Goal: Task Accomplishment & Management: Manage account settings

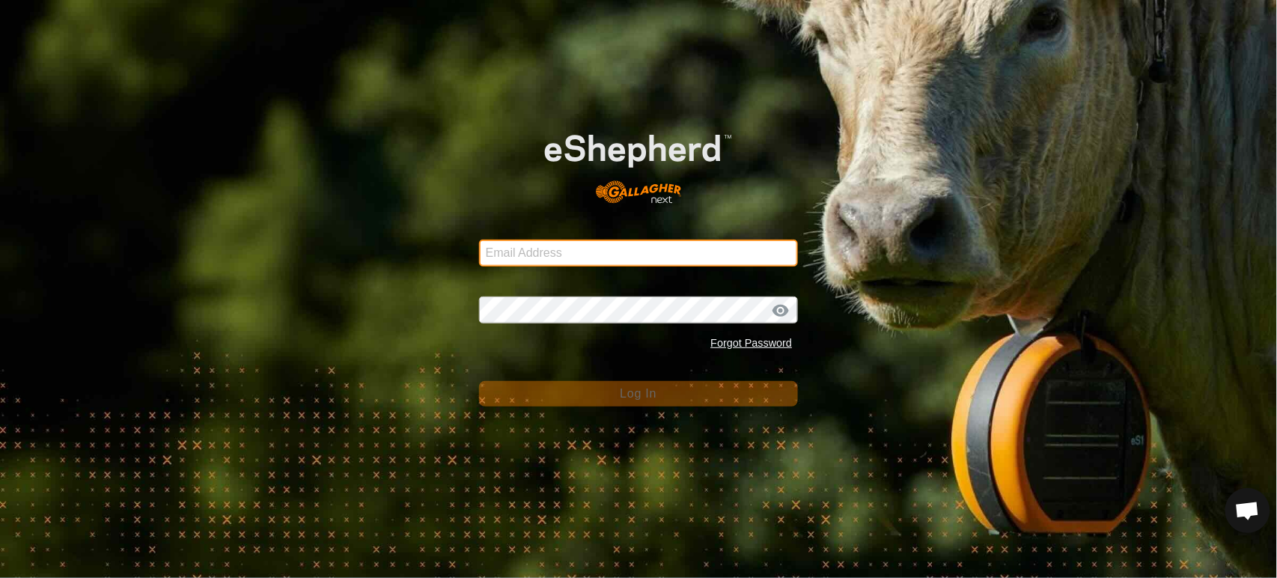
click at [543, 243] on input "Email Address" at bounding box center [639, 253] width 320 height 27
click at [0, 577] on com-1password-button at bounding box center [0, 578] width 0 height 0
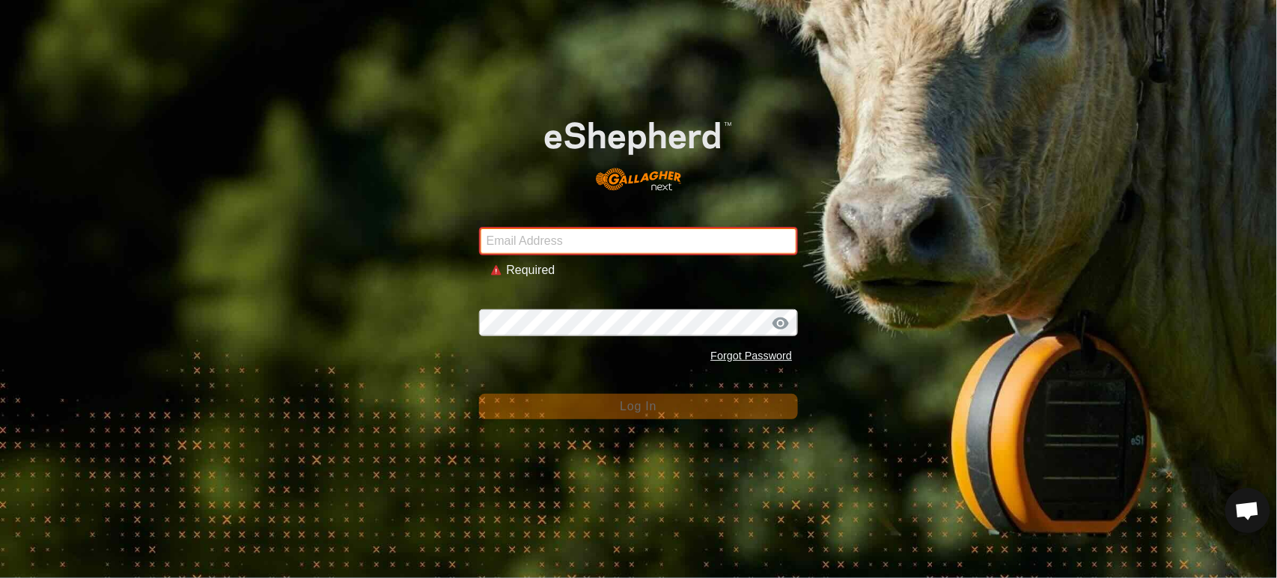
type input "[PERSON_NAME][EMAIL_ADDRESS][DOMAIN_NAME]"
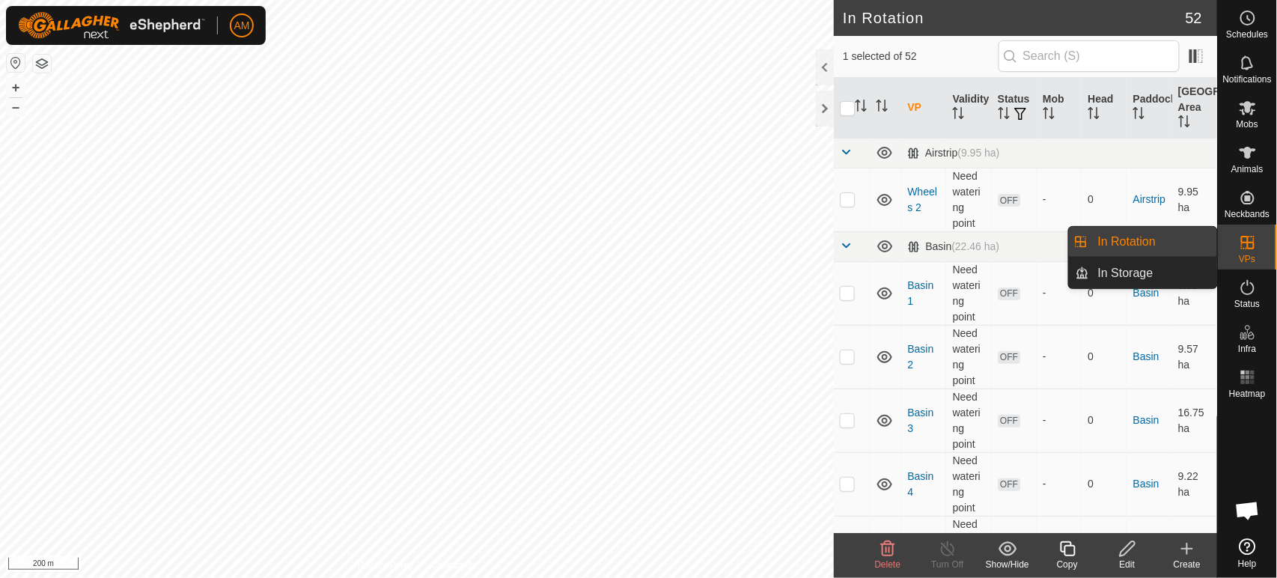
click at [1198, 238] on link "In Rotation" at bounding box center [1153, 242] width 128 height 30
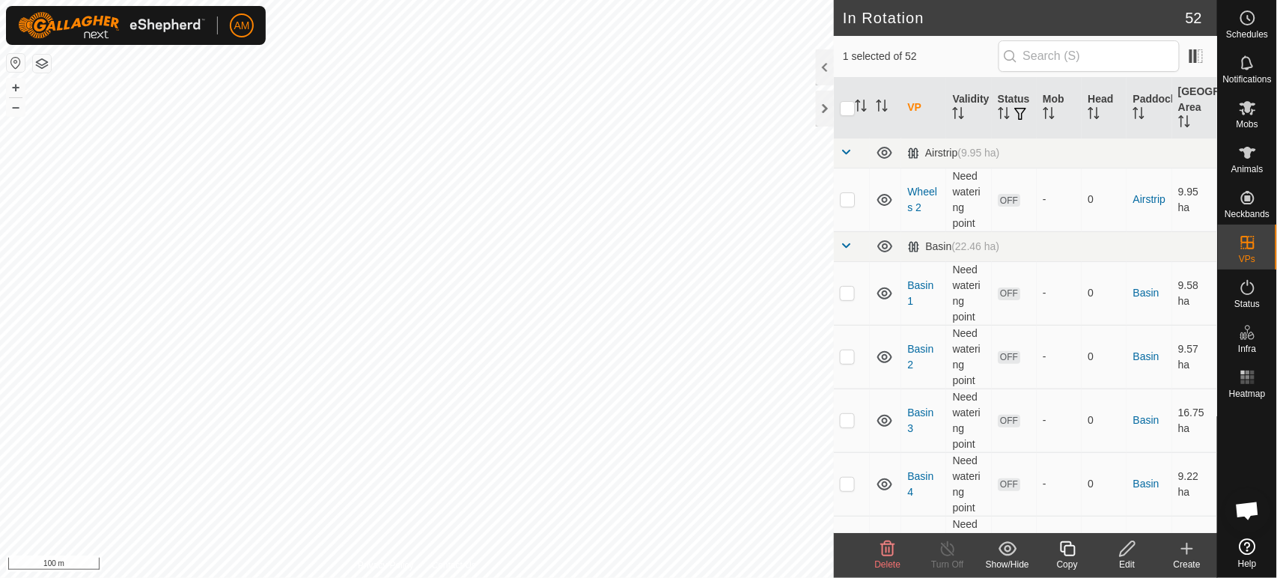
checkbox input "true"
checkbox input "false"
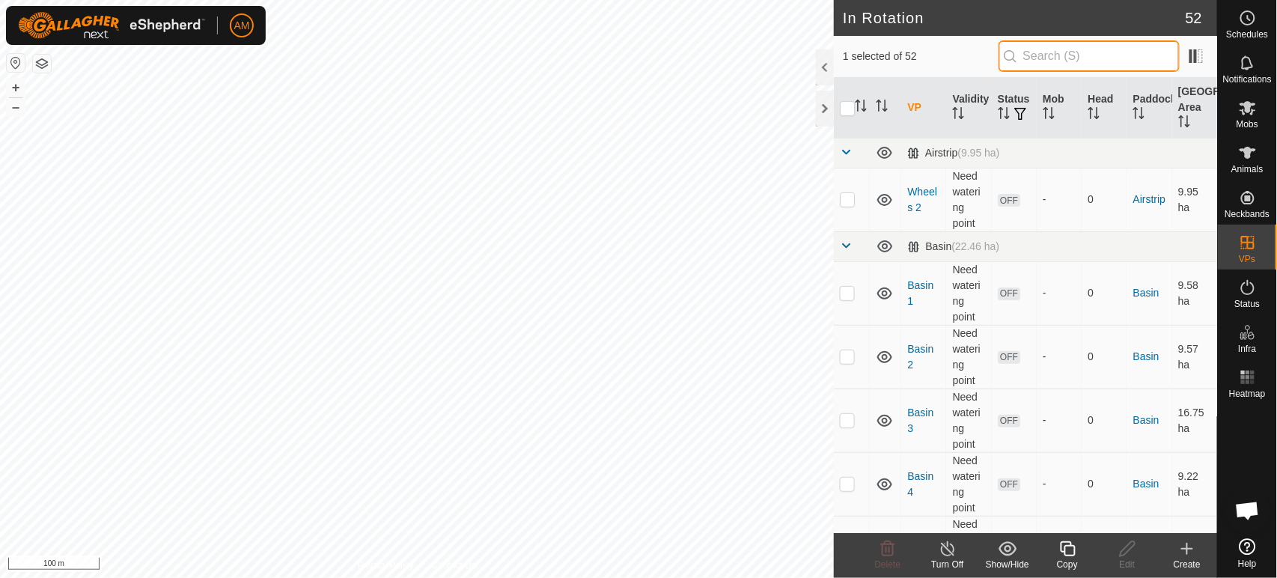
click at [1100, 58] on input "text" at bounding box center [1089, 55] width 181 height 31
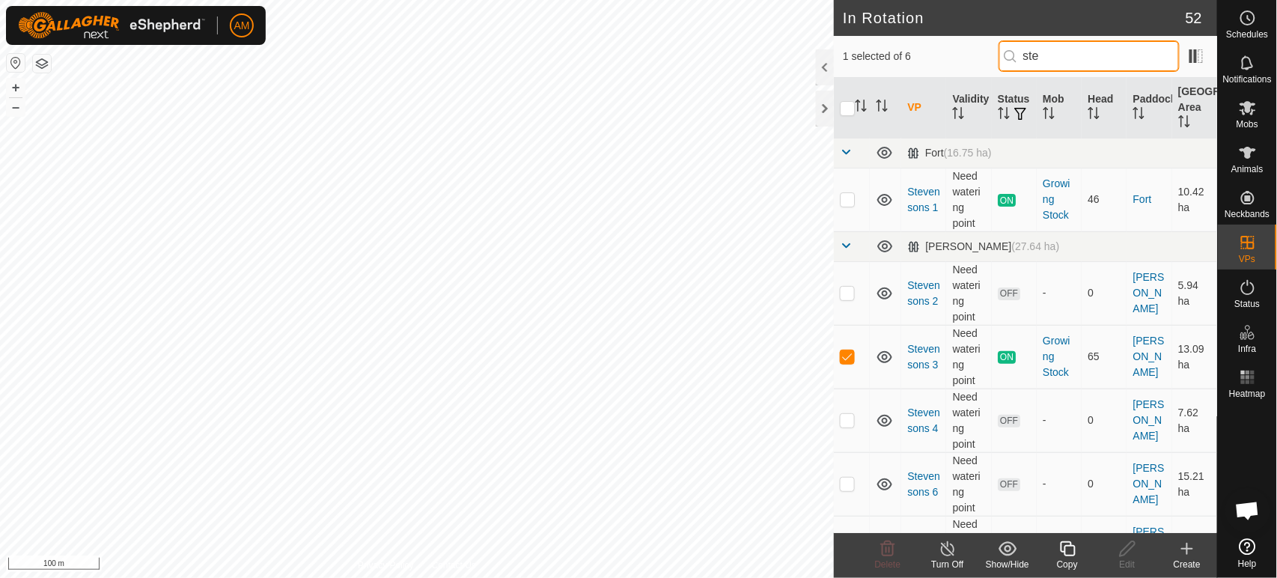
type input "ste"
click at [848, 419] on p-checkbox at bounding box center [847, 420] width 15 height 12
checkbox input "true"
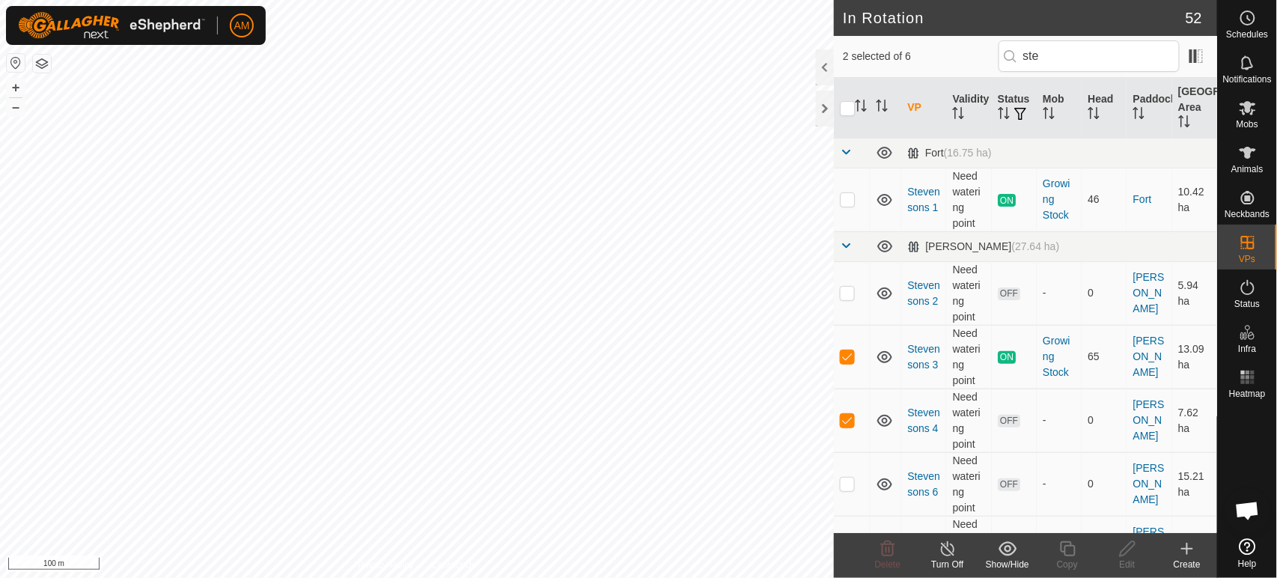
click at [847, 370] on td at bounding box center [852, 357] width 36 height 64
checkbox input "false"
click at [848, 438] on td at bounding box center [852, 421] width 36 height 64
checkbox input "false"
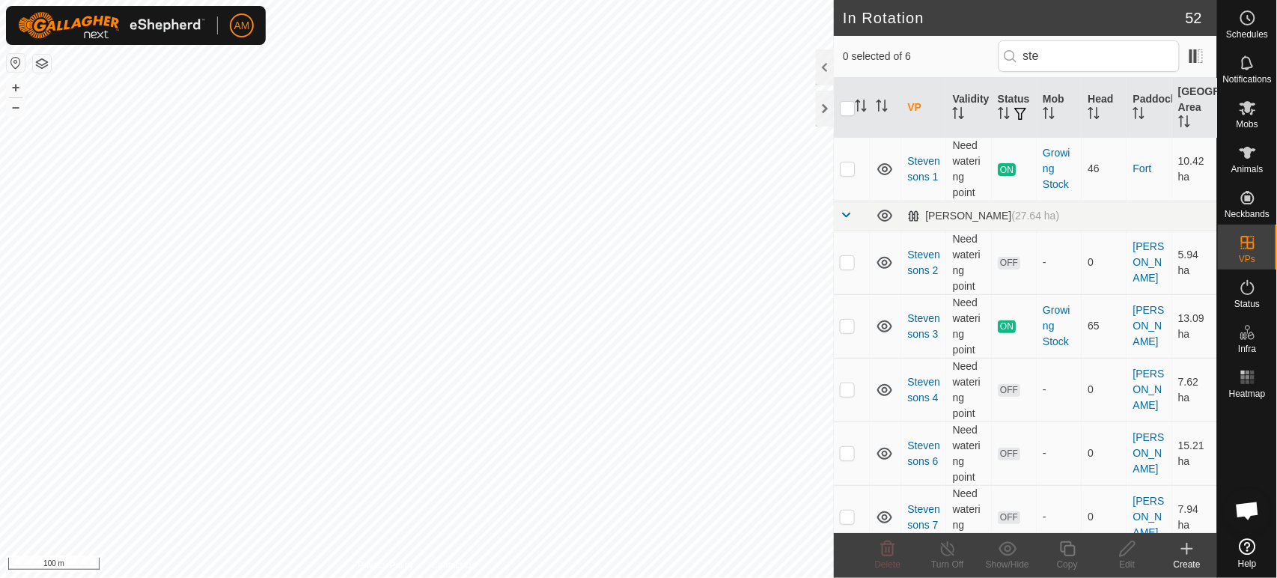
scroll to position [46, 0]
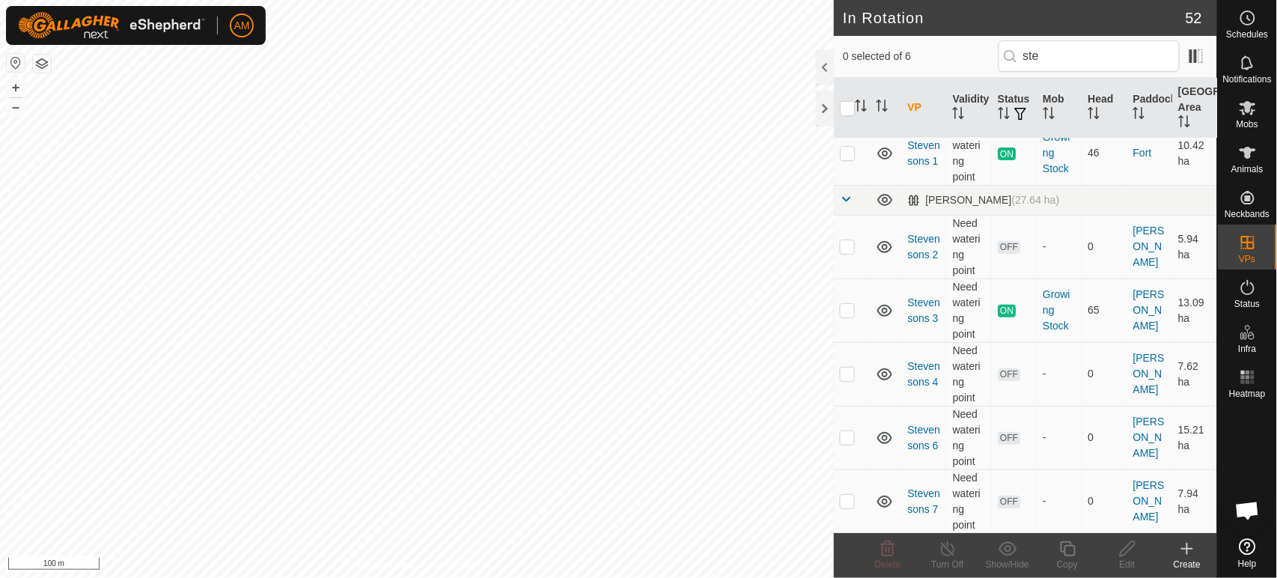
click at [847, 439] on p-checkbox at bounding box center [847, 437] width 15 height 12
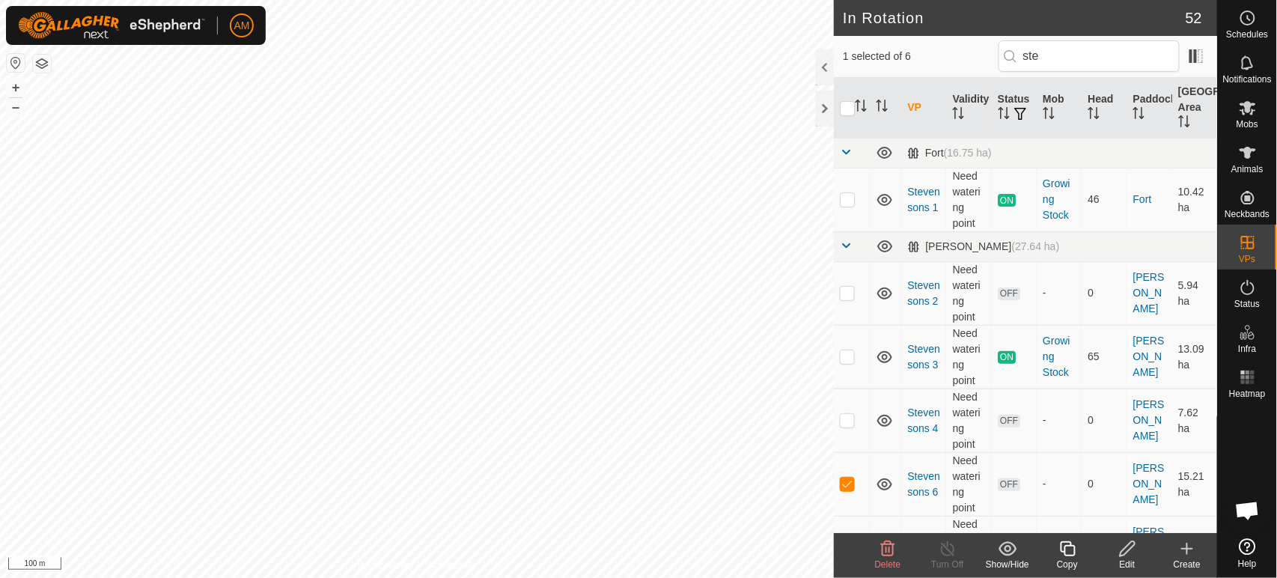
checkbox input "false"
click at [1240, 155] on icon at bounding box center [1248, 153] width 18 height 18
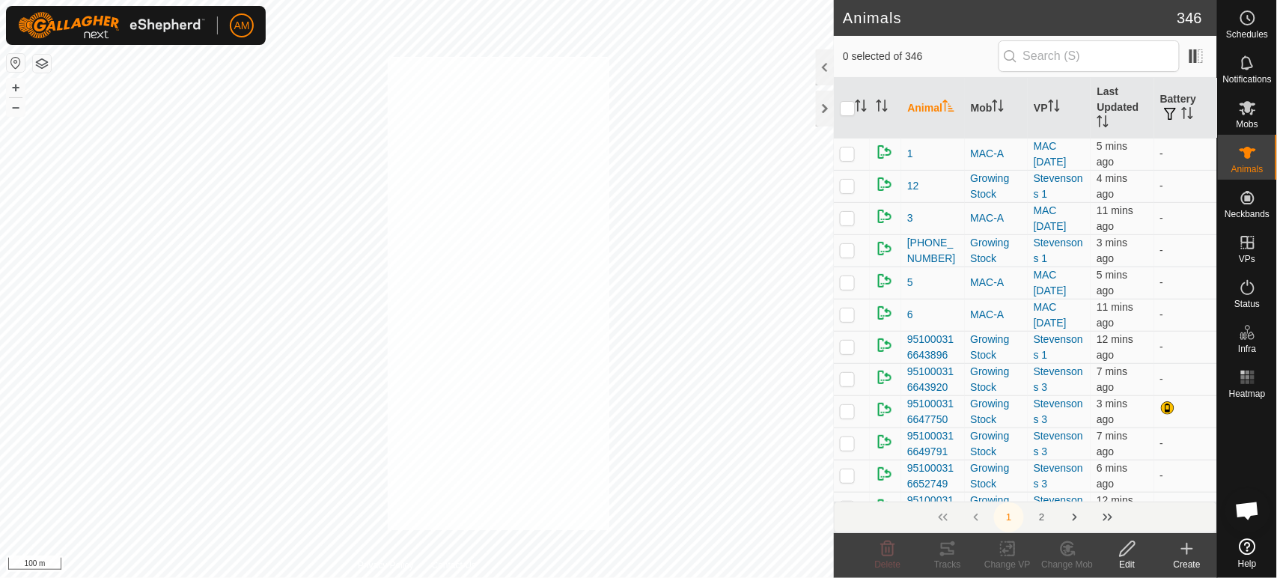
checkbox input "true"
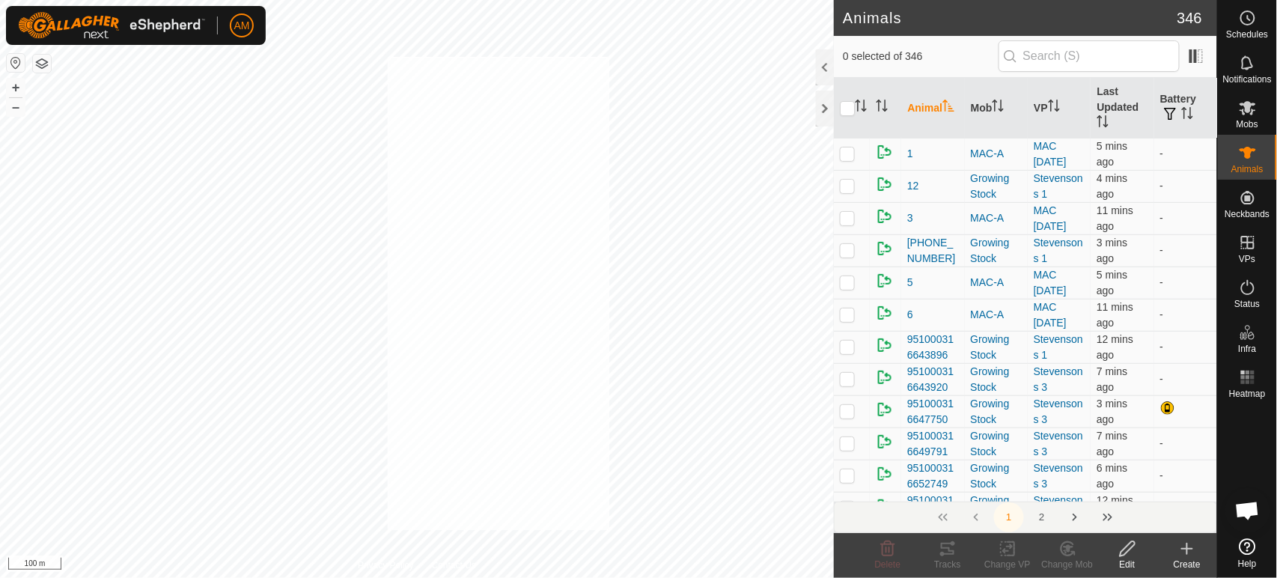
checkbox input "true"
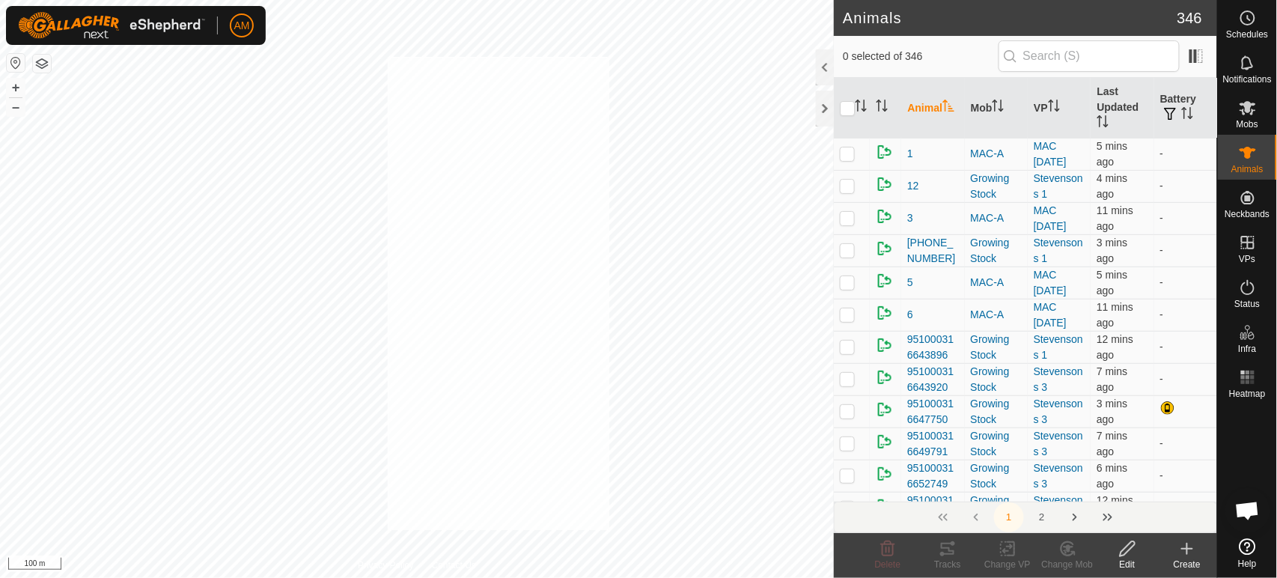
checkbox input "true"
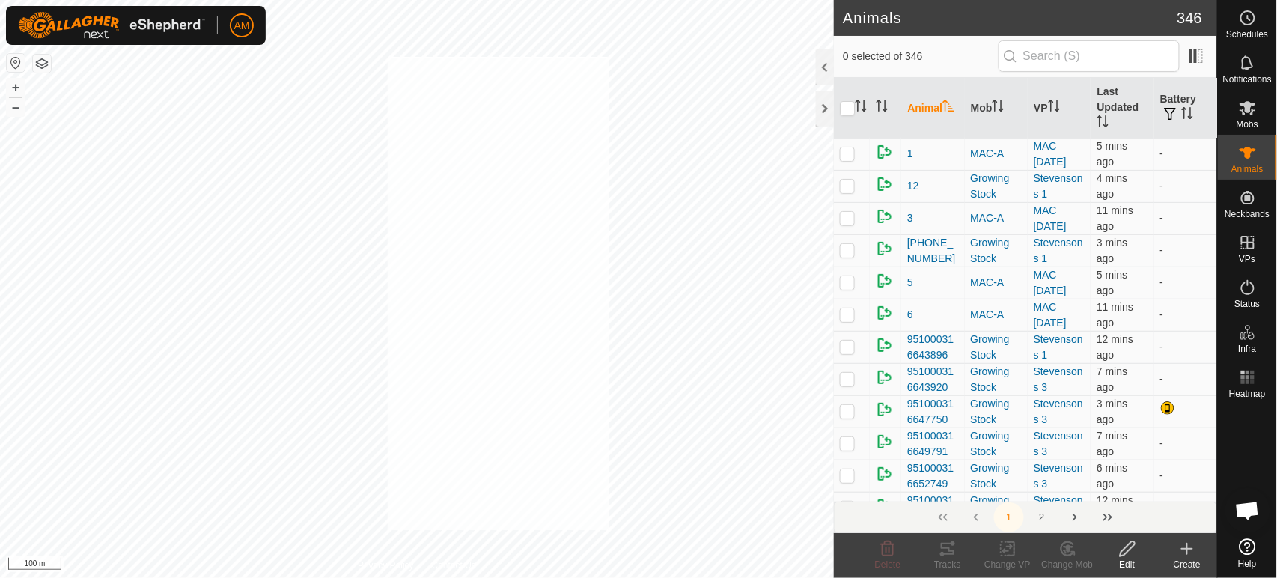
checkbox input "true"
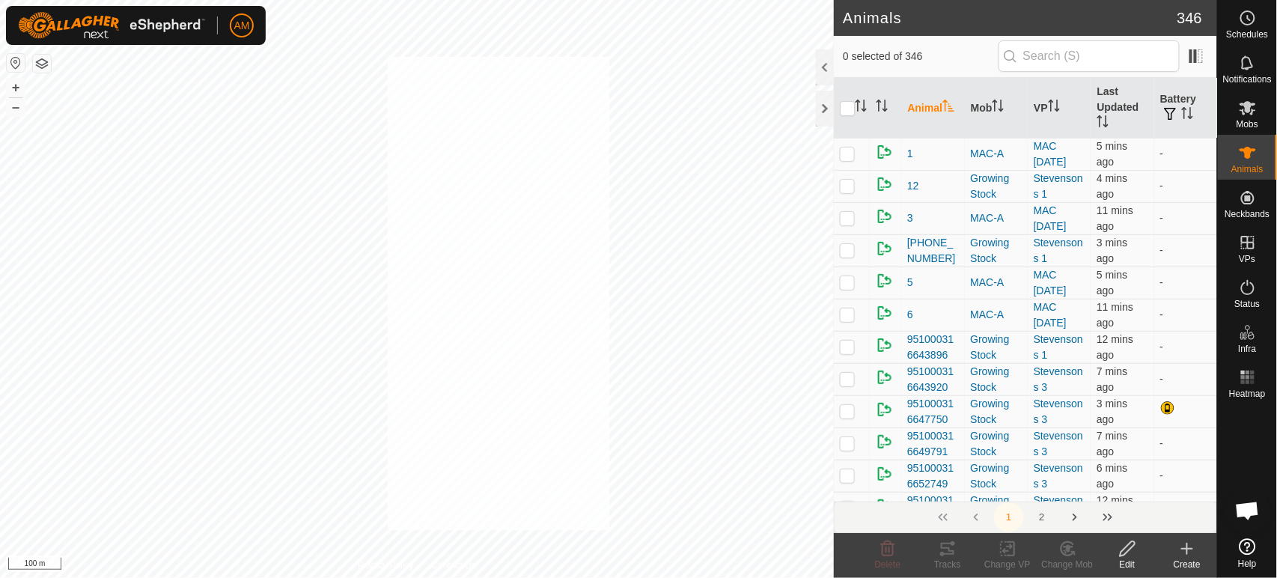
checkbox input "true"
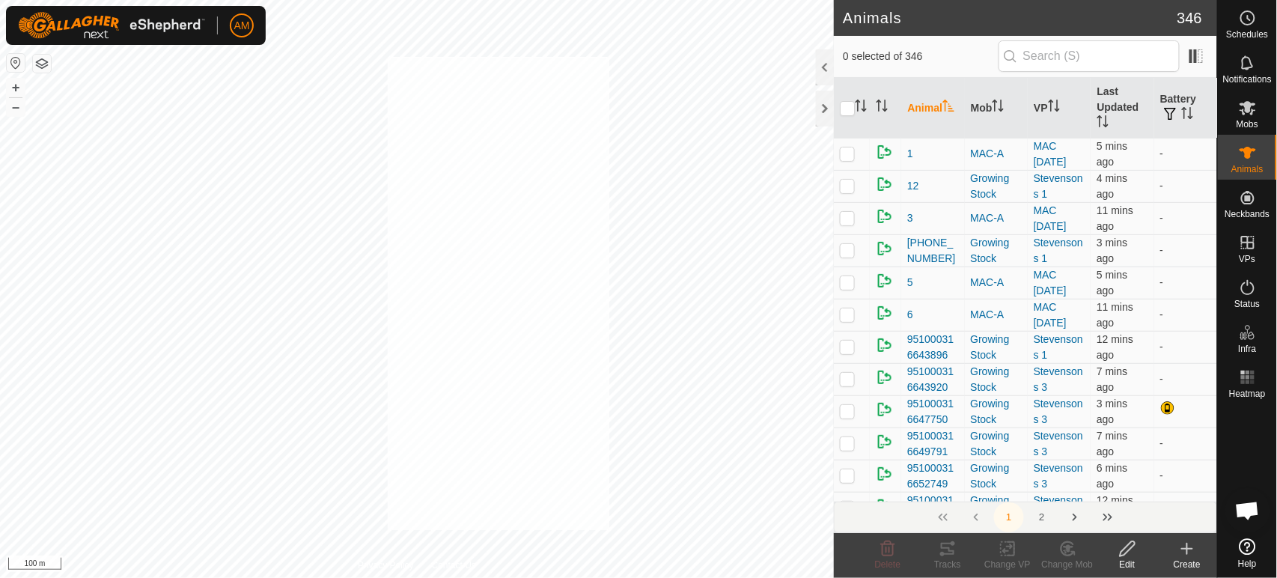
checkbox input "true"
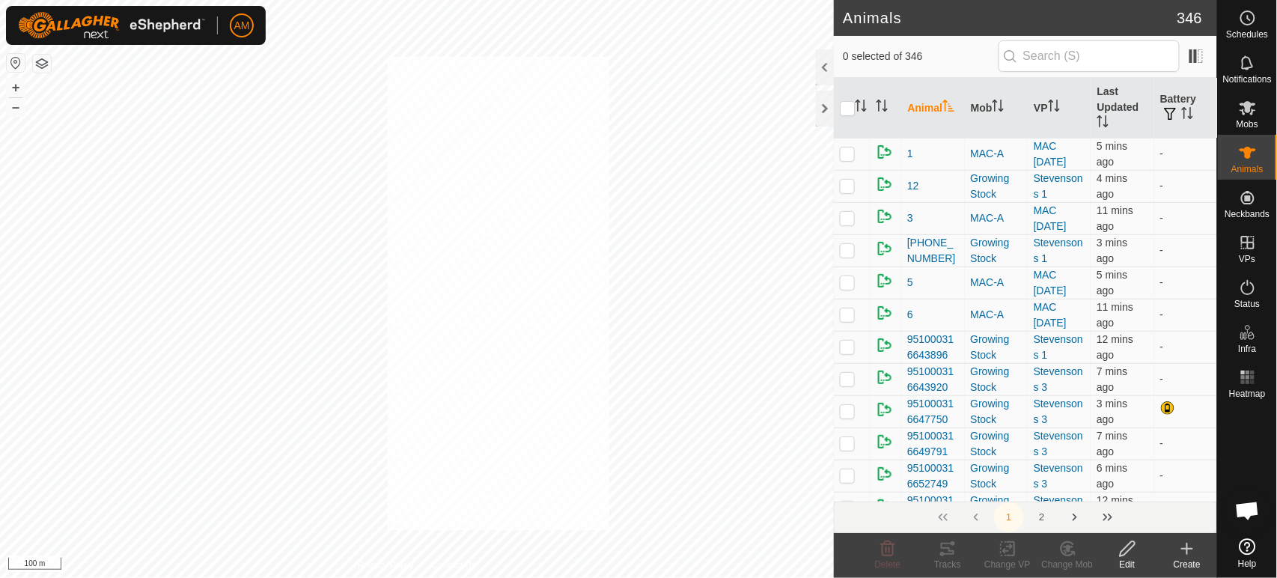
checkbox input "true"
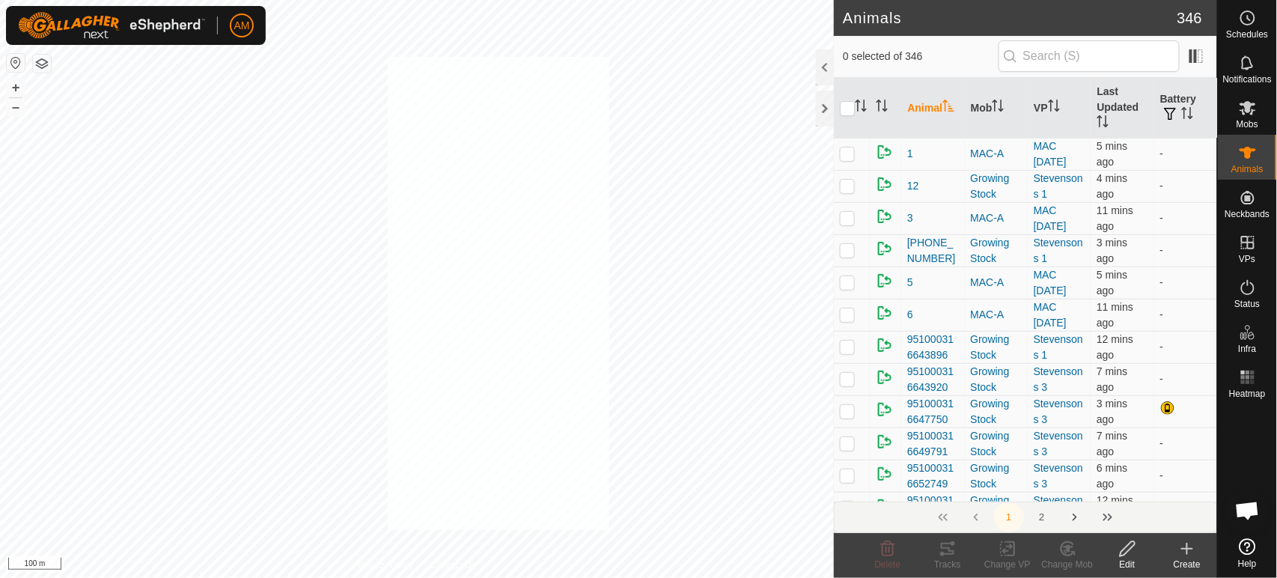
checkbox input "true"
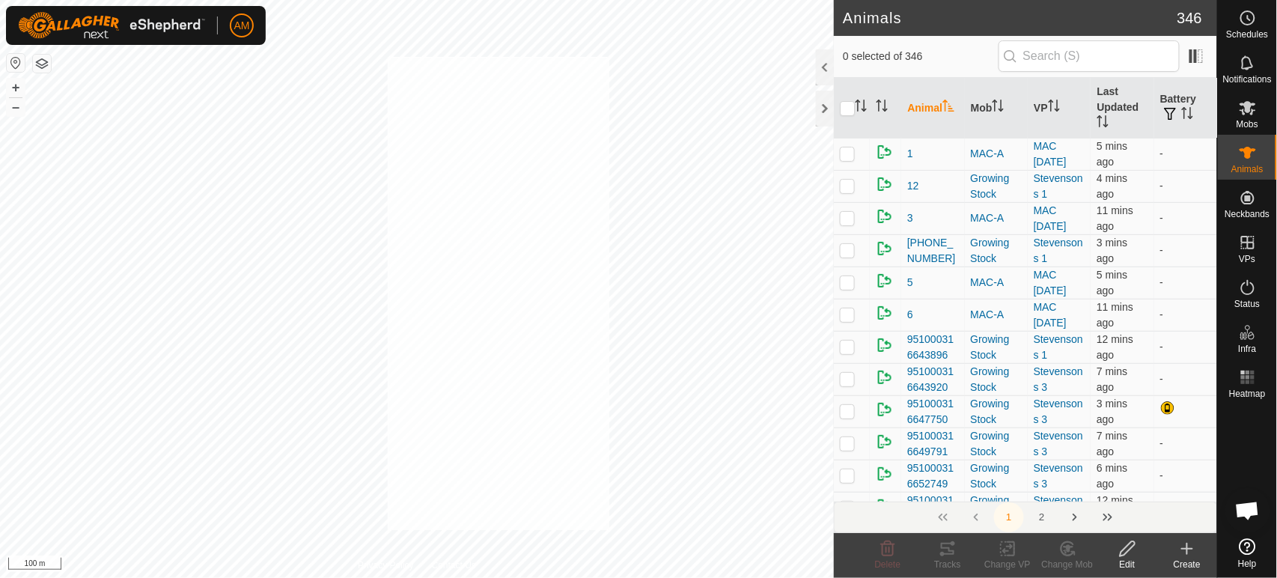
checkbox input "true"
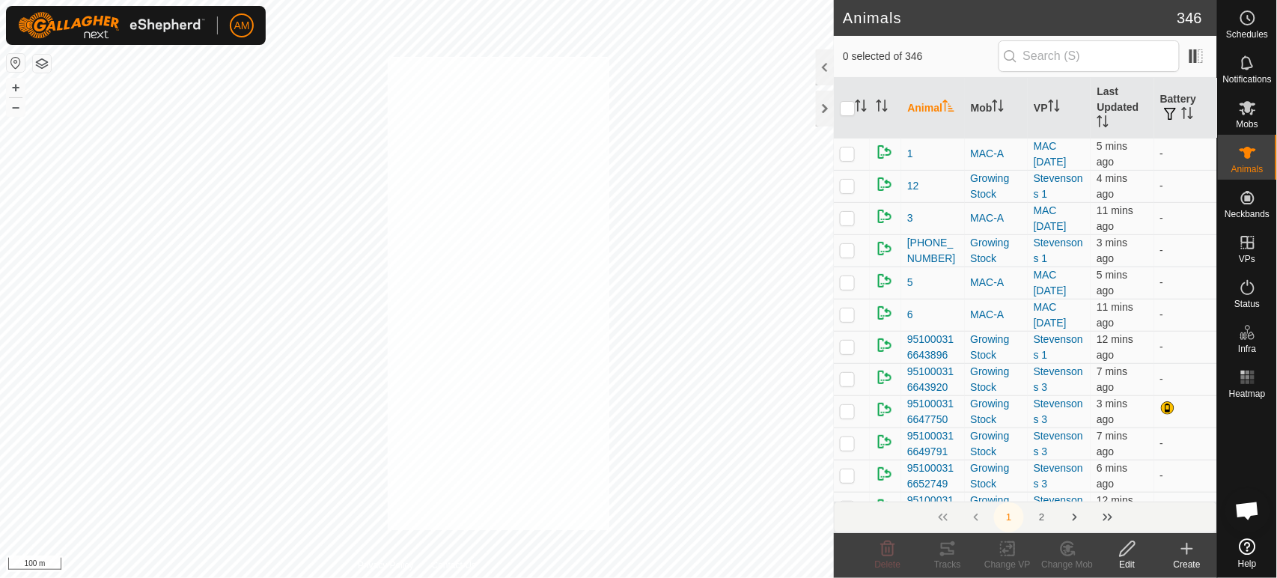
checkbox input "true"
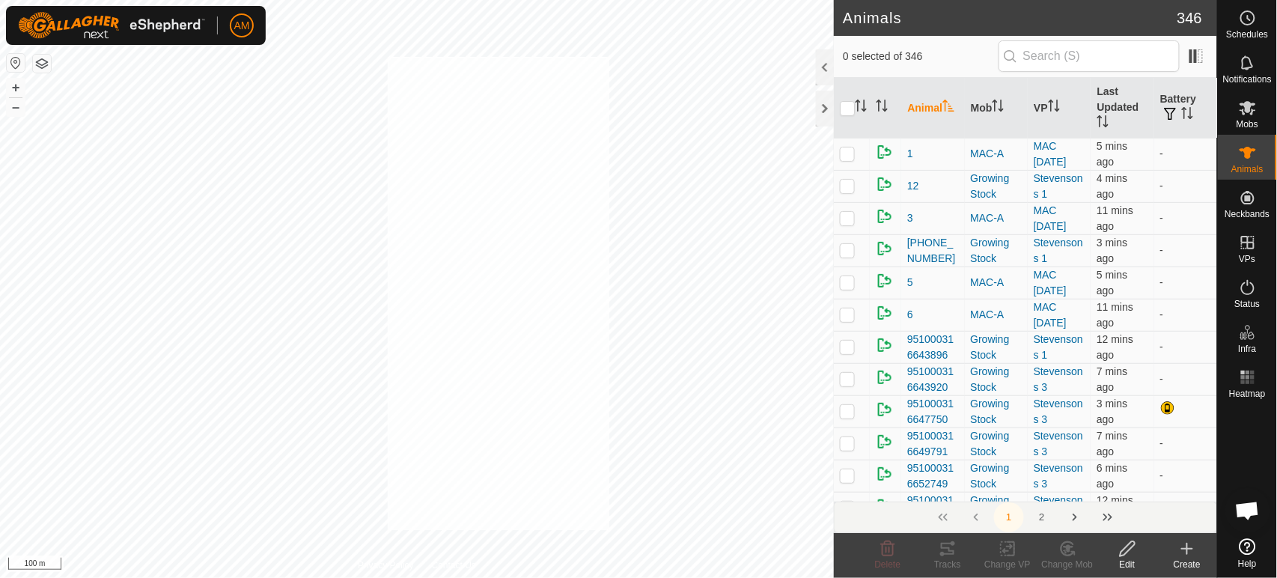
checkbox input "true"
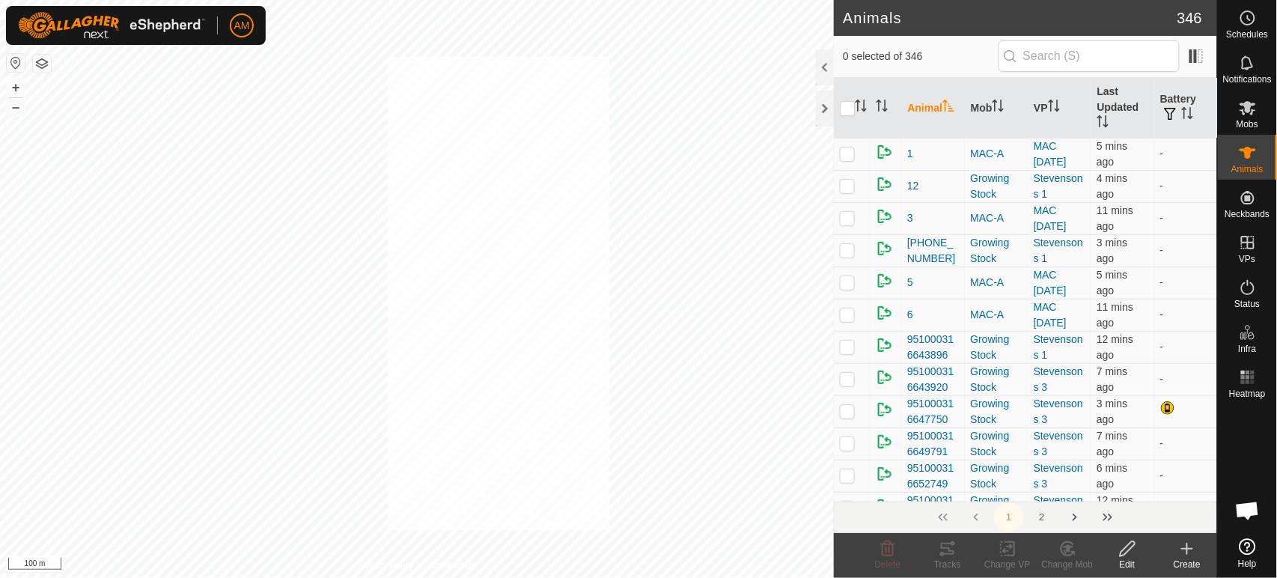
checkbox input "true"
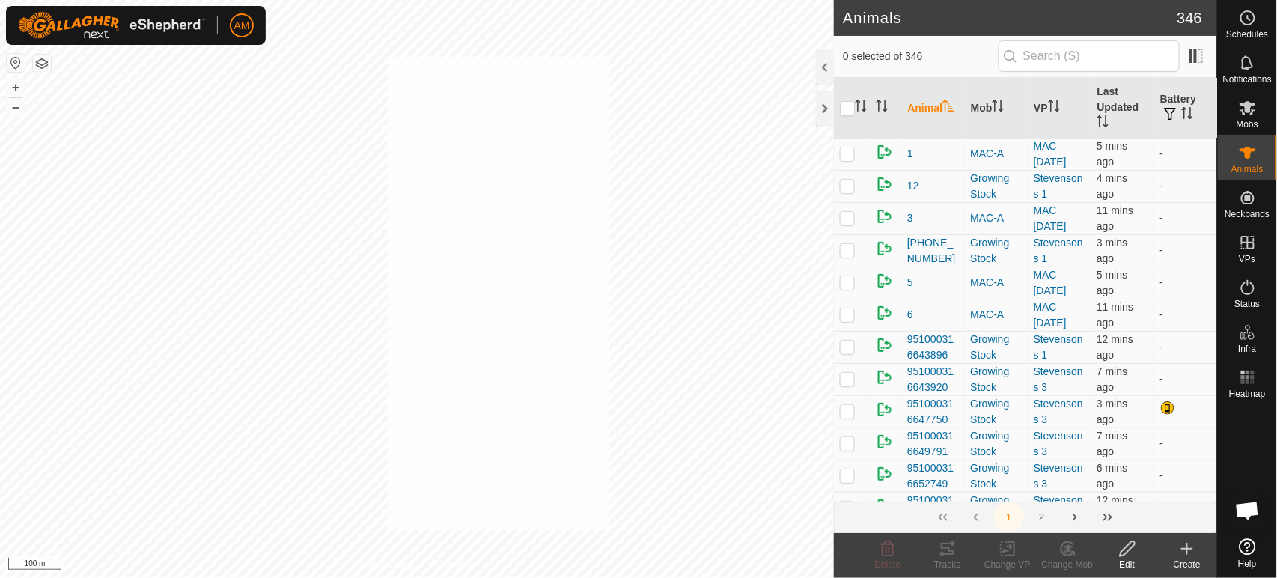
checkbox input "true"
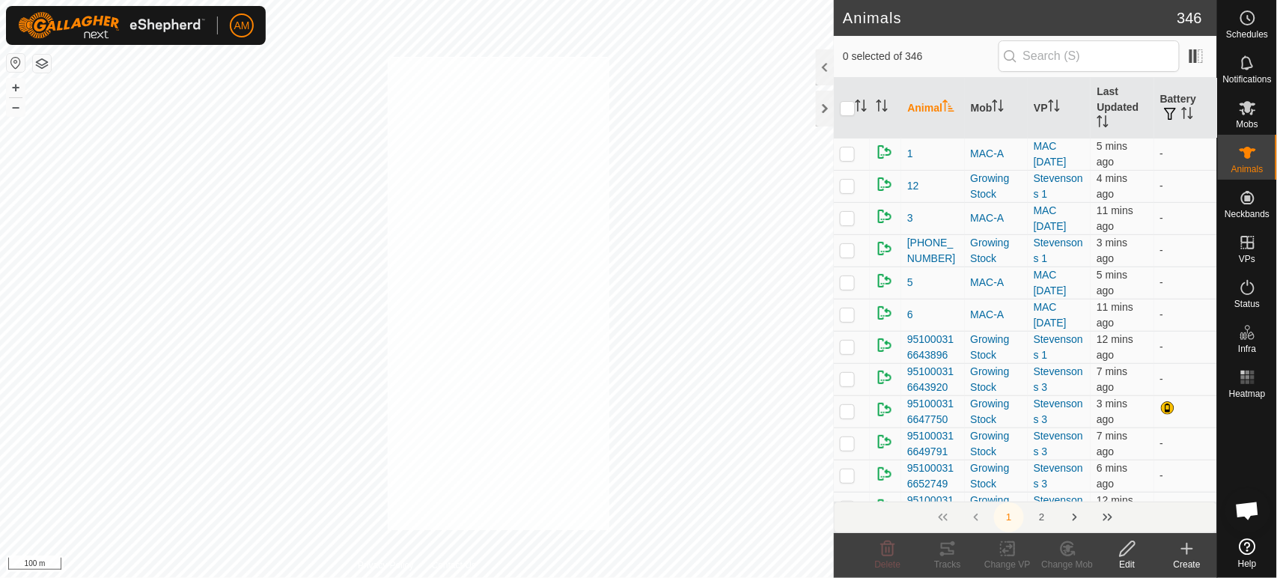
checkbox input "true"
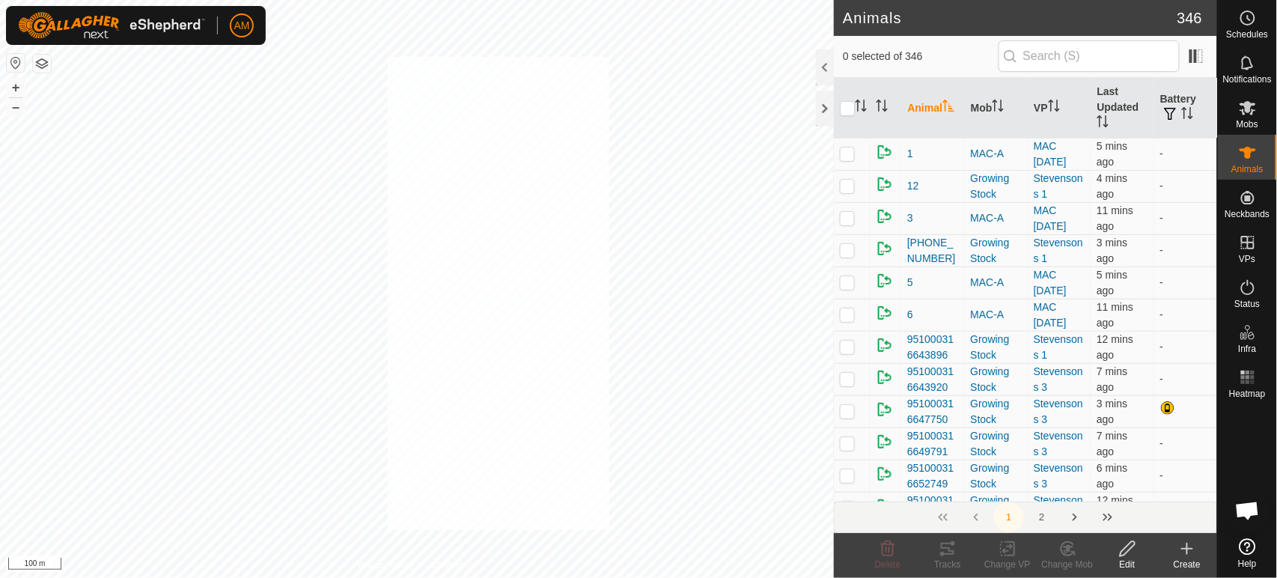
checkbox input "true"
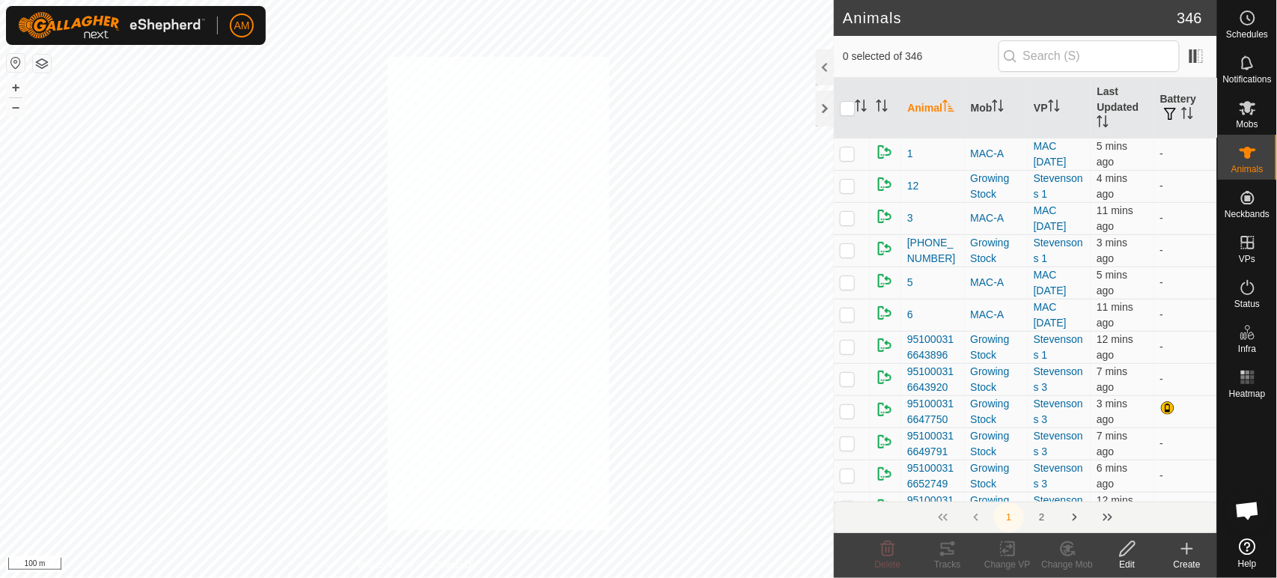
checkbox input "true"
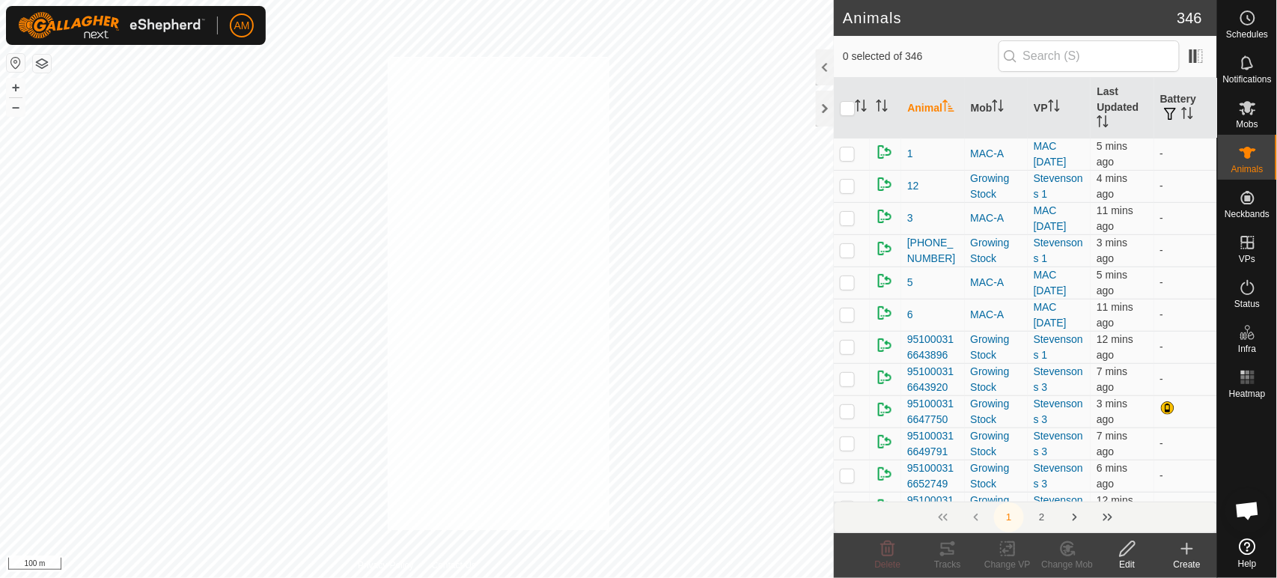
checkbox input "true"
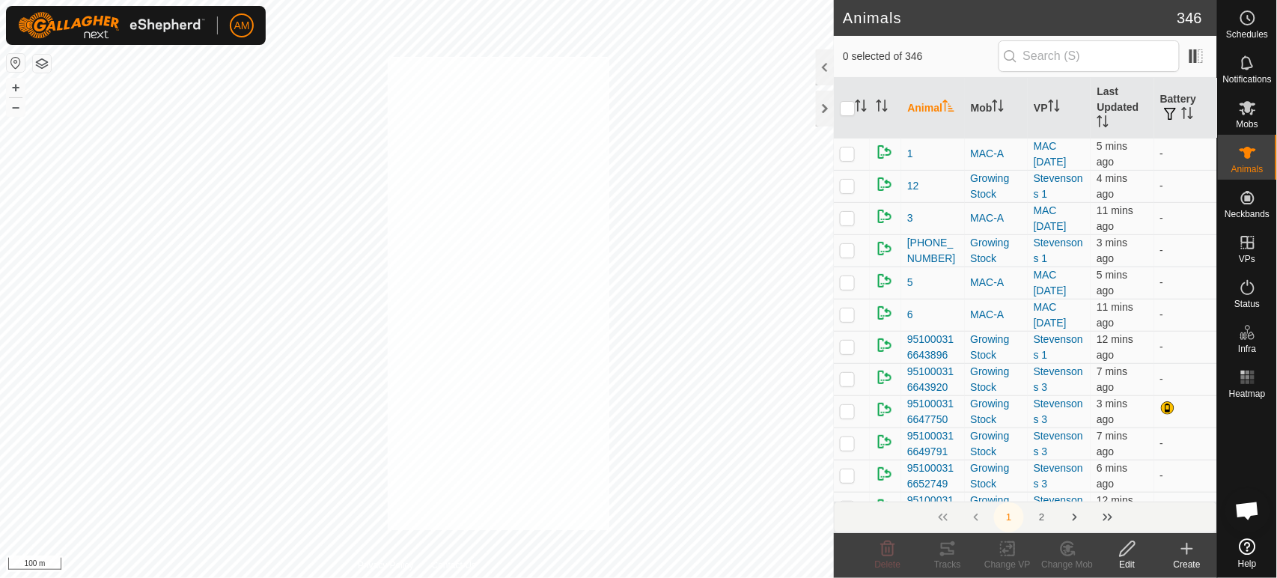
checkbox input "true"
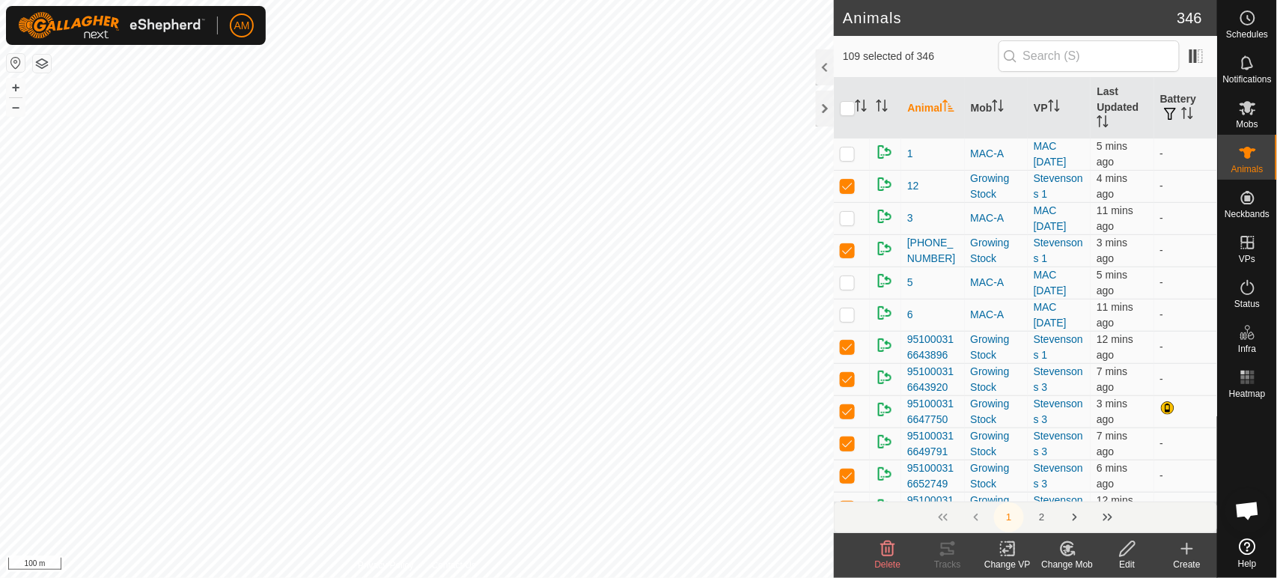
click at [1002, 550] on icon at bounding box center [1008, 549] width 19 height 18
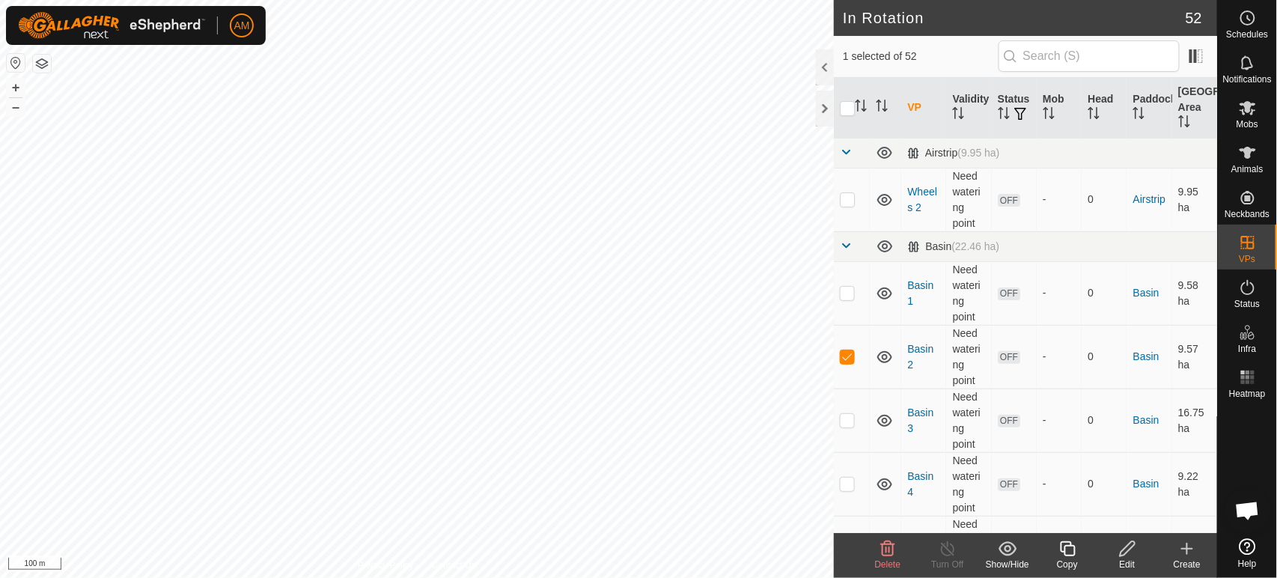
checkbox input "false"
checkbox input "true"
click at [1261, 165] on span "Animals" at bounding box center [1247, 169] width 32 height 9
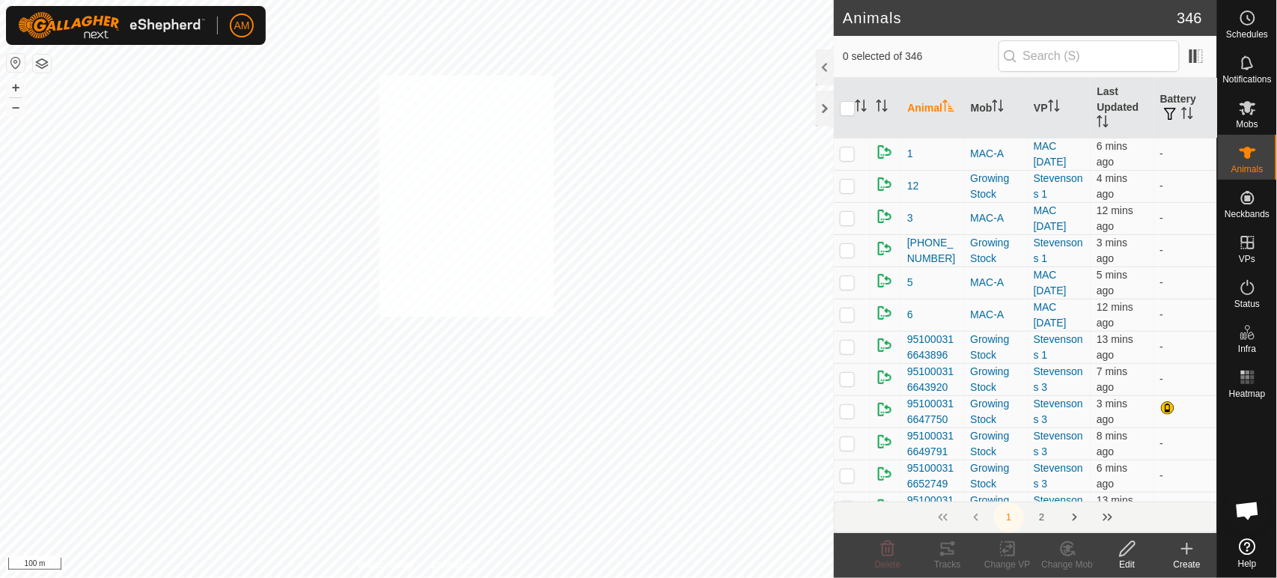
checkbox input "true"
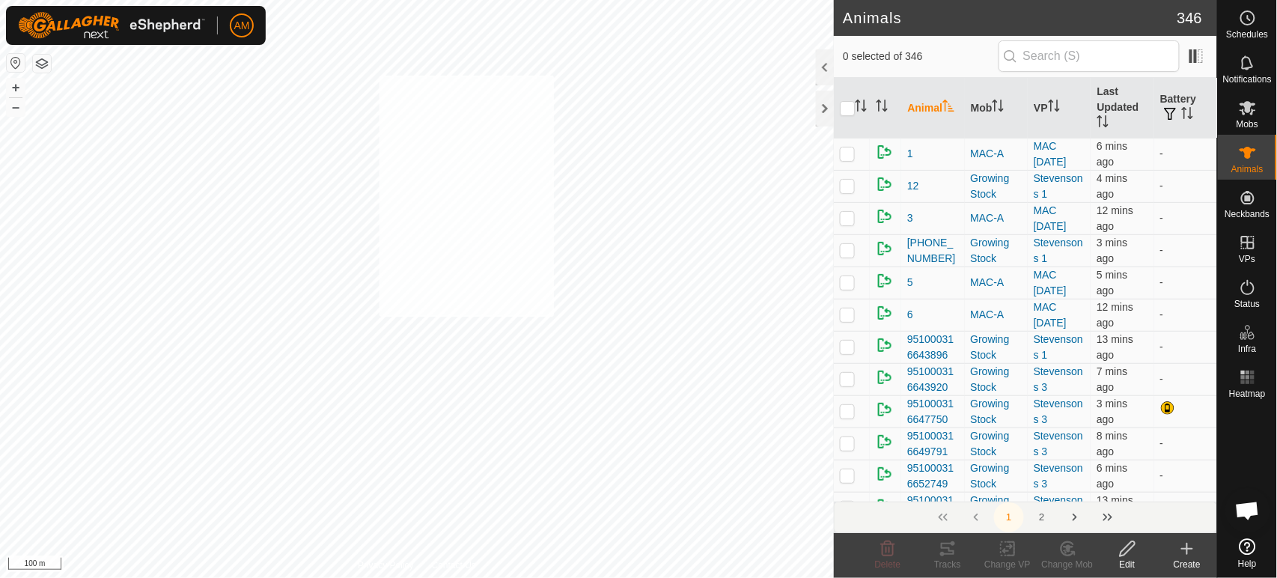
checkbox input "true"
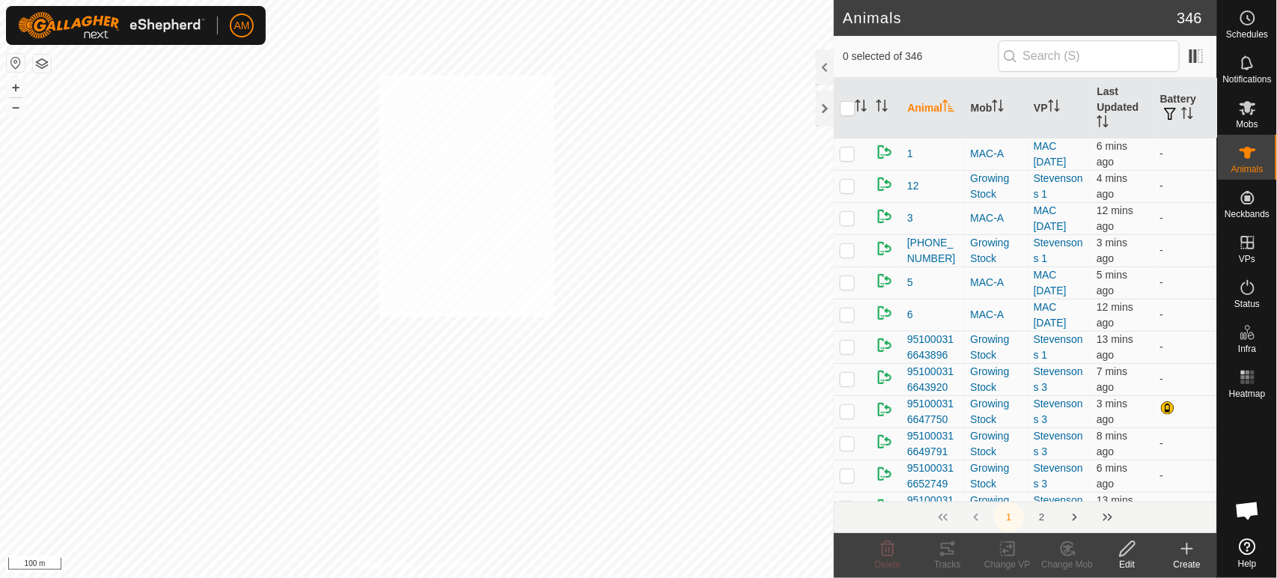
checkbox input "true"
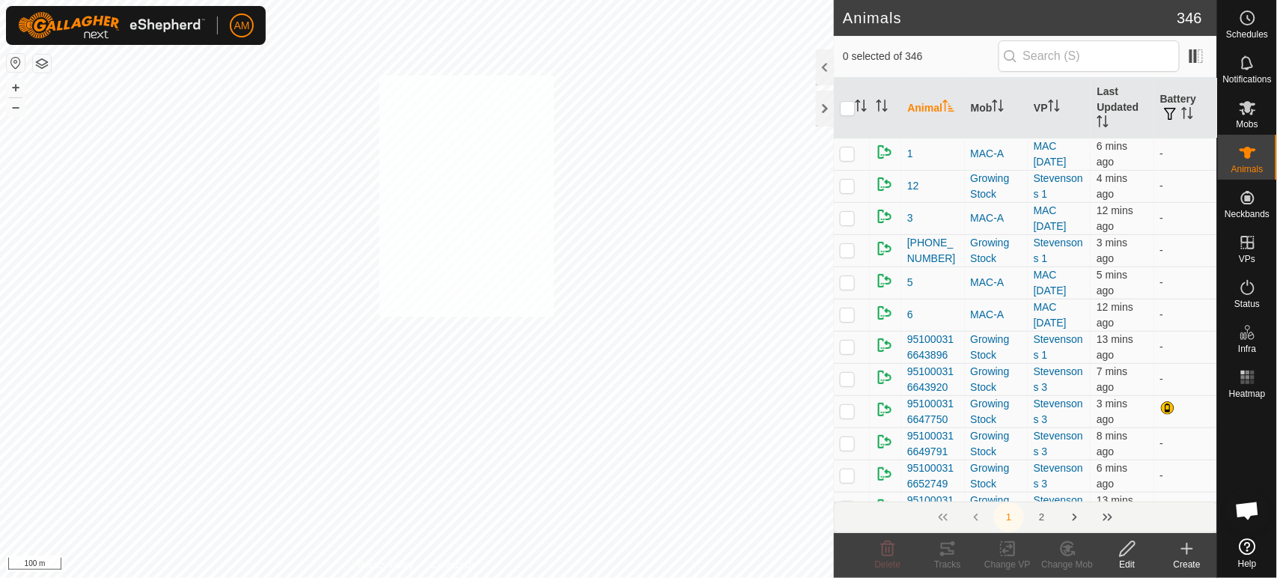
checkbox input "true"
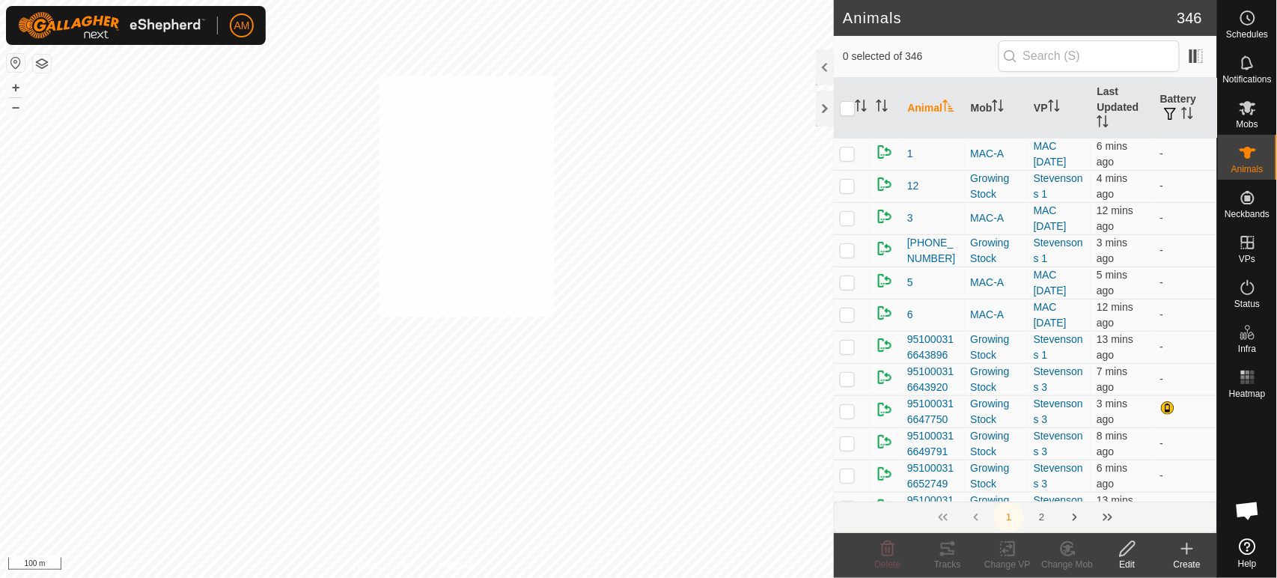
checkbox input "true"
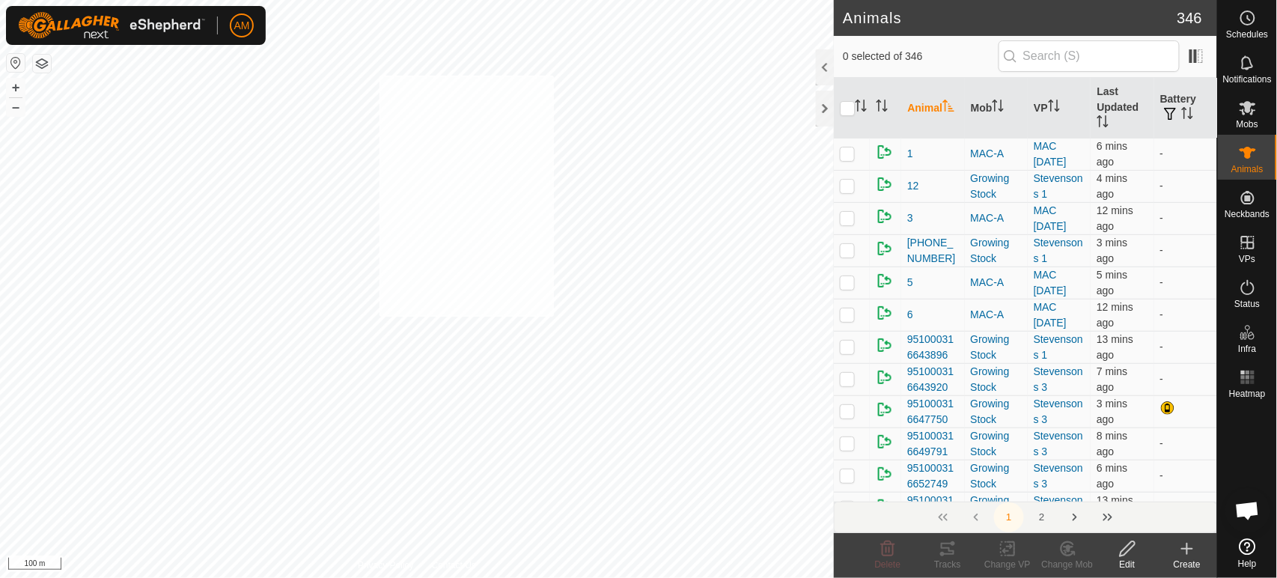
checkbox input "true"
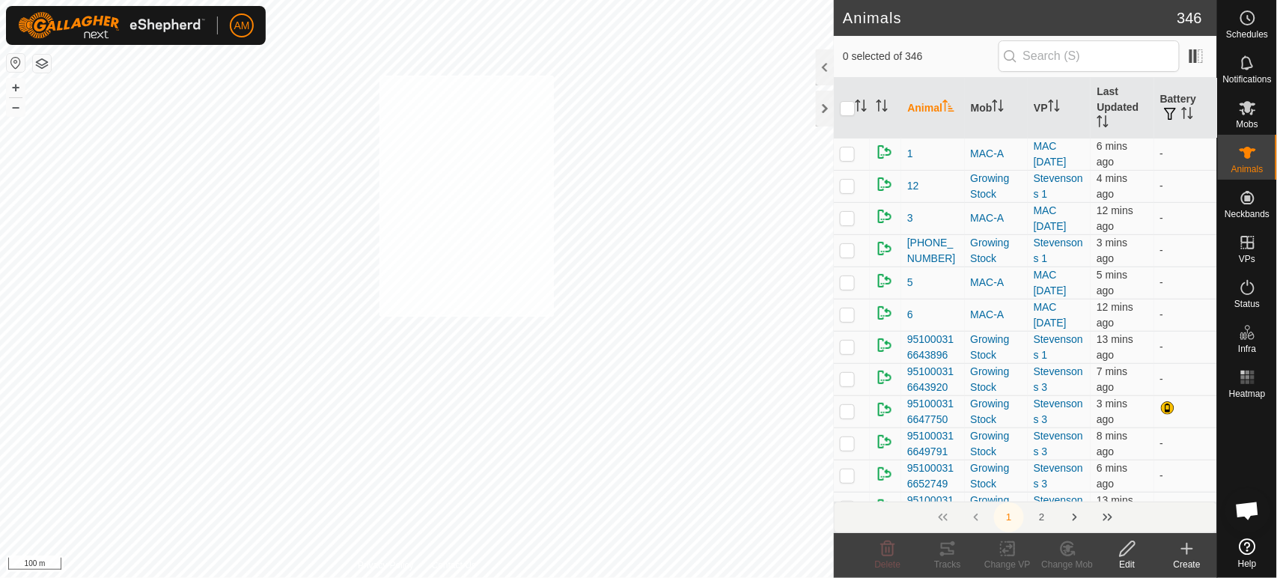
checkbox input "true"
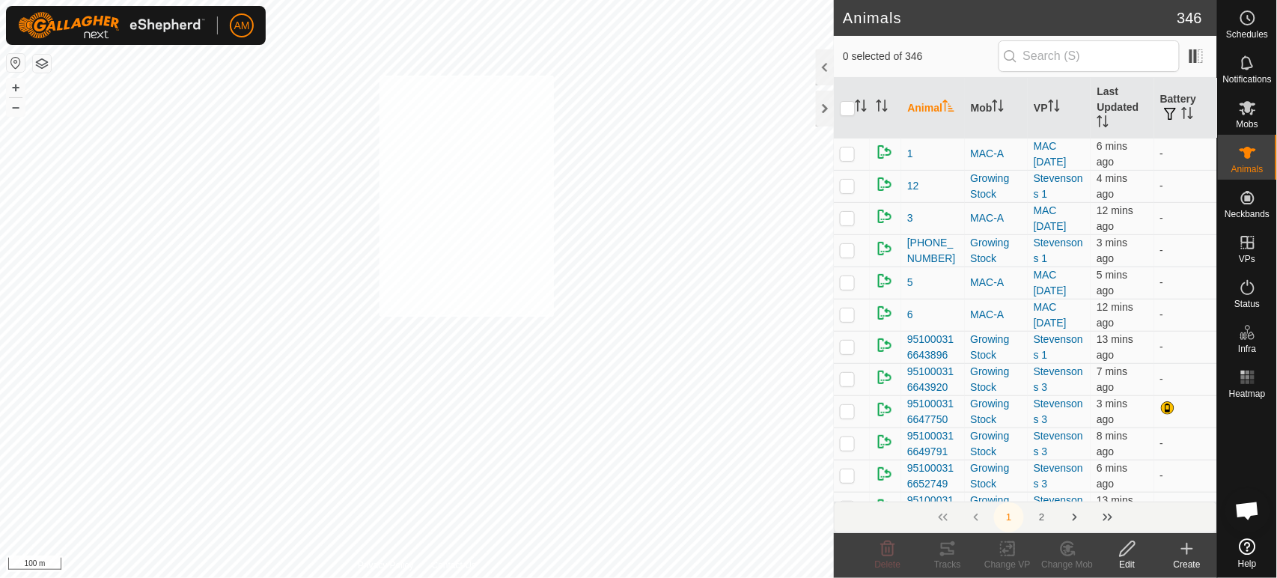
checkbox input "true"
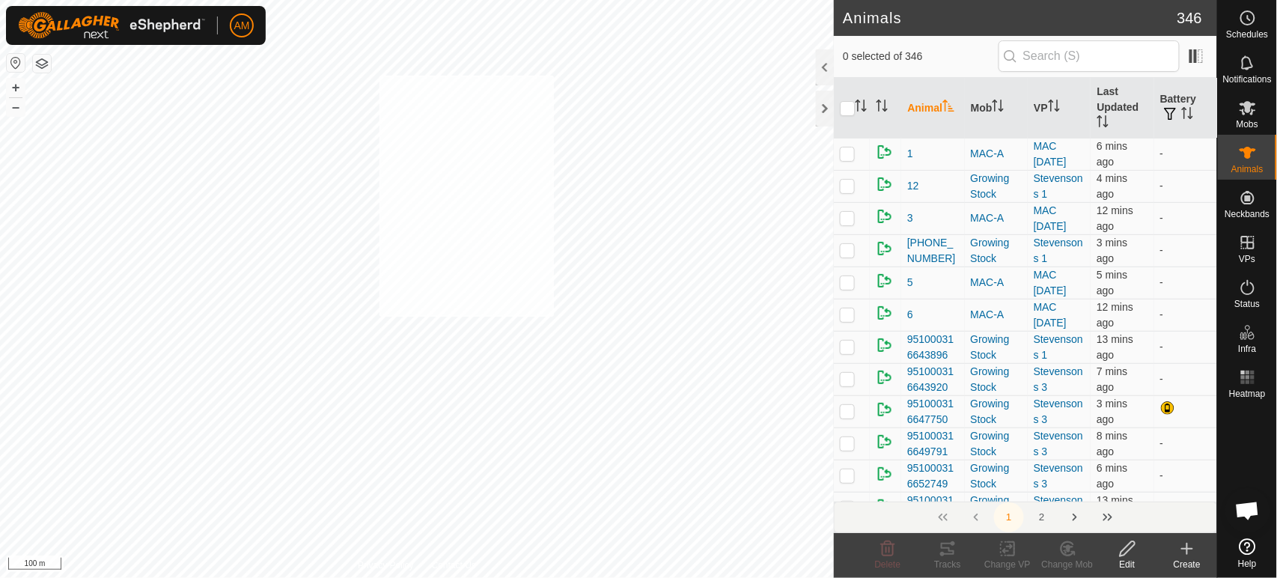
checkbox input "true"
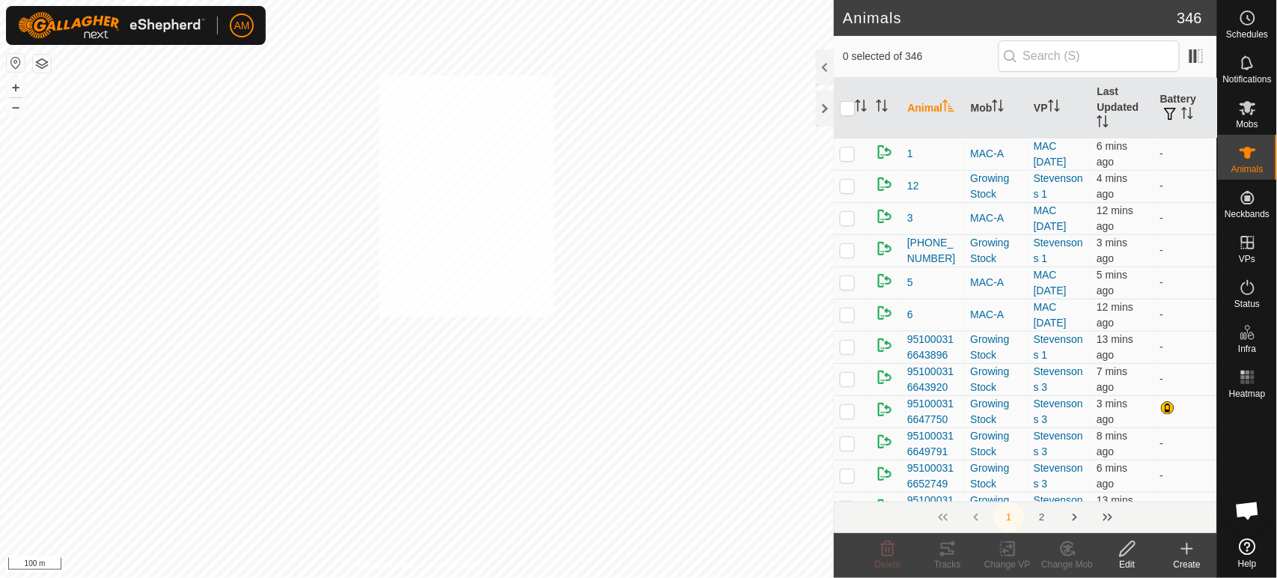
checkbox input "true"
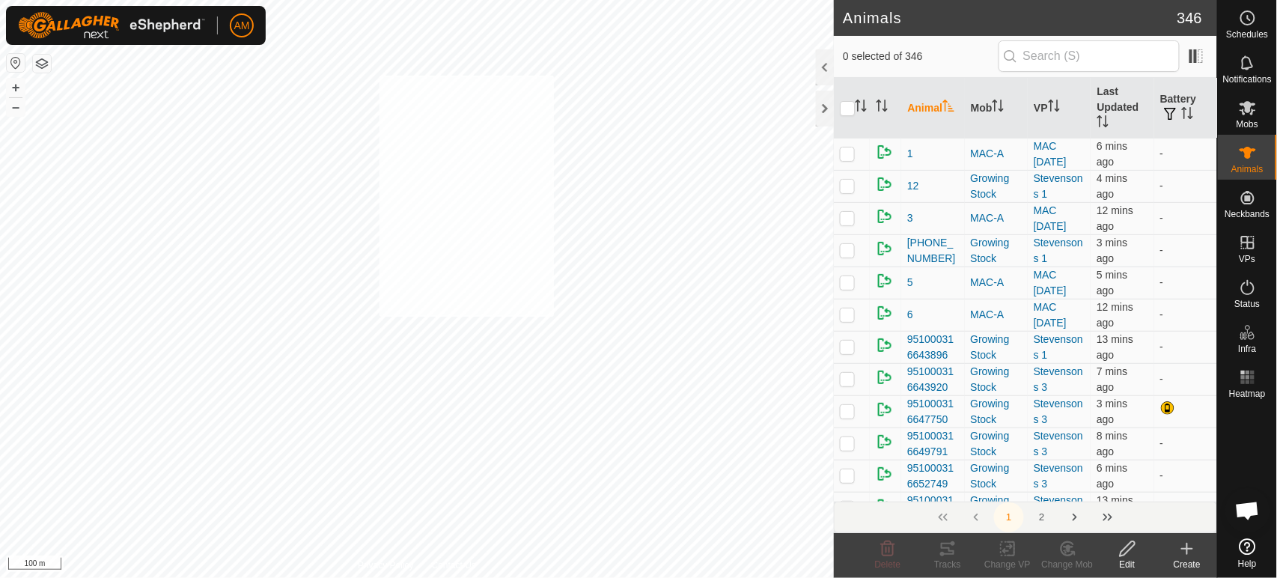
checkbox input "true"
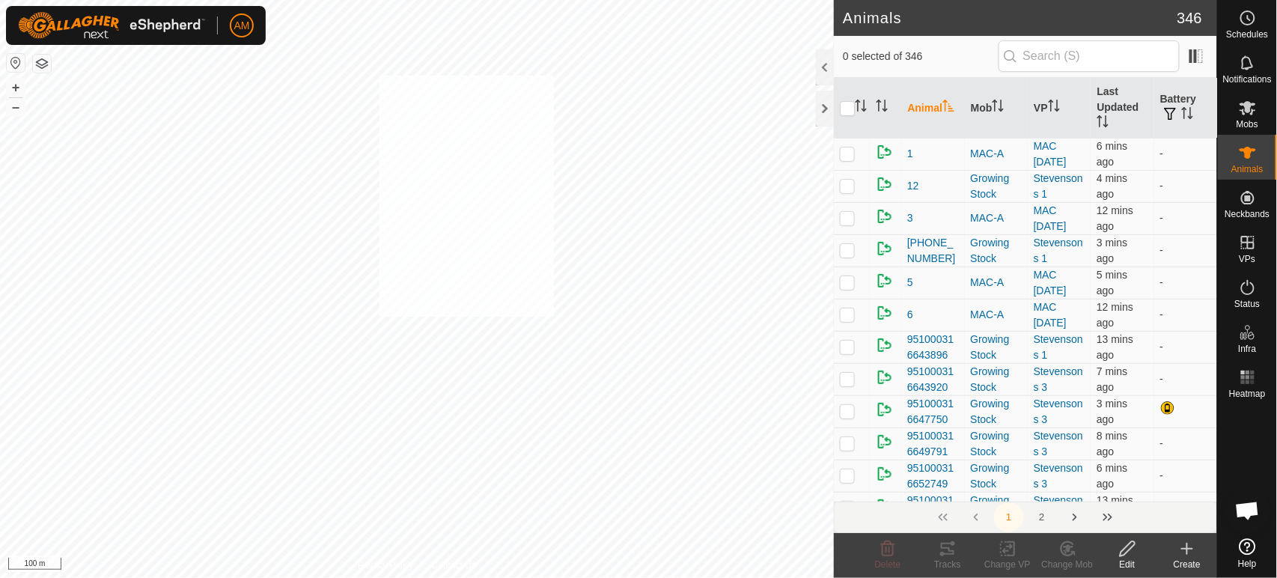
checkbox input "true"
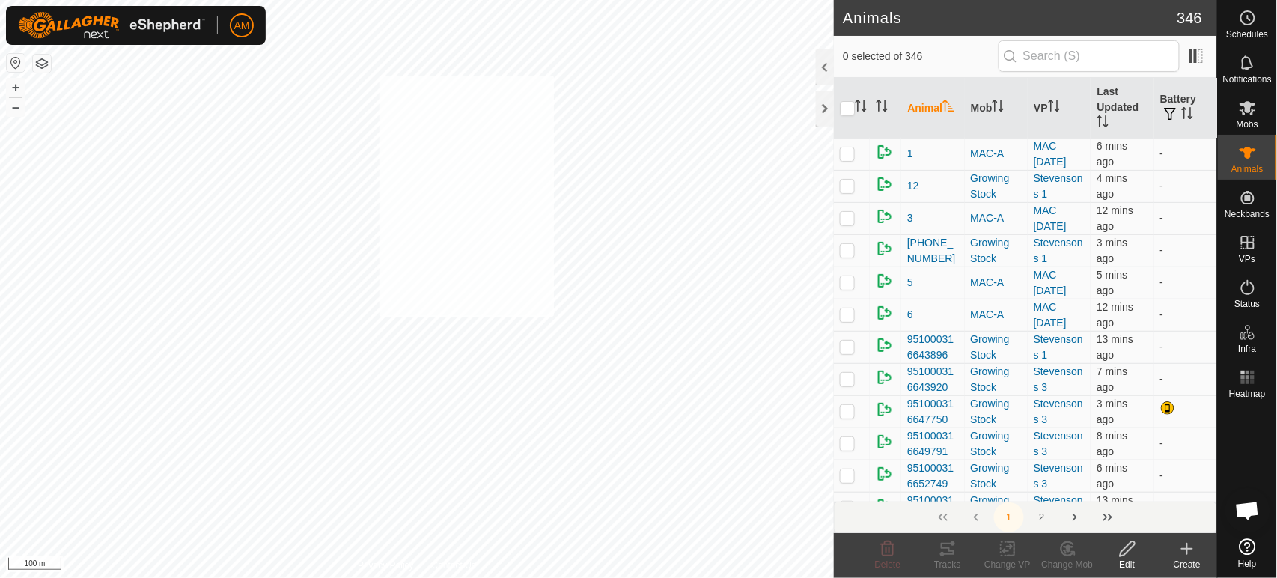
checkbox input "true"
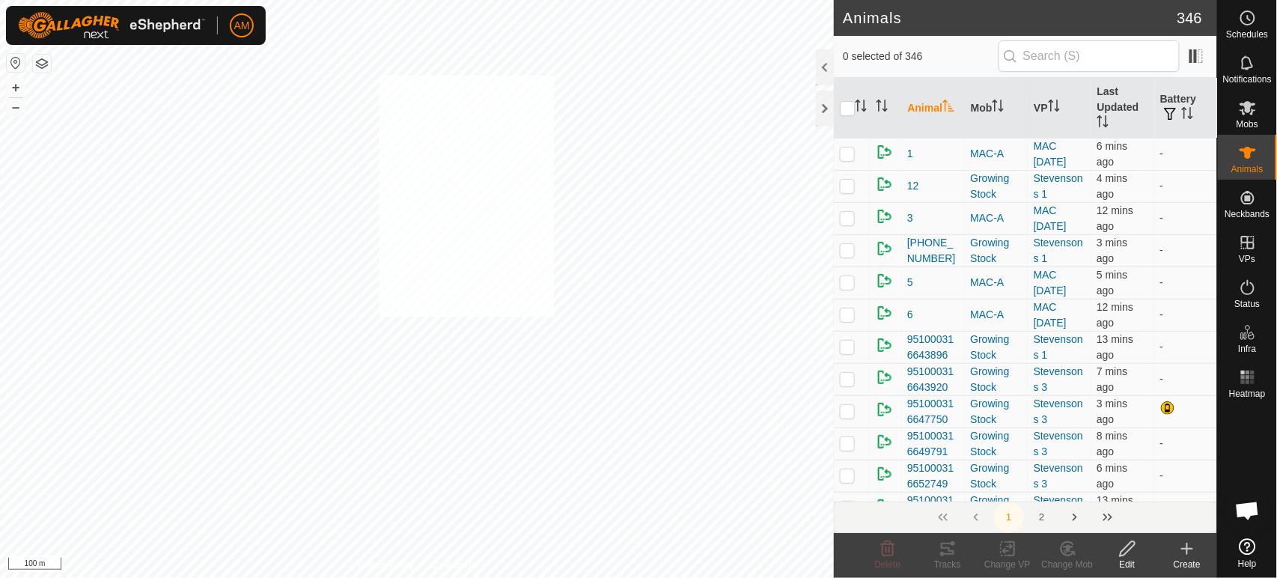
checkbox input "true"
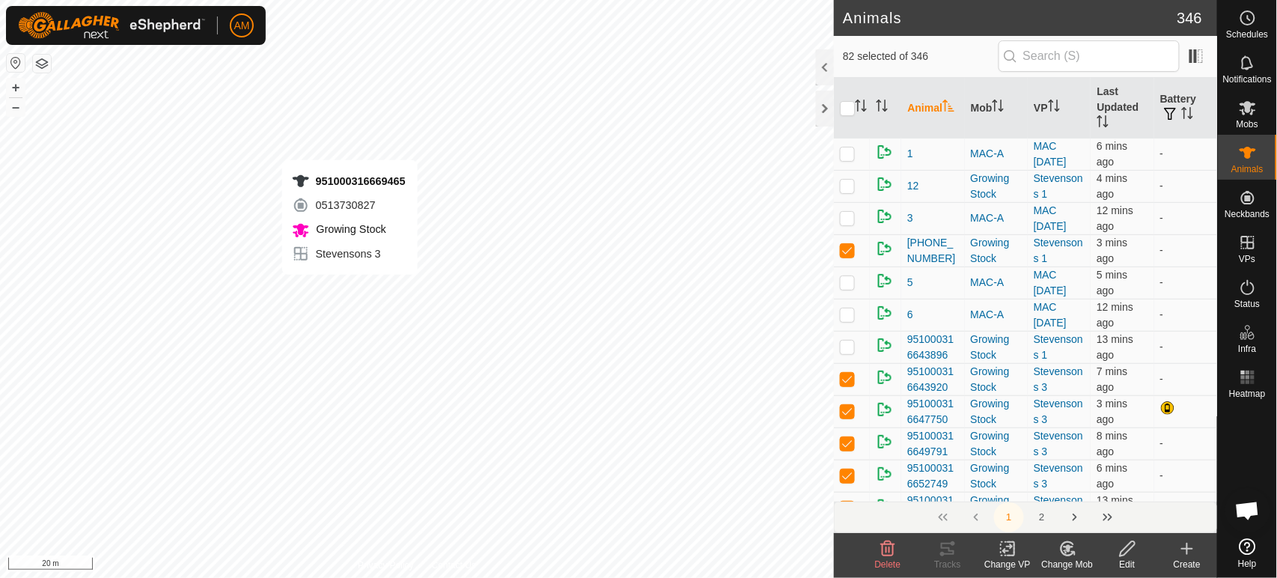
click at [350, 290] on div "951000316669465 0513730827 Growing Stock Stevensons 3 + – ⇧ i 20 m" at bounding box center [417, 289] width 834 height 578
checkbox input "false"
click at [1006, 557] on icon at bounding box center [1008, 549] width 19 height 18
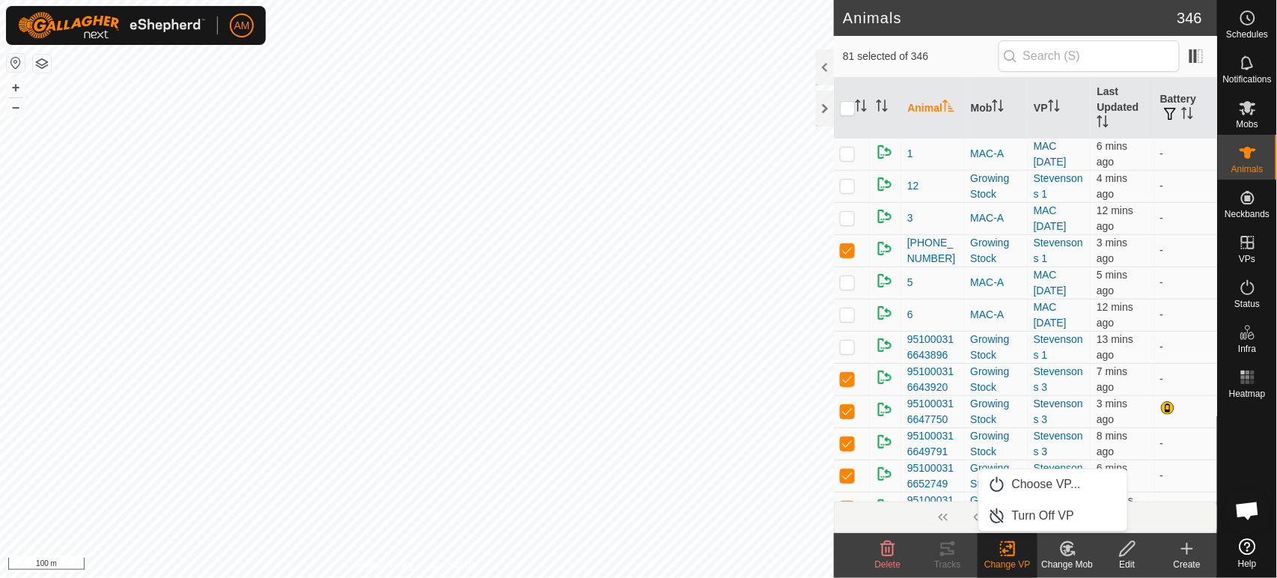
click at [1036, 475] on link "Choose VP..." at bounding box center [1053, 484] width 148 height 30
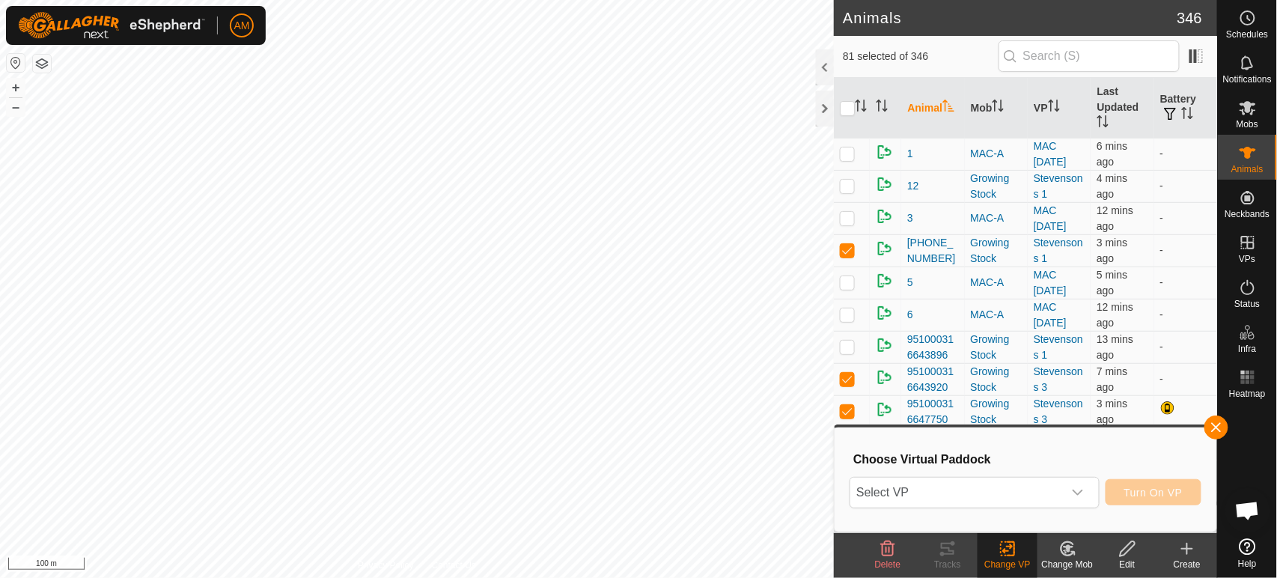
click at [975, 496] on span "Select VP" at bounding box center [956, 493] width 212 height 30
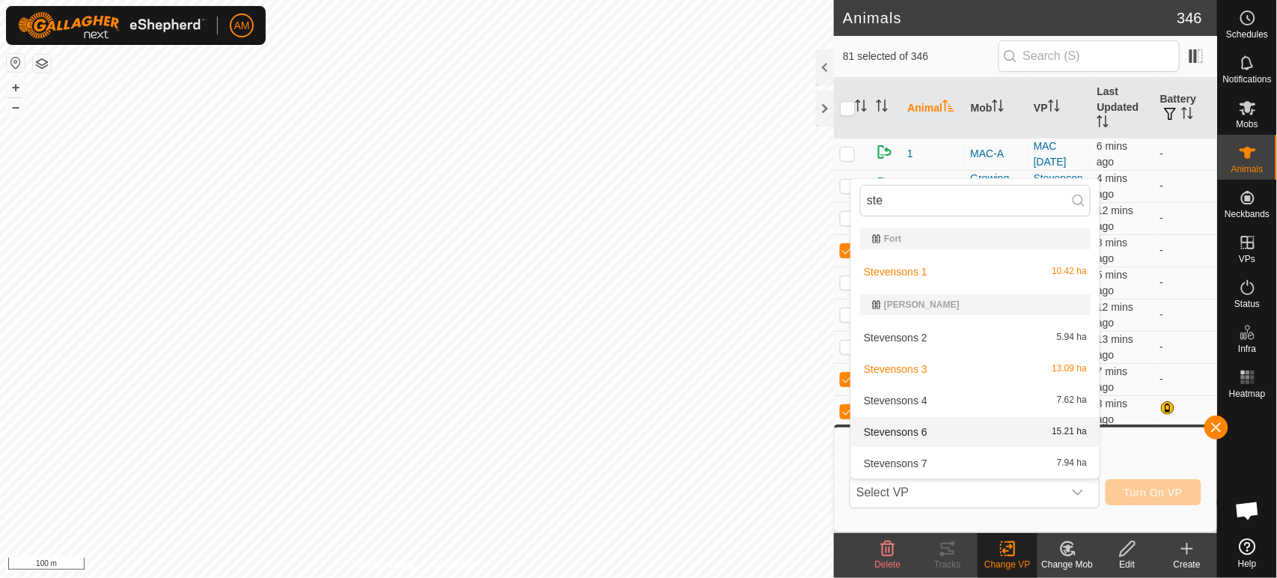
type input "ste"
click at [927, 434] on li "[PERSON_NAME] 6 15.21 ha" at bounding box center [975, 432] width 249 height 30
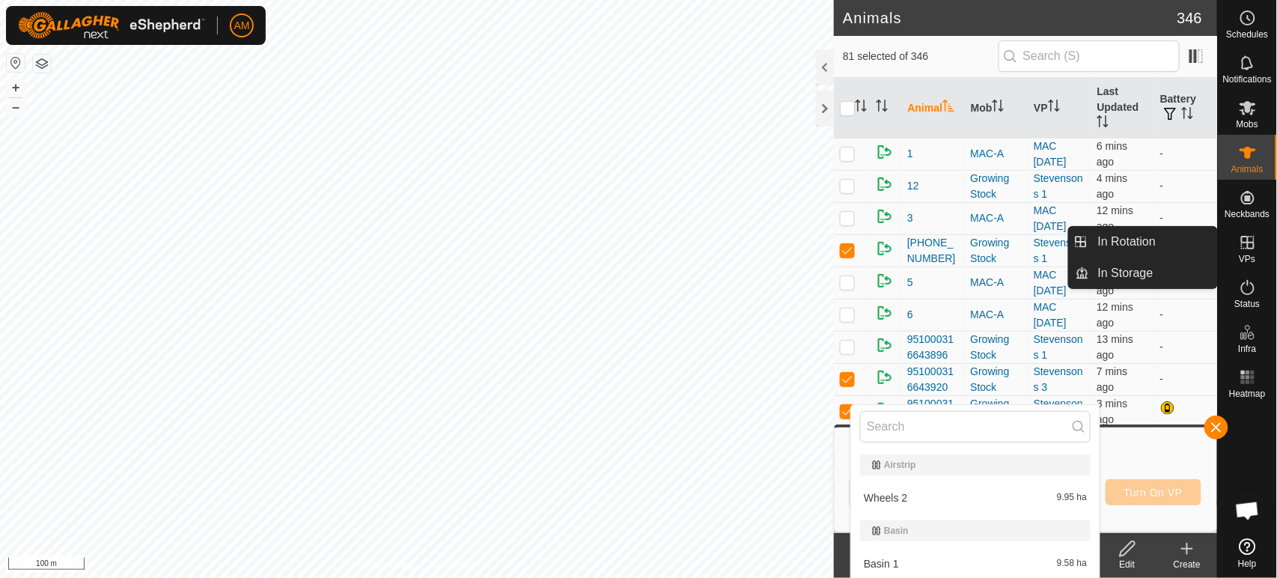
click at [1251, 245] on icon at bounding box center [1248, 243] width 18 height 18
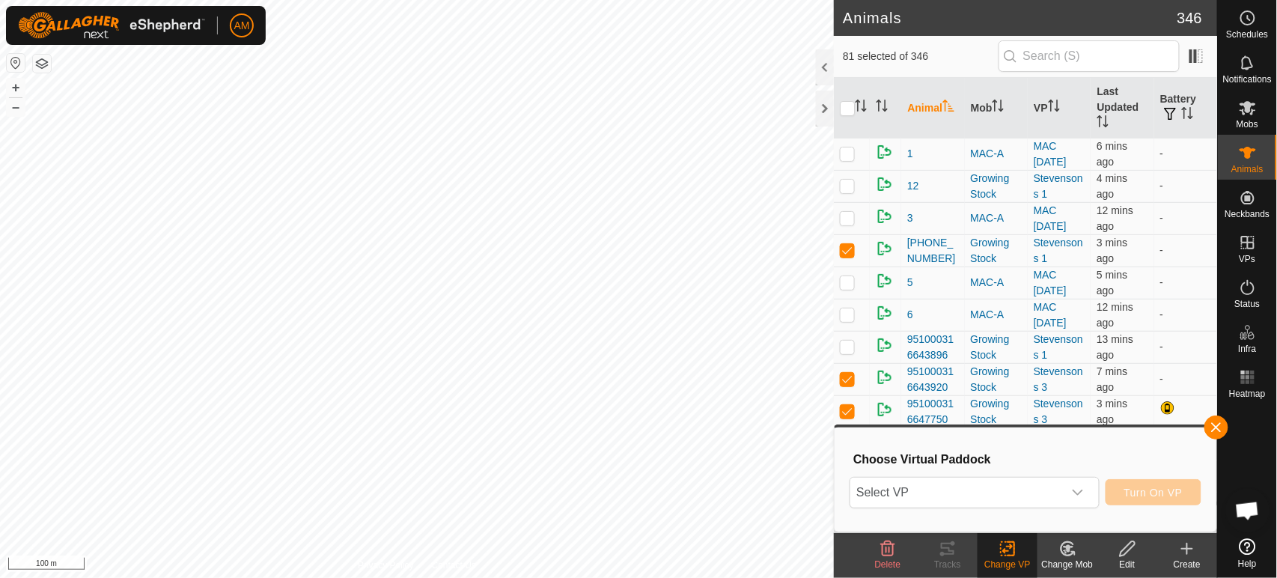
click at [1154, 240] on td "-" at bounding box center [1185, 250] width 63 height 32
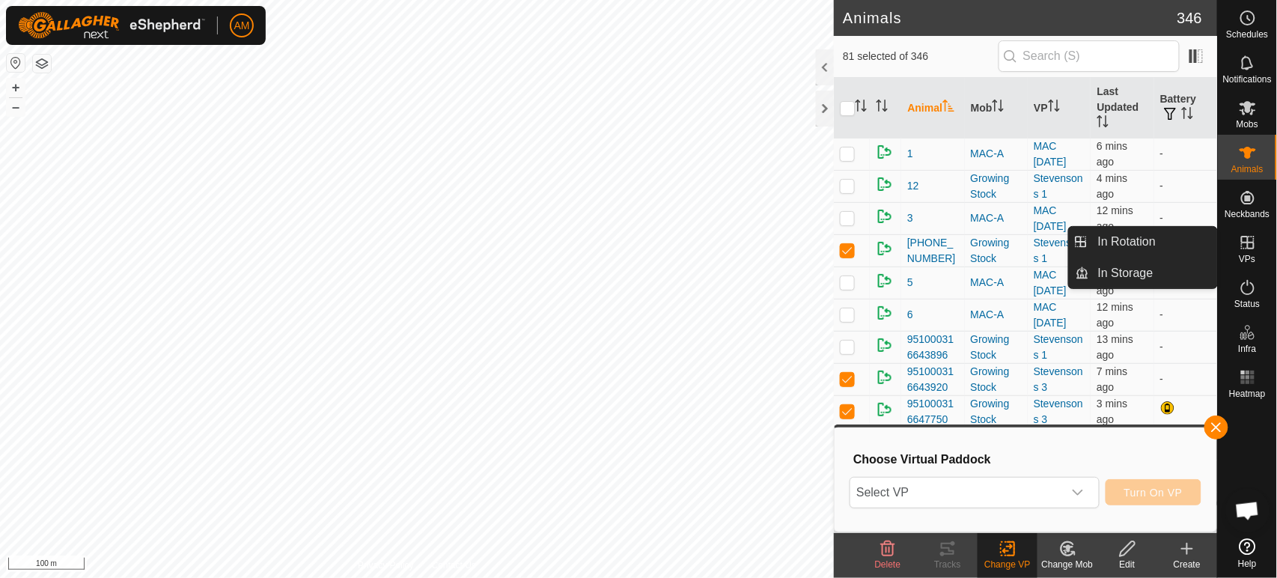
click at [1253, 252] on es-virtualpaddocks-svg-icon at bounding box center [1247, 243] width 27 height 24
click at [1171, 244] on link "In Rotation" at bounding box center [1153, 242] width 128 height 30
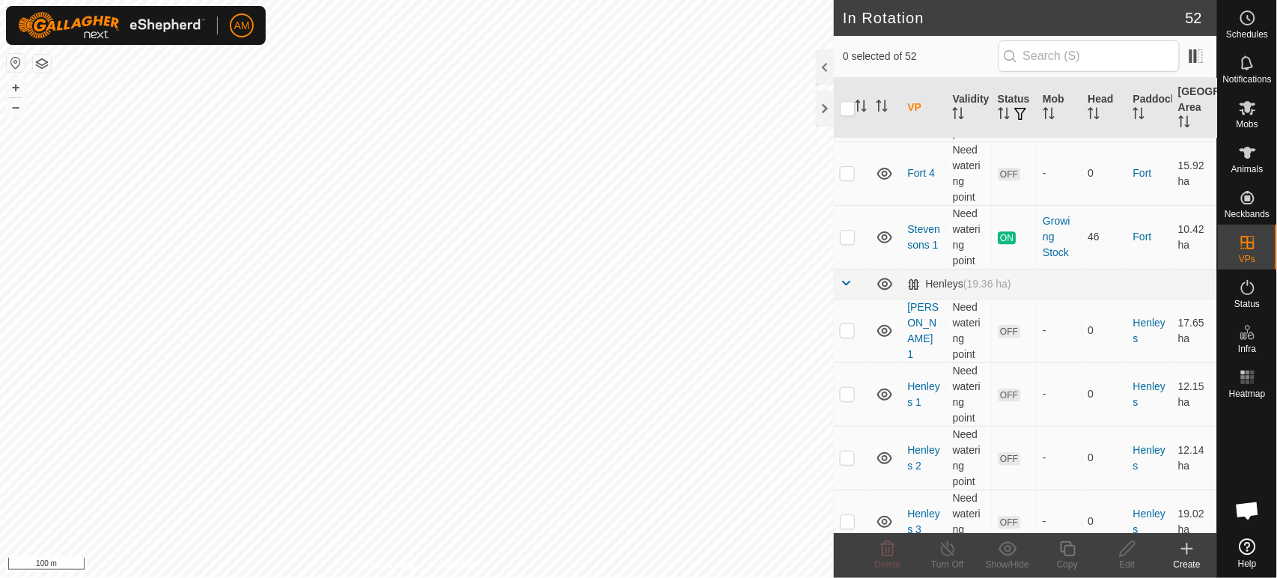
scroll to position [1247, 0]
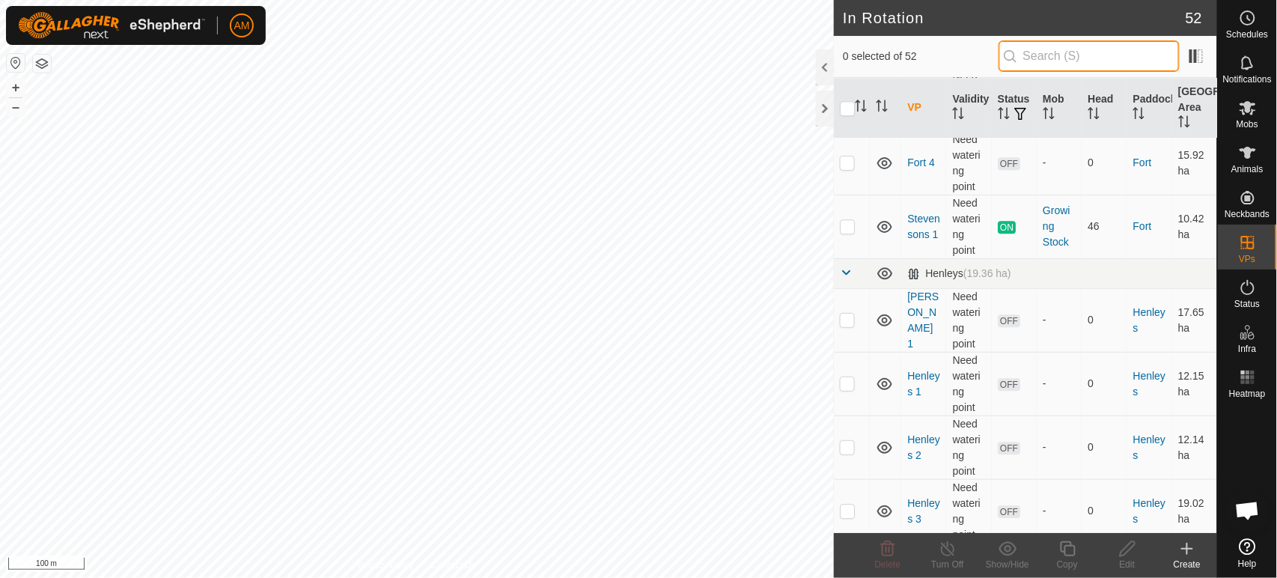
click at [1057, 55] on input "text" at bounding box center [1089, 55] width 181 height 31
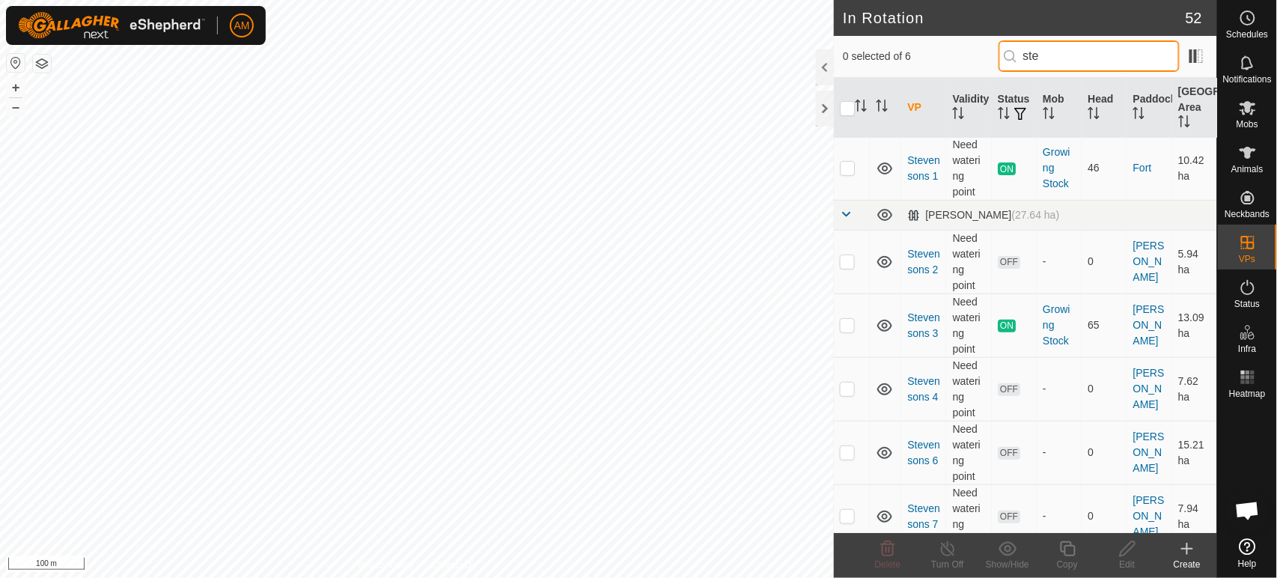
scroll to position [46, 0]
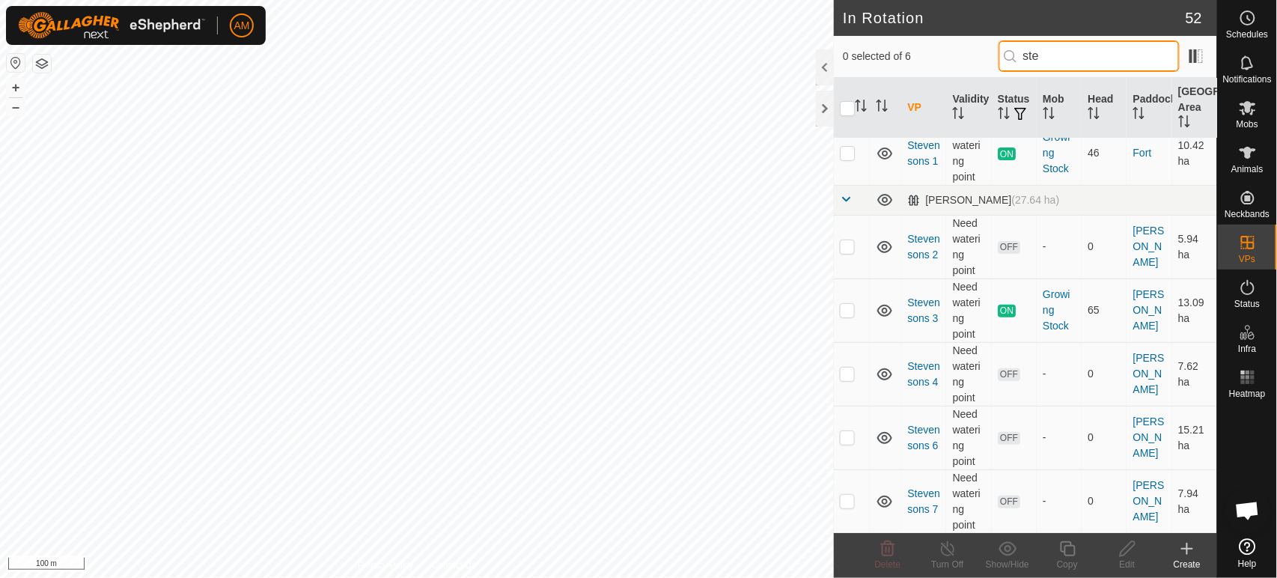
type input "ste"
click at [850, 439] on tbody "Fort (16.75 ha) [PERSON_NAME] 1 Need watering point ON Growing Stock 46 Fort 10…" at bounding box center [1025, 312] width 383 height 442
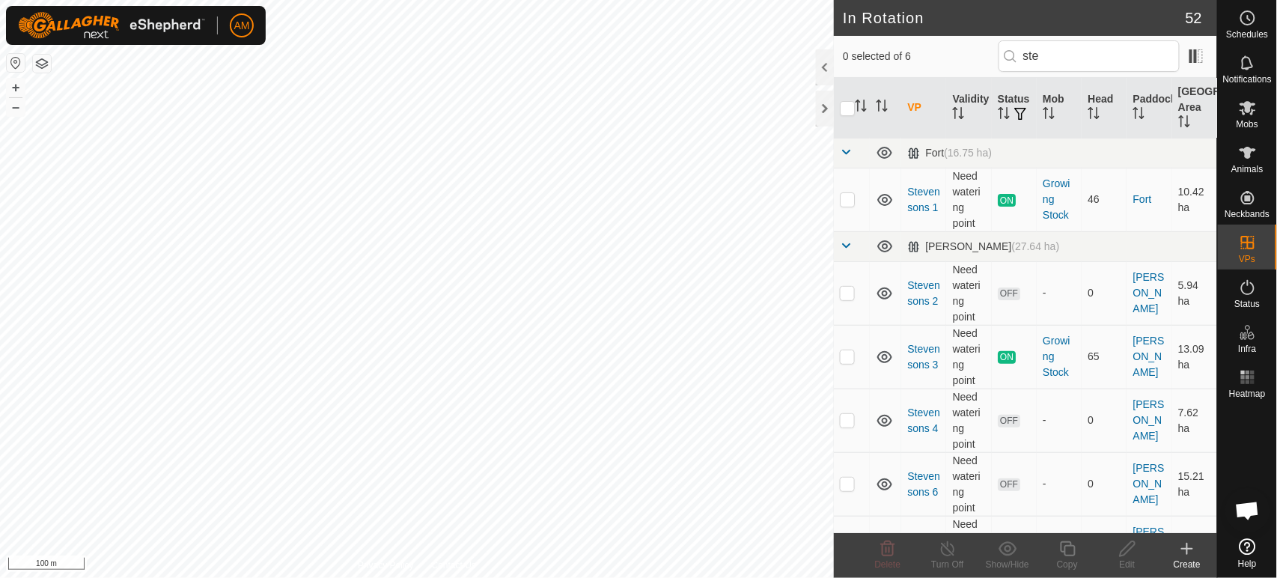
click at [851, 358] on p-checkbox at bounding box center [847, 356] width 15 height 12
click at [845, 354] on p-checkbox at bounding box center [847, 356] width 15 height 12
checkbox input "false"
click at [847, 422] on p-checkbox at bounding box center [847, 420] width 15 height 12
checkbox input "true"
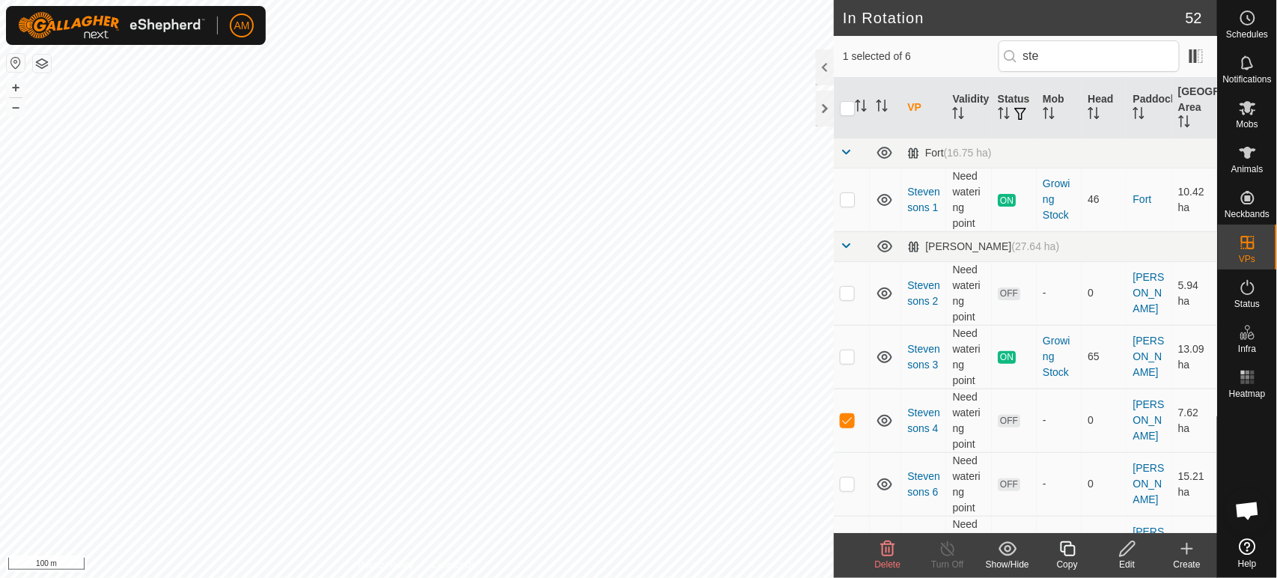
click at [1072, 549] on icon at bounding box center [1068, 549] width 19 height 18
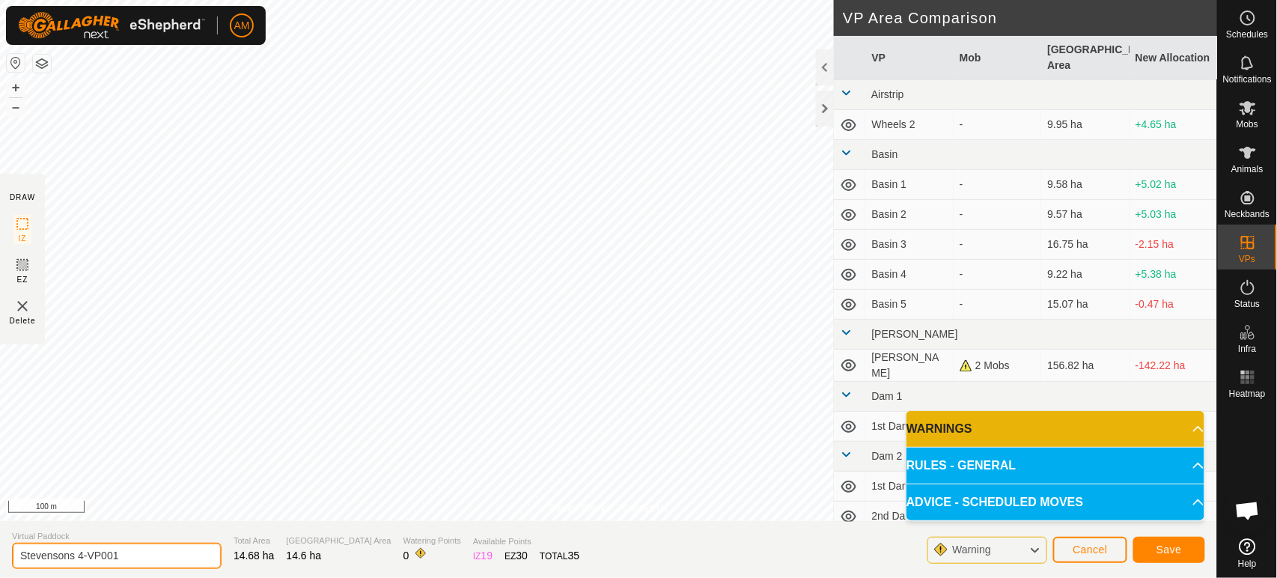
drag, startPoint x: 80, startPoint y: 558, endPoint x: 165, endPoint y: 557, distance: 84.6
click at [165, 557] on input "Stevensons 4-VP001" at bounding box center [117, 556] width 210 height 26
type input "Stevensons 5"
click at [1174, 550] on span "Save" at bounding box center [1169, 549] width 25 height 12
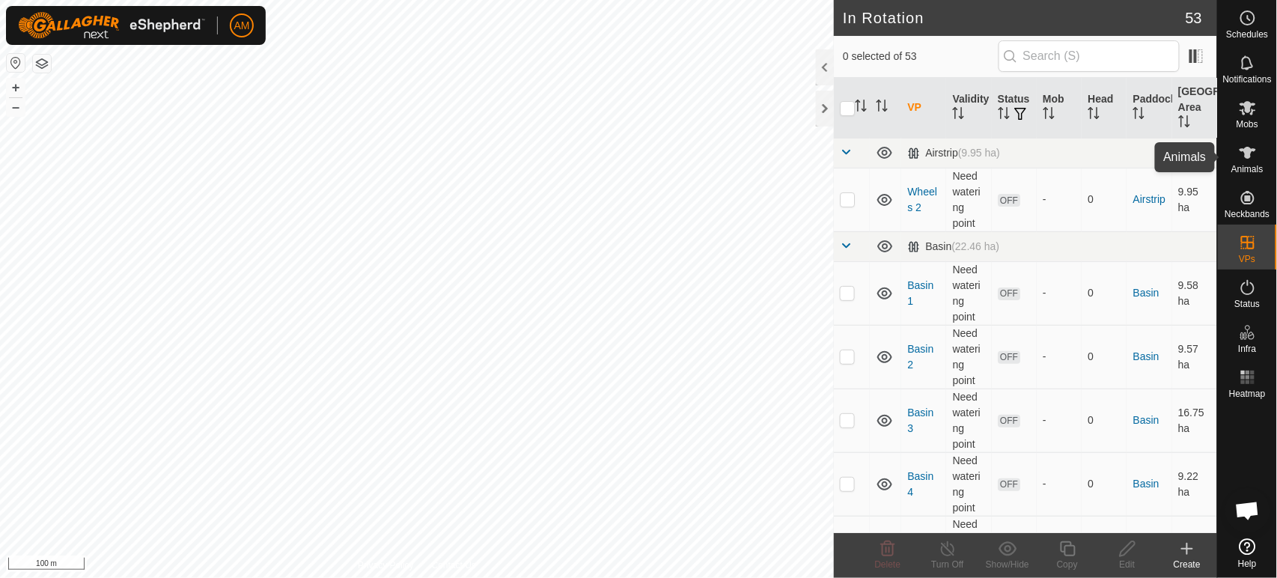
click at [1253, 154] on icon at bounding box center [1248, 153] width 18 height 18
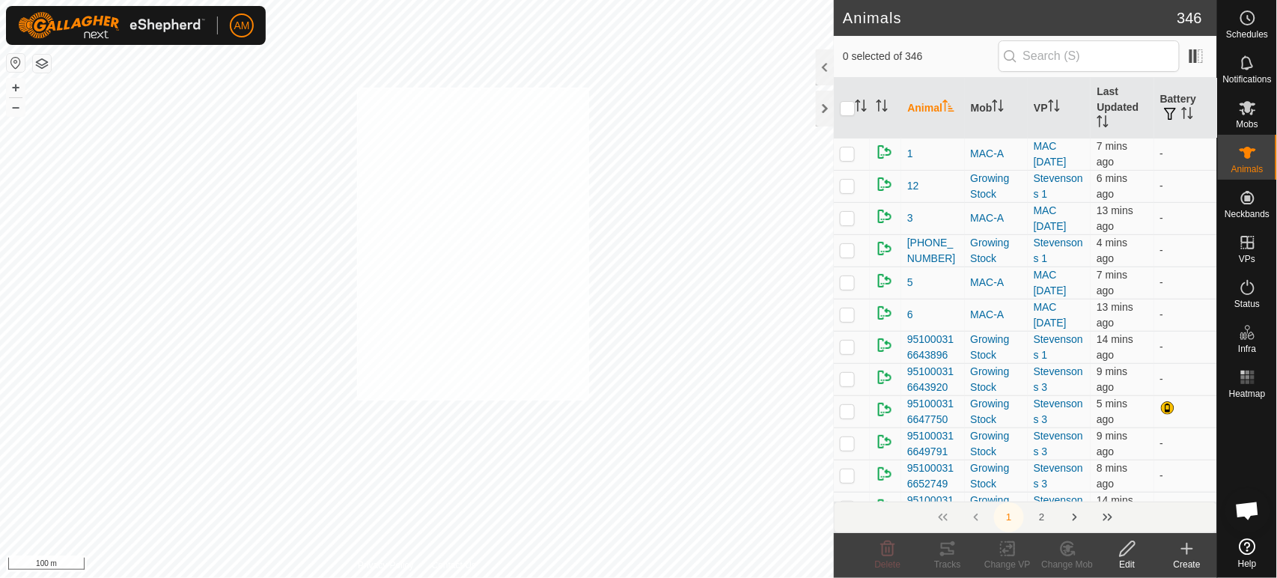
checkbox input "true"
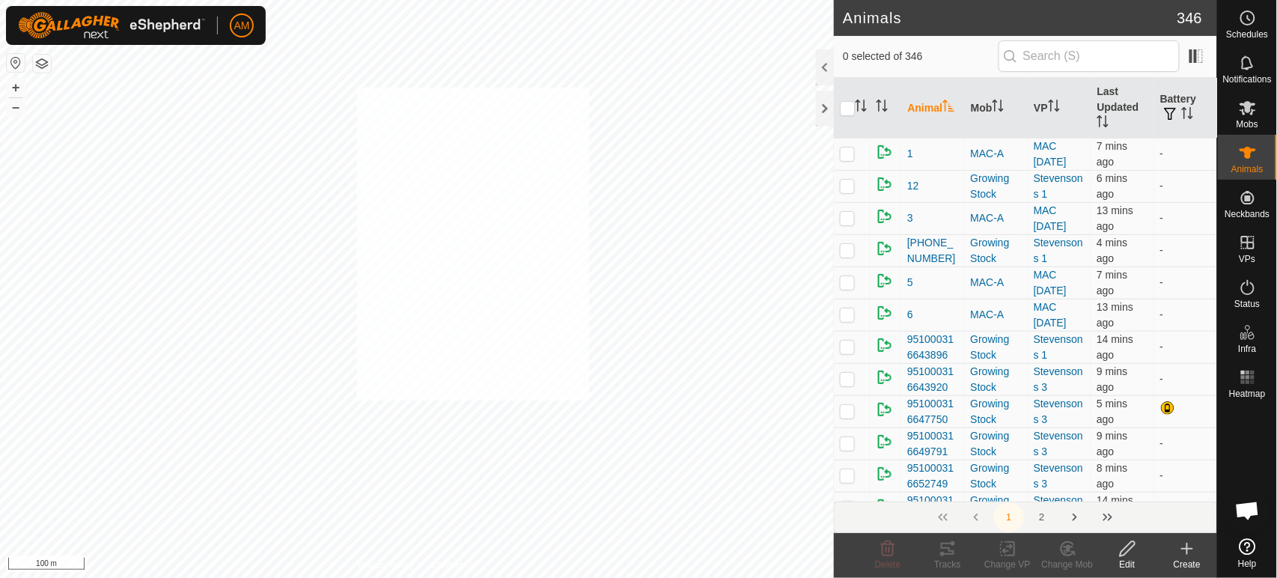
checkbox input "true"
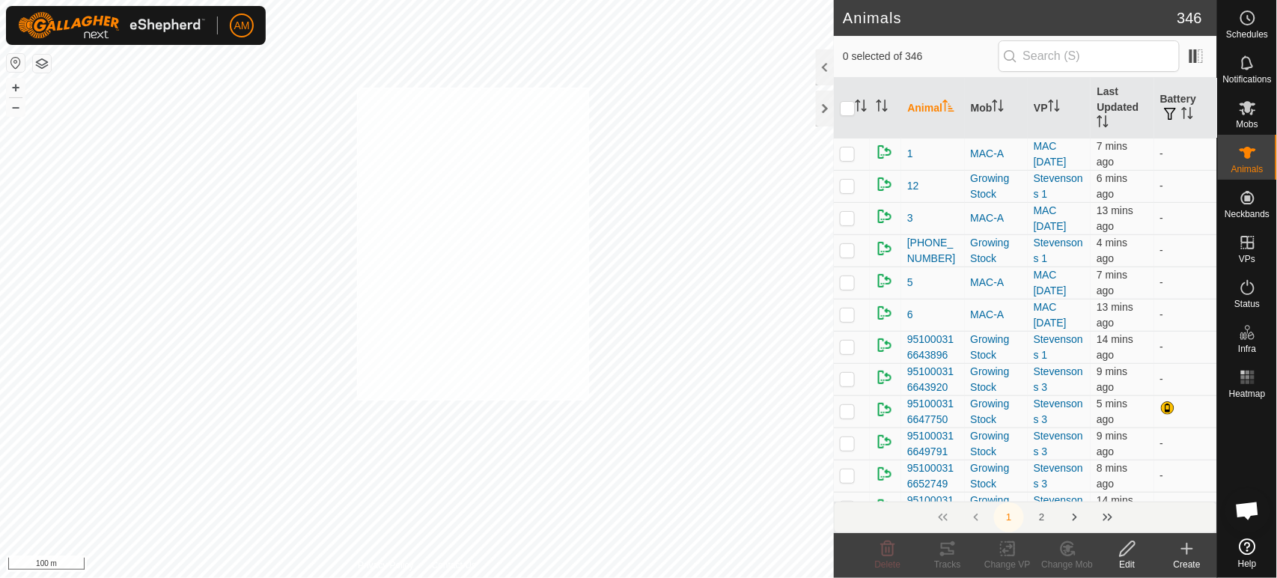
checkbox input "true"
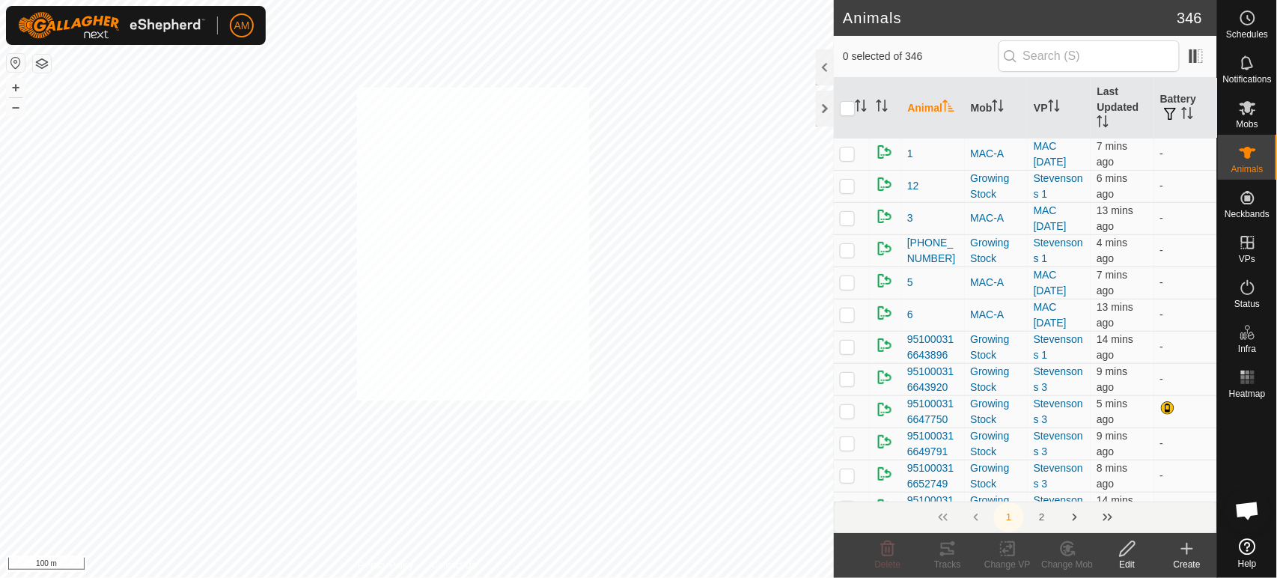
checkbox input "true"
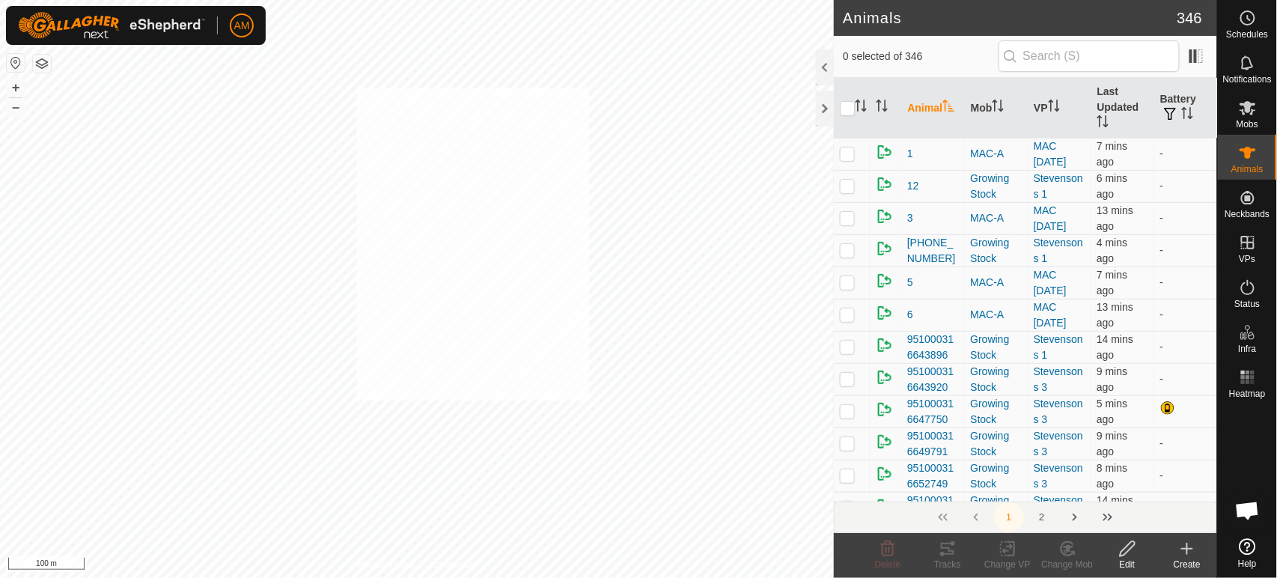
checkbox input "true"
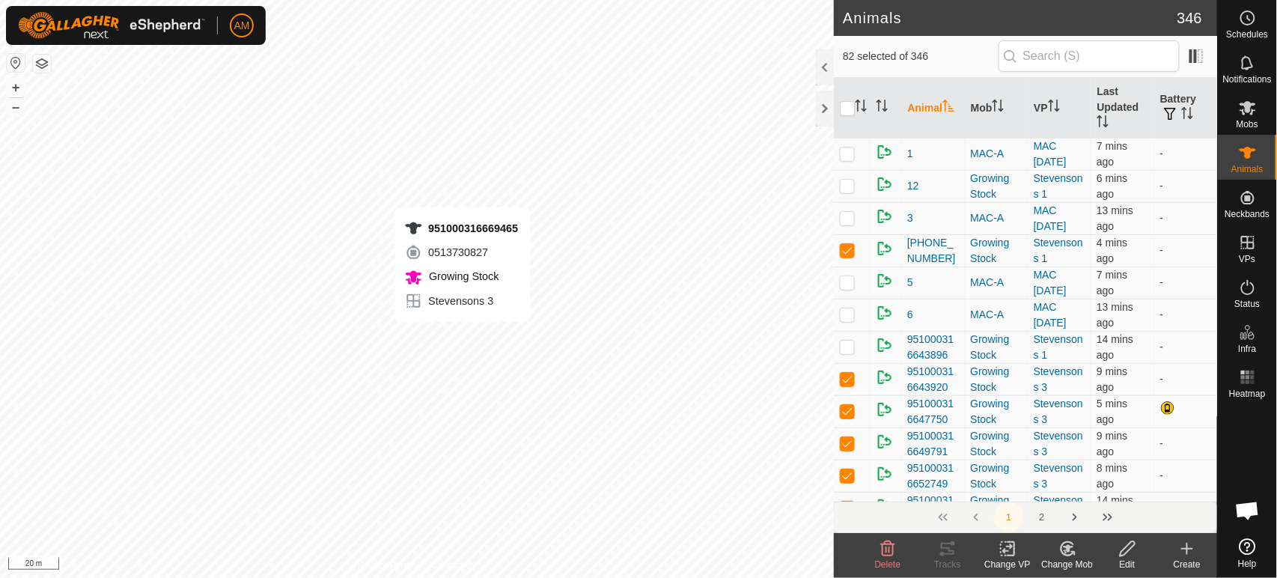
click at [462, 337] on div "951000316669465 0513730827 Growing Stock Stevensons 3 + – ⇧ i 20 m" at bounding box center [417, 289] width 834 height 578
click at [1009, 549] on icon at bounding box center [1008, 549] width 19 height 18
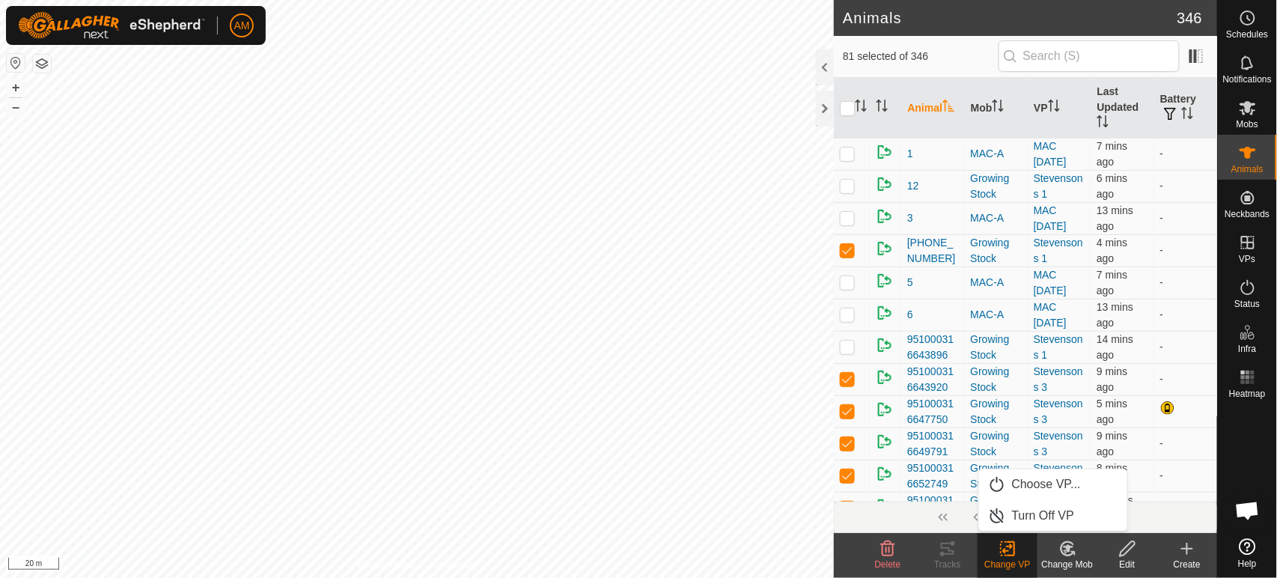
click at [1021, 484] on link "Choose VP..." at bounding box center [1053, 484] width 148 height 30
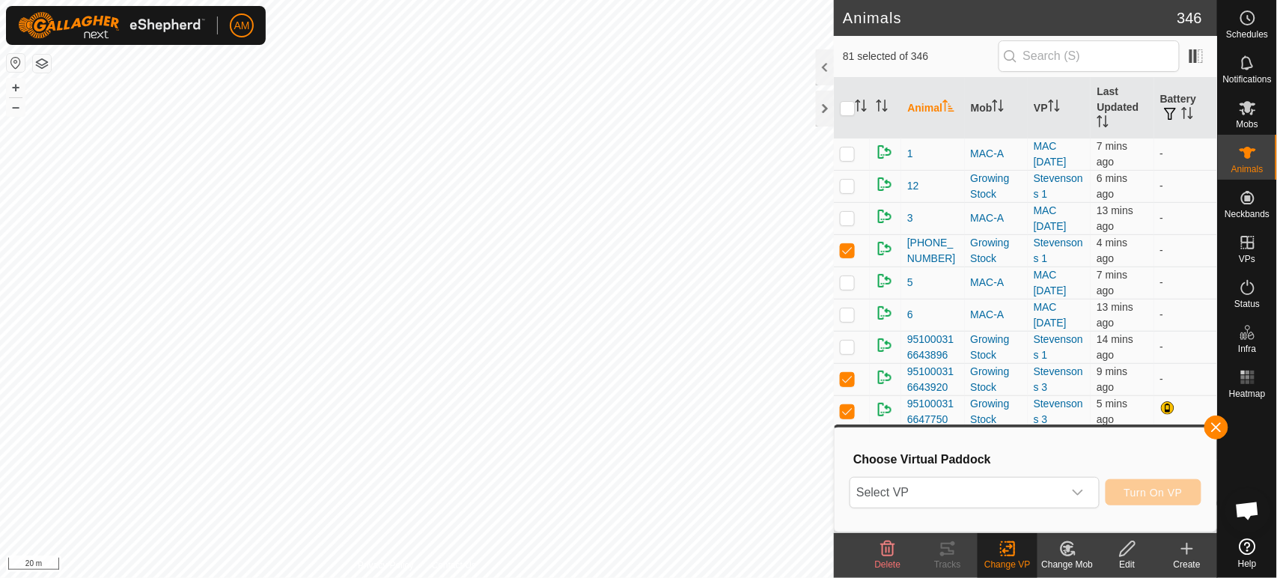
click at [963, 487] on span "Select VP" at bounding box center [956, 493] width 212 height 30
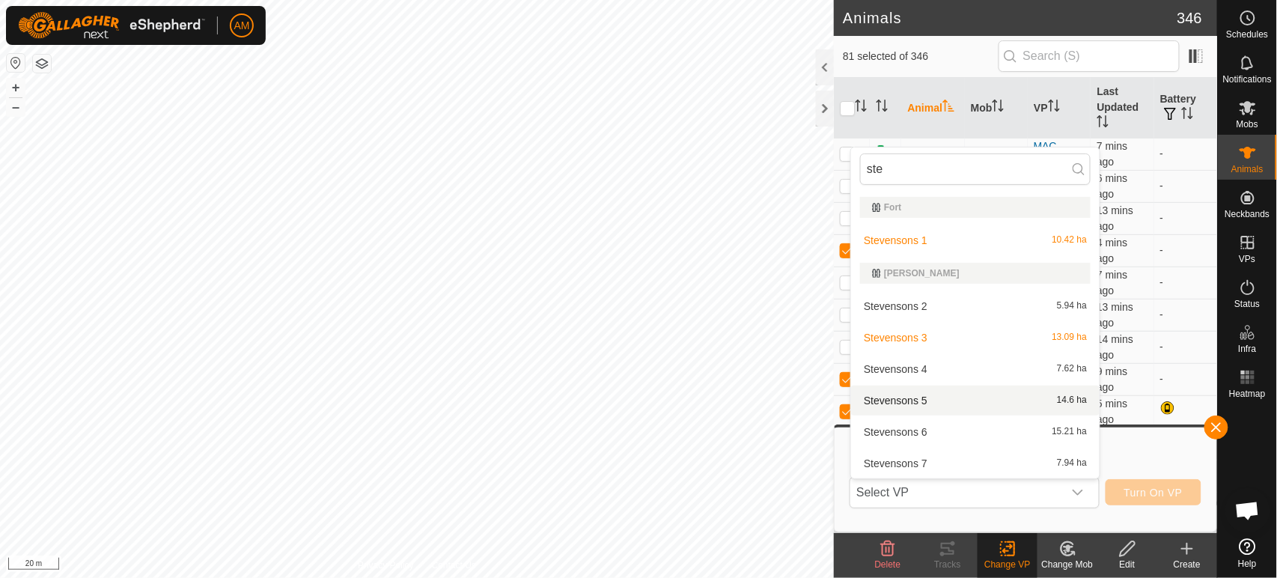
click at [922, 395] on li "Stevensons 5 14.6 ha" at bounding box center [975, 401] width 249 height 30
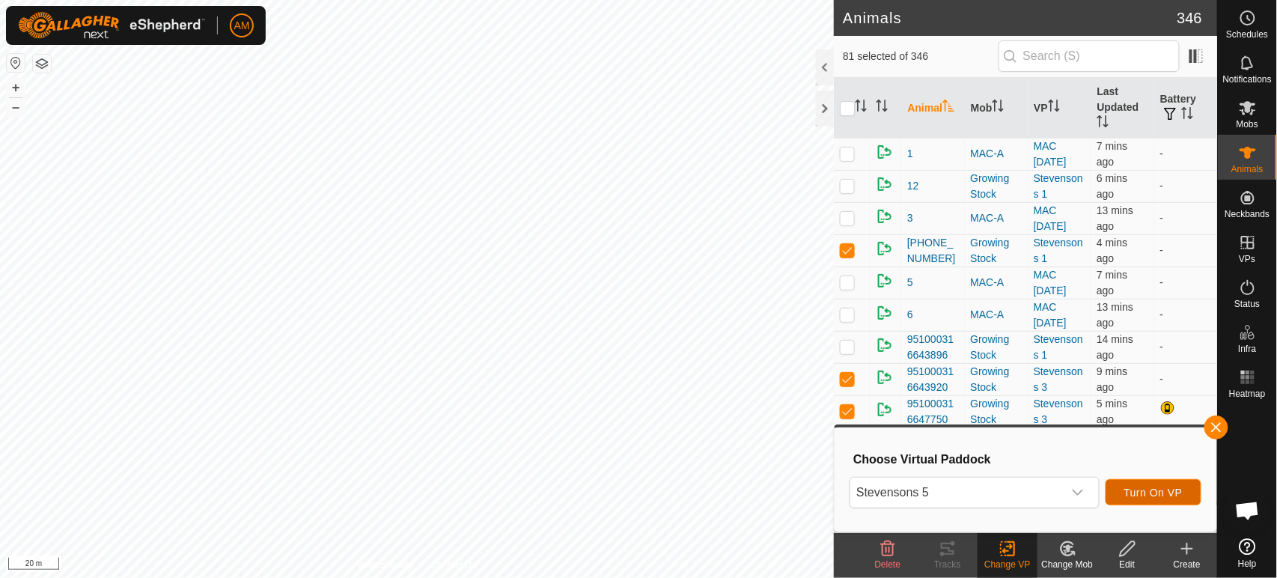
click at [1174, 493] on span "Turn On VP" at bounding box center [1153, 493] width 58 height 12
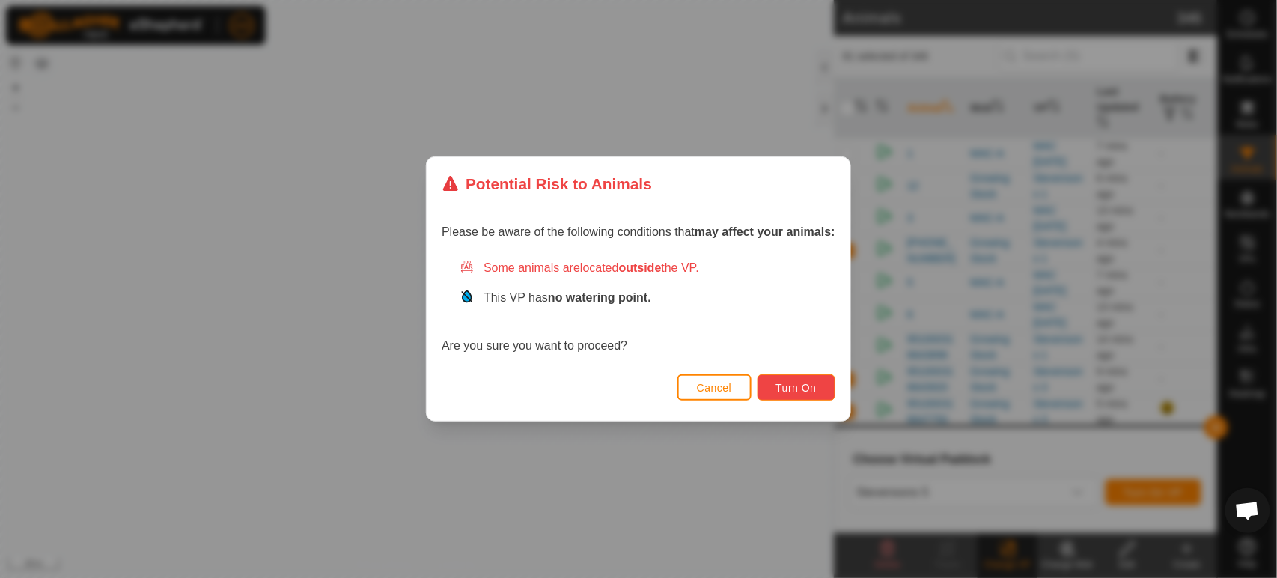
click at [795, 386] on span "Turn On" at bounding box center [796, 388] width 40 height 12
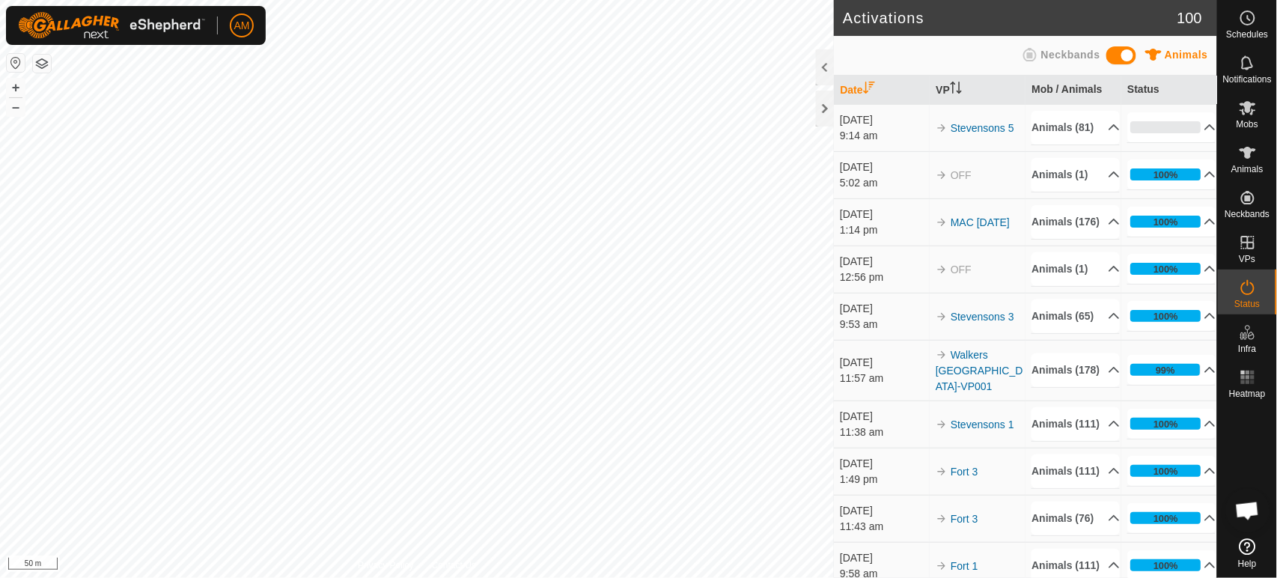
click at [1218, 240] on div "Schedules Notifications Mobs Animals Neckbands VPs Status Infra Heatmap Help" at bounding box center [1247, 289] width 60 height 578
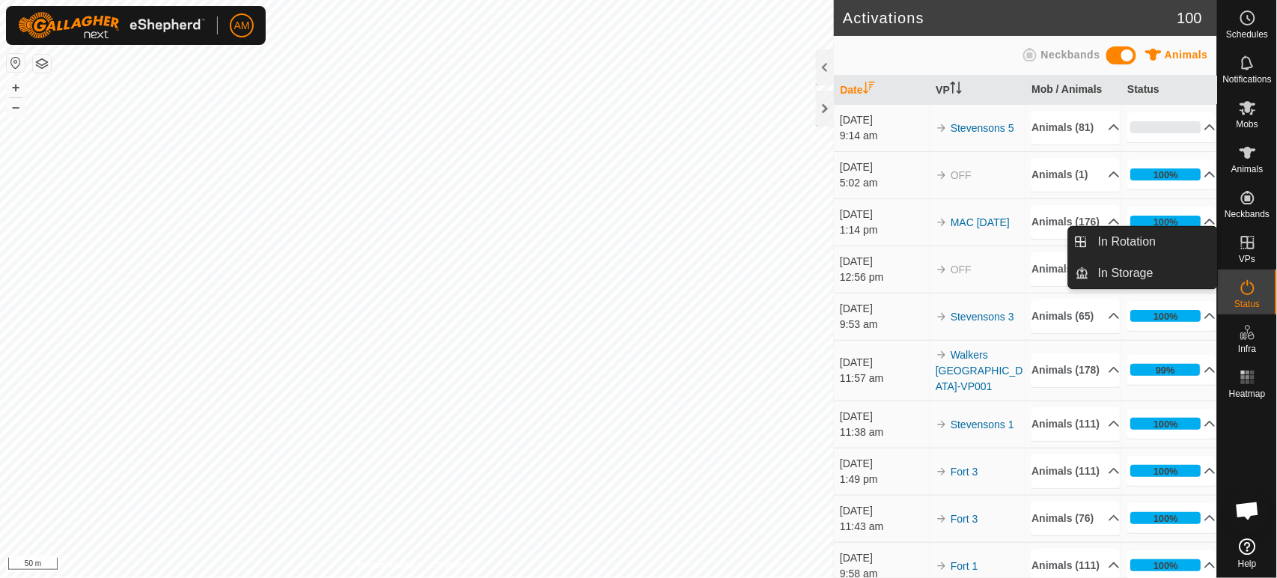
click at [1201, 249] on link "In Rotation" at bounding box center [1153, 242] width 128 height 30
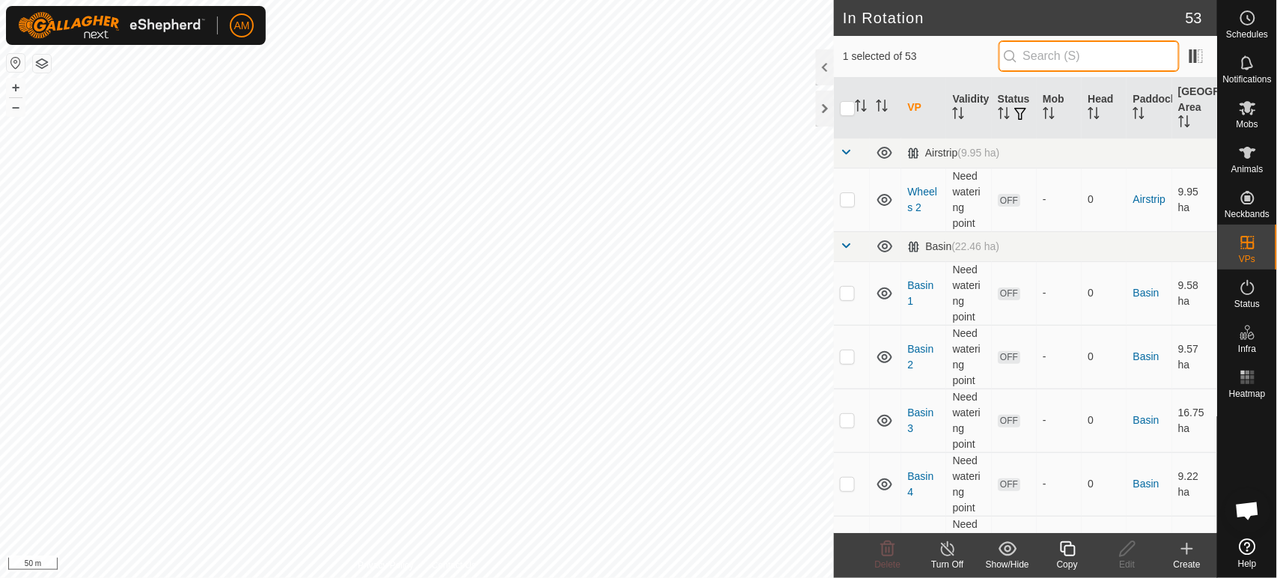
click at [1044, 59] on input "text" at bounding box center [1089, 55] width 181 height 31
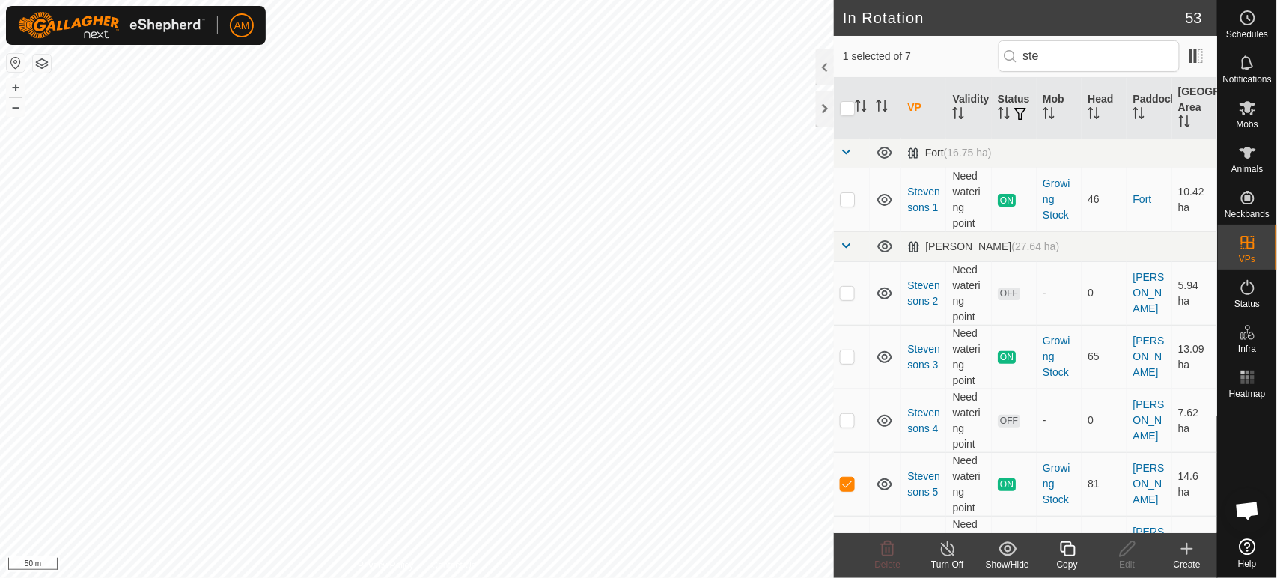
click at [1062, 543] on icon at bounding box center [1068, 549] width 19 height 18
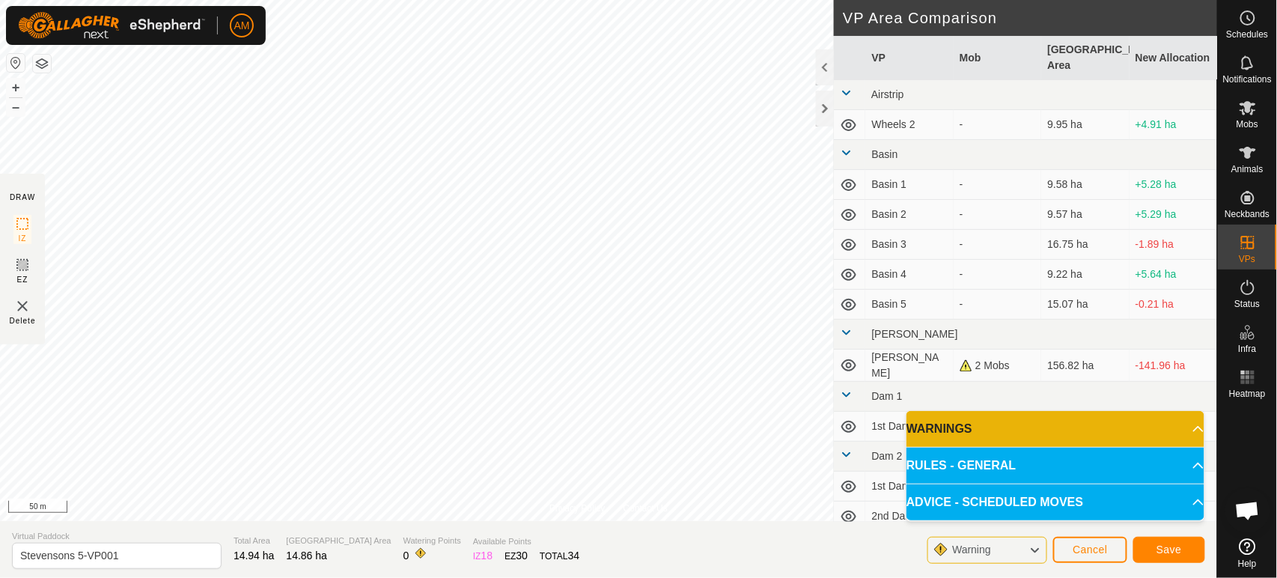
click at [556, 514] on div "Privacy Policy Contact Us 951000316670488 2234012046 Growing Stock Stevensons 1…" at bounding box center [608, 260] width 1217 height 521
drag, startPoint x: 81, startPoint y: 555, endPoint x: 193, endPoint y: 554, distance: 112.3
click at [193, 554] on input "Stevensons 5-VP001" at bounding box center [117, 556] width 210 height 26
click at [1166, 546] on span "Save" at bounding box center [1169, 549] width 25 height 12
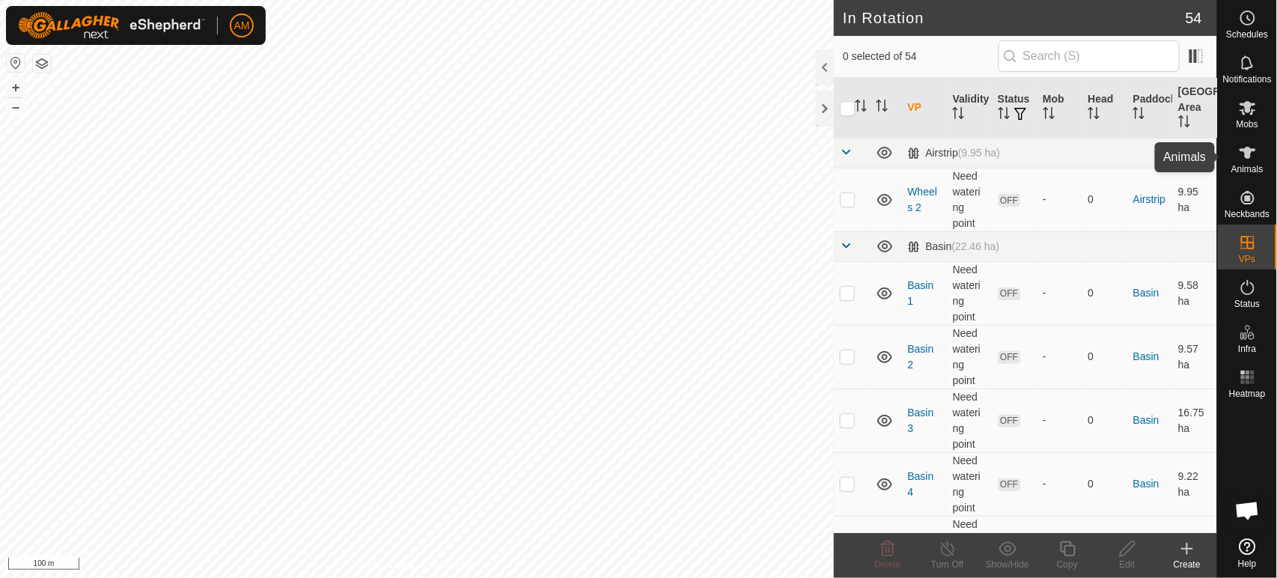
click at [1249, 162] on es-animals-svg-icon at bounding box center [1247, 153] width 27 height 24
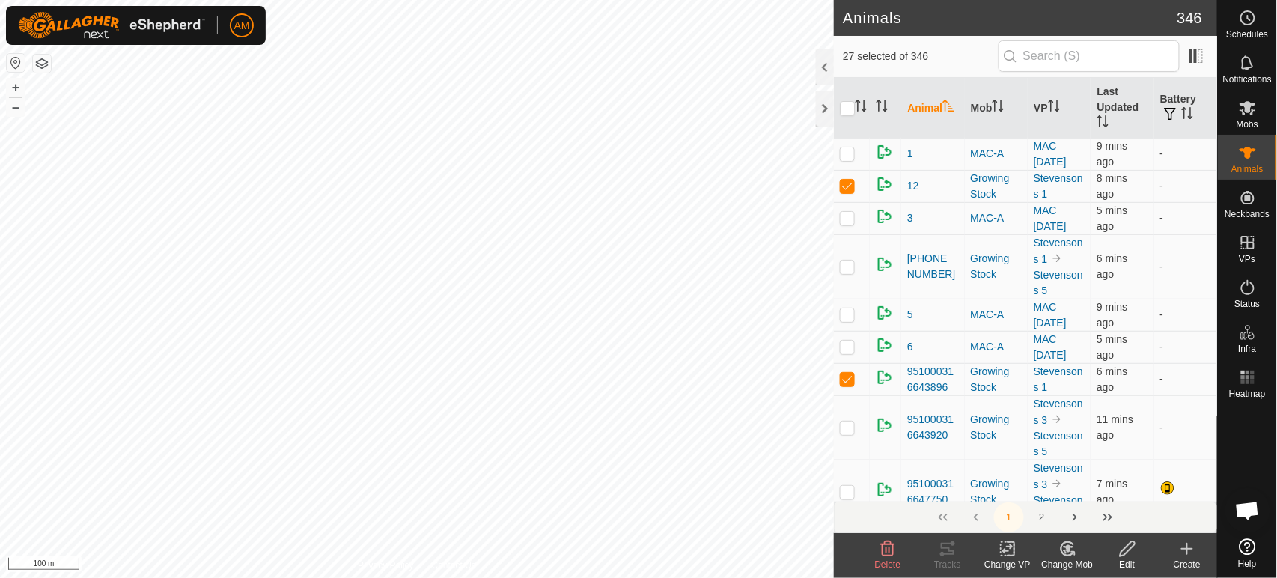
click at [1014, 552] on icon at bounding box center [1011, 548] width 7 height 13
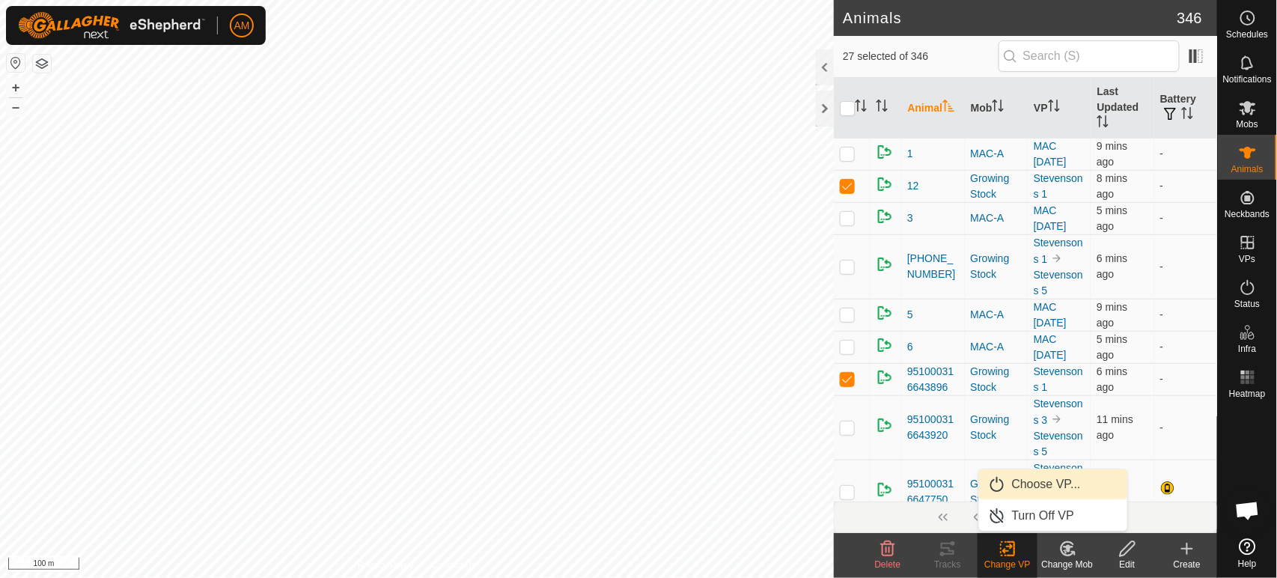
click at [1000, 483] on link "Choose VP..." at bounding box center [1053, 484] width 148 height 30
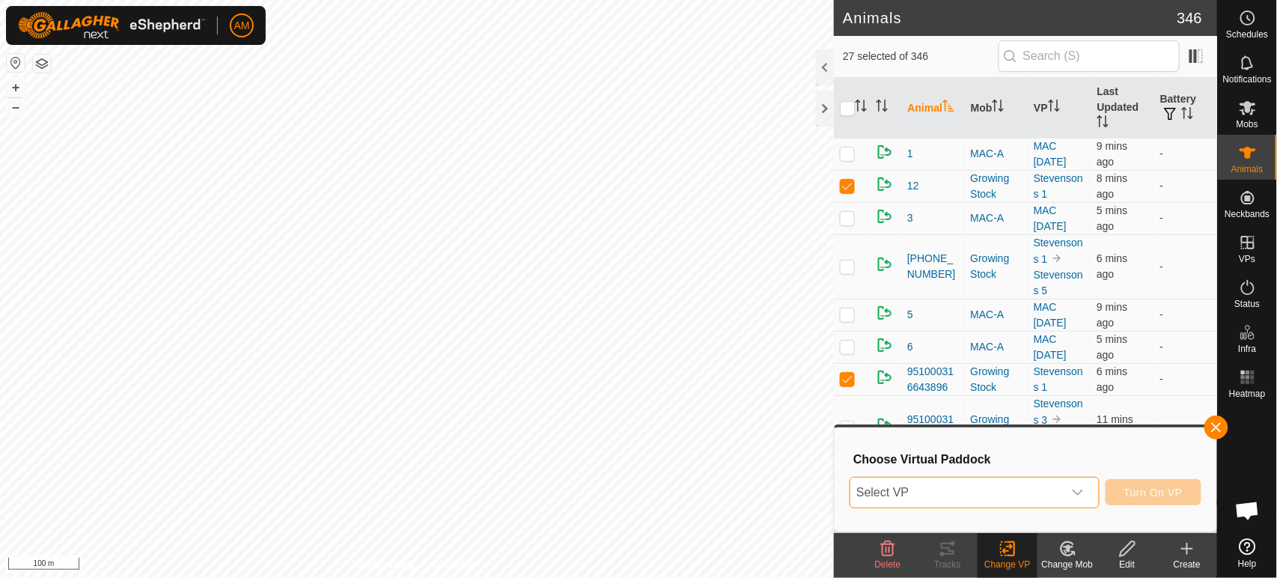
click at [875, 495] on span "Select VP" at bounding box center [956, 493] width 212 height 30
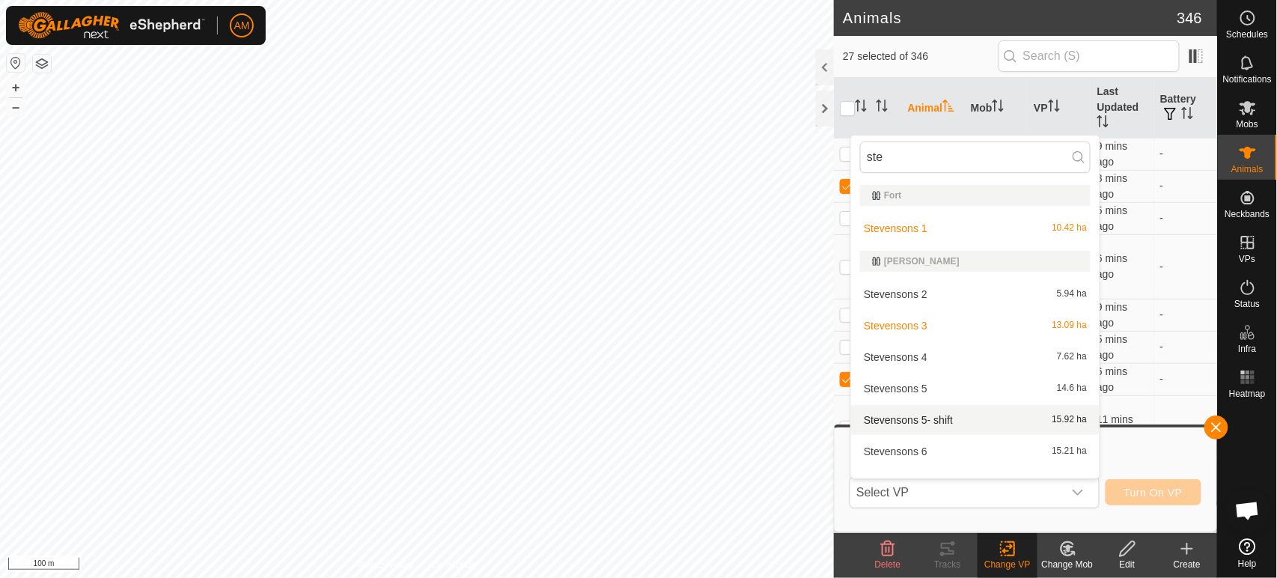
click at [941, 421] on li "Stevensons 5- shift 15.92 ha" at bounding box center [975, 420] width 249 height 30
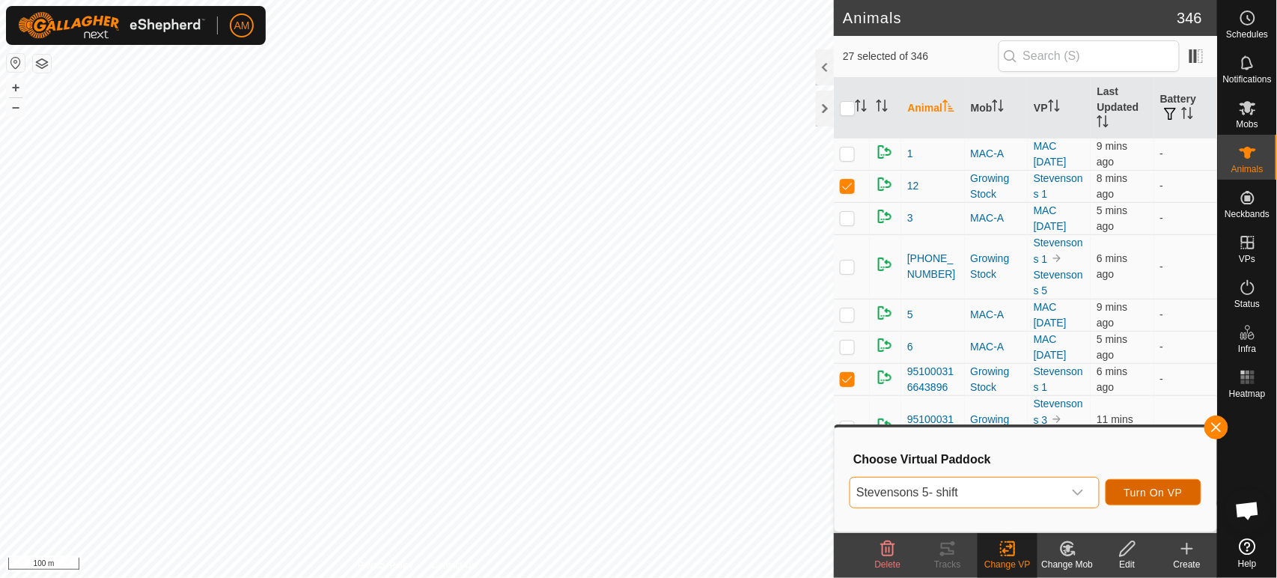
click at [1146, 495] on span "Turn On VP" at bounding box center [1153, 493] width 58 height 12
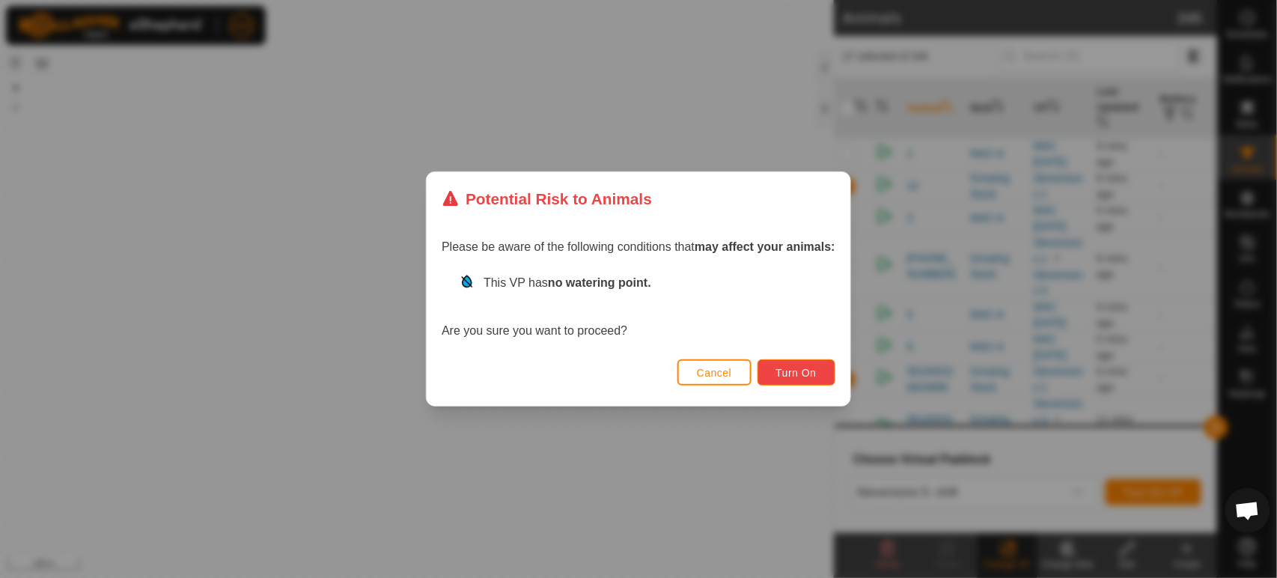
click at [796, 371] on span "Turn On" at bounding box center [796, 373] width 40 height 12
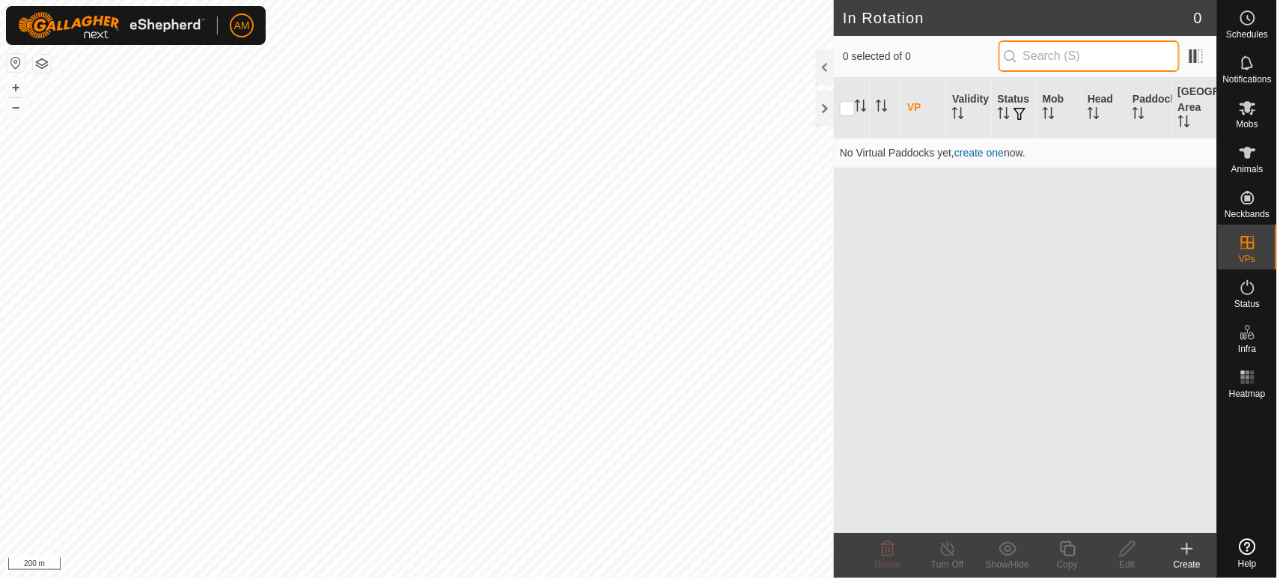
click at [1056, 63] on input "text" at bounding box center [1089, 55] width 181 height 31
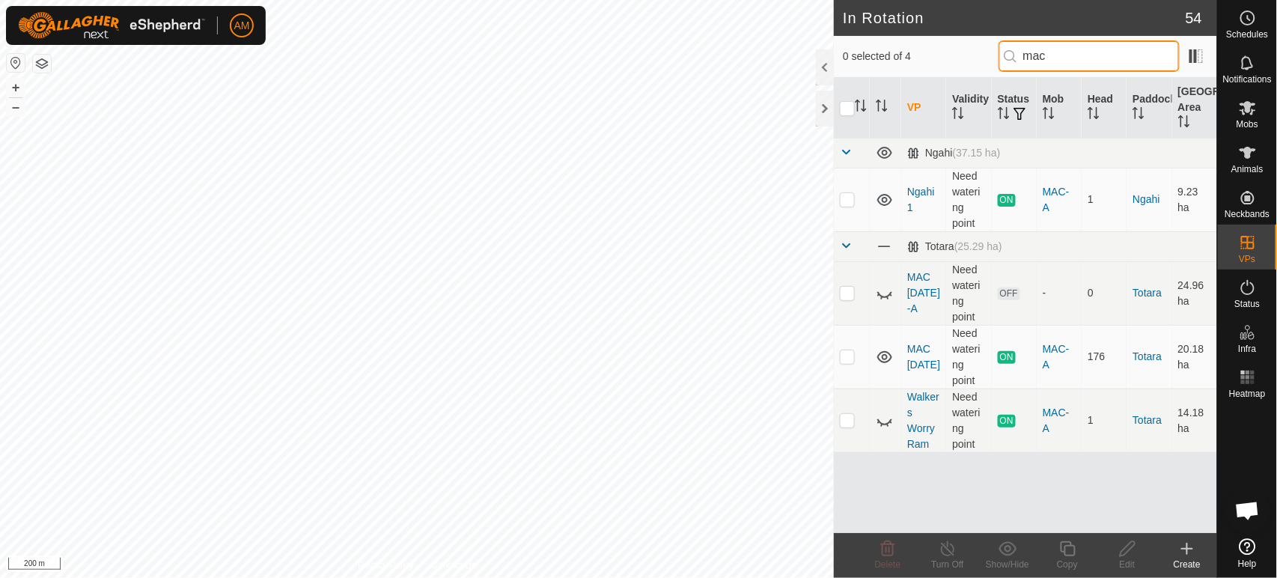
type input "mac"
click at [847, 358] on p-checkbox at bounding box center [847, 356] width 15 height 12
checkbox input "true"
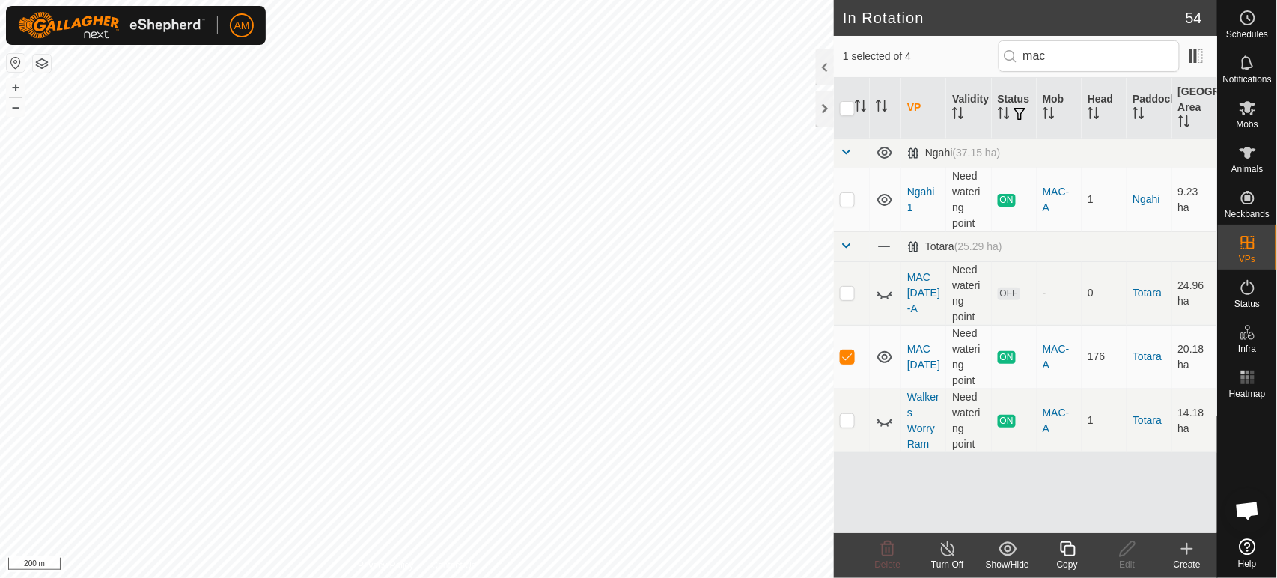
click at [1056, 552] on copy-svg-icon at bounding box center [1068, 549] width 60 height 18
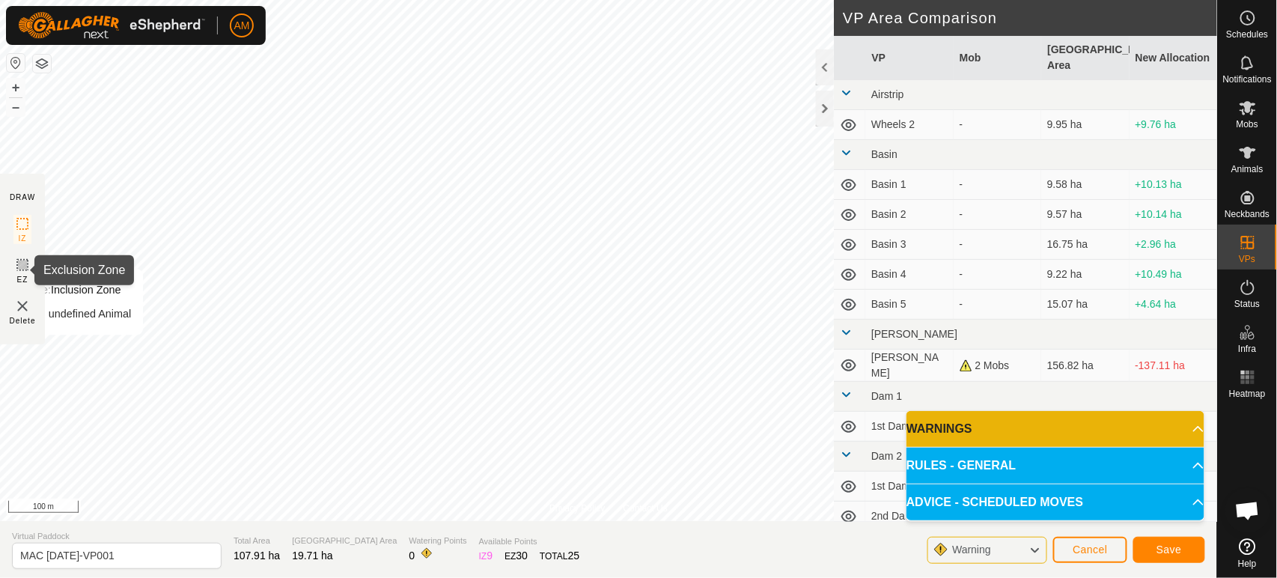
click at [25, 269] on icon at bounding box center [22, 265] width 9 height 9
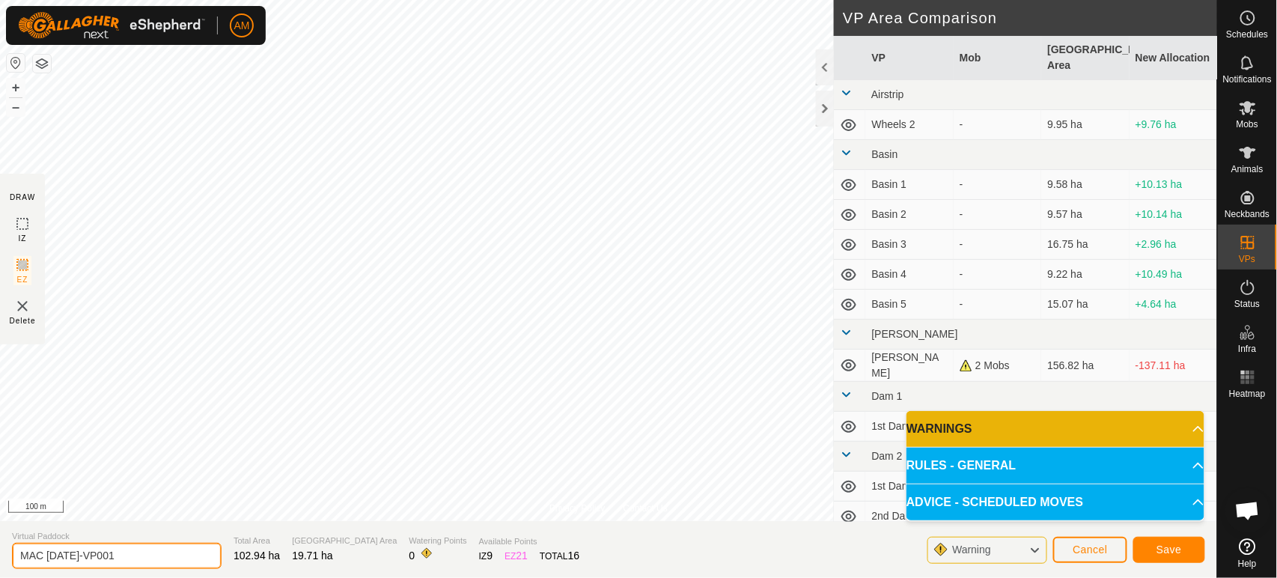
click at [52, 556] on input "MAC 15 Sep-VP001" at bounding box center [117, 556] width 210 height 26
drag, startPoint x: 61, startPoint y: 556, endPoint x: 299, endPoint y: 569, distance: 238.4
click at [299, 569] on section "Virtual Paddock MAC 16 Sep-VP001 Total Area 102.94 ha Grazing Area 19.71 ha Wat…" at bounding box center [608, 549] width 1217 height 57
type input "MAC [DATE]"
click at [1187, 556] on button "Save" at bounding box center [1169, 550] width 72 height 26
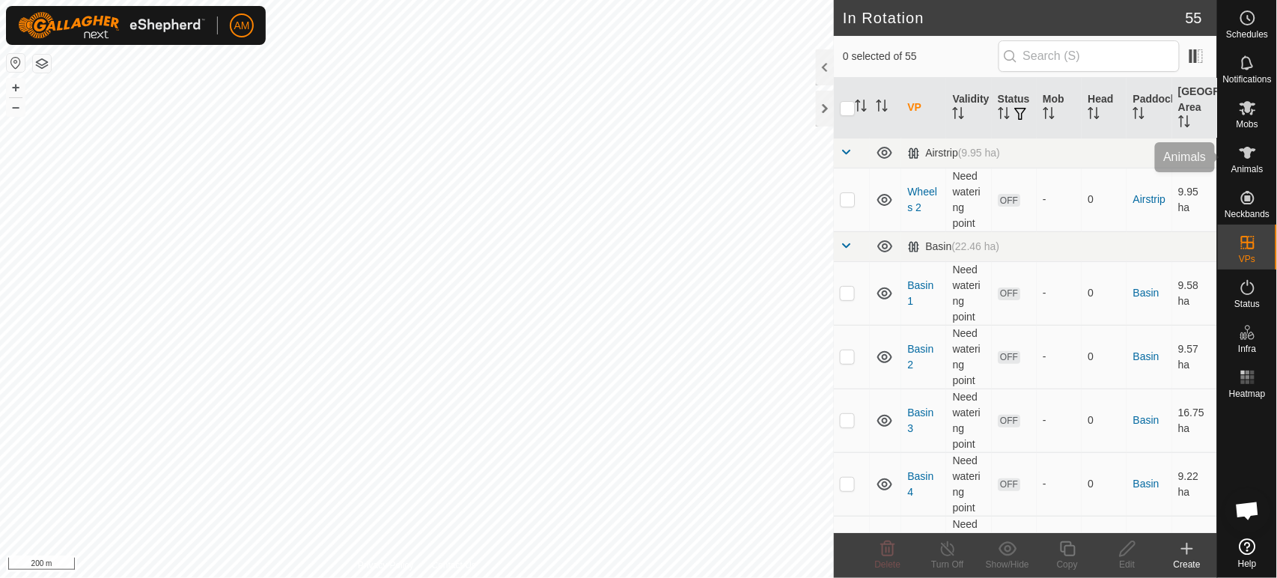
click at [1246, 159] on icon at bounding box center [1248, 153] width 18 height 18
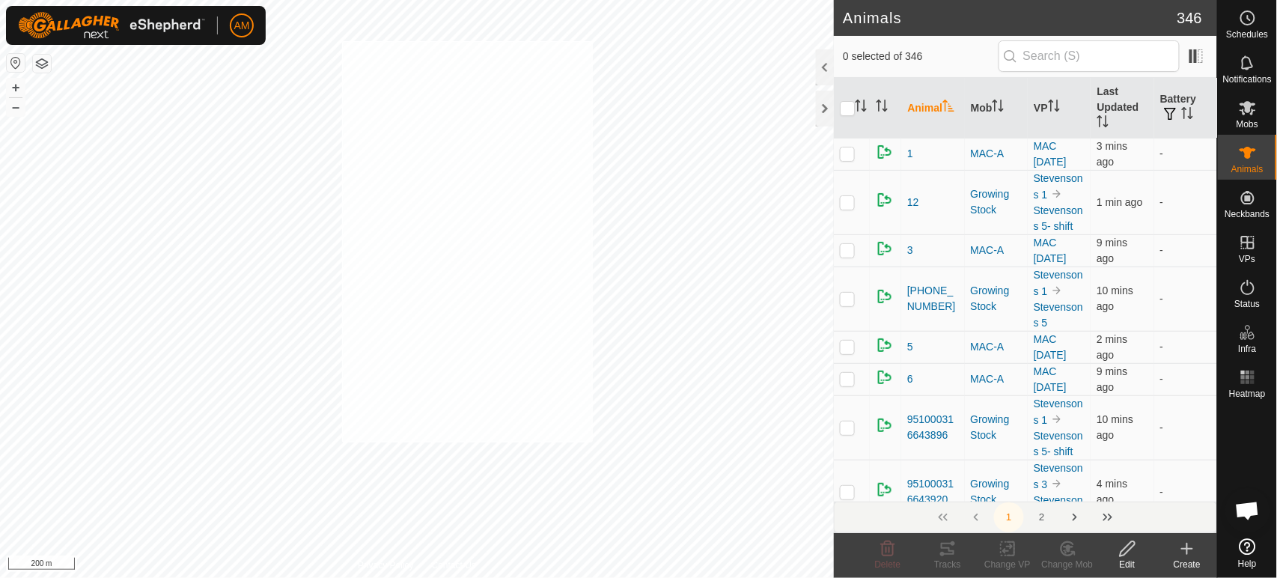
checkbox input "true"
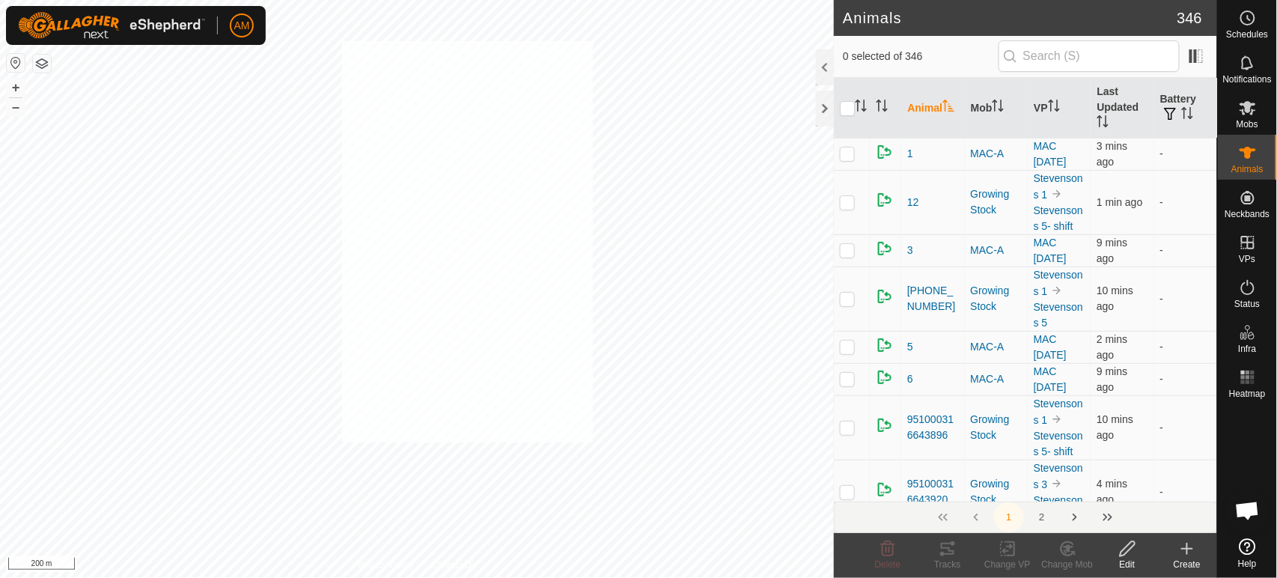
checkbox input "true"
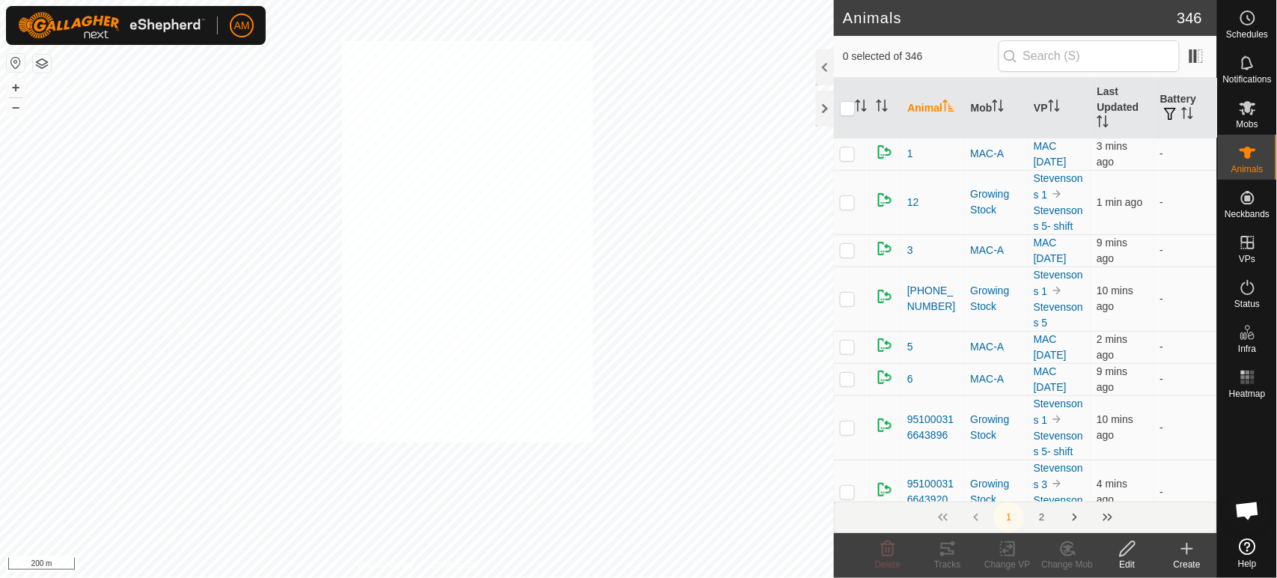
checkbox input "true"
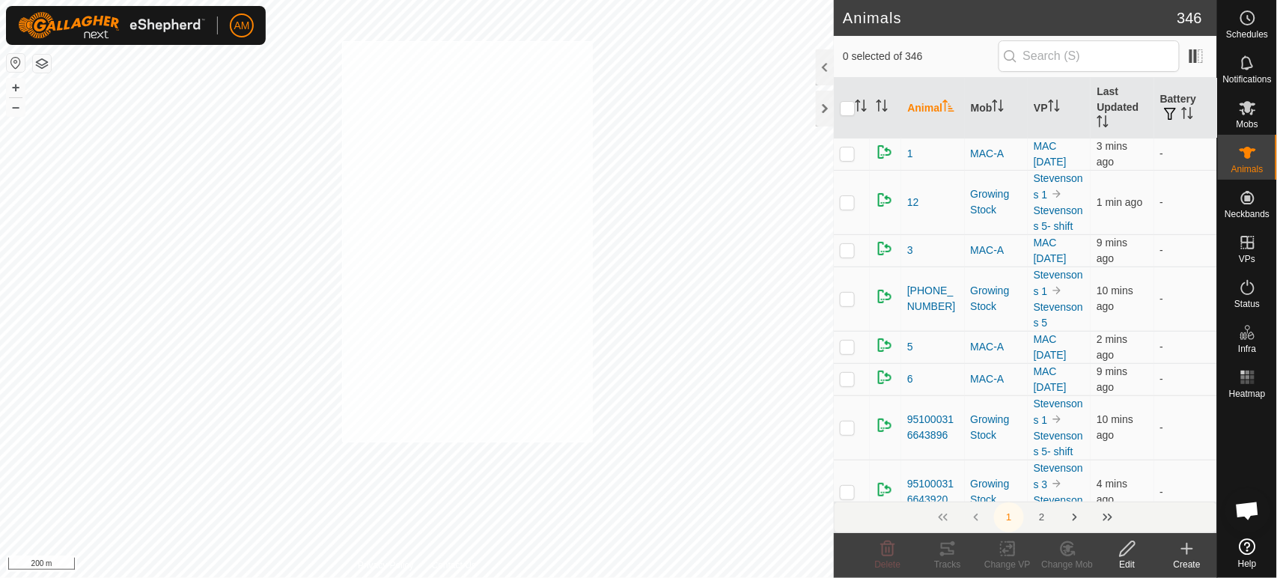
checkbox input "true"
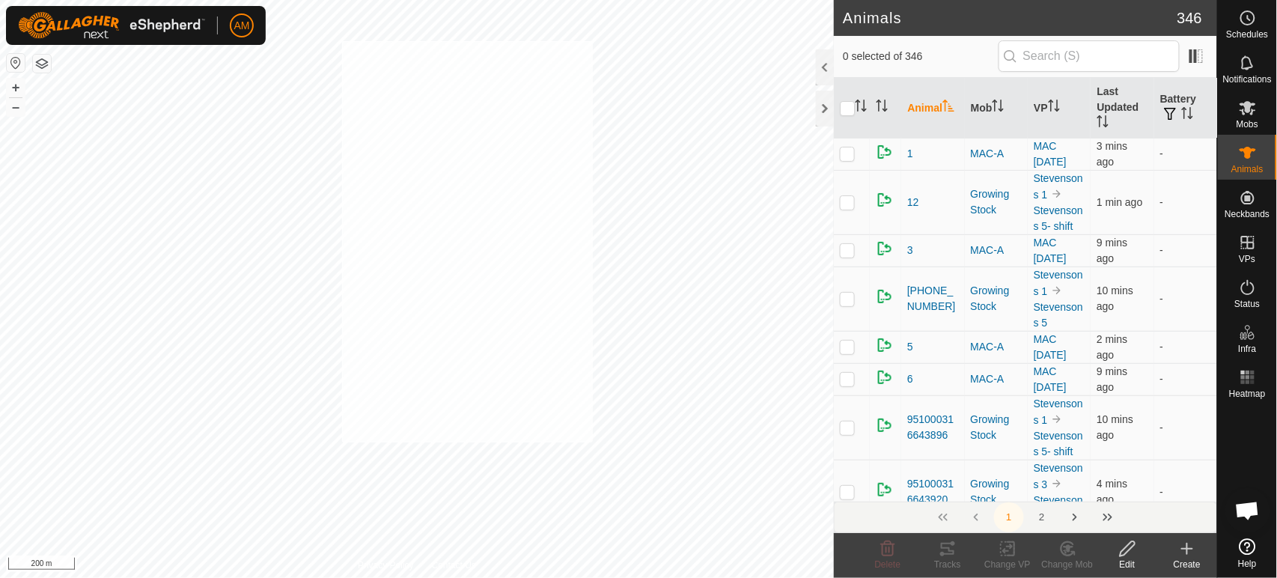
checkbox input "true"
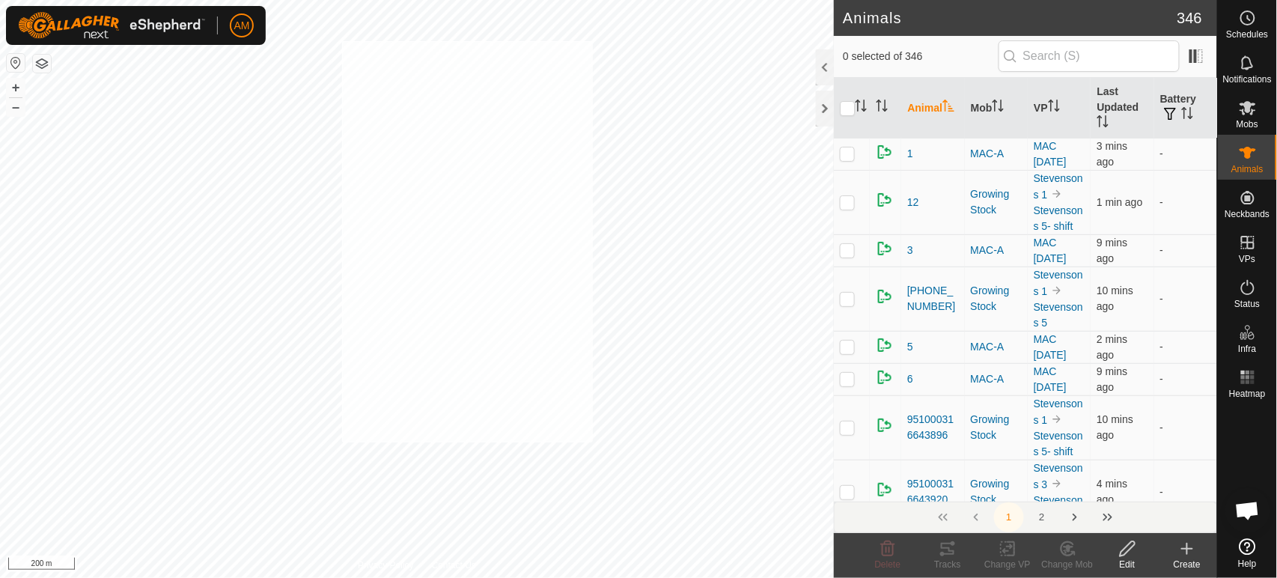
checkbox input "true"
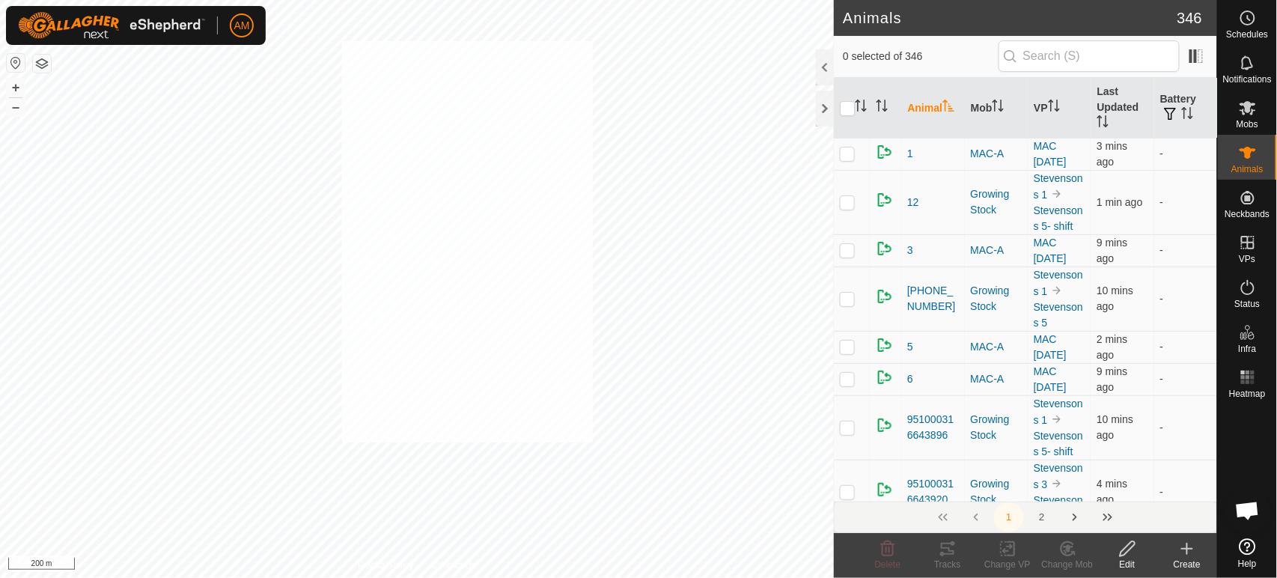
checkbox input "true"
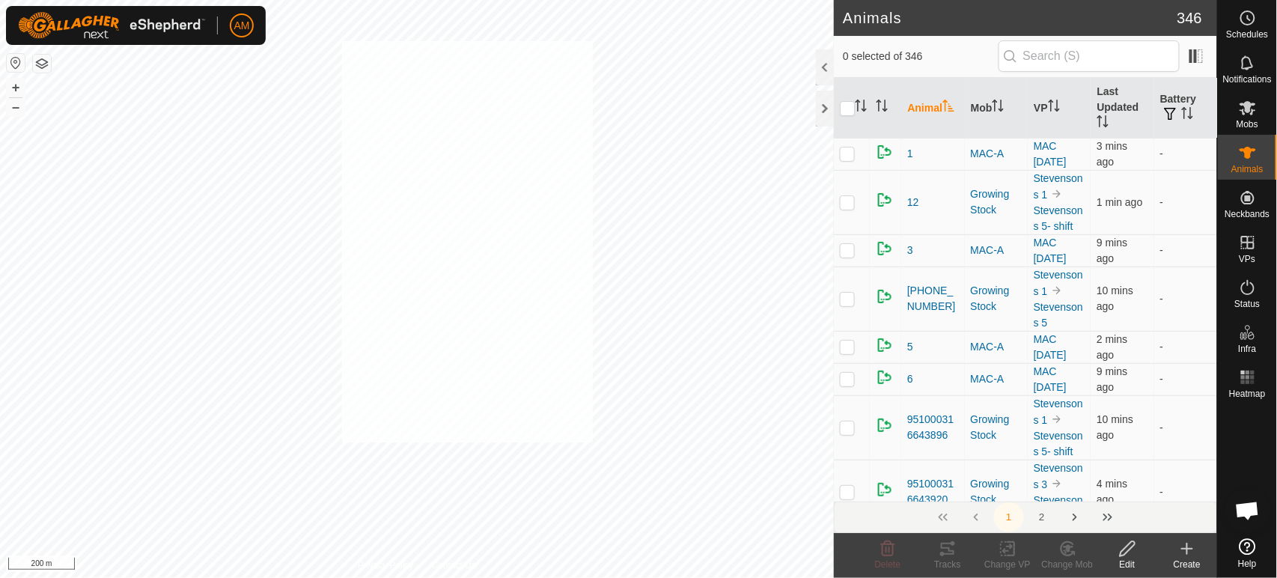
checkbox input "true"
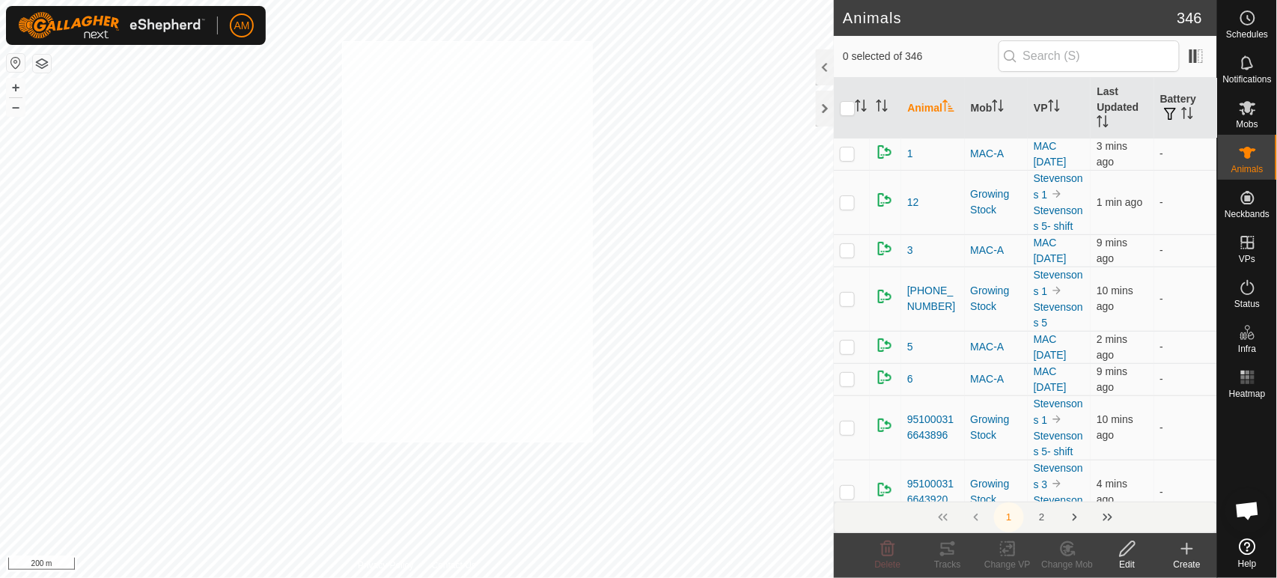
checkbox input "true"
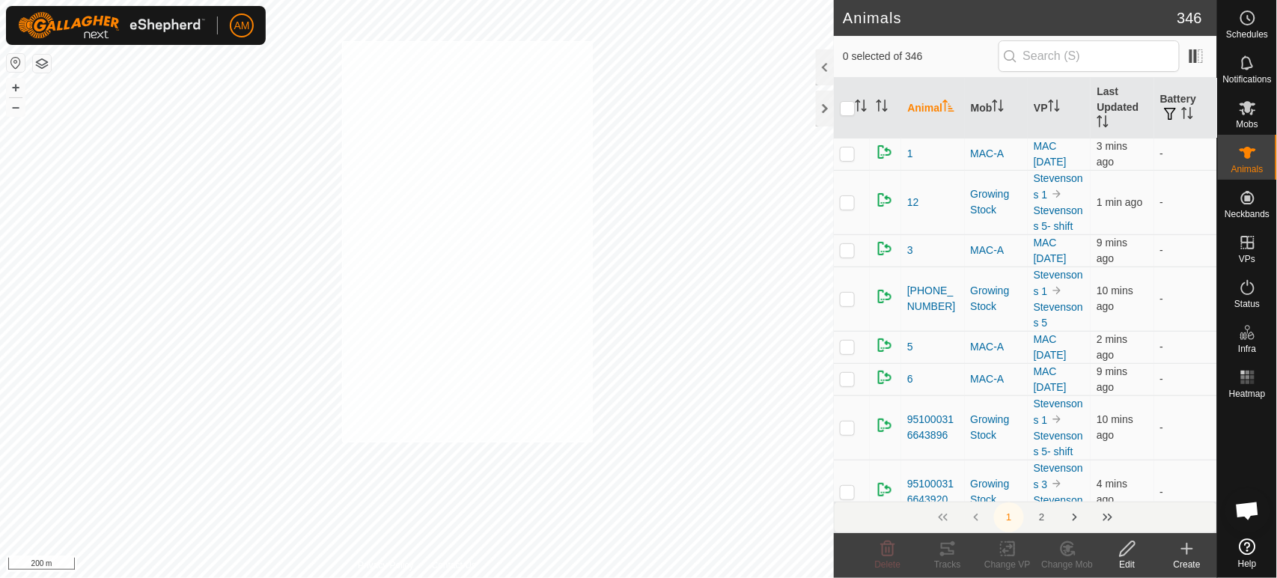
checkbox input "true"
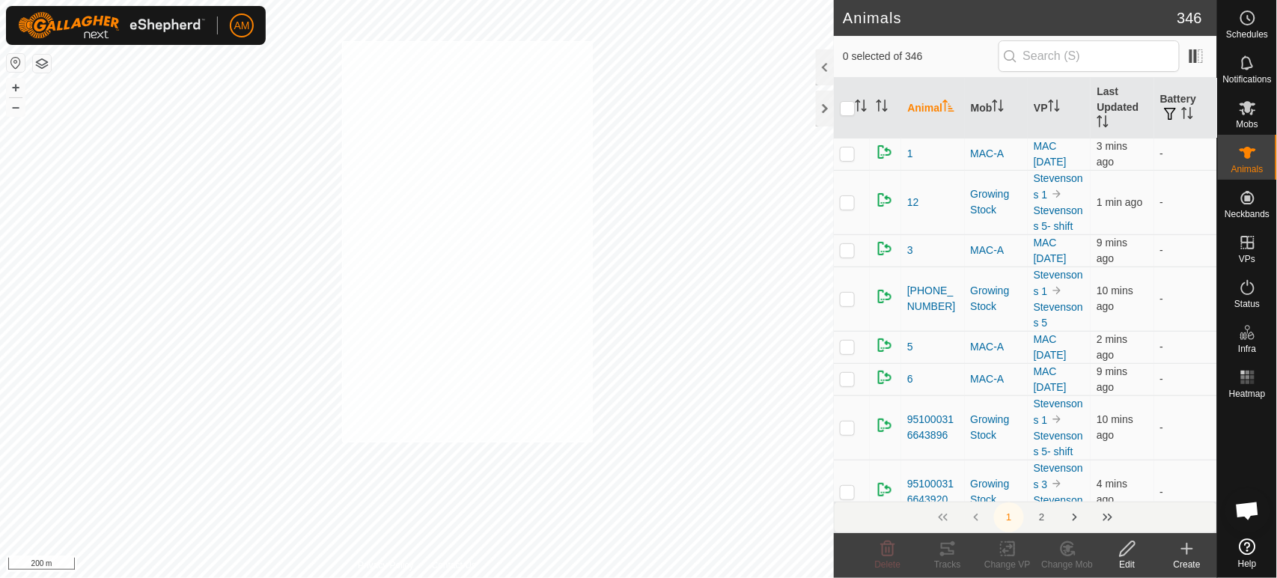
checkbox input "true"
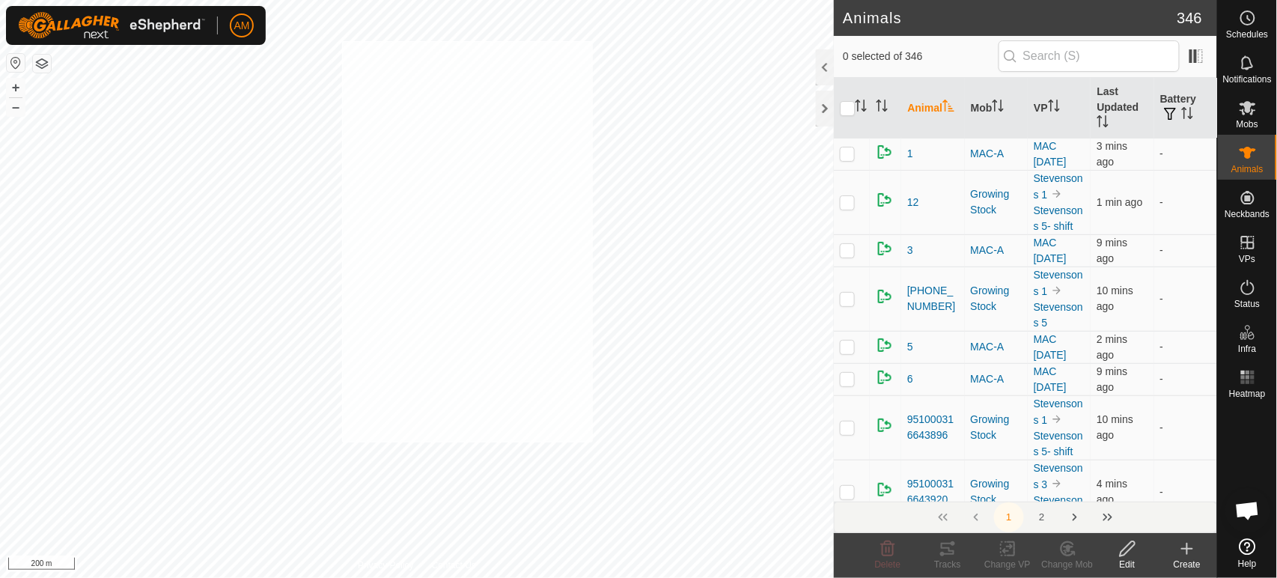
checkbox input "true"
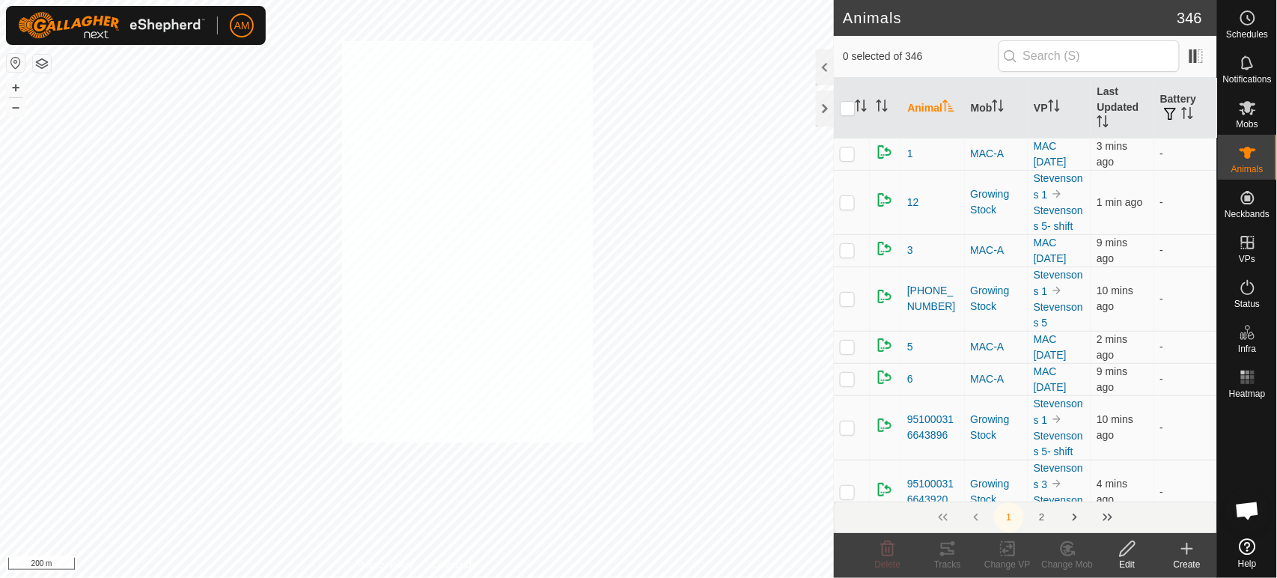
checkbox input "true"
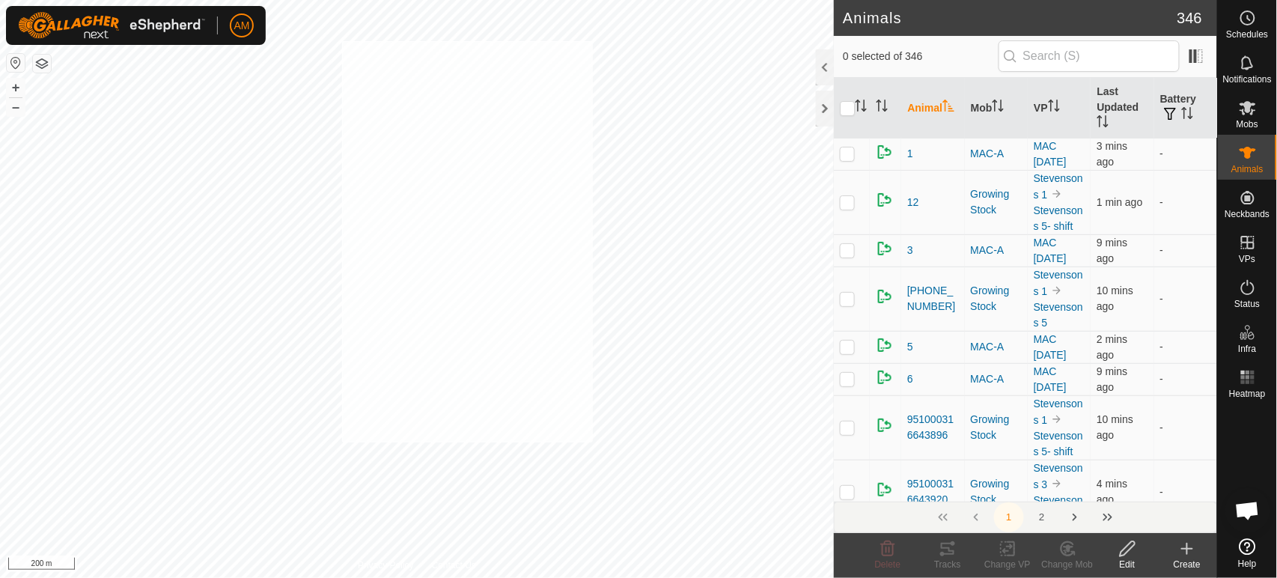
checkbox input "true"
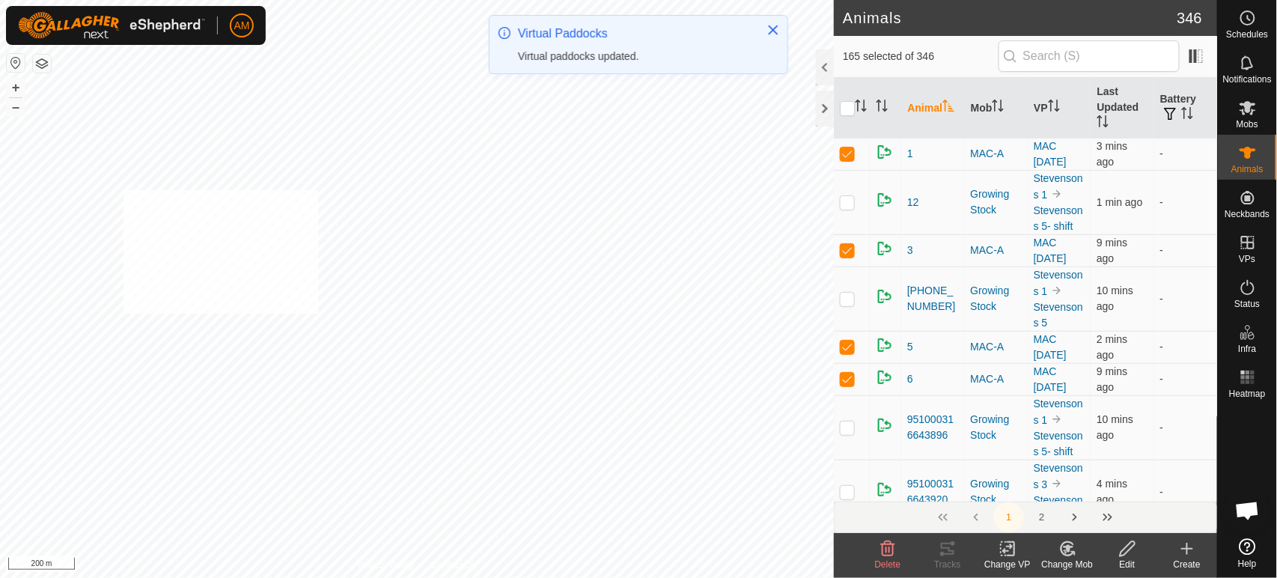
checkbox input "true"
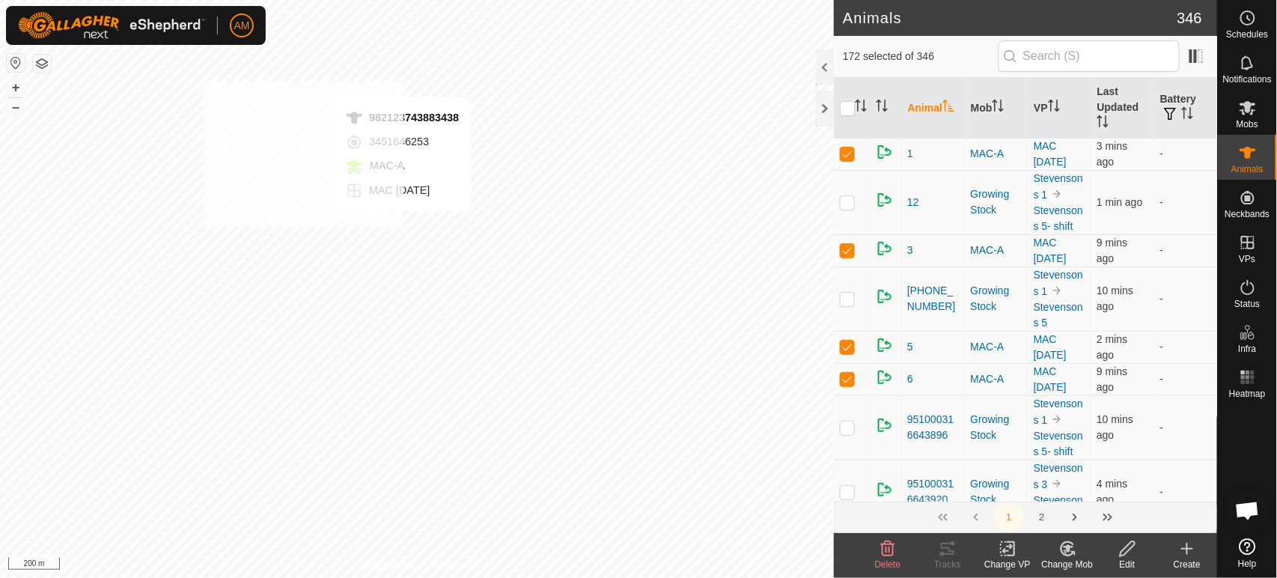
checkbox input "true"
click at [1017, 551] on icon at bounding box center [1008, 549] width 19 height 18
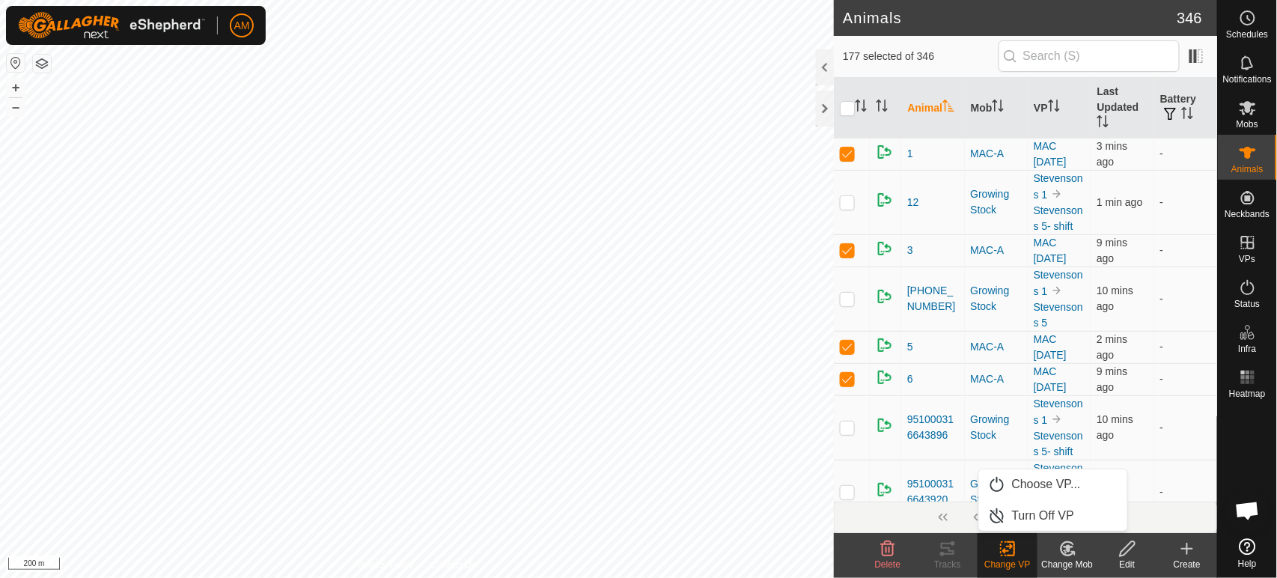
click at [1044, 478] on link "Choose VP..." at bounding box center [1053, 484] width 148 height 30
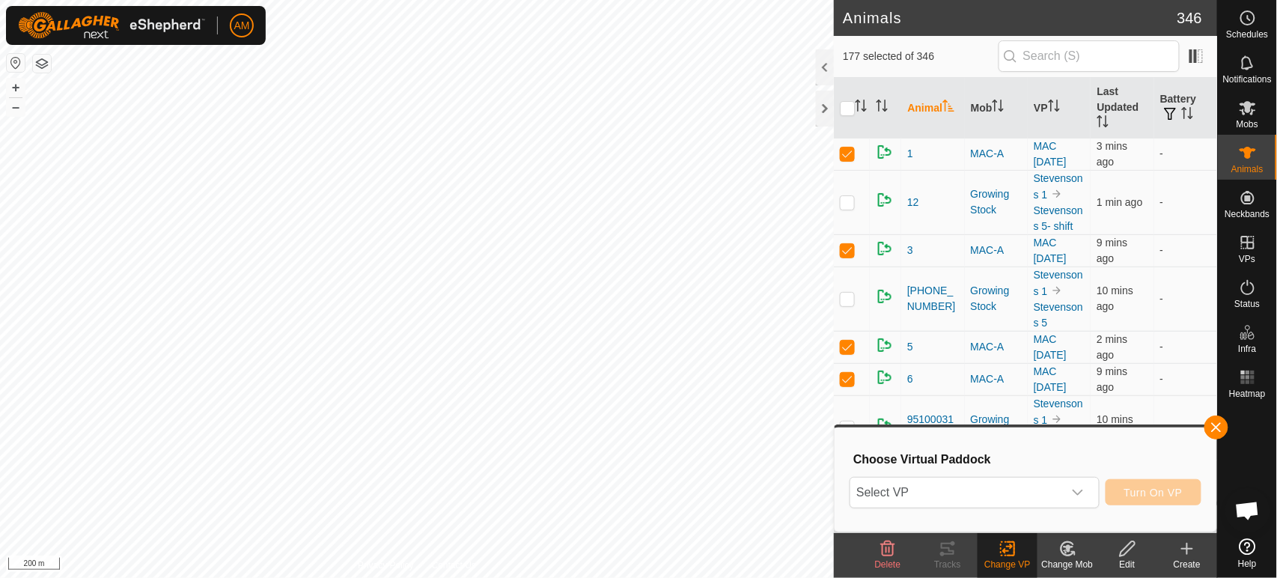
click at [1028, 489] on span "Select VP" at bounding box center [956, 493] width 212 height 30
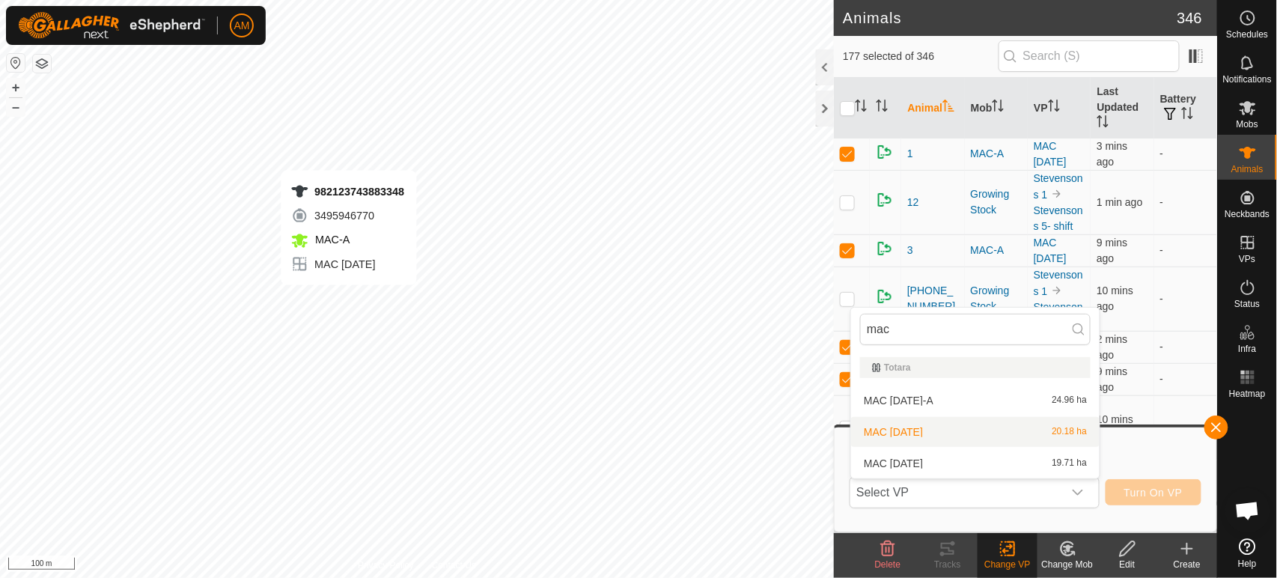
type input "mac"
click at [348, 300] on div "982123743883348 3495946770 MAC-A MAC 15 Sep + – ⇧ i 100 m" at bounding box center [417, 289] width 834 height 578
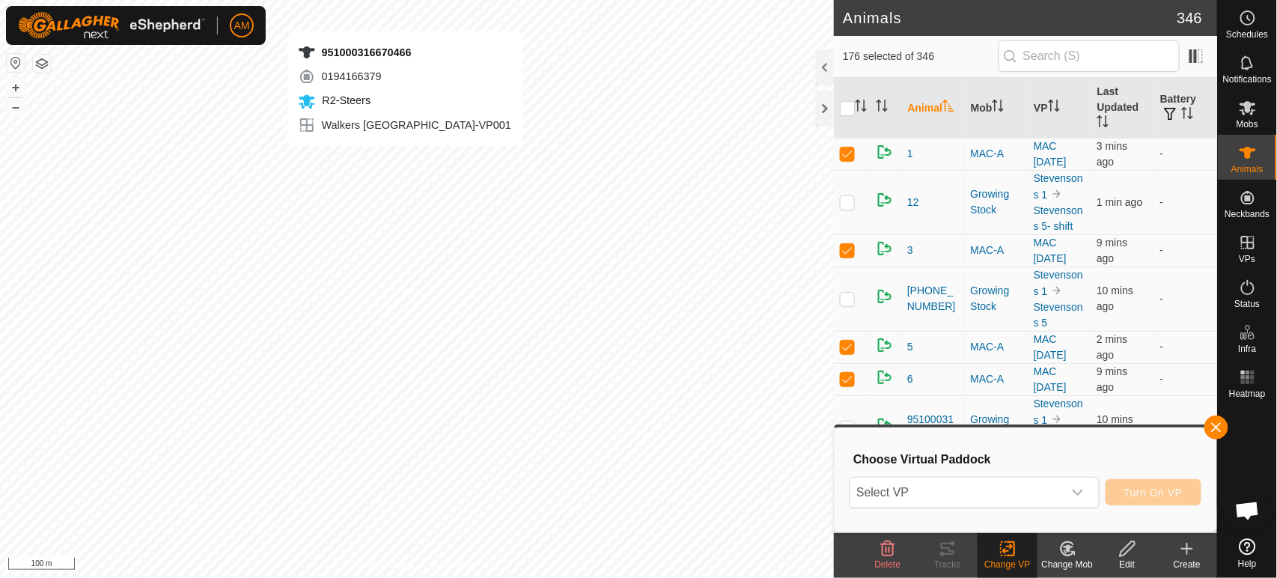
click at [405, 160] on div "951000316670466 0194166379 R2-Steers Walkers Worry Ram Centre-VP001 + – ⇧ i 100…" at bounding box center [417, 289] width 834 height 578
checkbox input "false"
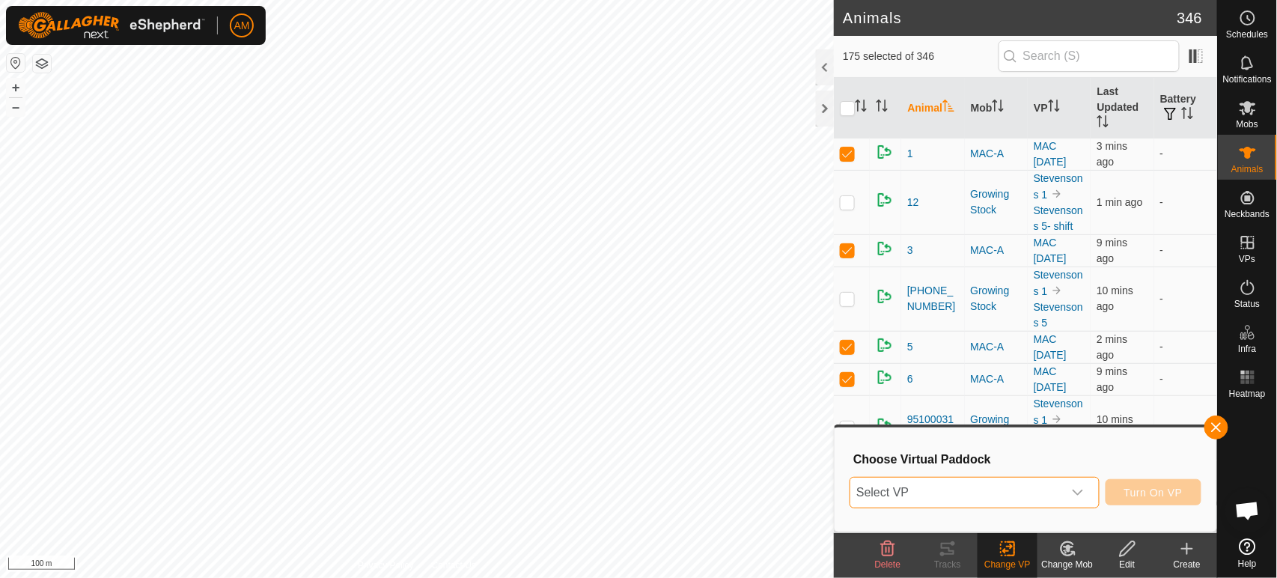
click at [1049, 486] on span "Select VP" at bounding box center [956, 493] width 212 height 30
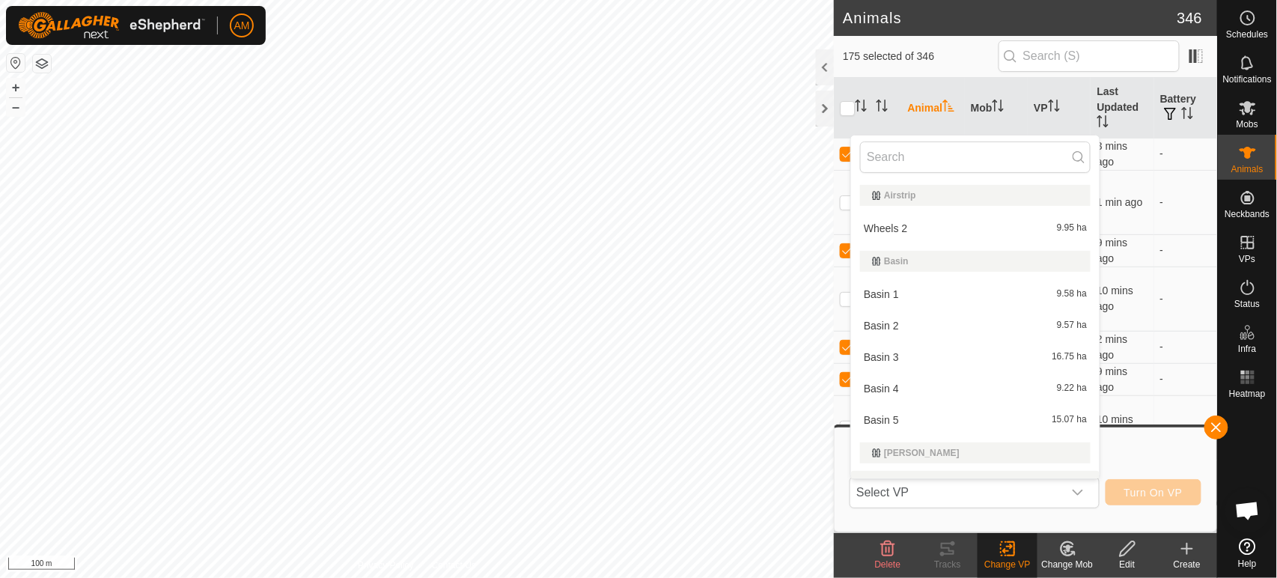
scroll to position [22, 0]
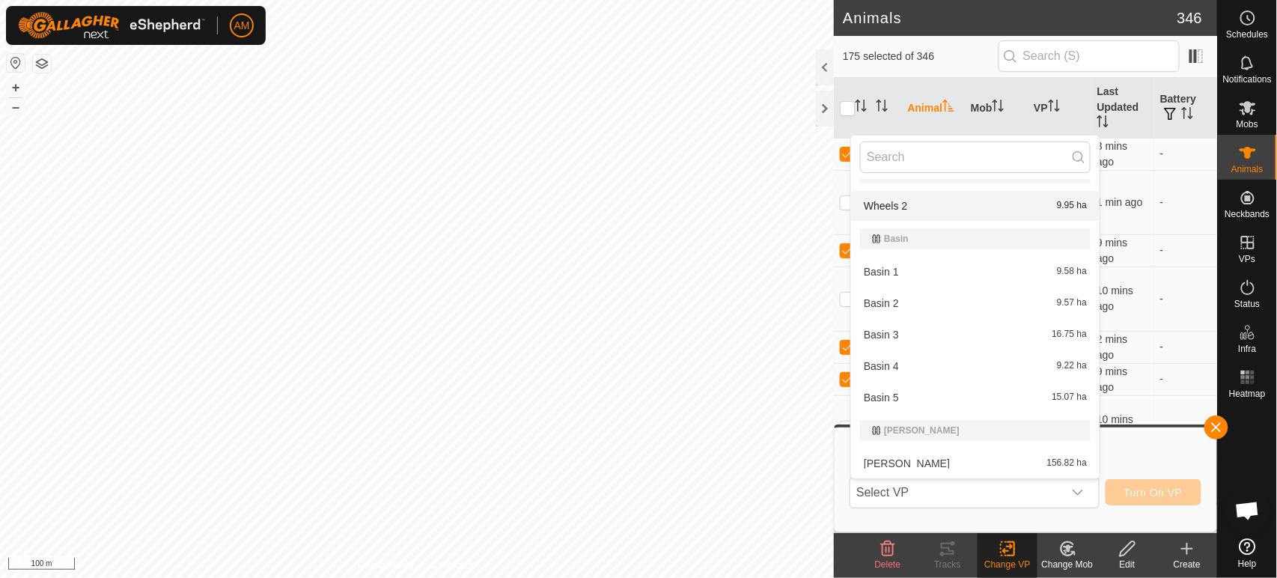
click at [879, 150] on input "text" at bounding box center [975, 156] width 231 height 31
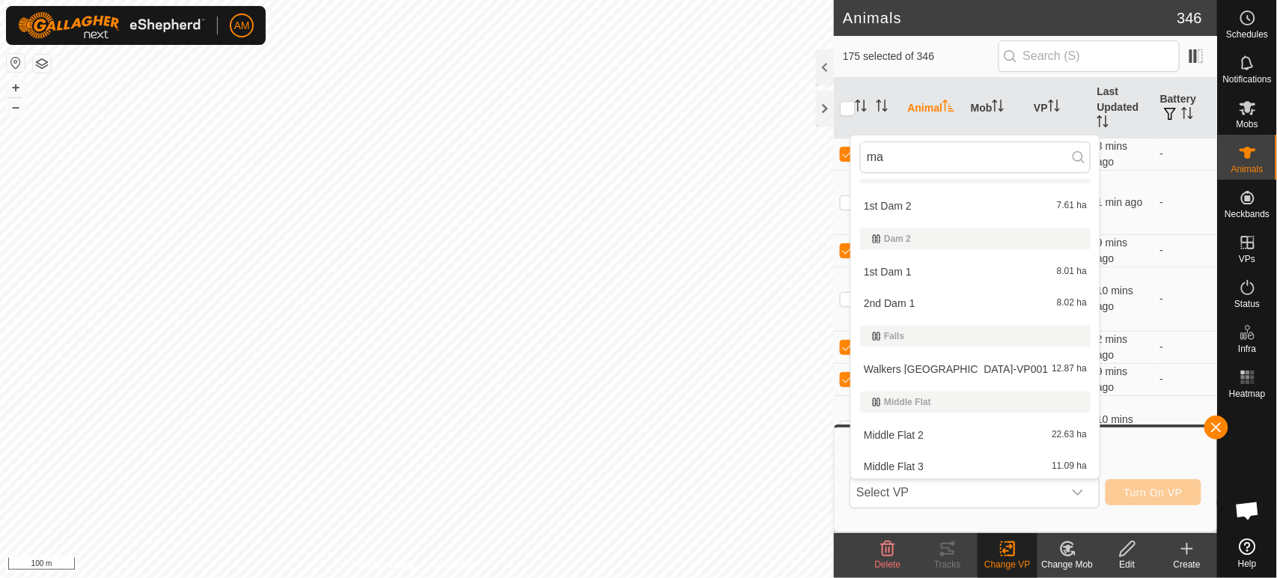
scroll to position [0, 0]
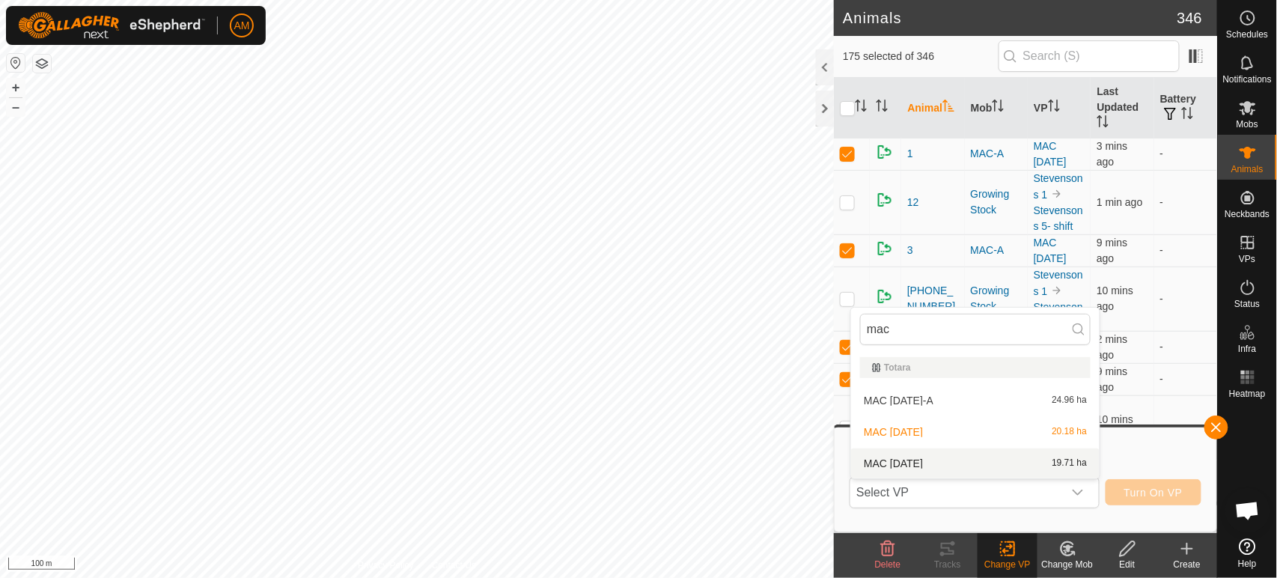
type input "mac"
click at [895, 467] on li "MAC 16 Sep 19.71 ha" at bounding box center [975, 463] width 249 height 30
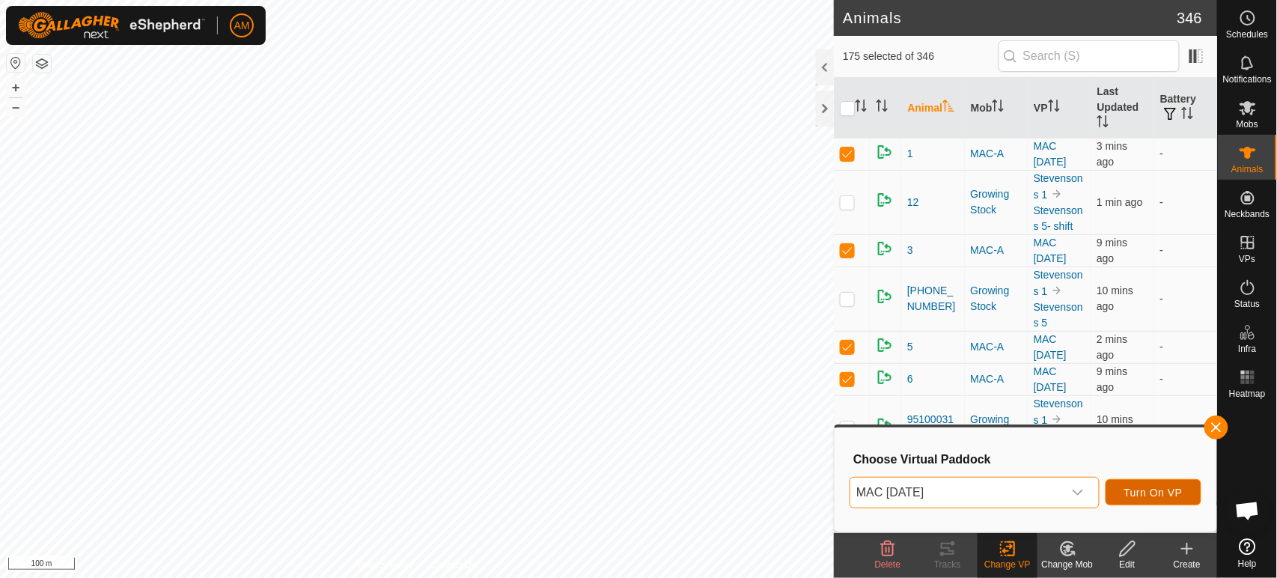
click at [1169, 493] on span "Turn On VP" at bounding box center [1153, 493] width 58 height 12
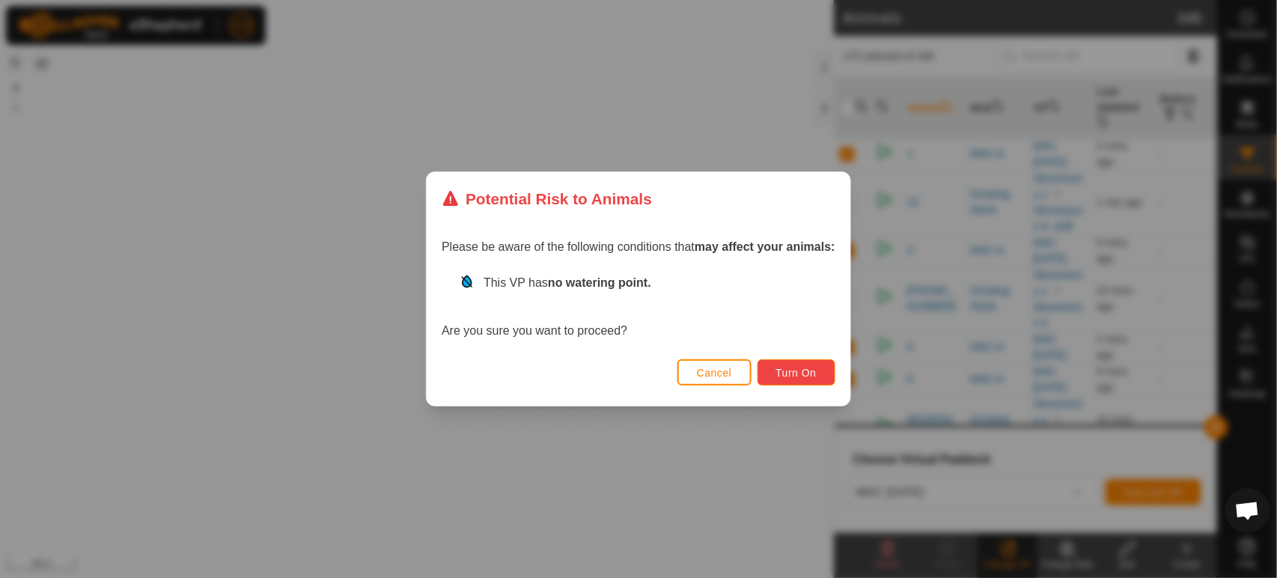
click at [826, 367] on button "Turn On" at bounding box center [797, 372] width 78 height 26
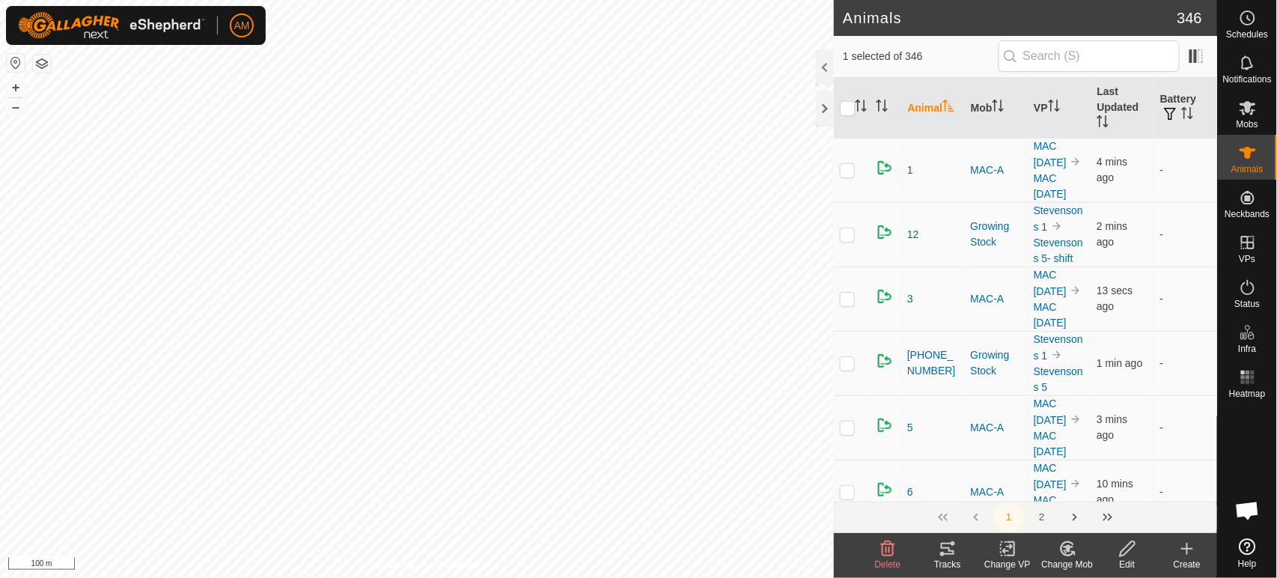
click at [345, 299] on div "982123761793025 1502878895 MAC-A MAC 15 Sep + – ⇧ i 100 m" at bounding box center [417, 289] width 834 height 578
click at [1020, 550] on change-vp-svg-icon at bounding box center [1008, 549] width 60 height 18
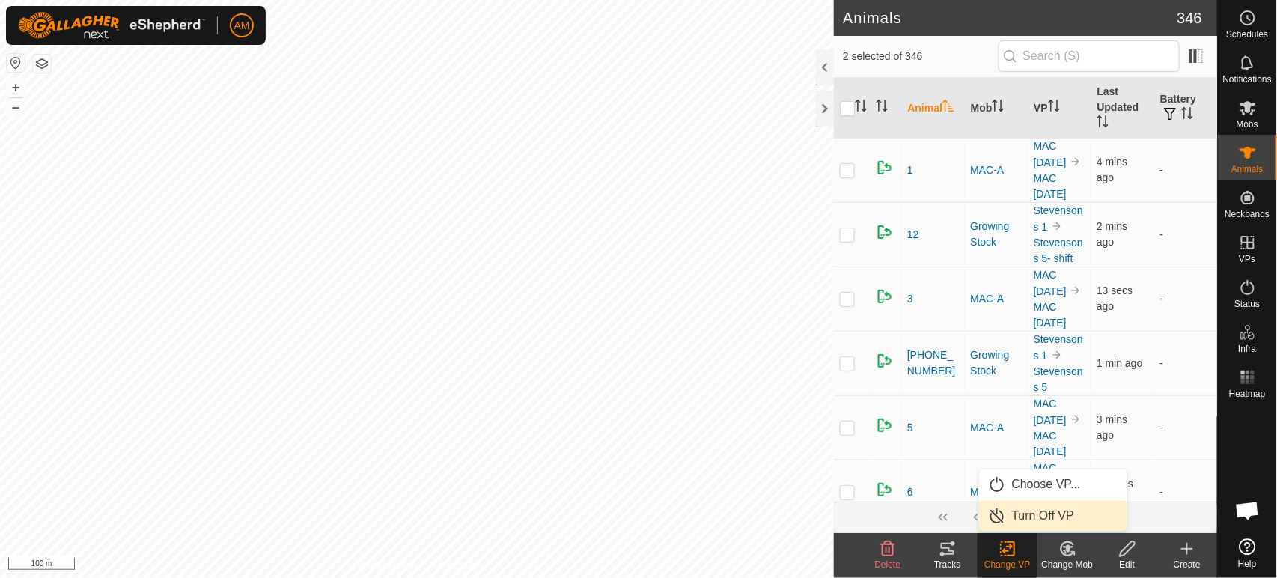
click at [1026, 517] on link "Turn Off VP" at bounding box center [1053, 516] width 148 height 30
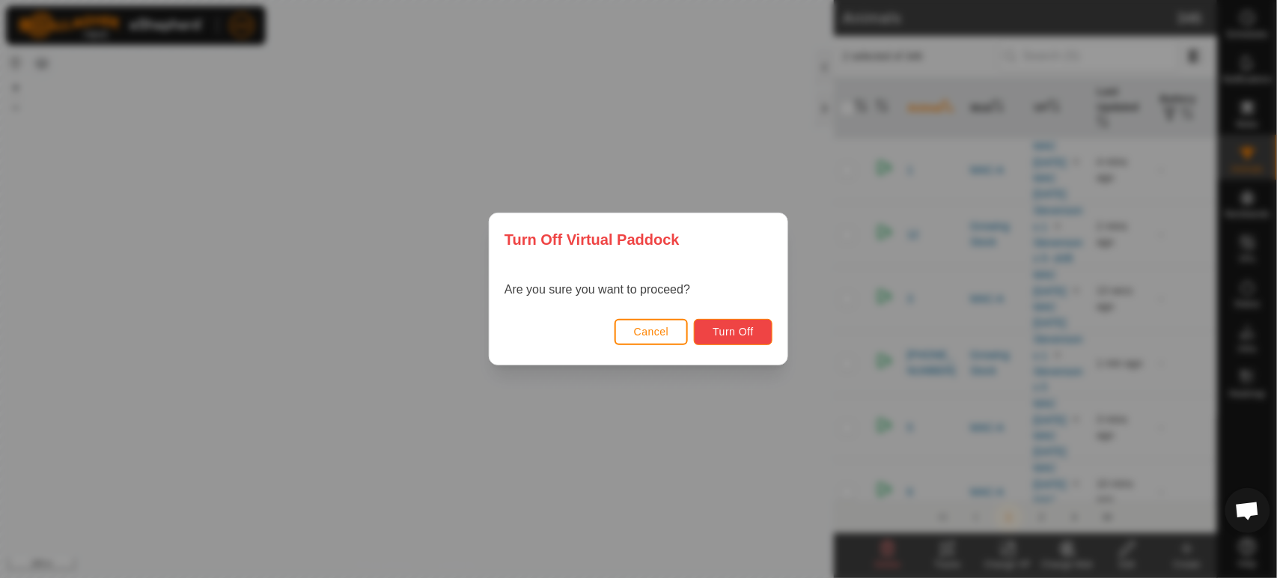
click at [746, 337] on span "Turn Off" at bounding box center [733, 332] width 41 height 12
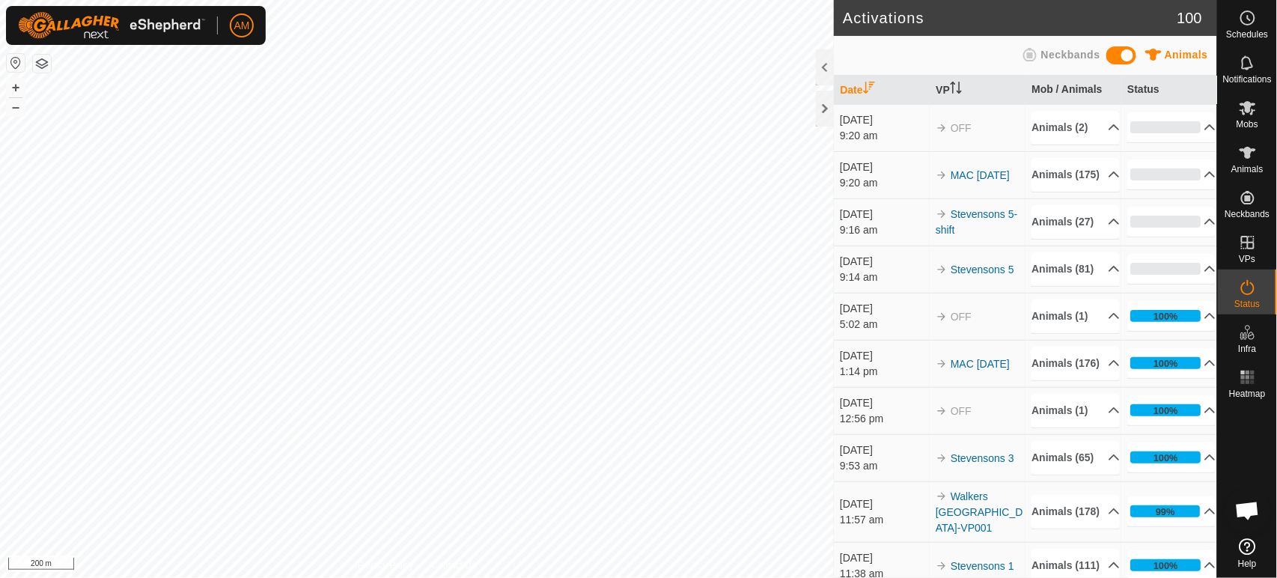
click at [1189, 189] on p-accordion-header "0%" at bounding box center [1171, 174] width 88 height 30
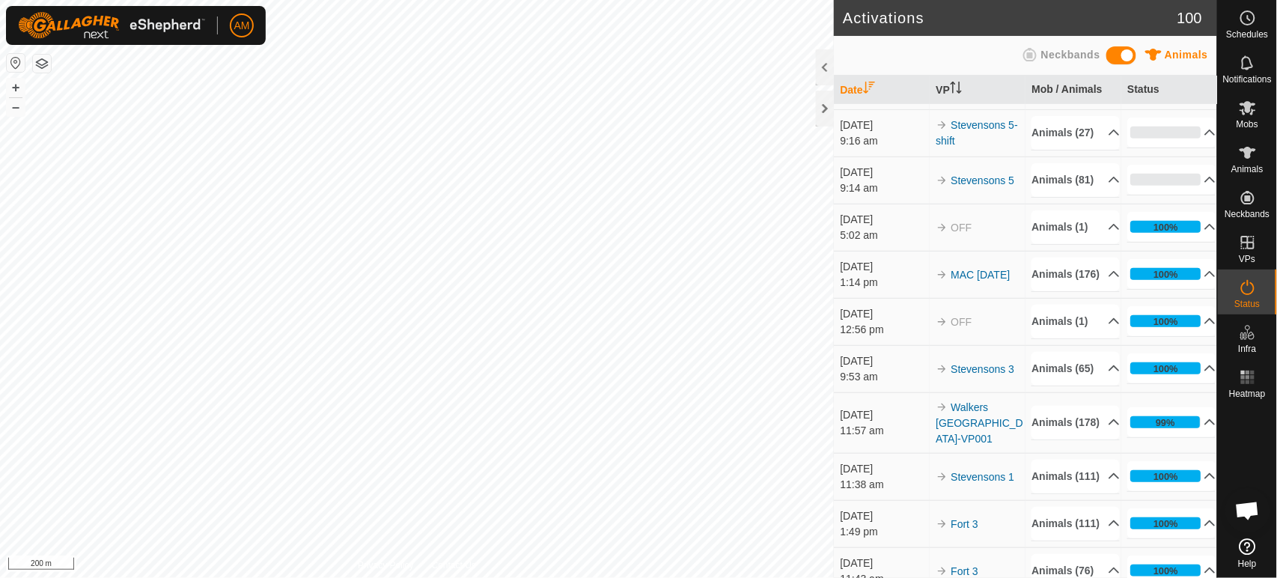
scroll to position [415, 0]
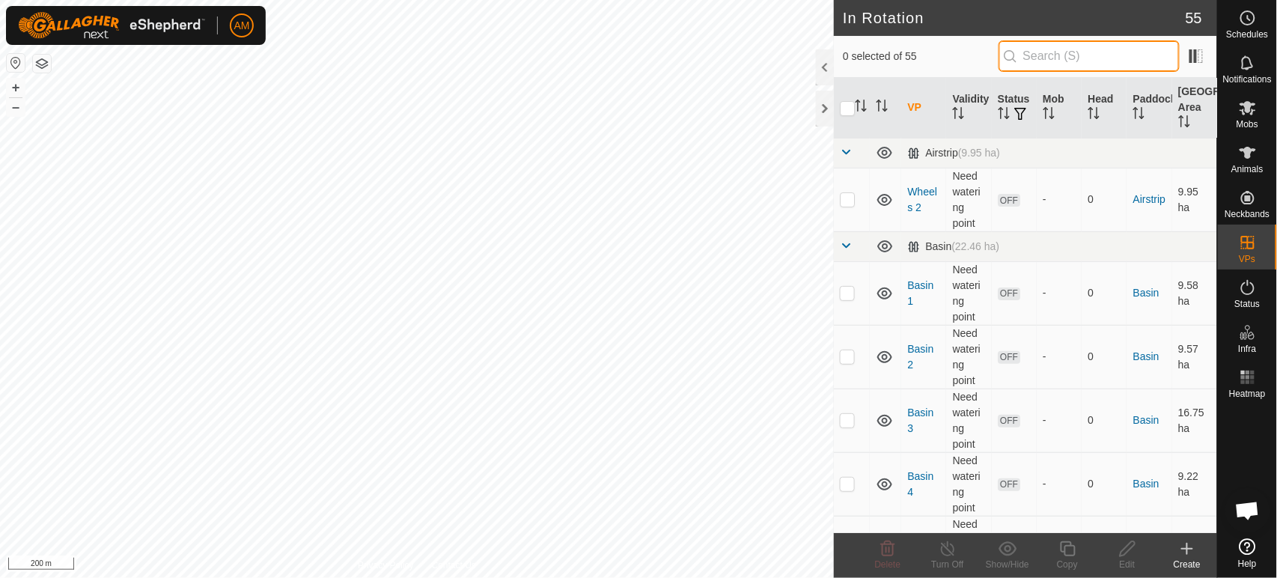
click at [1084, 58] on input "text" at bounding box center [1089, 55] width 181 height 31
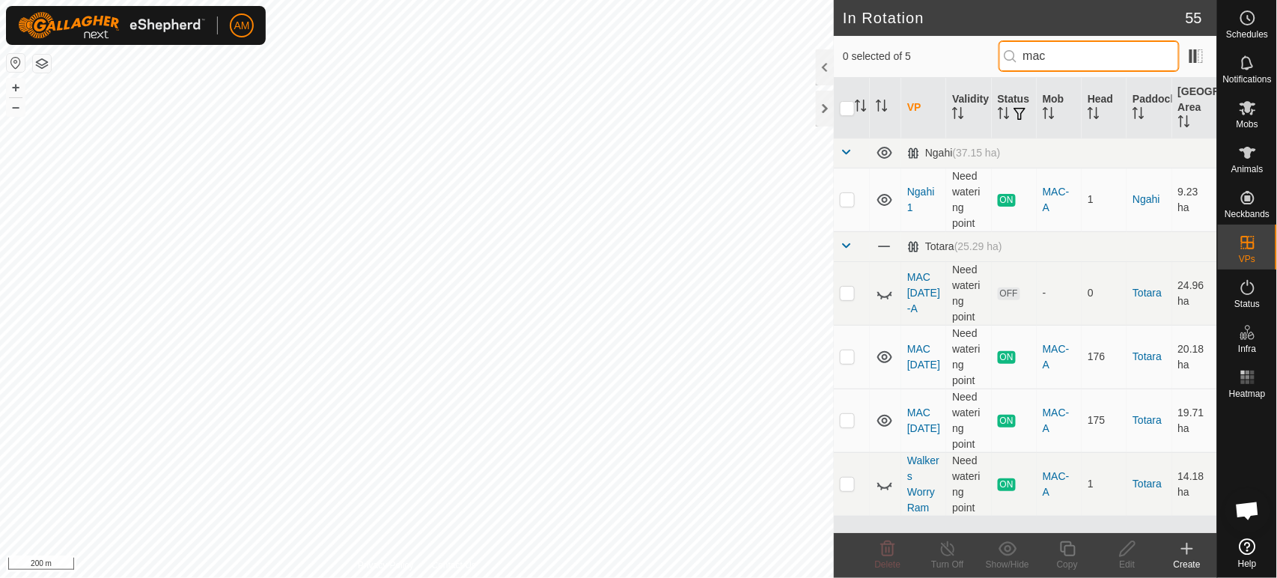
type input "mac"
click at [844, 424] on p-checkbox at bounding box center [847, 420] width 15 height 12
checkbox input "true"
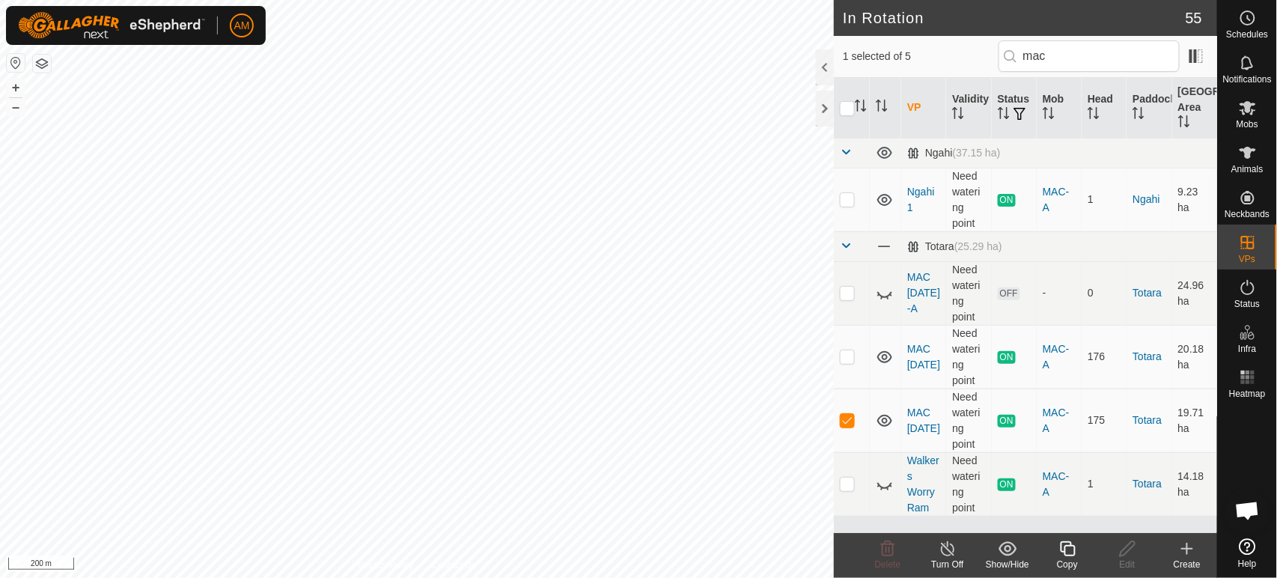
click at [1075, 554] on icon at bounding box center [1067, 548] width 15 height 15
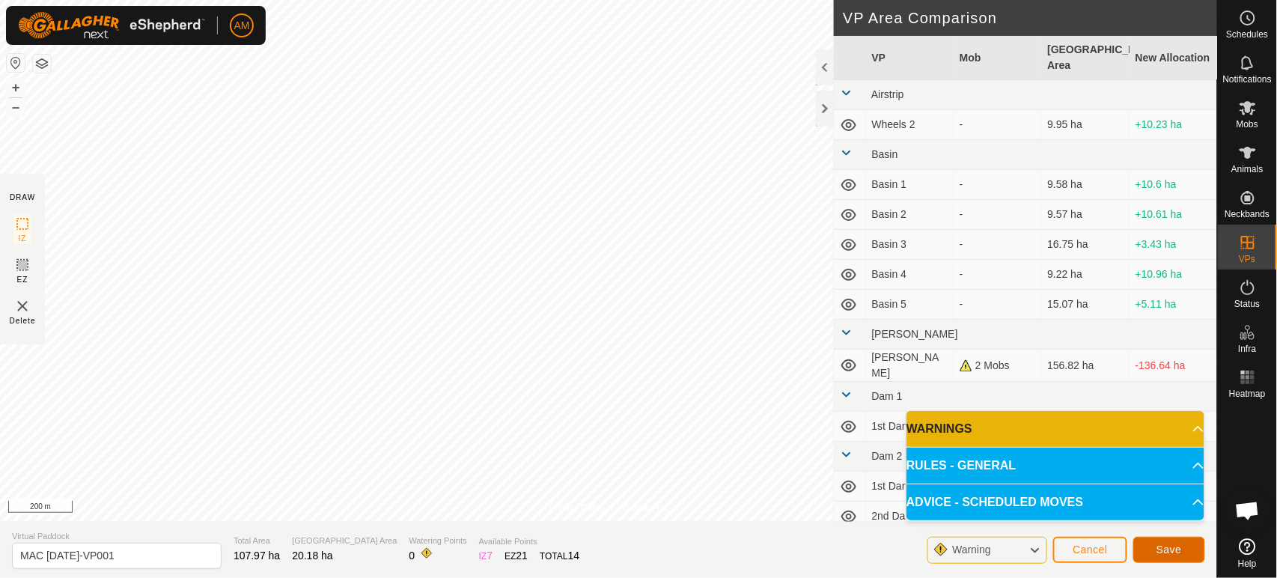
click at [1176, 551] on span "Save" at bounding box center [1169, 549] width 25 height 12
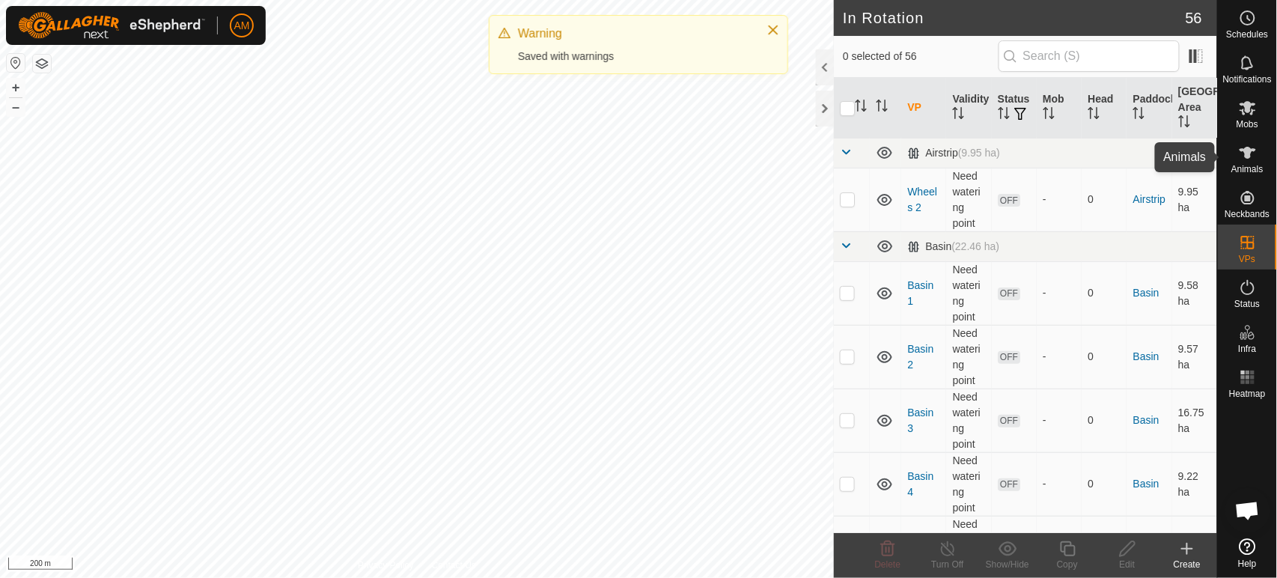
click at [1243, 159] on icon at bounding box center [1248, 153] width 18 height 18
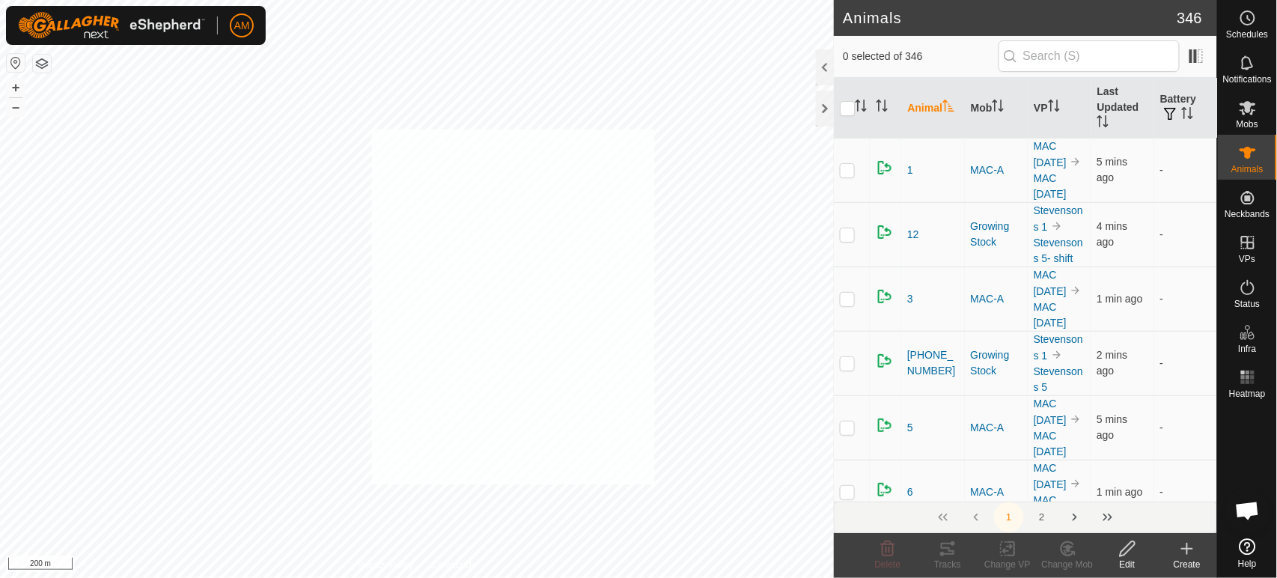
checkbox input "true"
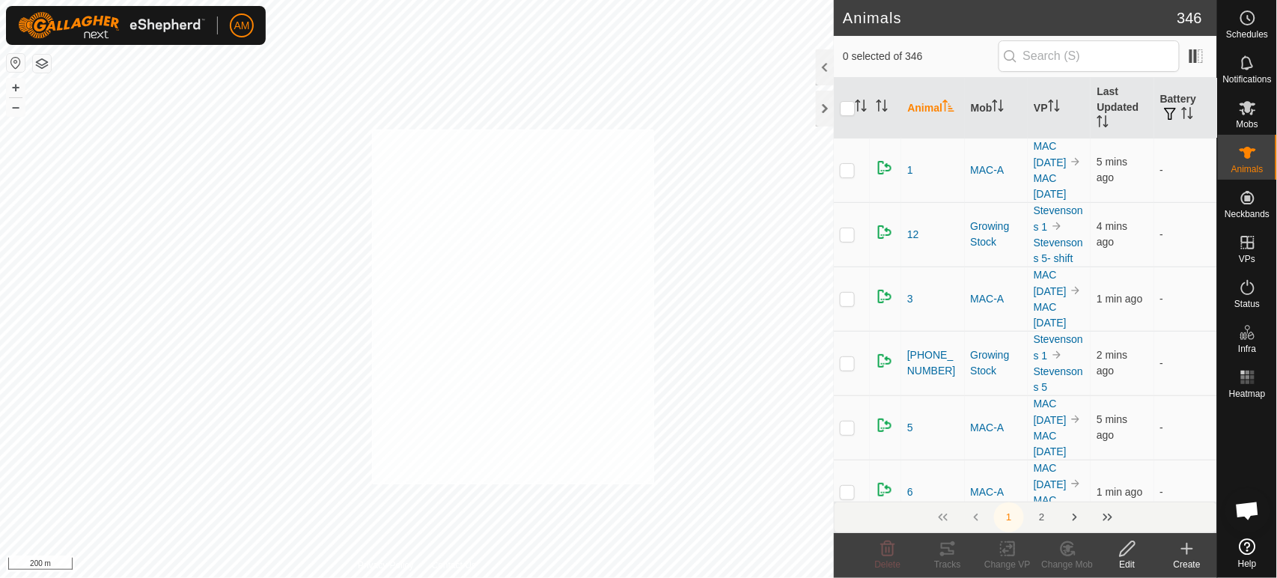
checkbox input "true"
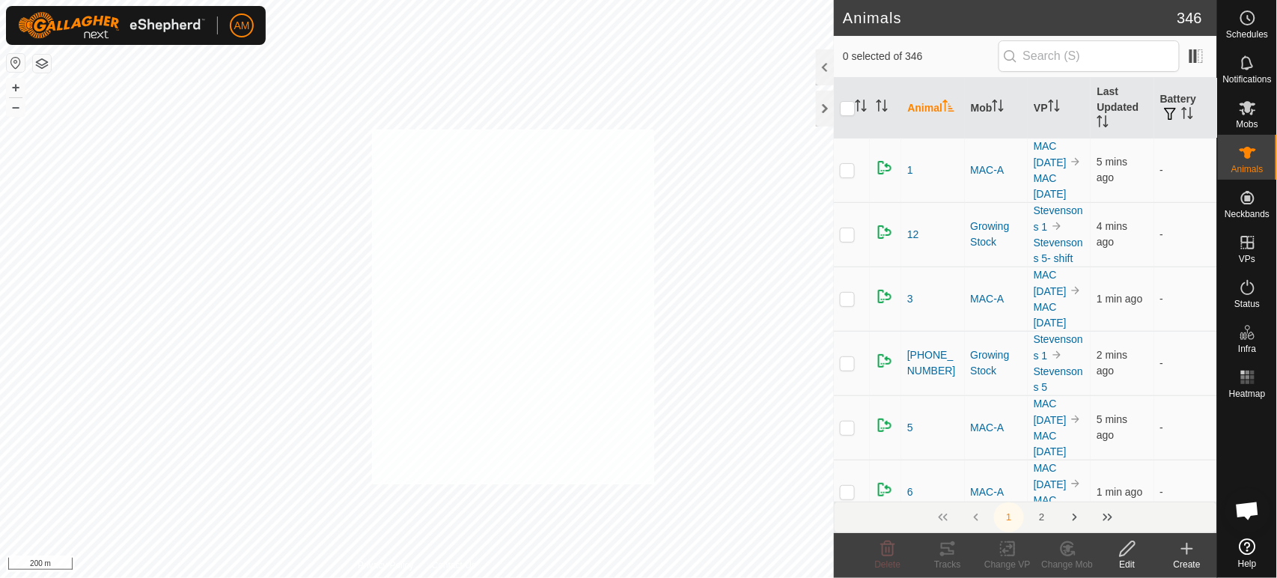
checkbox input "true"
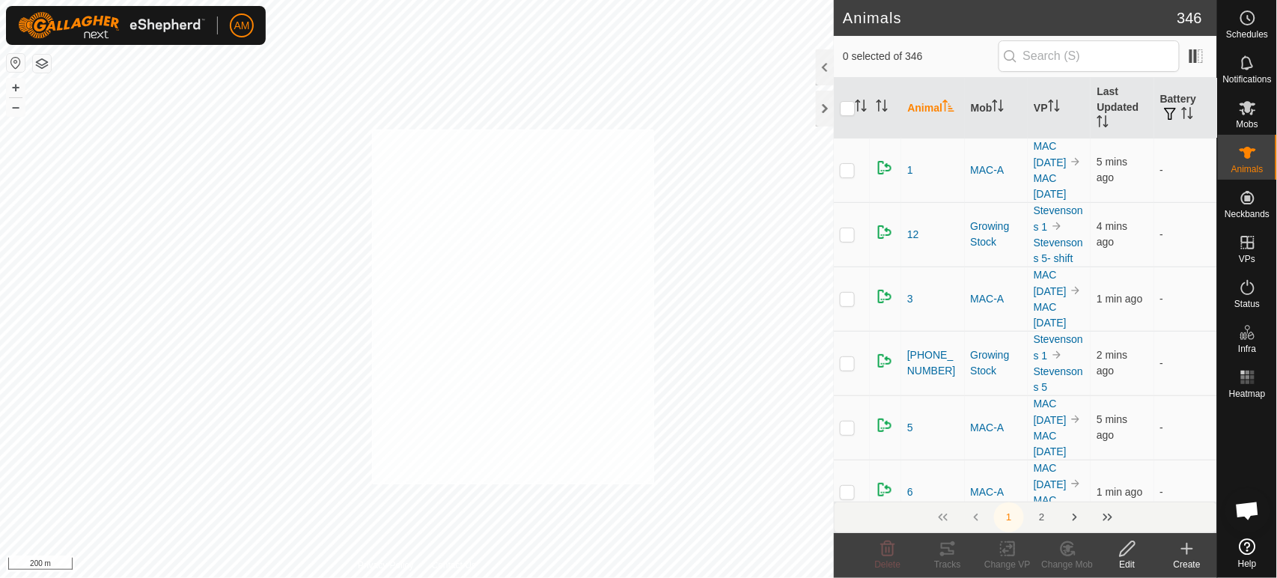
checkbox input "true"
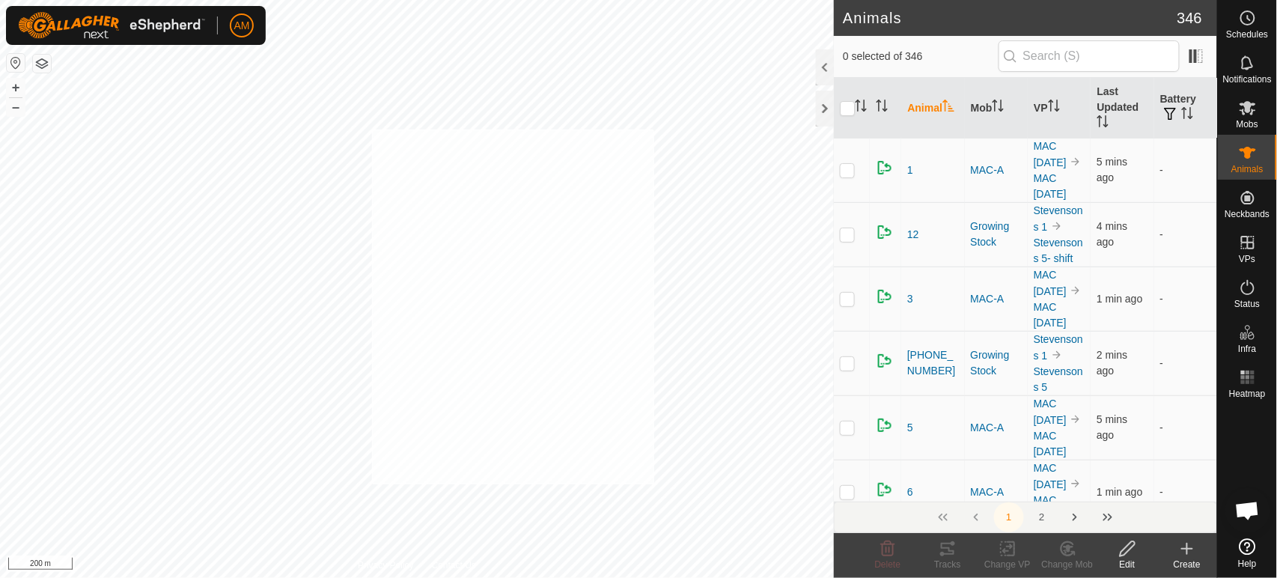
checkbox input "true"
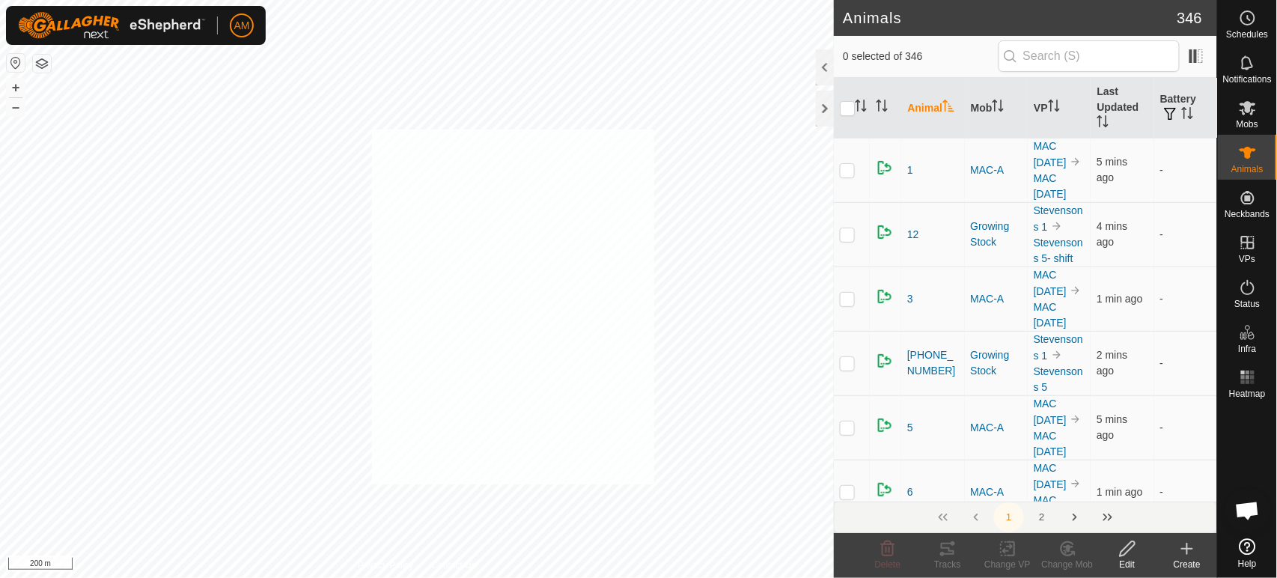
checkbox input "true"
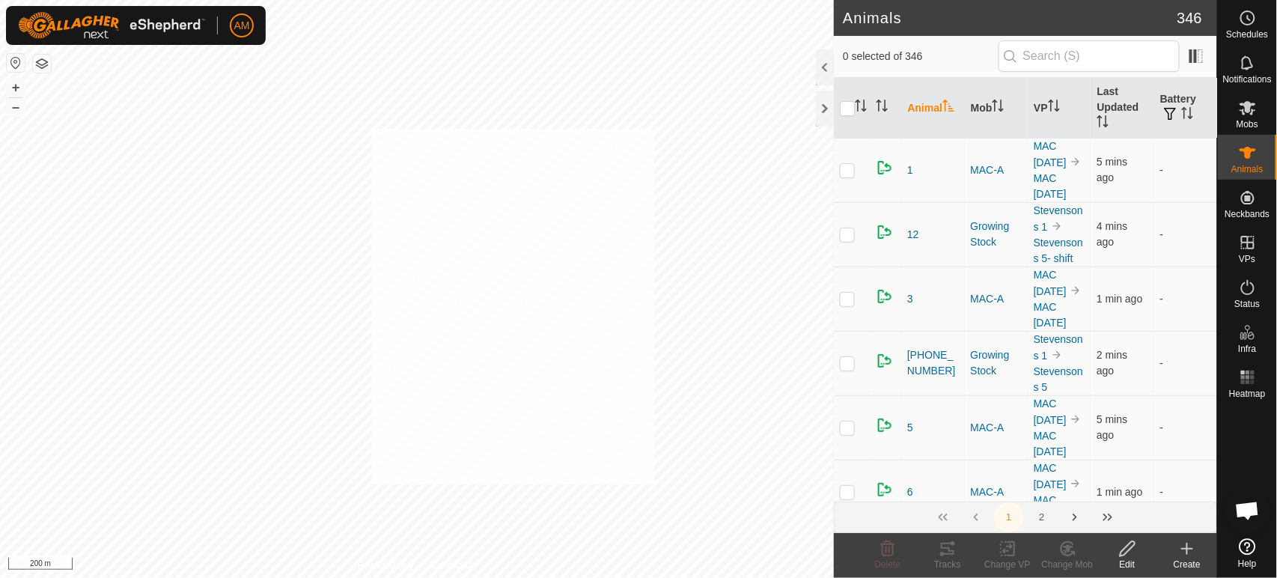
checkbox input "true"
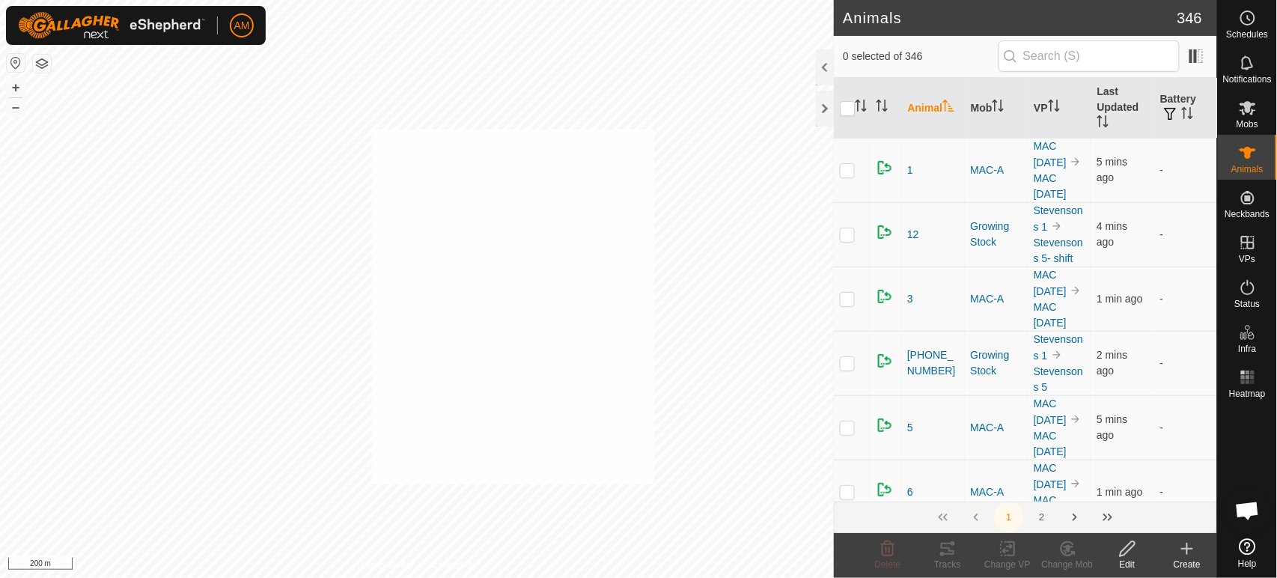
checkbox input "true"
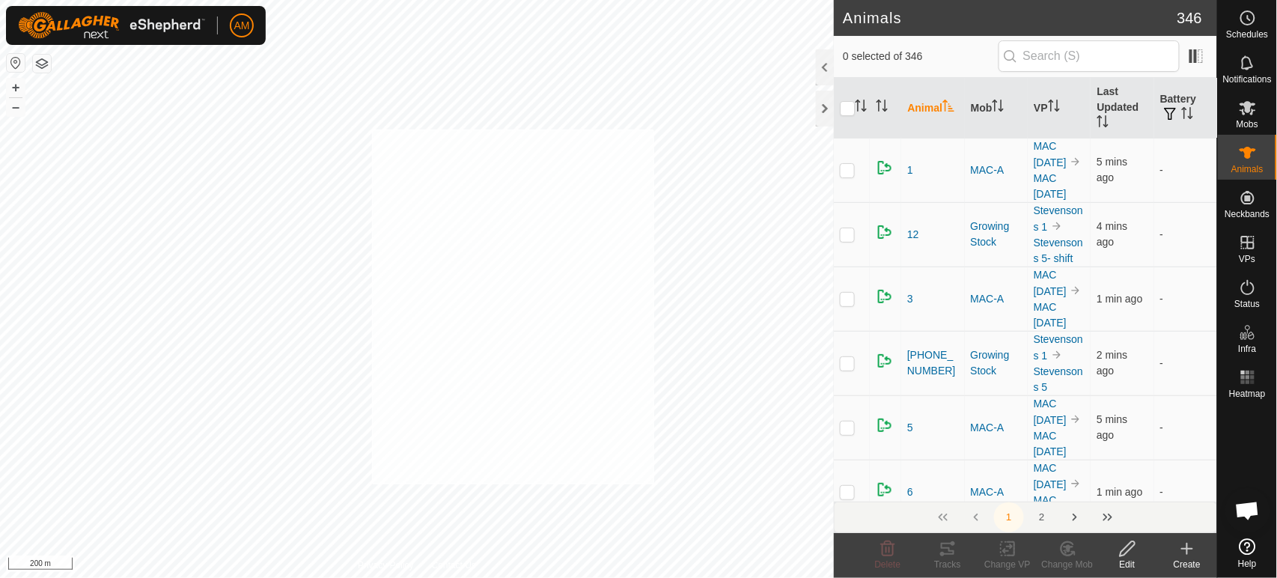
checkbox input "true"
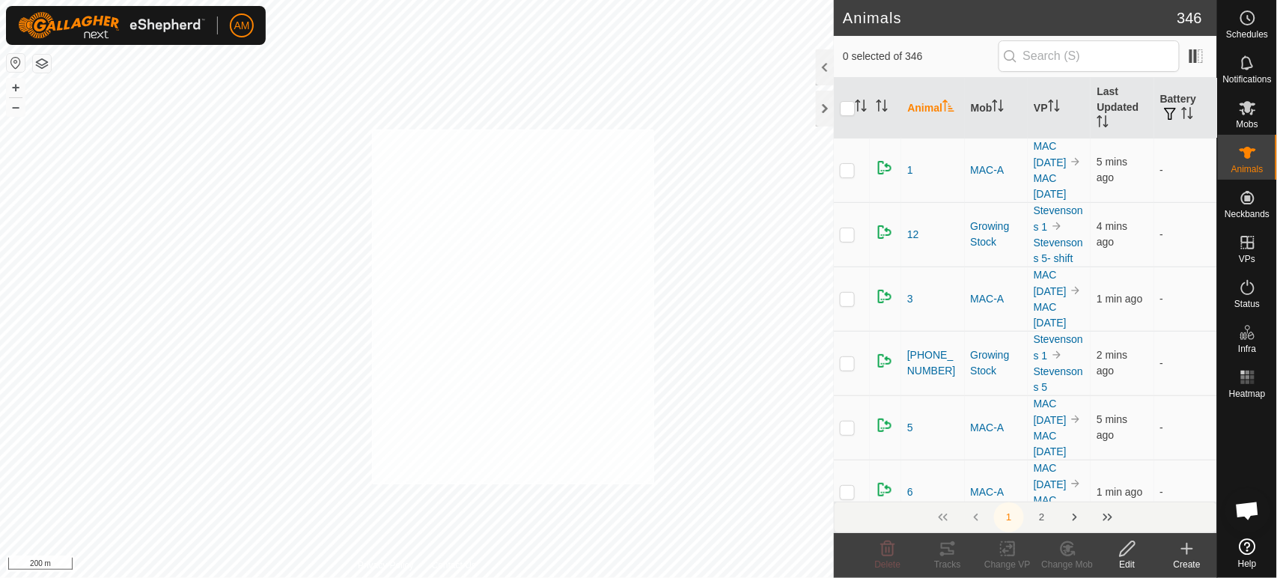
checkbox input "true"
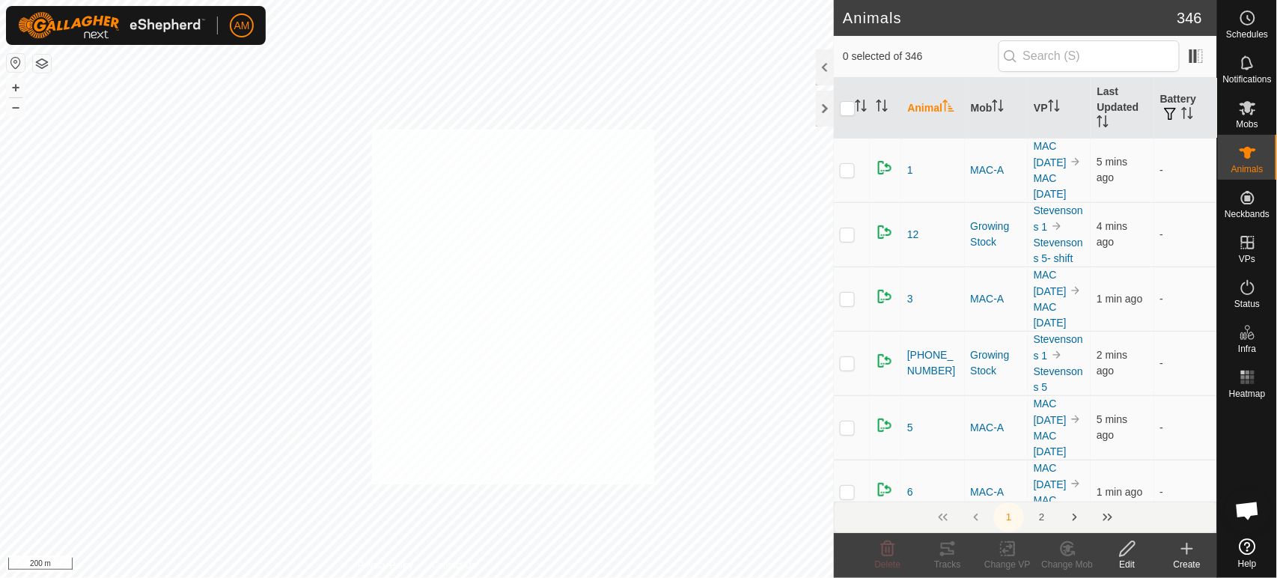
checkbox input "true"
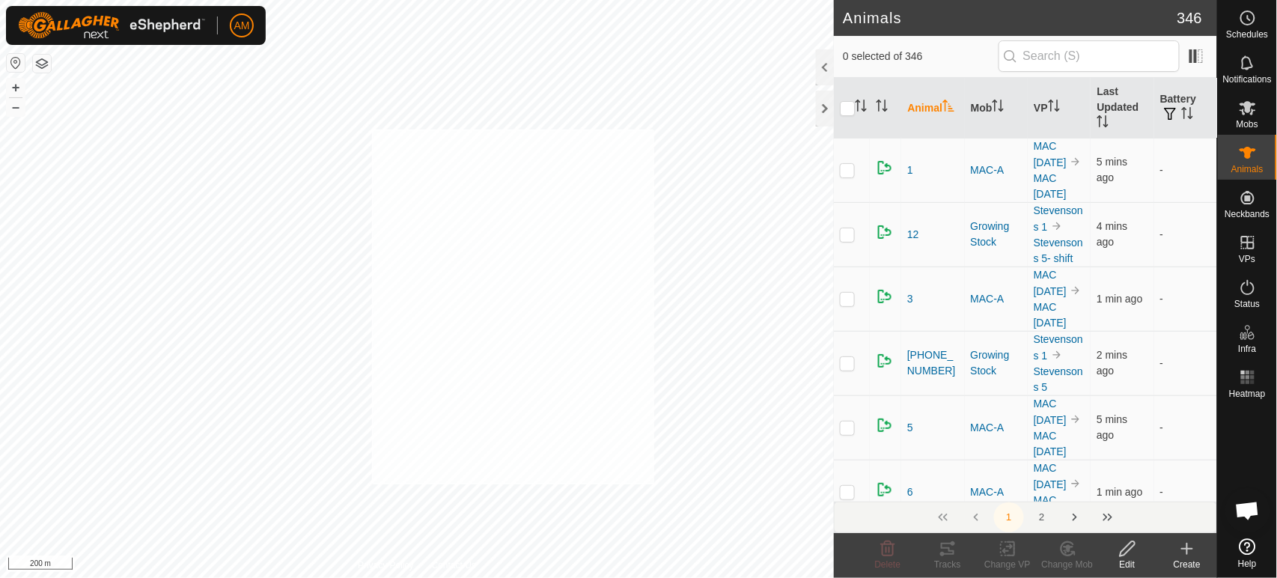
checkbox input "true"
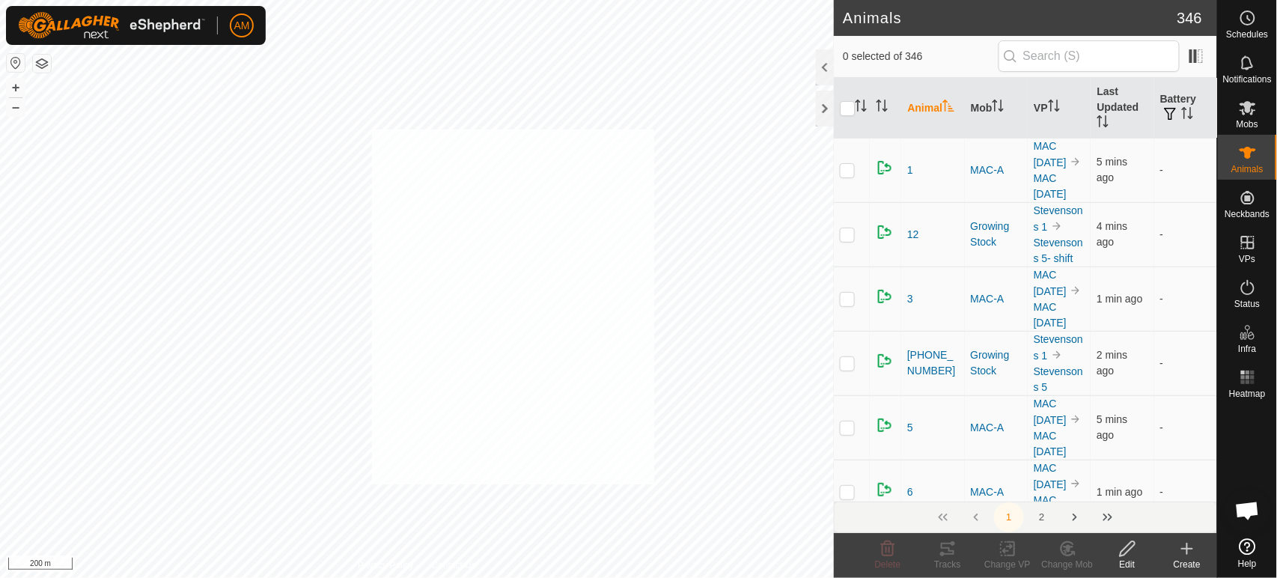
checkbox input "true"
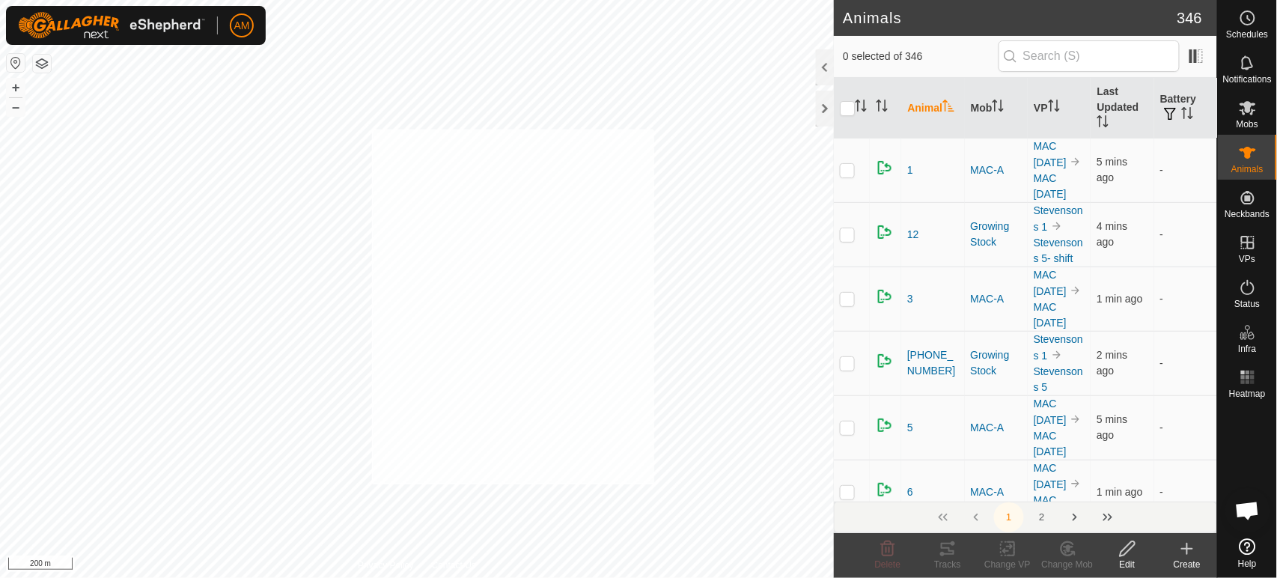
checkbox input "true"
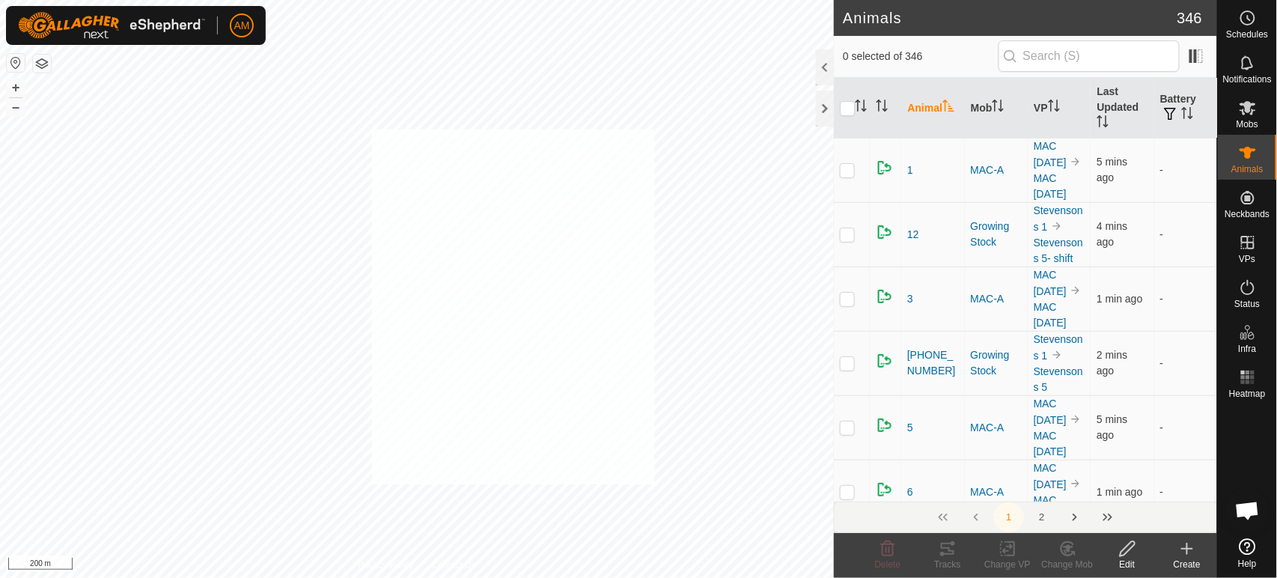
checkbox input "true"
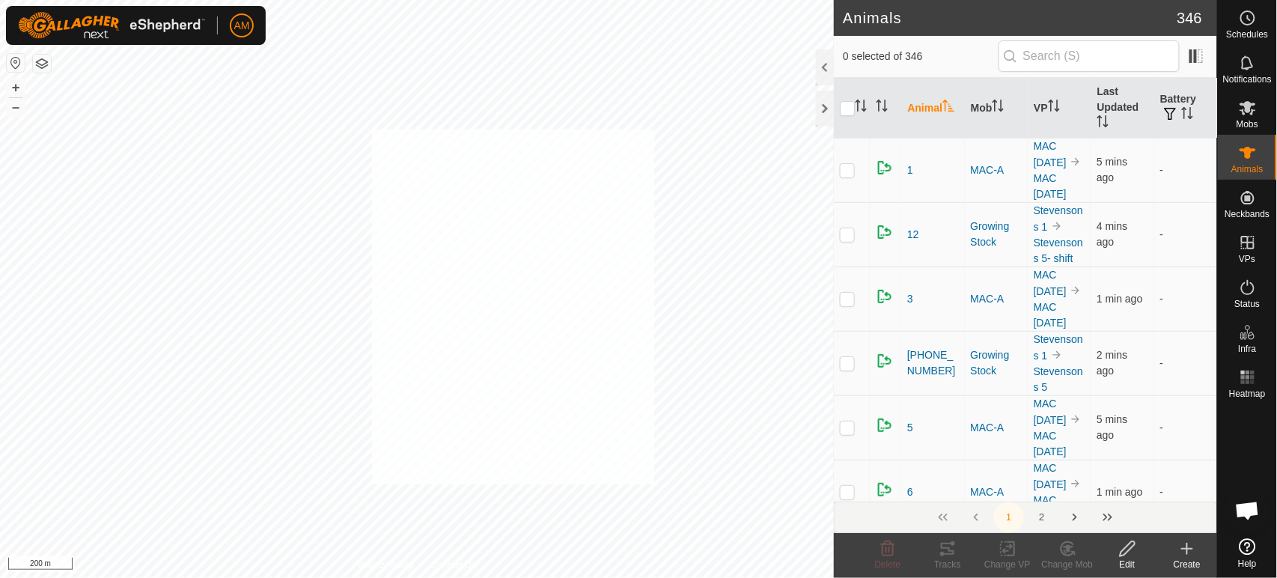
checkbox input "true"
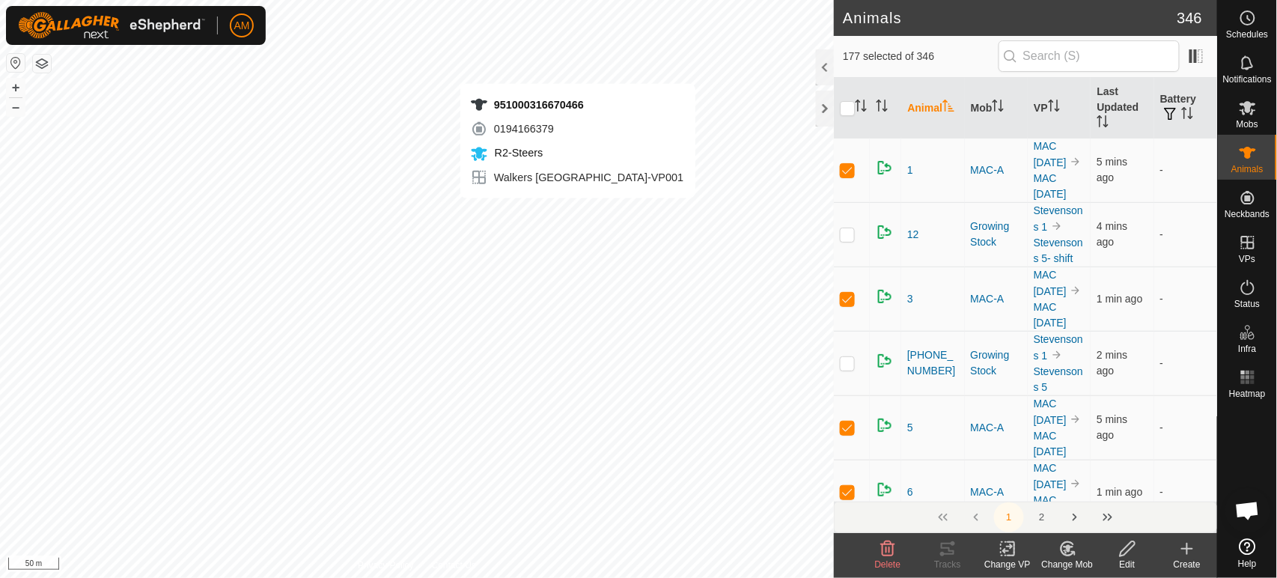
checkbox input "false"
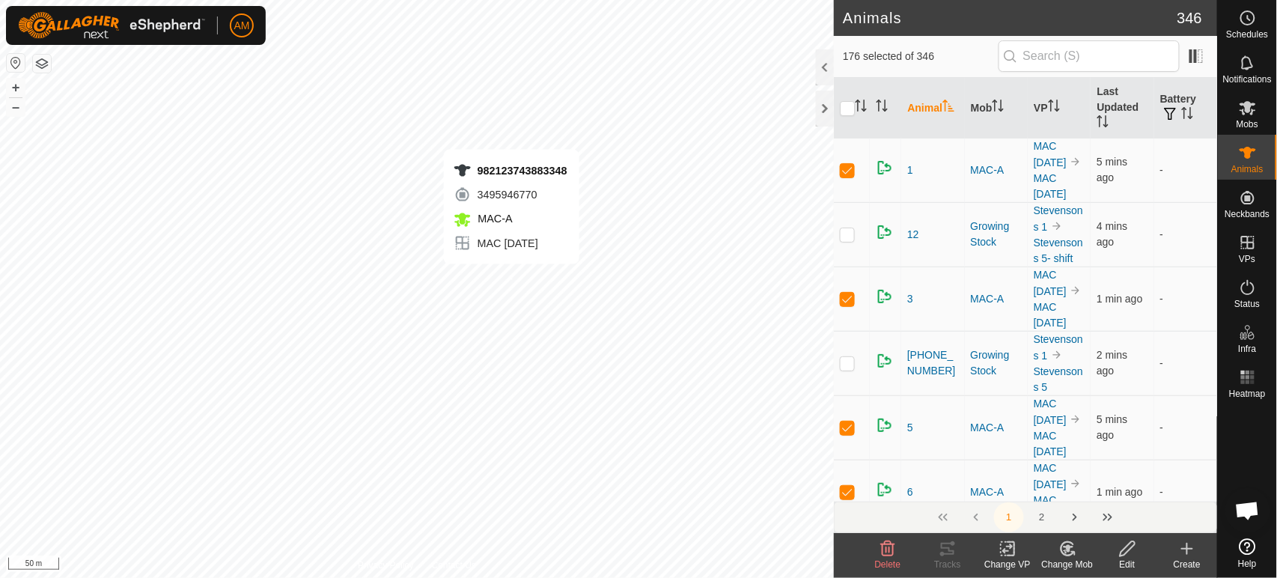
click at [511, 278] on div "982123743883348 3495946770 MAC-A MAC 15 Sep + – ⇧ i 50 m" at bounding box center [417, 289] width 834 height 578
click at [1017, 552] on icon at bounding box center [1008, 549] width 19 height 18
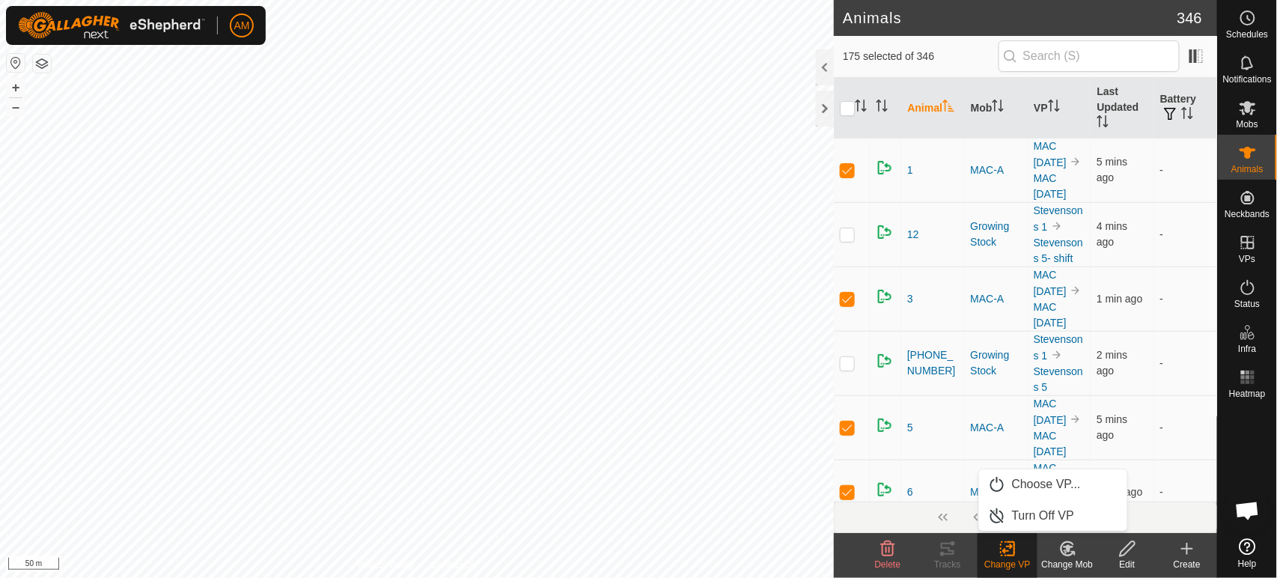
click at [1033, 482] on link "Choose VP..." at bounding box center [1053, 484] width 148 height 30
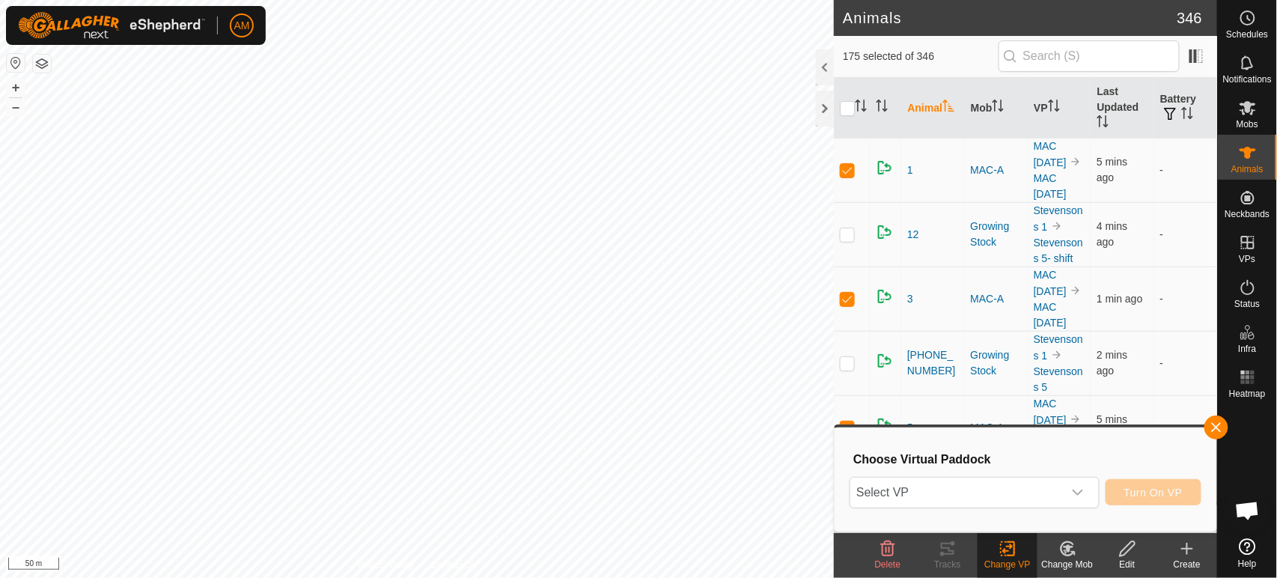
click at [990, 492] on span "Select VP" at bounding box center [956, 493] width 212 height 30
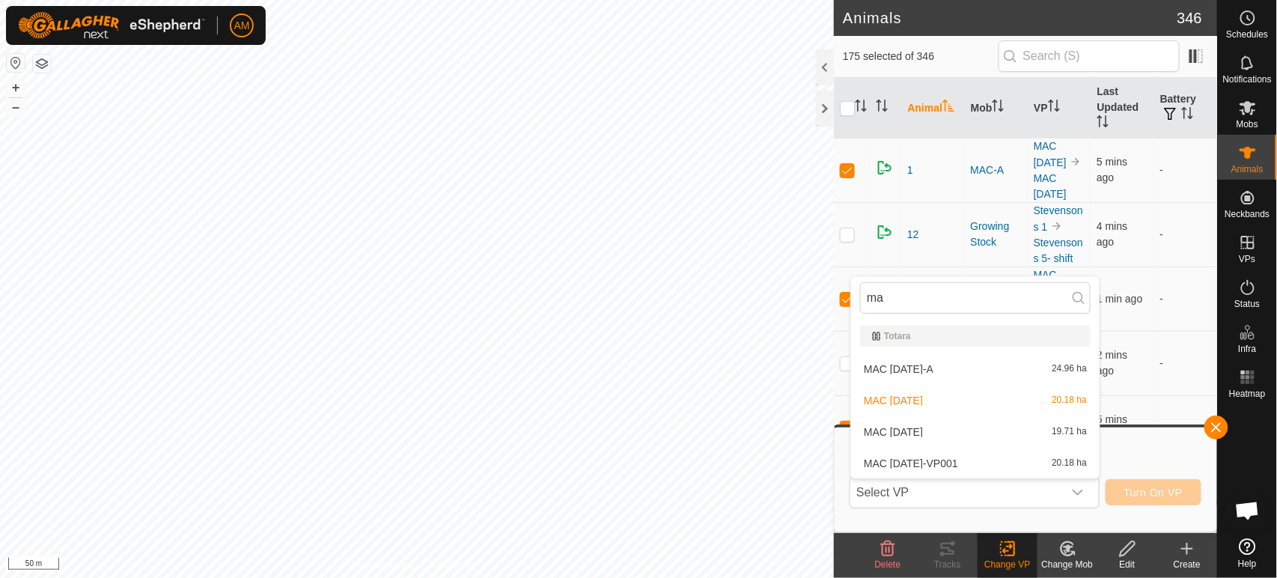
type input "mac"
click at [981, 454] on div "MAC 16 Sep-VP001 20.18 ha" at bounding box center [975, 463] width 231 height 18
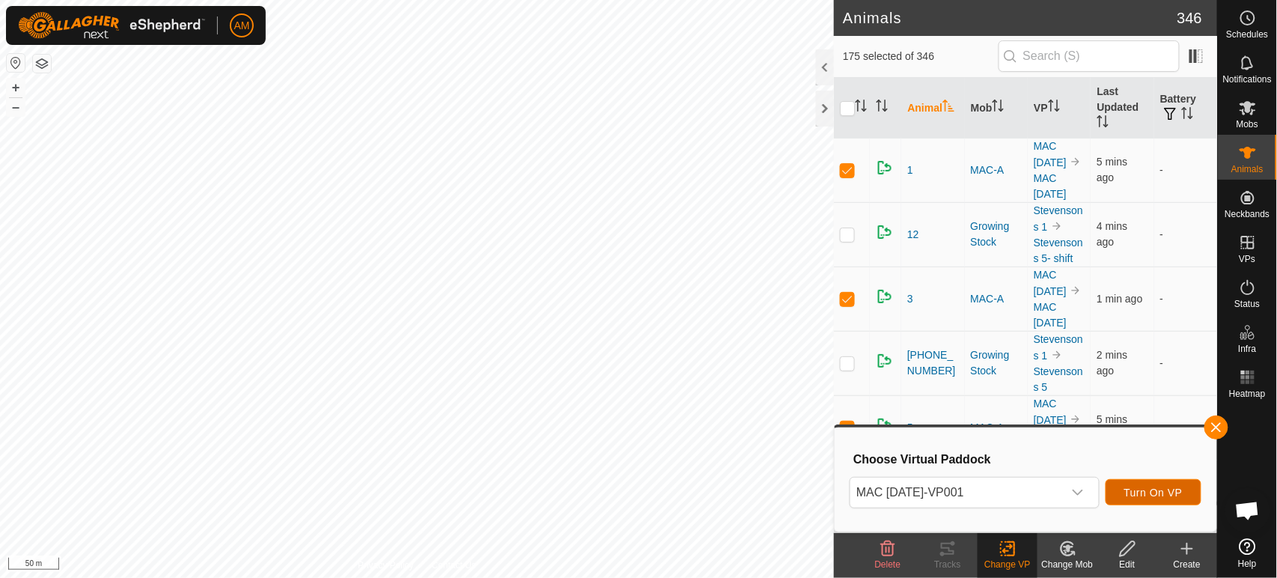
click at [1163, 493] on span "Turn On VP" at bounding box center [1153, 493] width 58 height 12
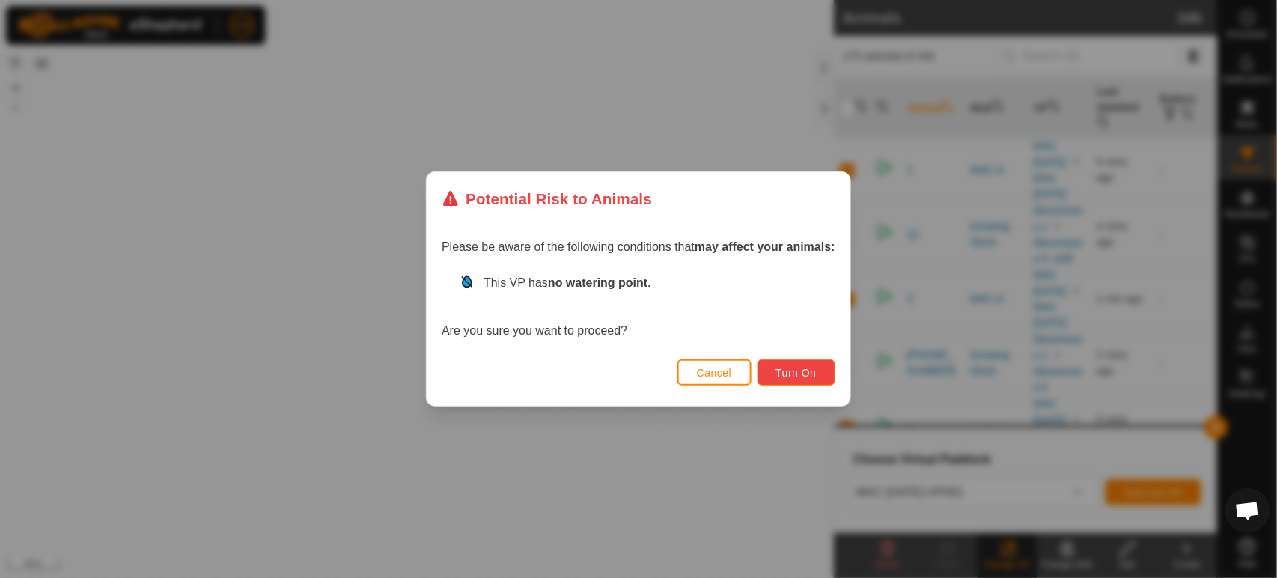
click at [795, 362] on button "Turn On" at bounding box center [797, 372] width 78 height 26
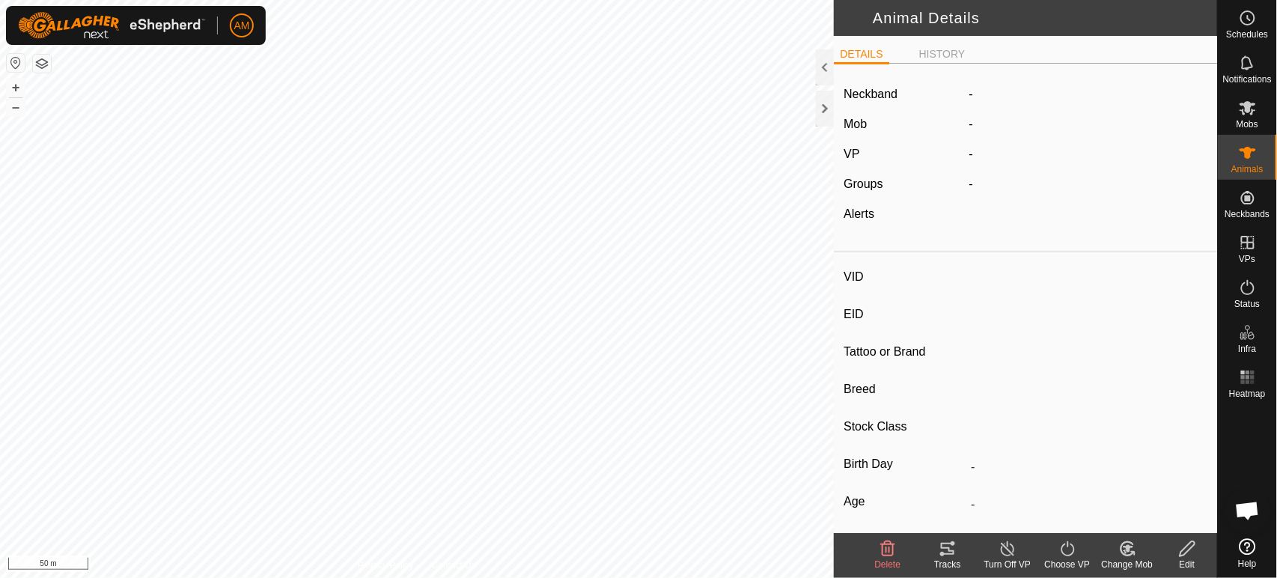
type input "-"
type input "951000316699980"
type input "-"
type input "Angus"
type input "Heifer"
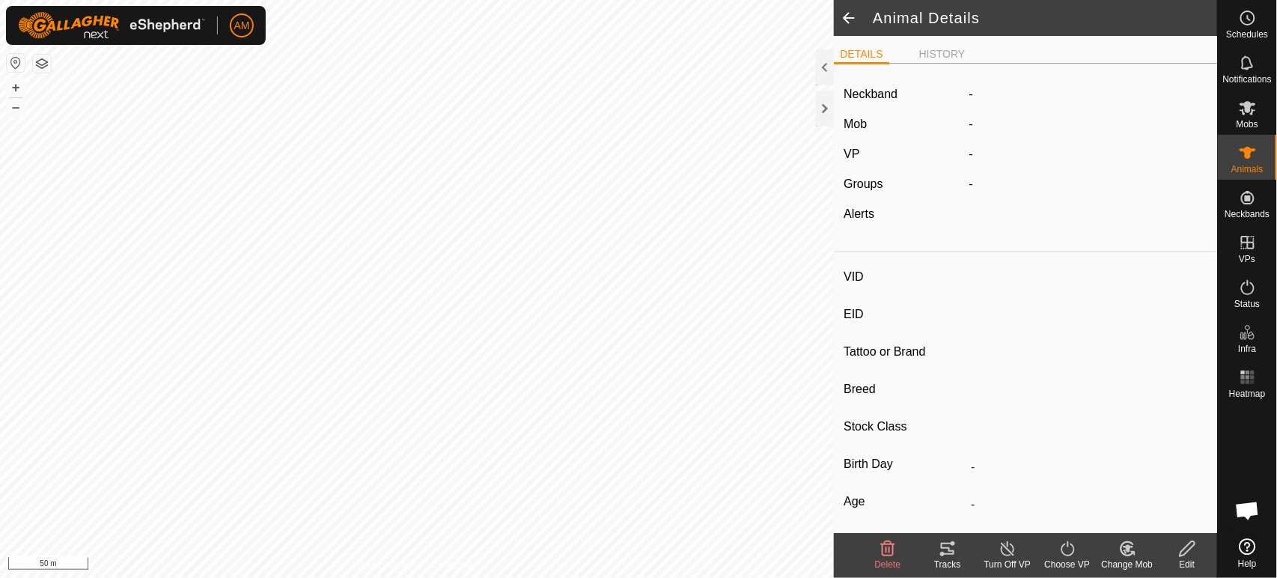
type input "11/2023"
type input "1 year 10 months"
type input "-"
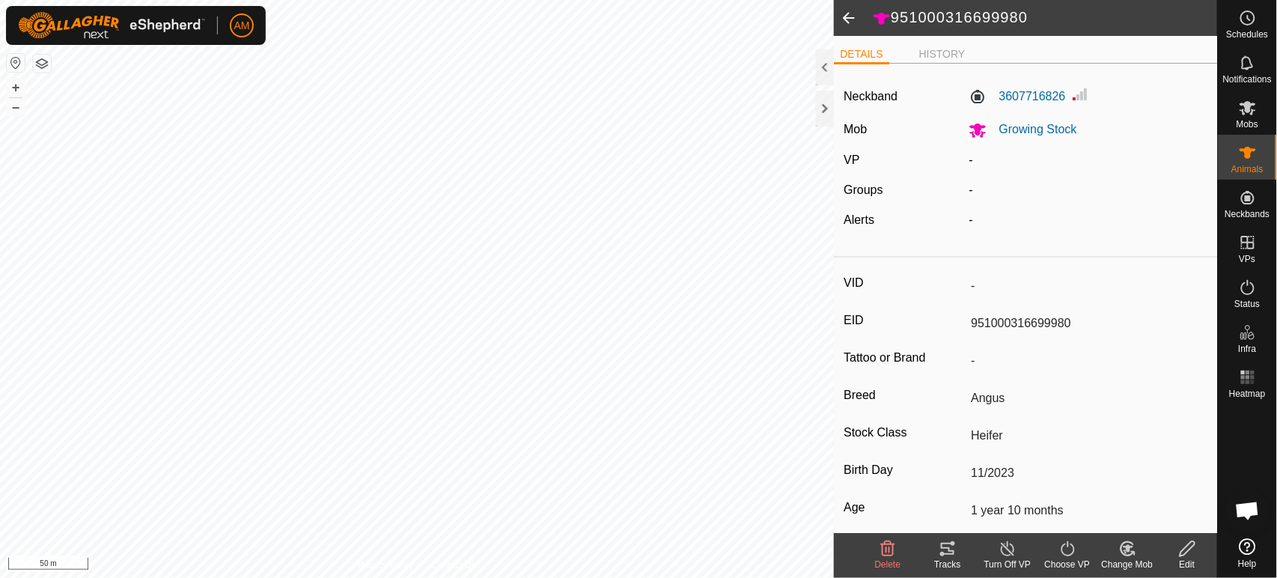
click at [1199, 546] on edit-svg-icon at bounding box center [1187, 549] width 60 height 18
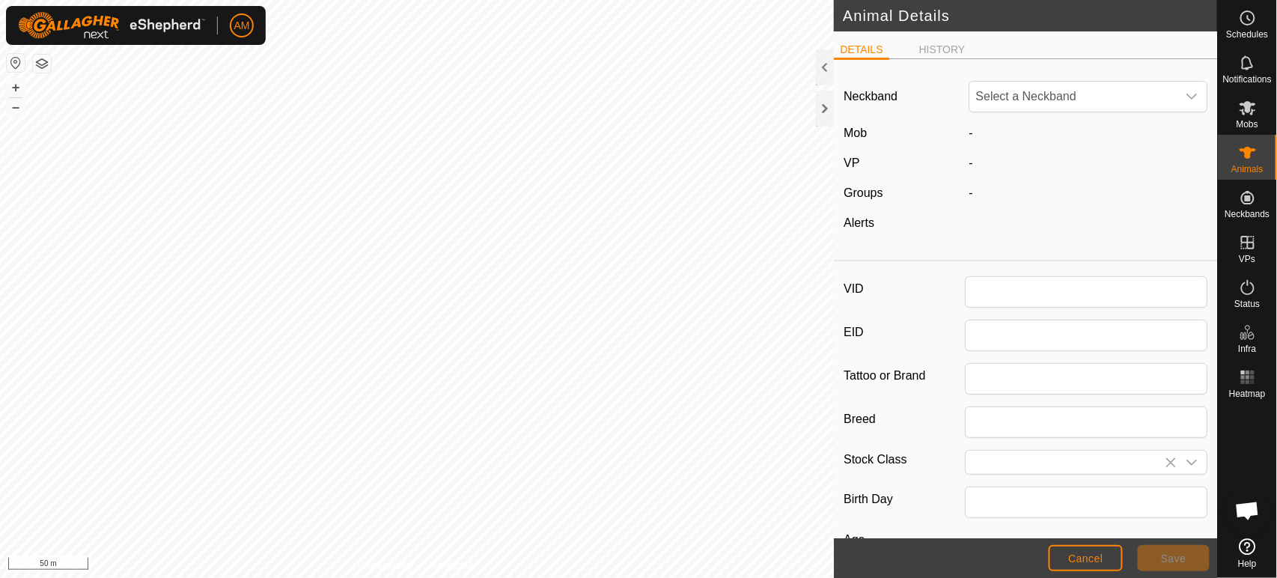
type input "951000316699980"
type input "Angus"
type input "Heifer"
type input "11/2023"
type input "1 year 10 months"
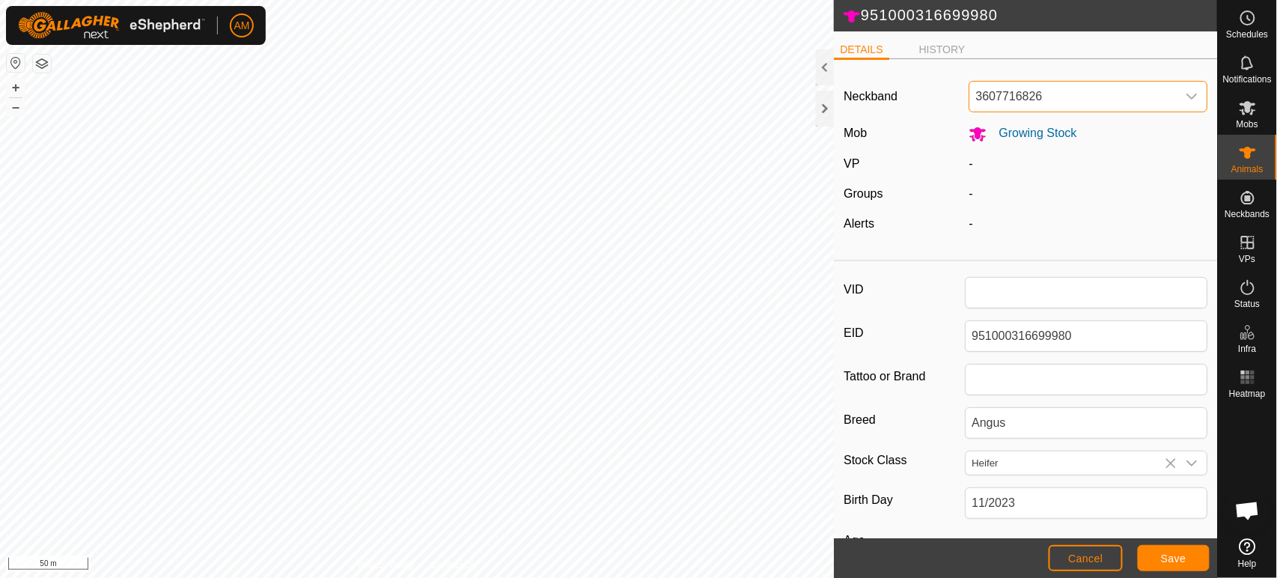
click at [1148, 97] on span "3607716826" at bounding box center [1072, 97] width 207 height 30
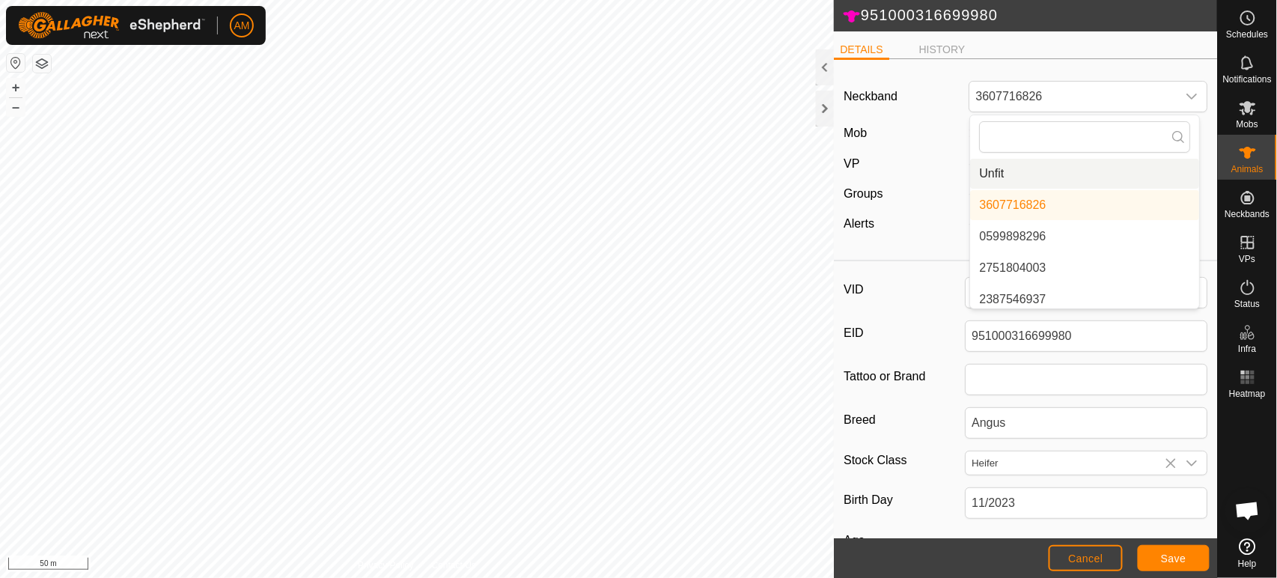
click at [1011, 171] on li "Unfit" at bounding box center [1084, 174] width 229 height 30
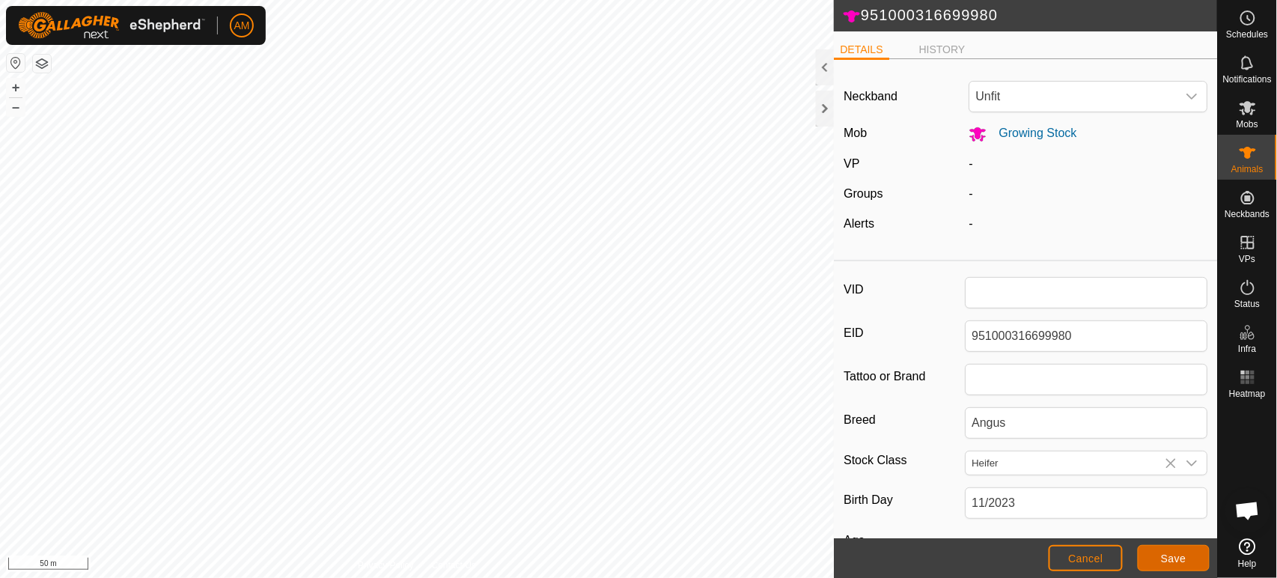
click at [1169, 559] on span "Save" at bounding box center [1173, 558] width 25 height 12
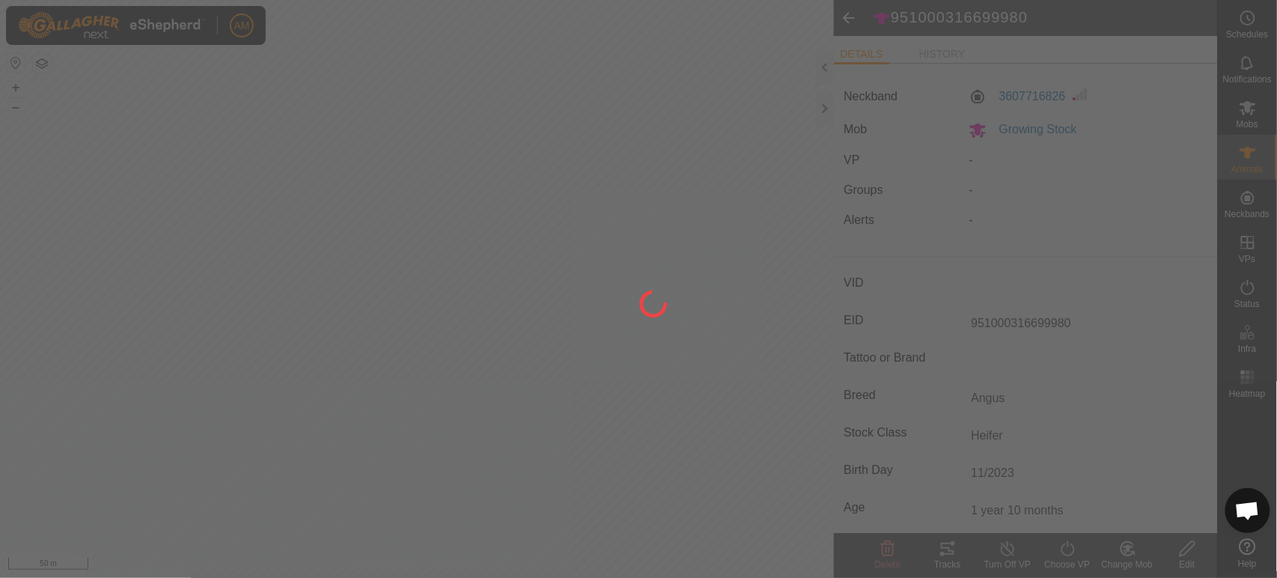
type input "-"
type input "0 kg"
type input "-"
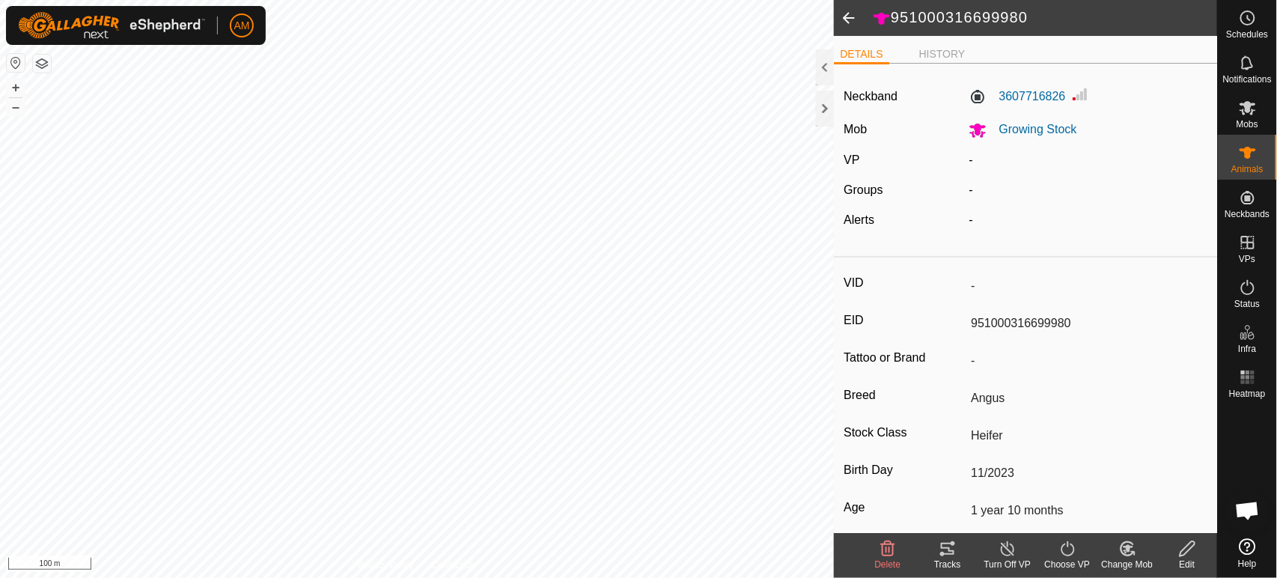
click at [0, 577] on html "AM Schedules Notifications Mobs Animals Neckbands VPs Status Infra Heatmap Help…" at bounding box center [638, 289] width 1277 height 578
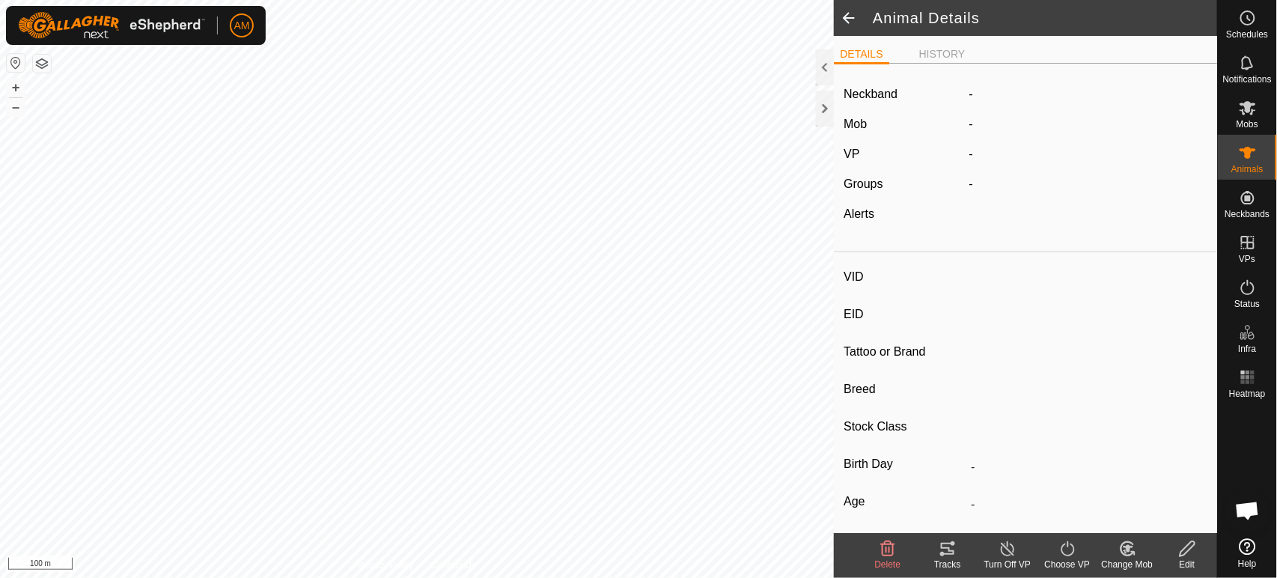
type input "-"
type input "951000316669405"
type input "-"
type input "Angus"
type input "Steer"
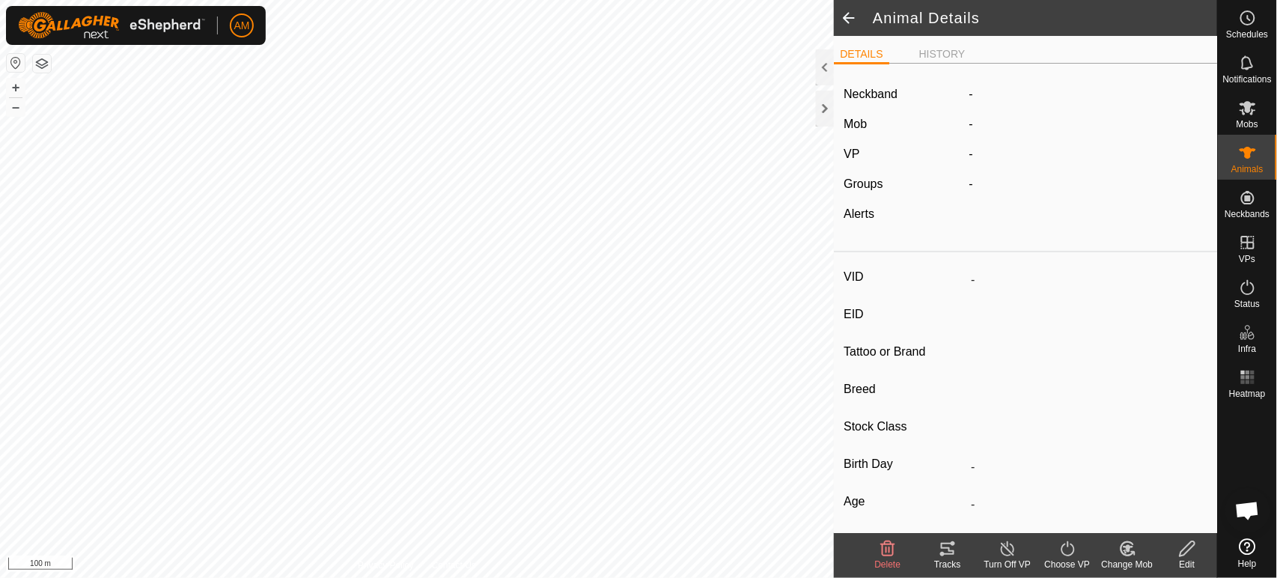
type input "11/2023"
type input "1 year 10 months"
type input "-"
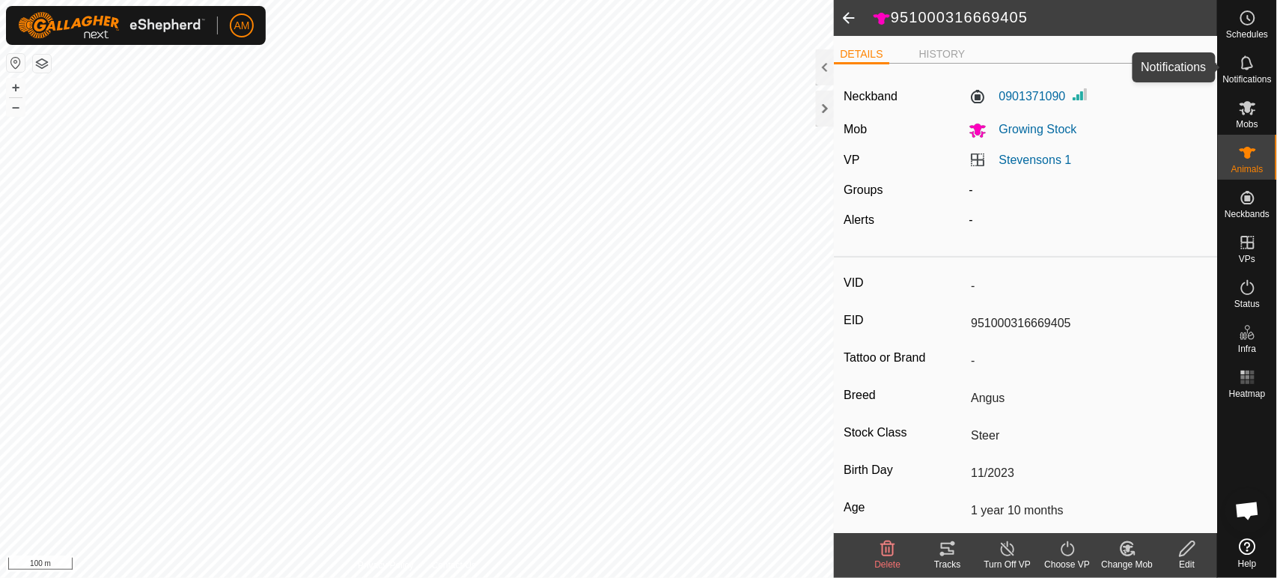
click at [1257, 61] on es-notification-svg-icon at bounding box center [1247, 63] width 27 height 24
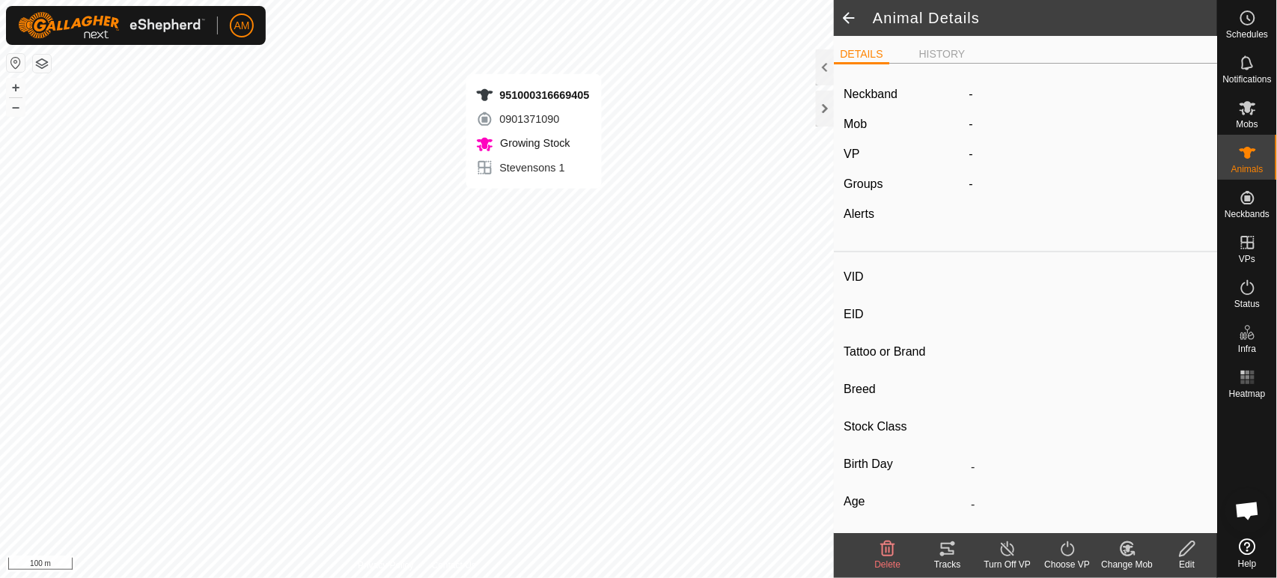
type input "-"
type input "951000316669405"
type input "-"
type input "Angus"
type input "Steer"
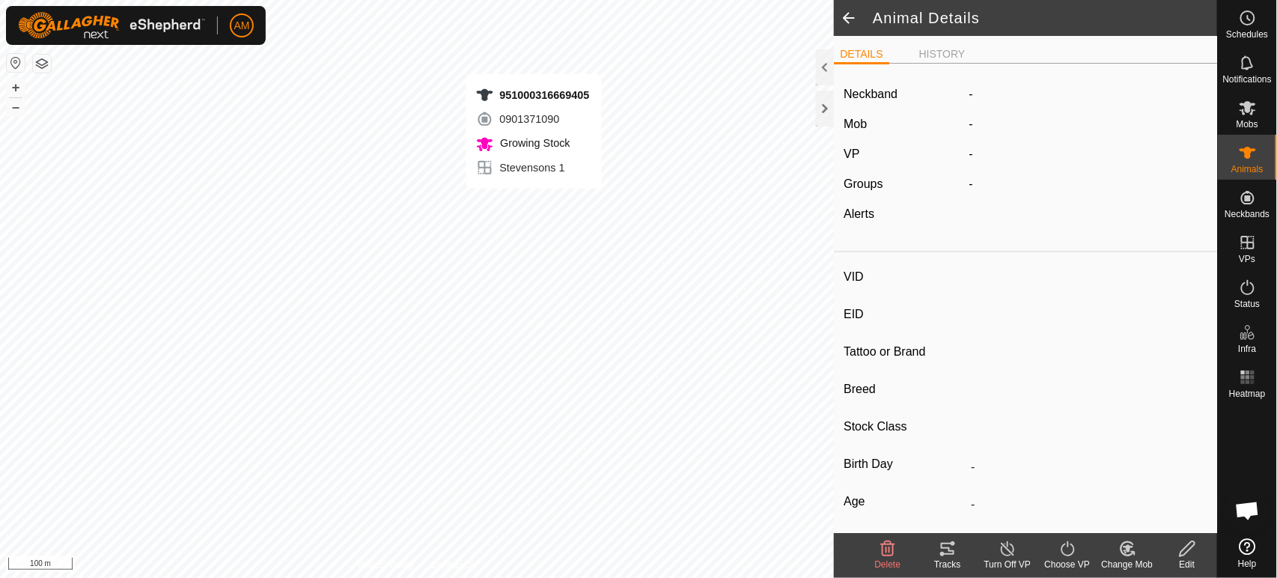
type input "11/2023"
type input "1 year 10 months"
type input "-"
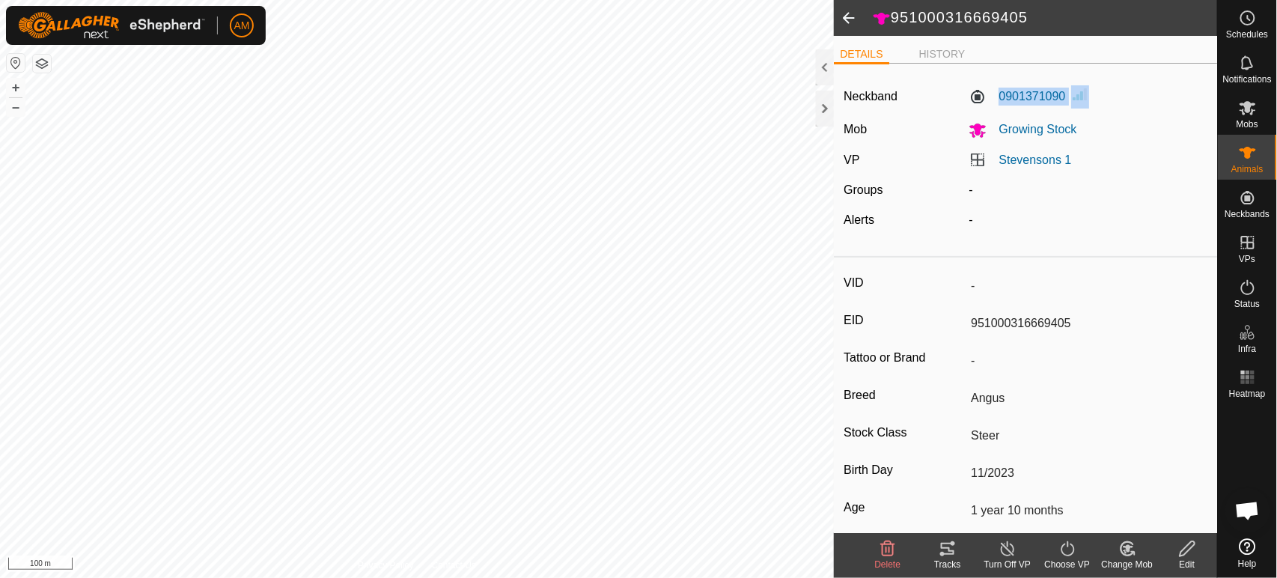
drag, startPoint x: 985, startPoint y: 99, endPoint x: 1065, endPoint y: 99, distance: 80.1
click at [1065, 99] on div "0901371090" at bounding box center [1088, 96] width 251 height 23
copy label "0901371090"
click at [1255, 153] on icon at bounding box center [1248, 153] width 18 height 18
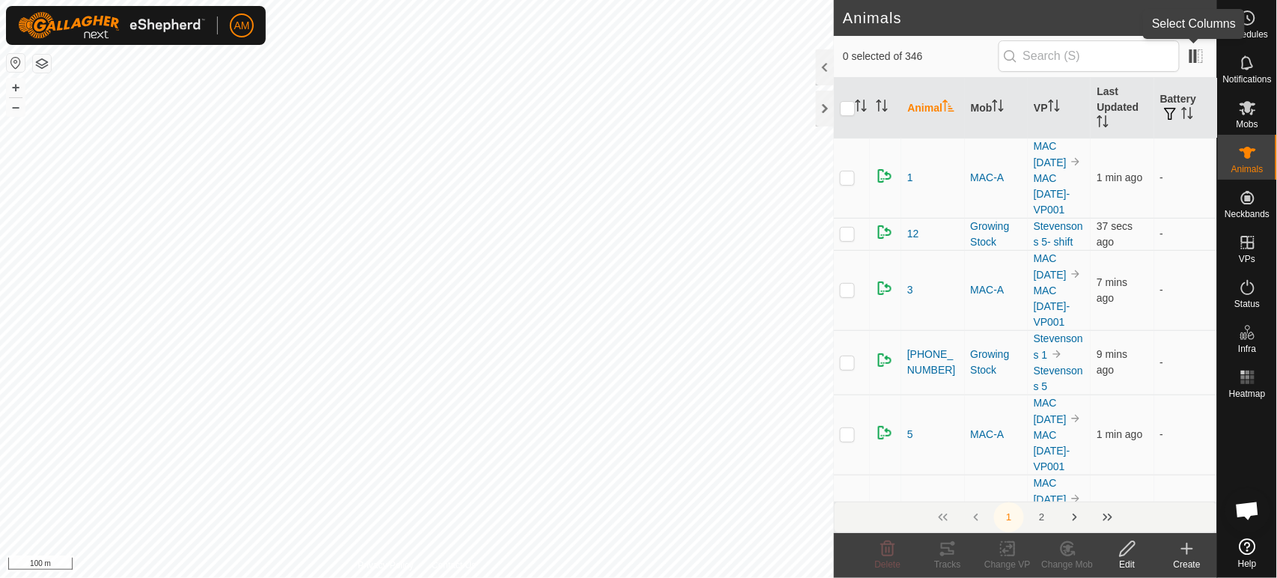
click at [1193, 64] on span at bounding box center [1196, 56] width 24 height 24
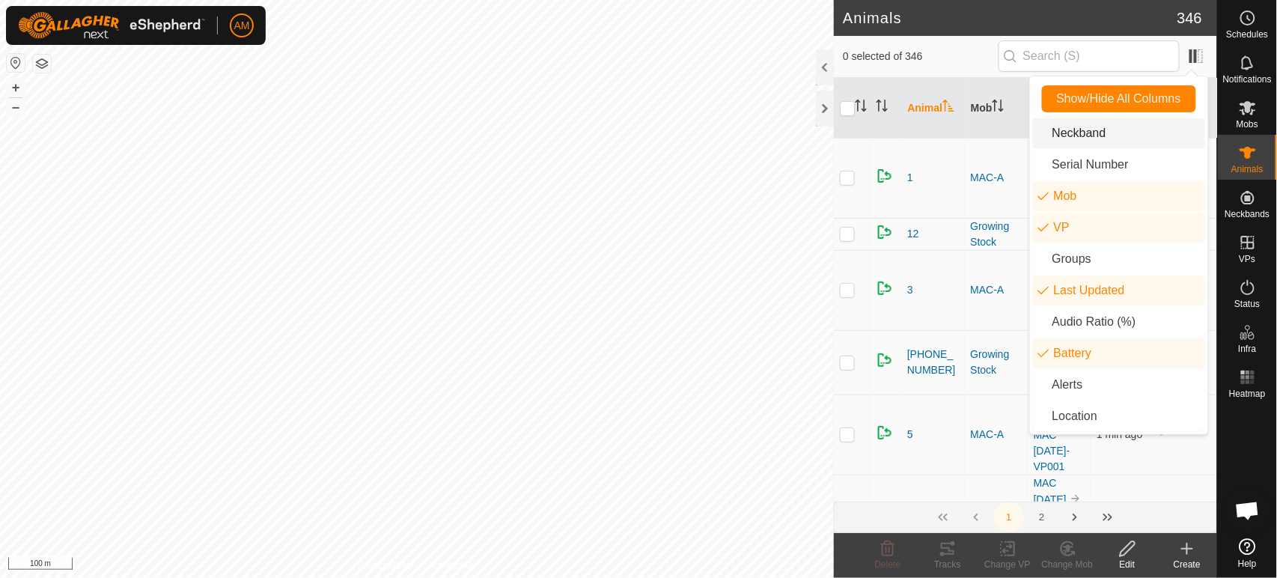
click at [1078, 136] on li "Neckband" at bounding box center [1119, 133] width 172 height 30
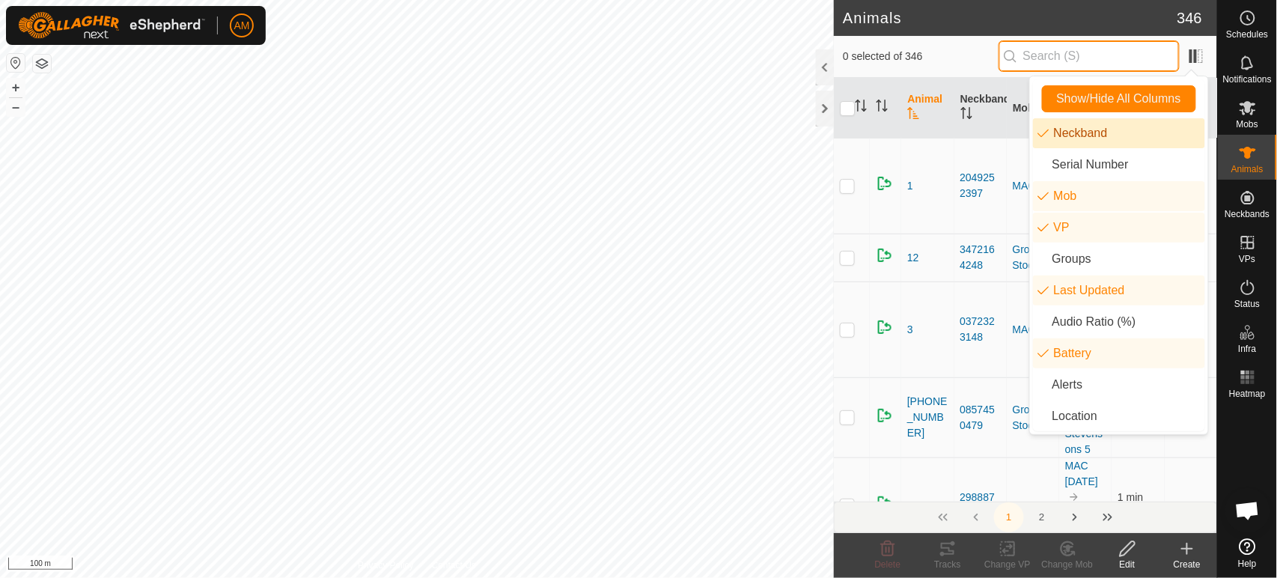
click at [1110, 52] on input "text" at bounding box center [1089, 55] width 181 height 31
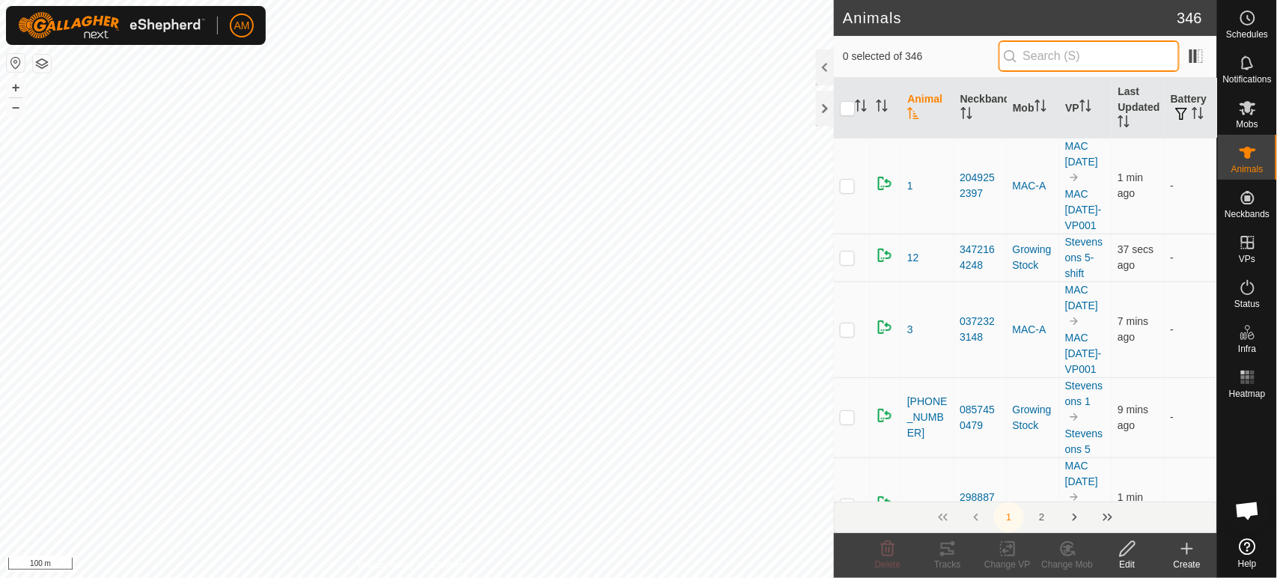
paste input "0901371090"
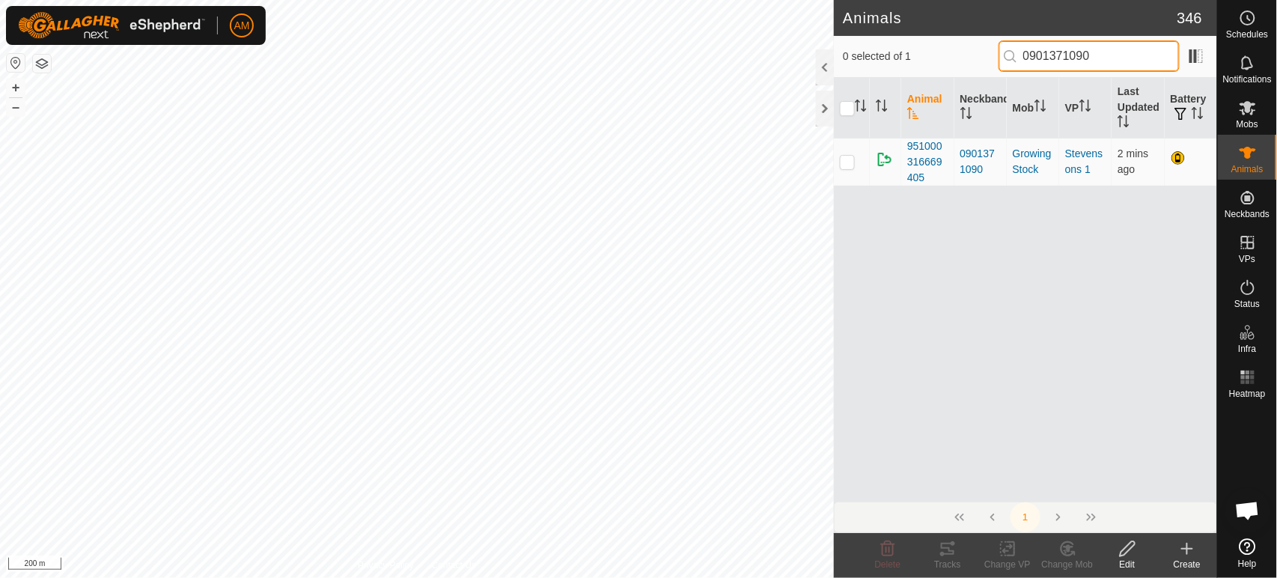
type input "0901371090"
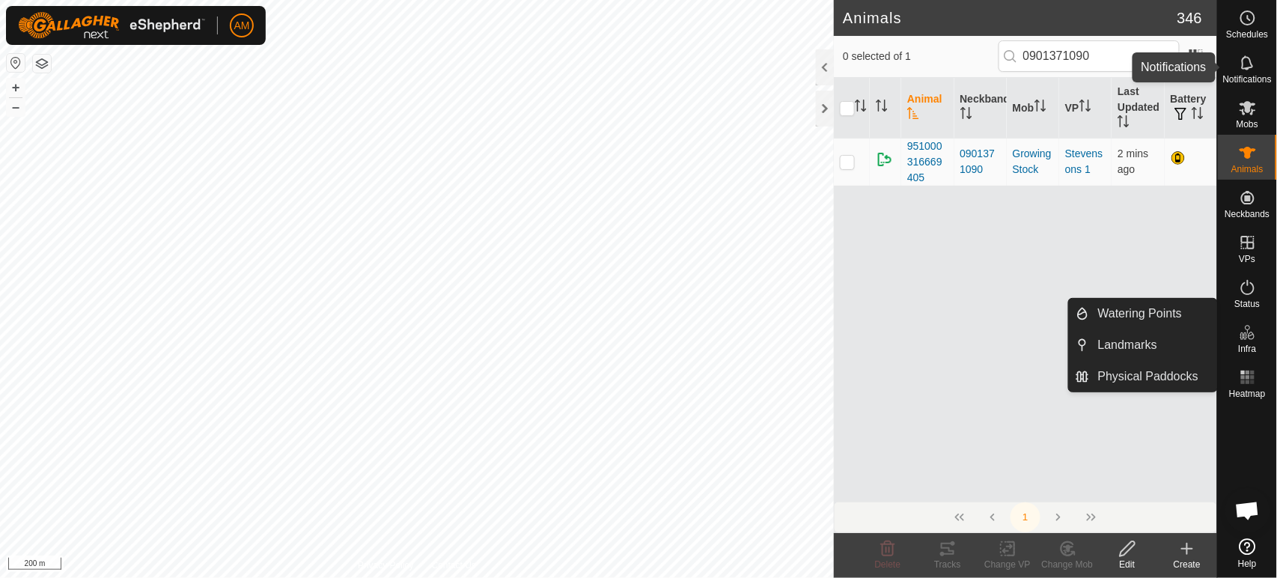
click at [1250, 64] on icon at bounding box center [1248, 63] width 18 height 18
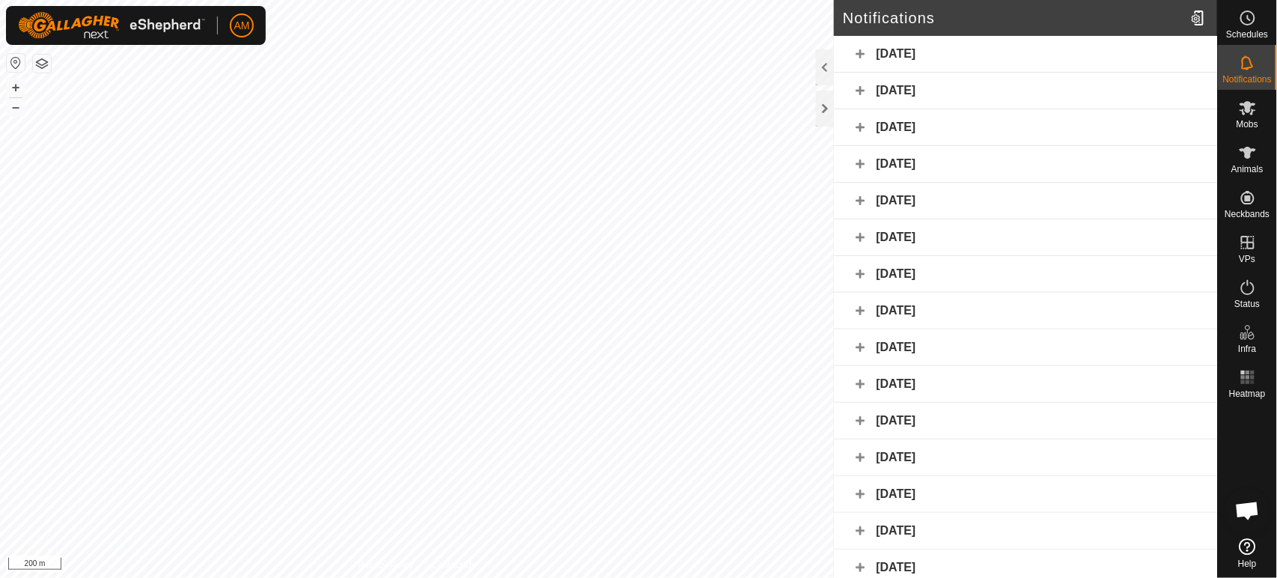
click at [865, 55] on div "Today" at bounding box center [1025, 54] width 383 height 37
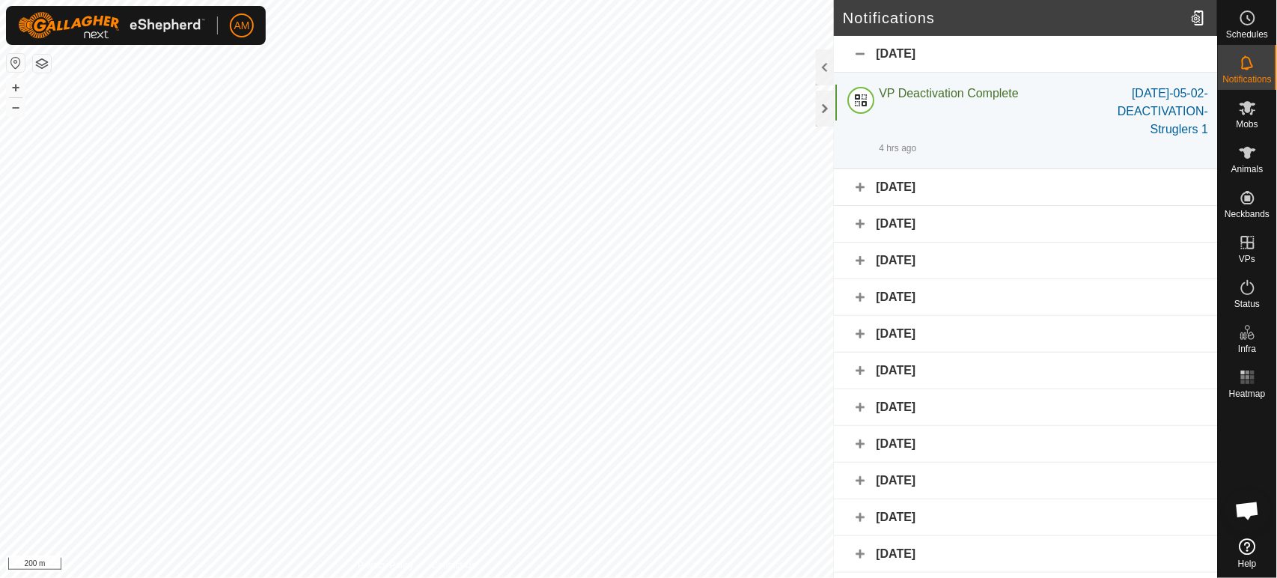
click at [865, 200] on div "Yesterday" at bounding box center [1025, 187] width 383 height 37
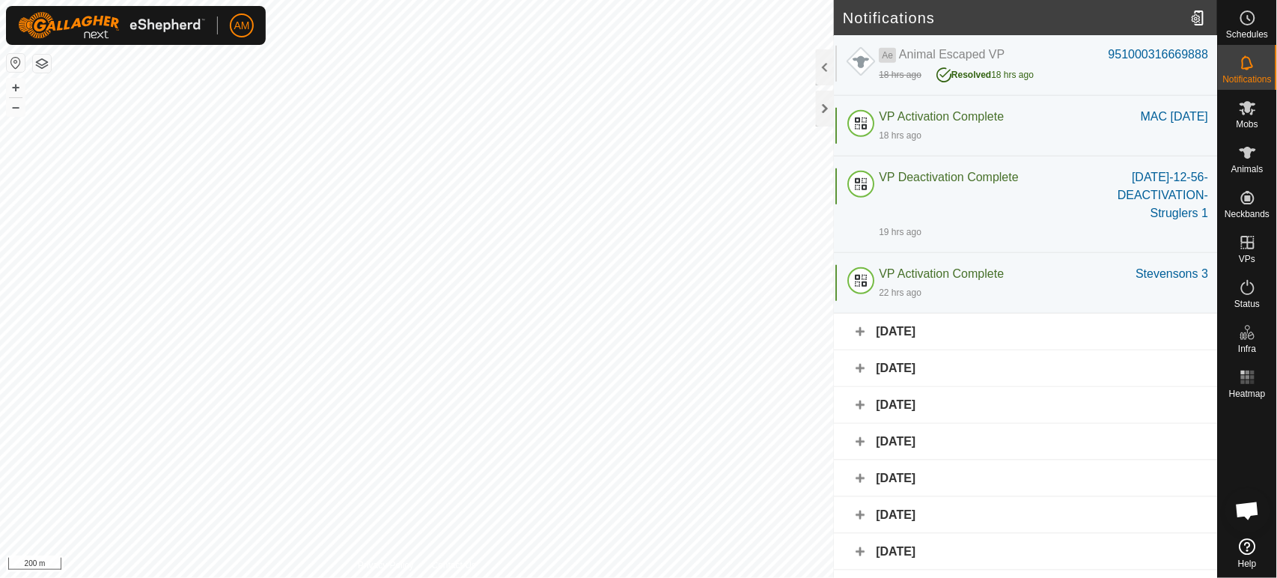
scroll to position [332, 0]
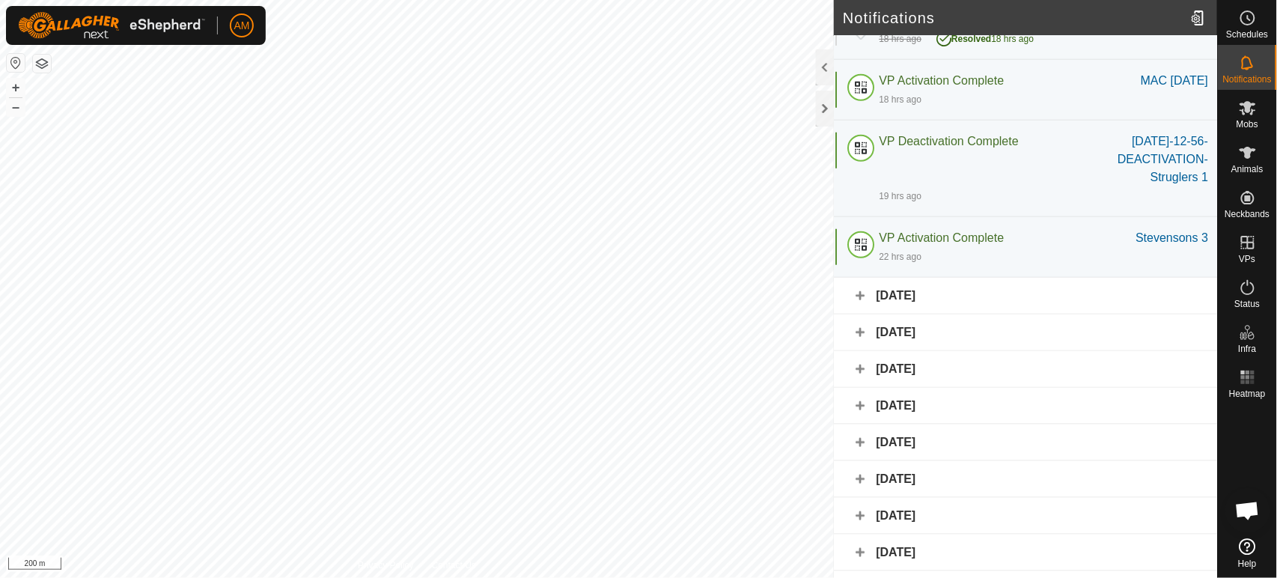
click at [857, 290] on div "14 September 2025" at bounding box center [1025, 296] width 383 height 37
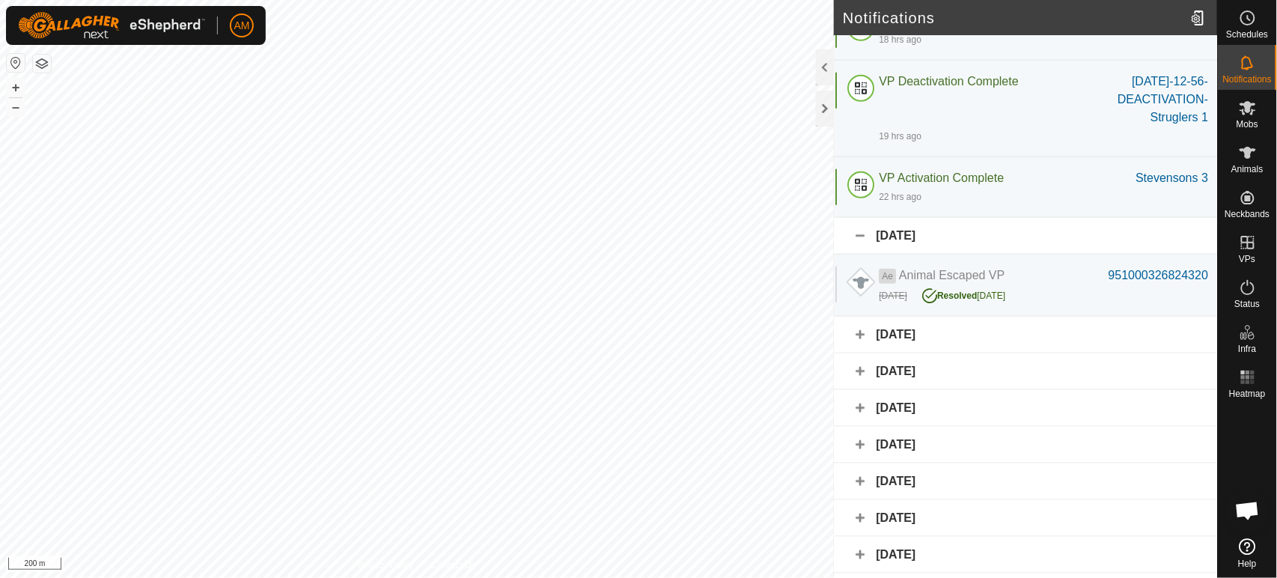
scroll to position [499, 0]
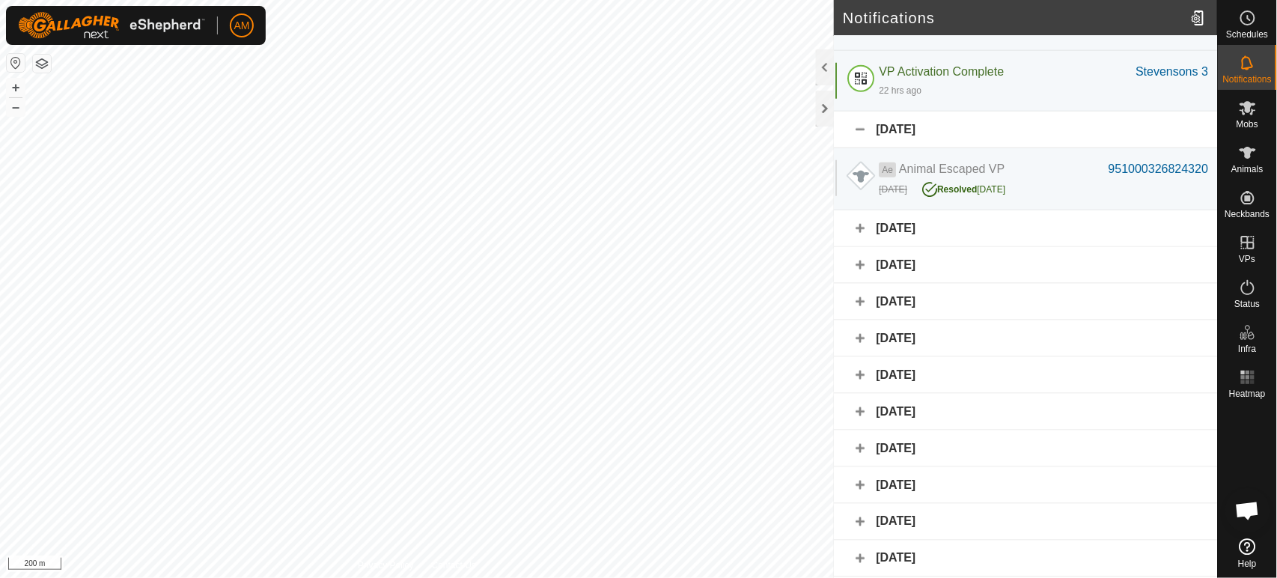
click at [859, 224] on div "13 September 2025" at bounding box center [1025, 228] width 383 height 37
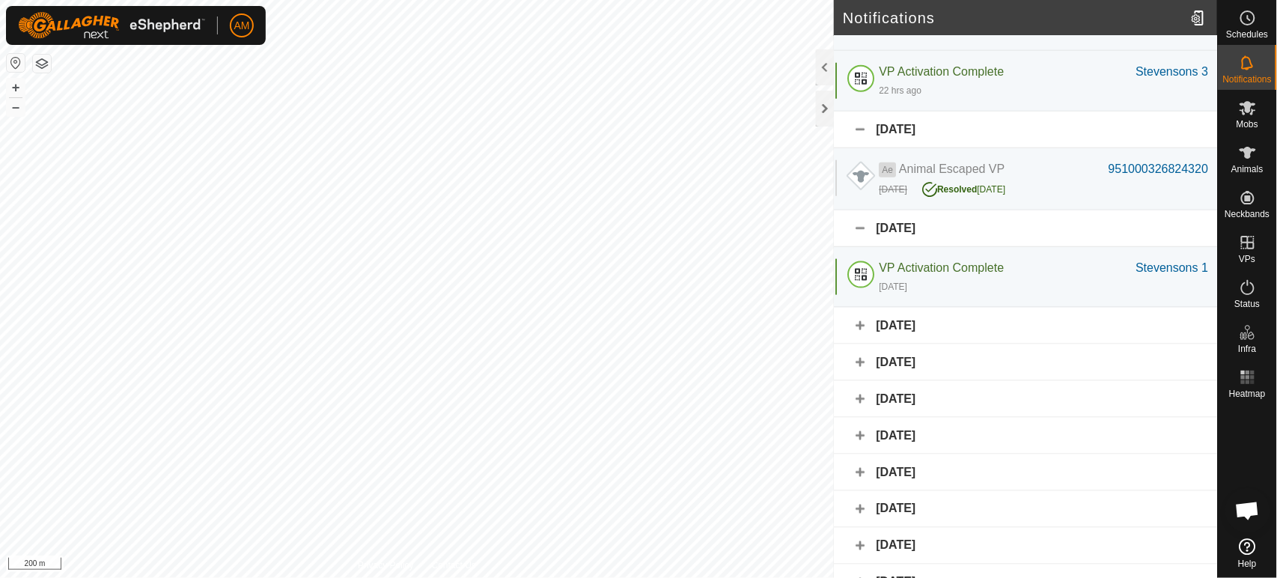
click at [856, 328] on div "12 September 2025" at bounding box center [1025, 326] width 383 height 37
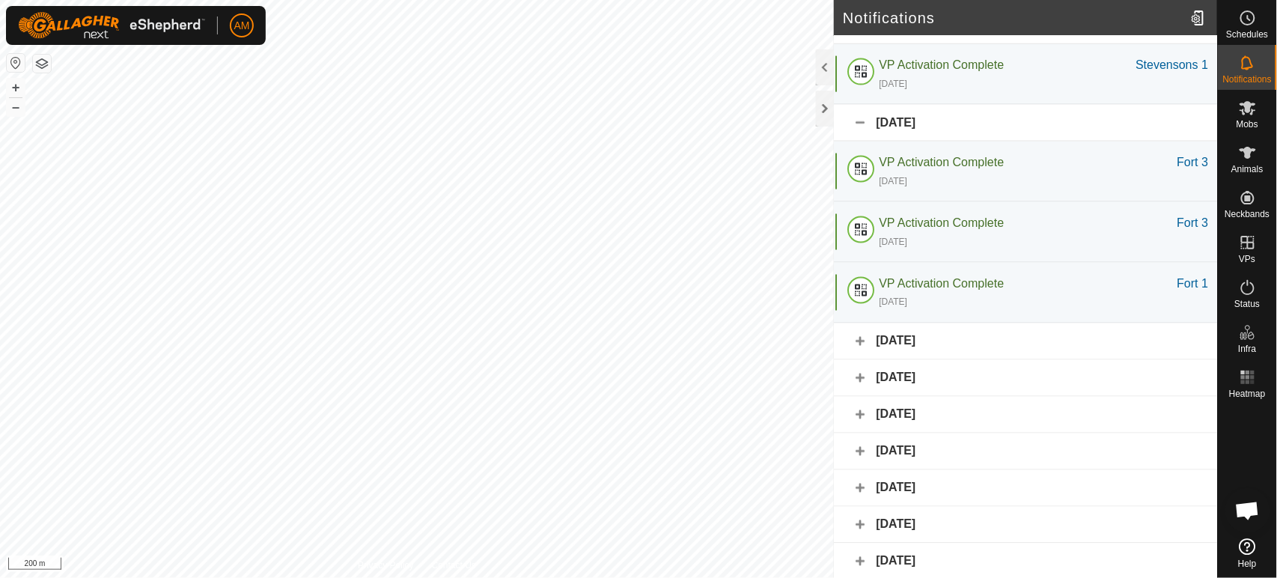
scroll to position [845, 0]
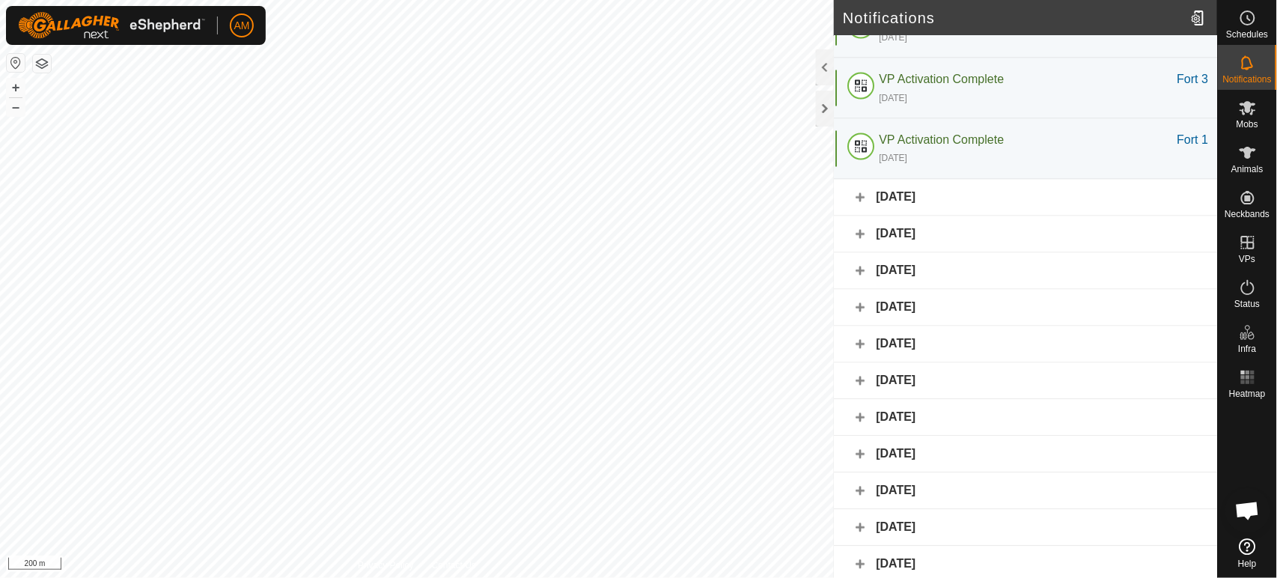
click at [868, 189] on div "10 September 2025" at bounding box center [1025, 198] width 383 height 37
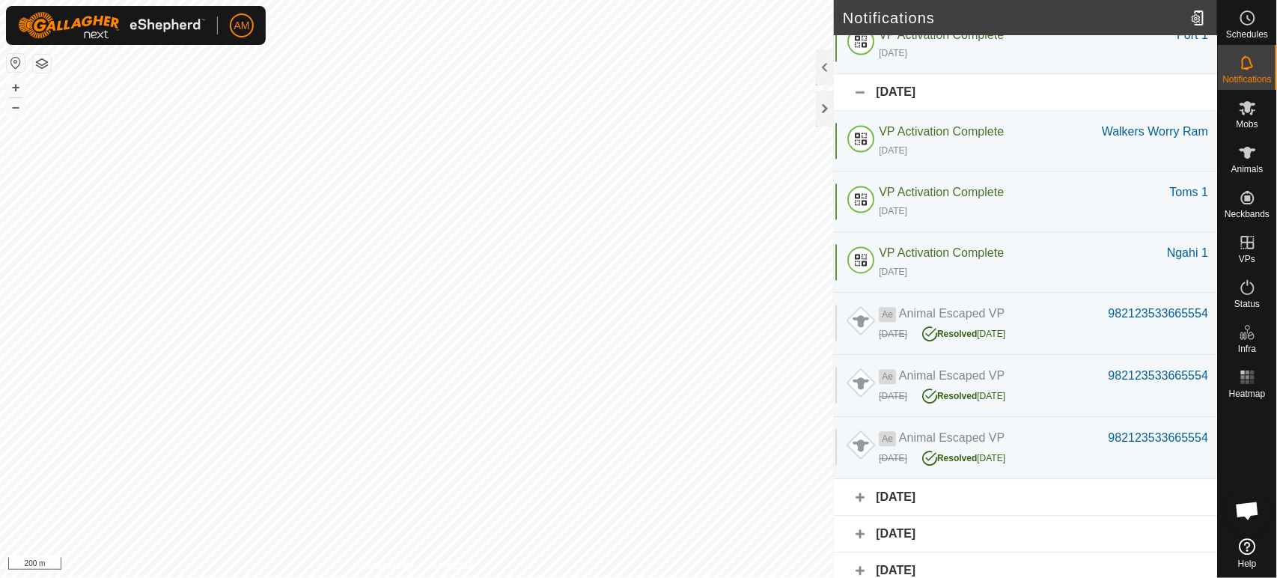
scroll to position [1095, 0]
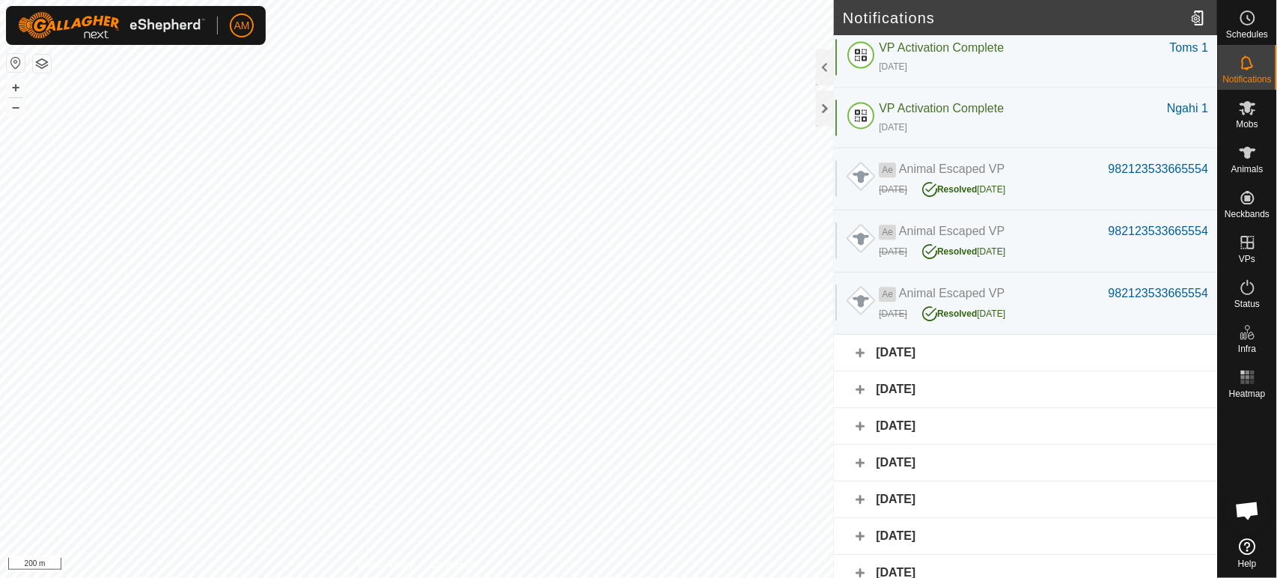
click at [874, 348] on div "9 September 2025" at bounding box center [1025, 353] width 383 height 37
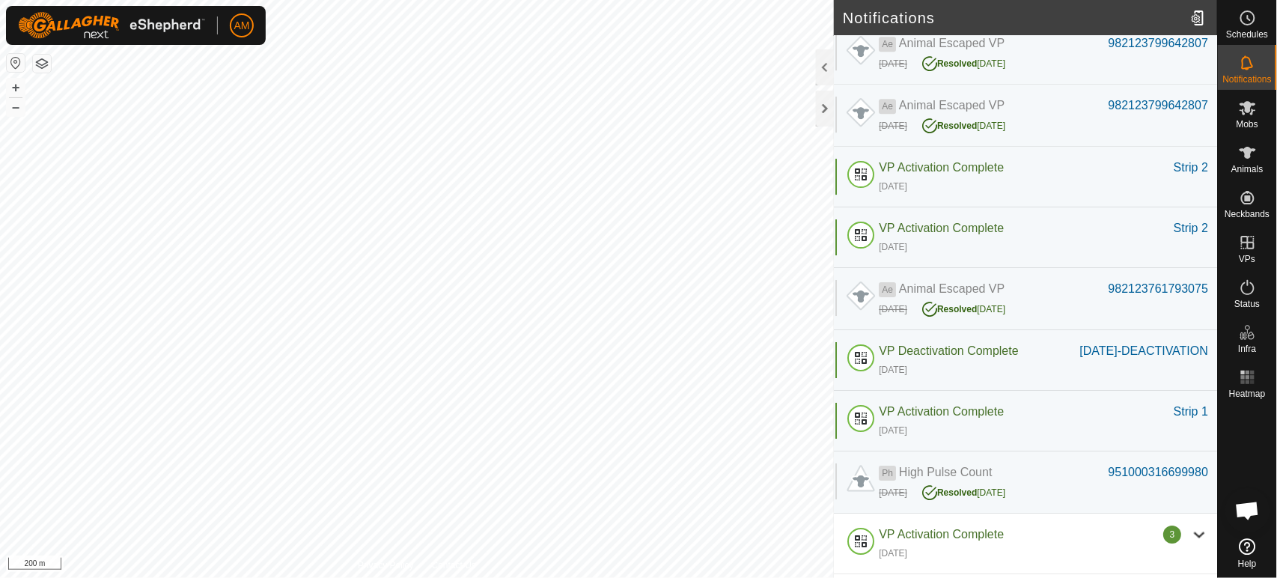
scroll to position [1677, 0]
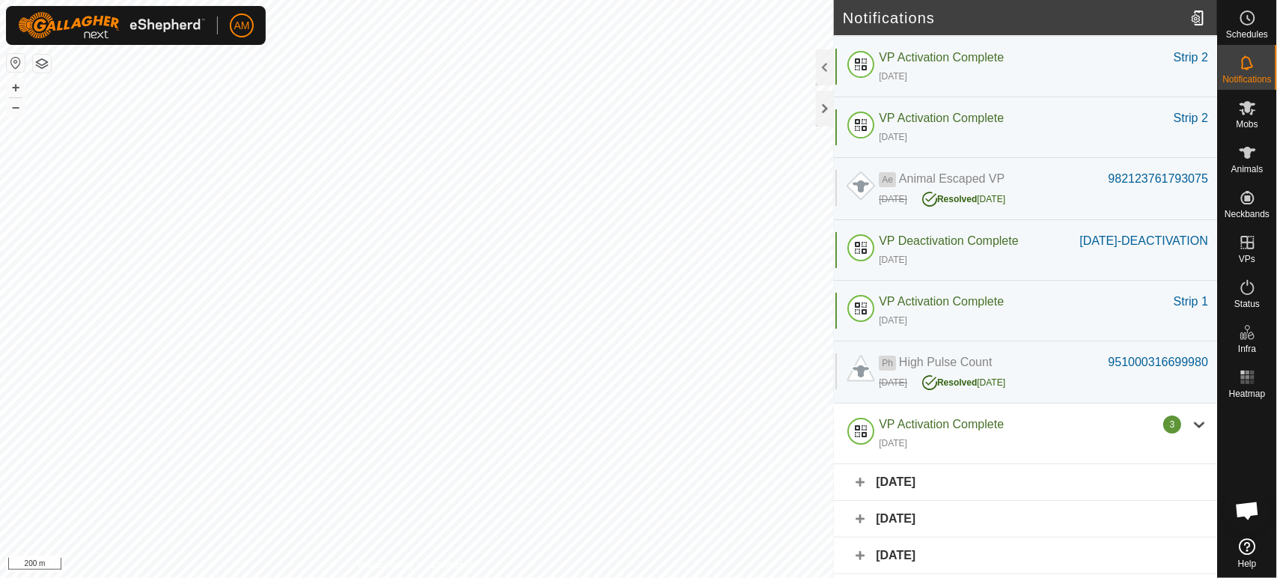
click at [963, 451] on div "7 days ago" at bounding box center [1043, 442] width 329 height 18
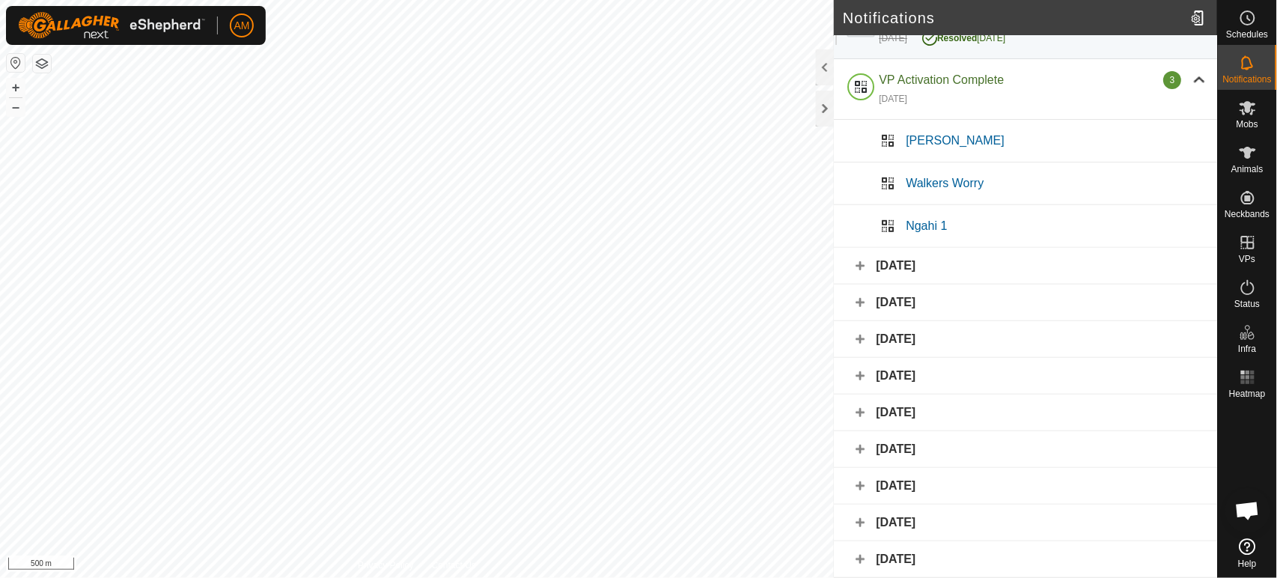
scroll to position [2047, 0]
click at [862, 265] on div "8 September 2025" at bounding box center [1025, 266] width 383 height 37
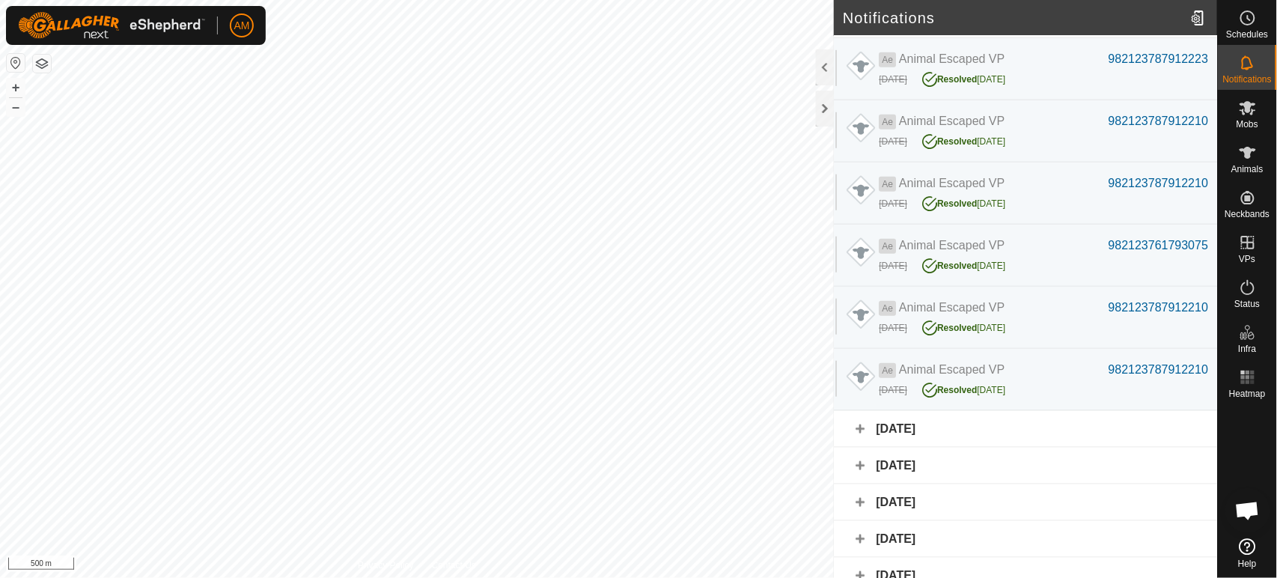
scroll to position [2416, 0]
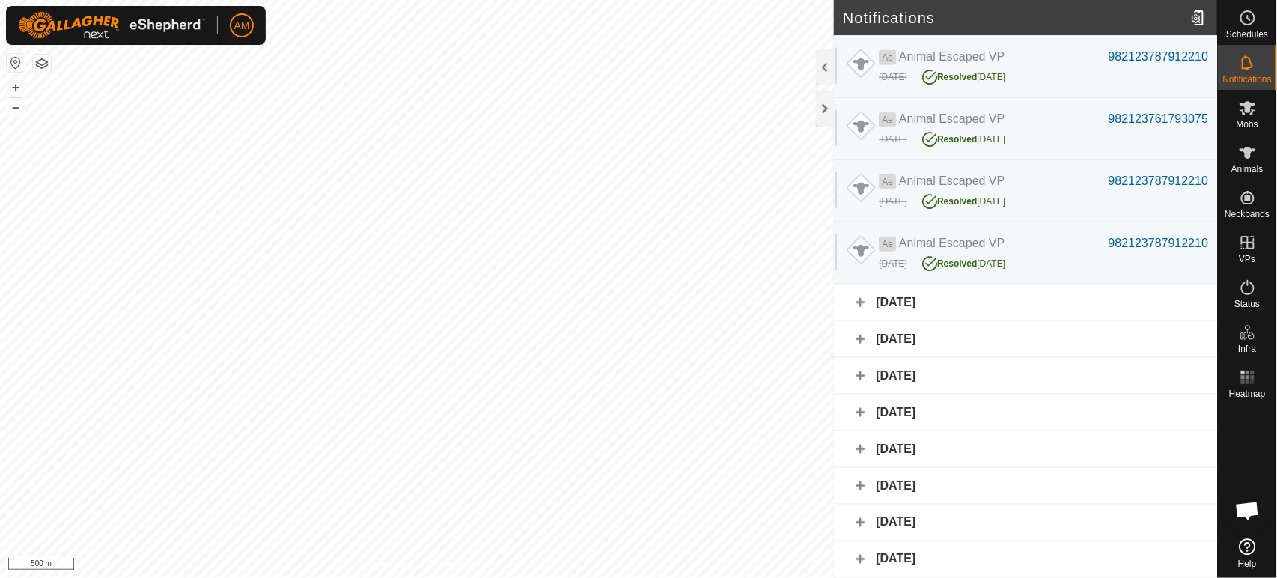
click at [864, 308] on div "7 September 2025" at bounding box center [1025, 302] width 383 height 37
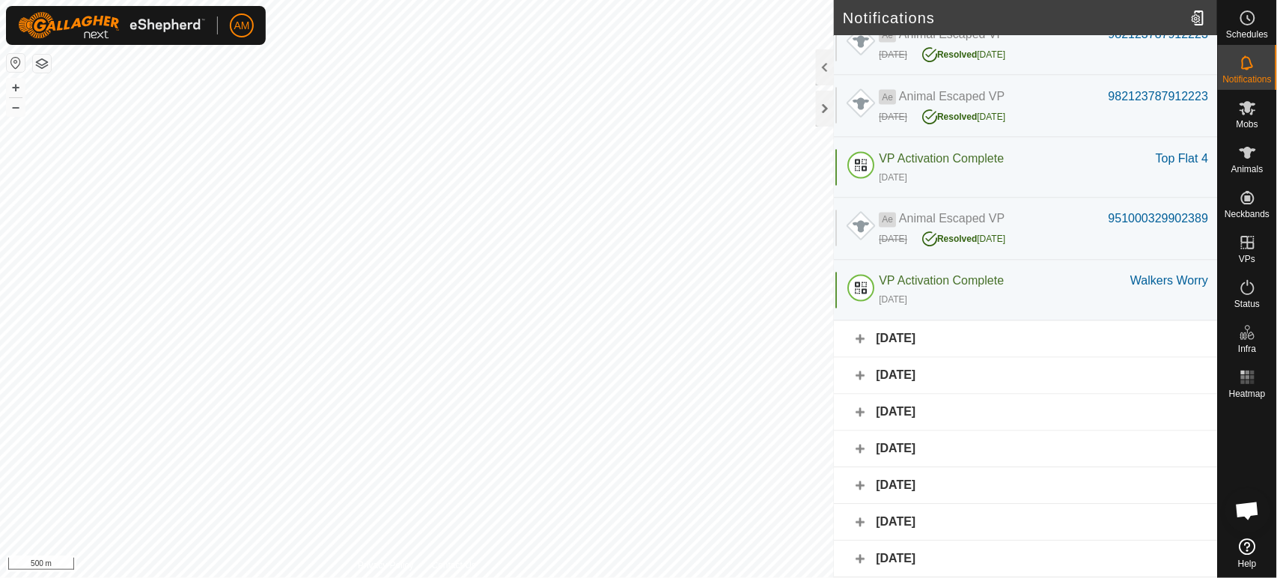
scroll to position [2722, 0]
click at [865, 336] on div "6 September 2025" at bounding box center [1025, 339] width 383 height 37
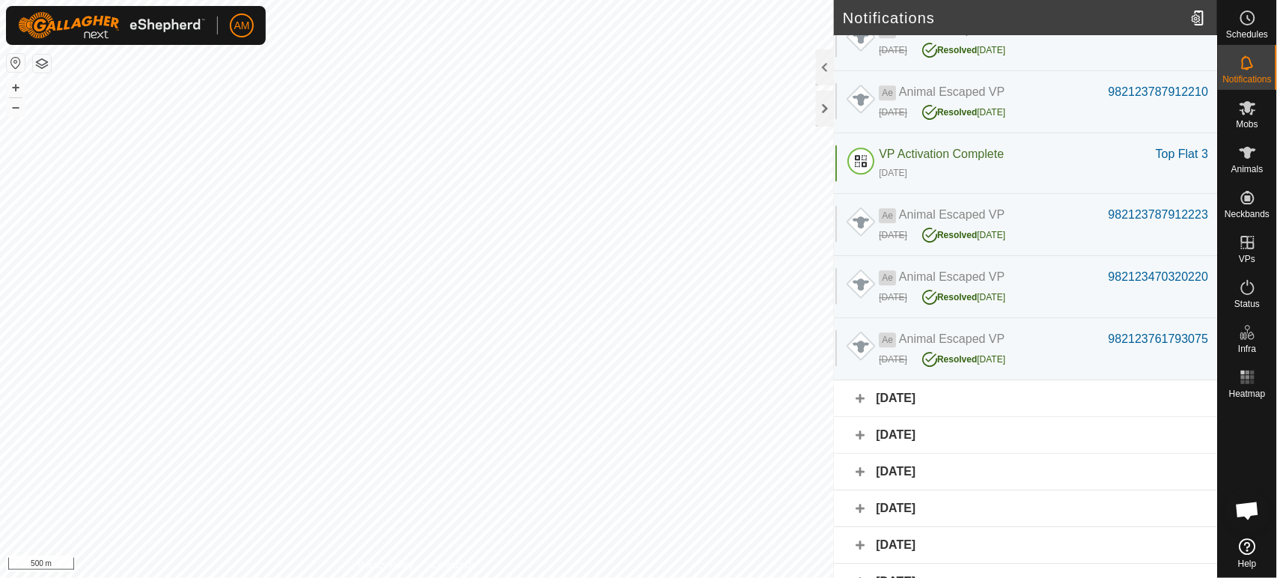
scroll to position [3213, 0]
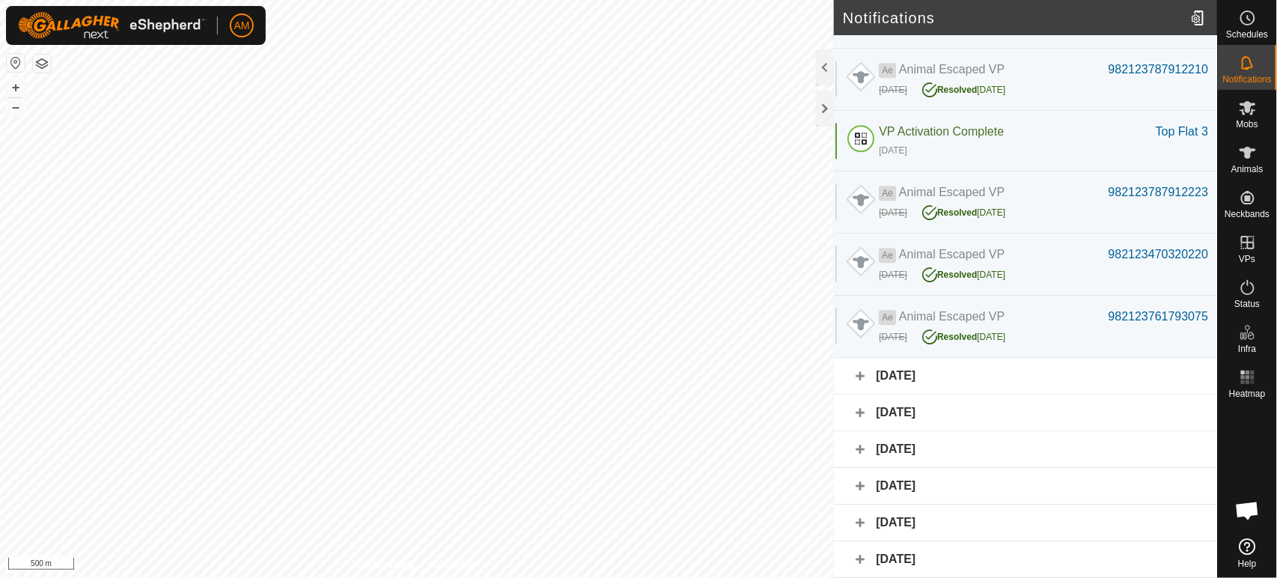
click at [853, 380] on div "5 September 2025" at bounding box center [1025, 376] width 383 height 37
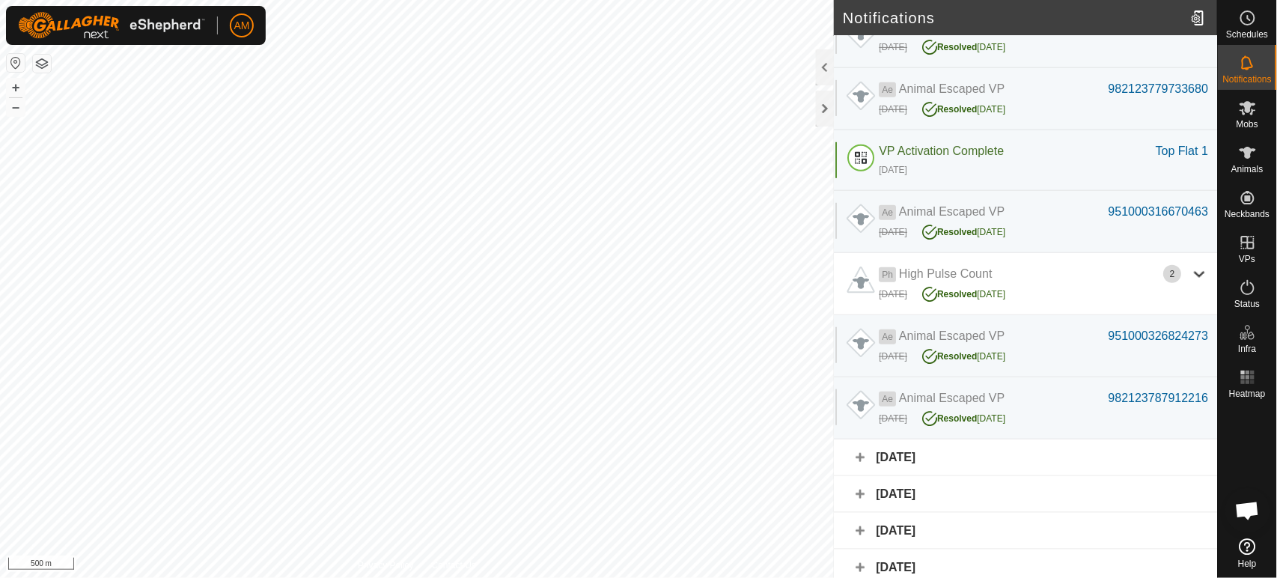
scroll to position [4135, 0]
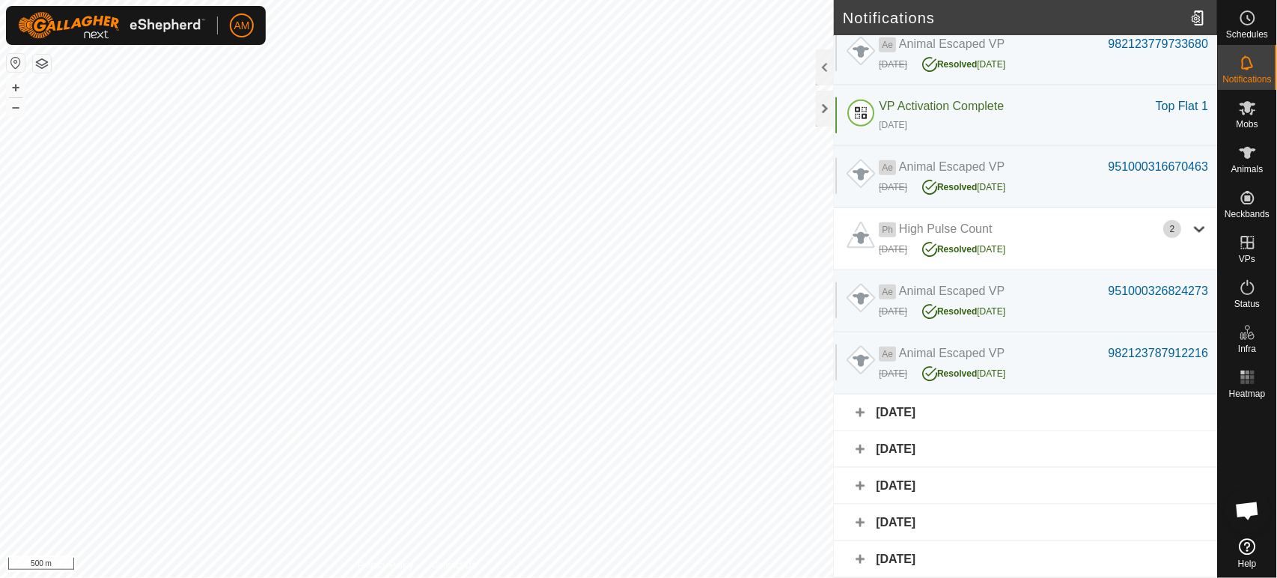
click at [870, 424] on div "4 September 2025" at bounding box center [1025, 413] width 383 height 37
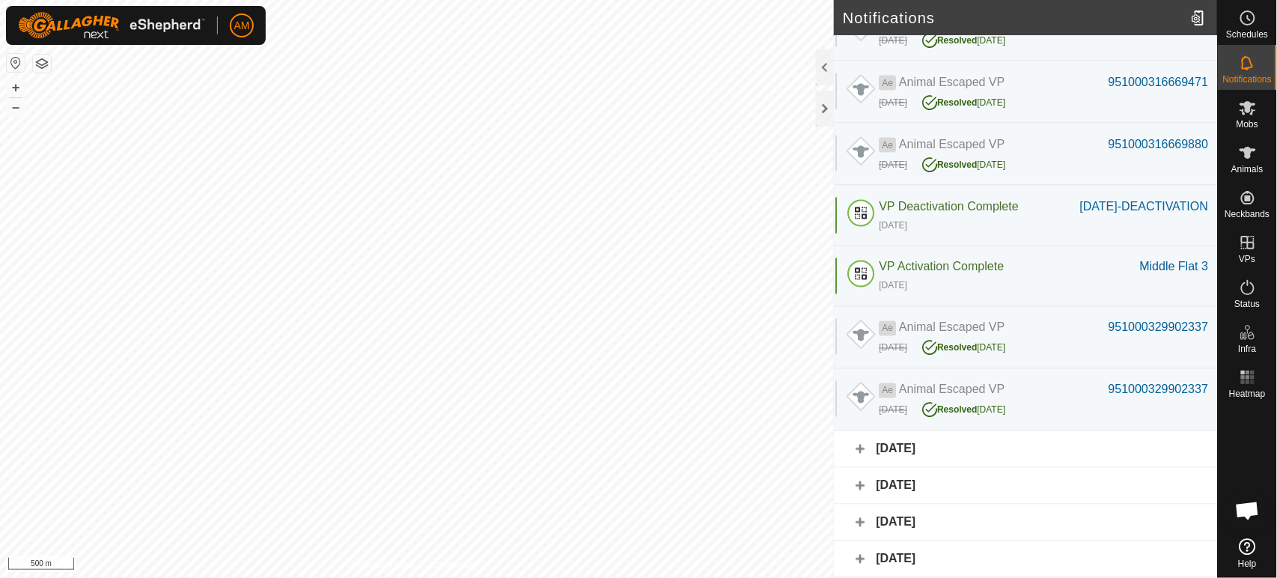
scroll to position [4581, 0]
click at [862, 445] on div "3 September 2025" at bounding box center [1025, 449] width 383 height 37
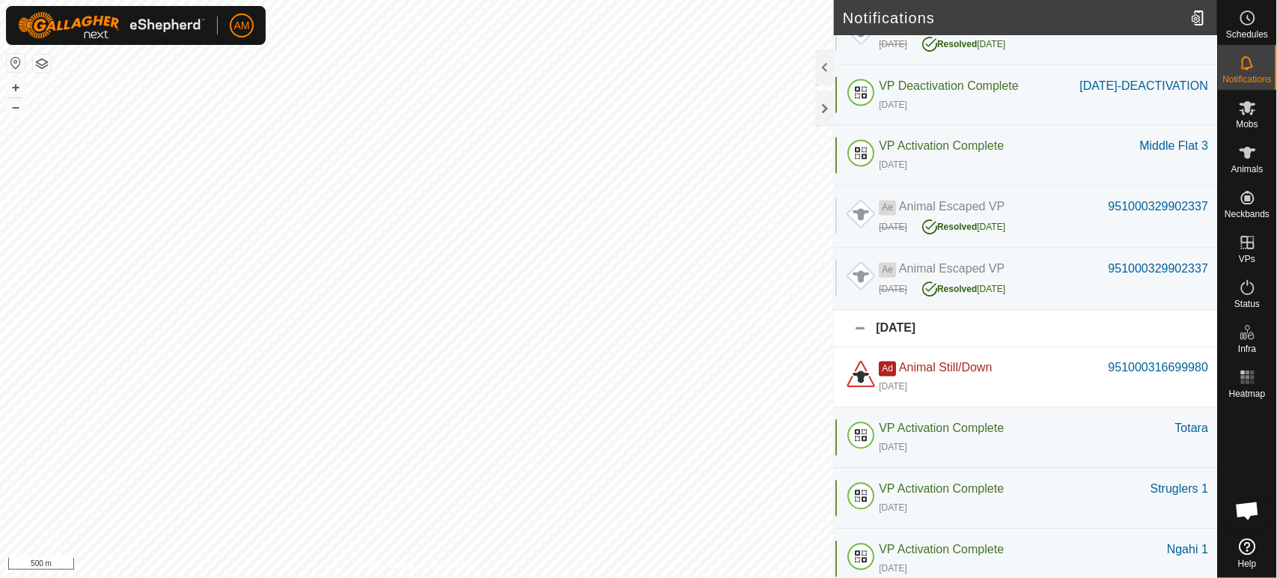
scroll to position [4748, 0]
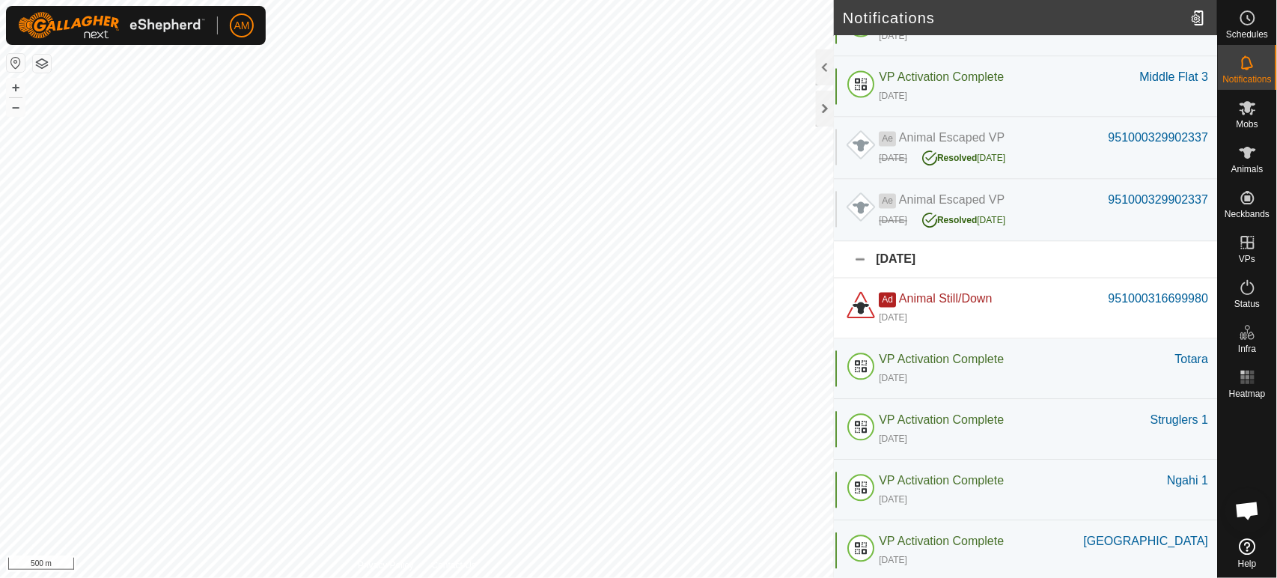
click at [1126, 308] on div "951000316699980" at bounding box center [1159, 299] width 100 height 18
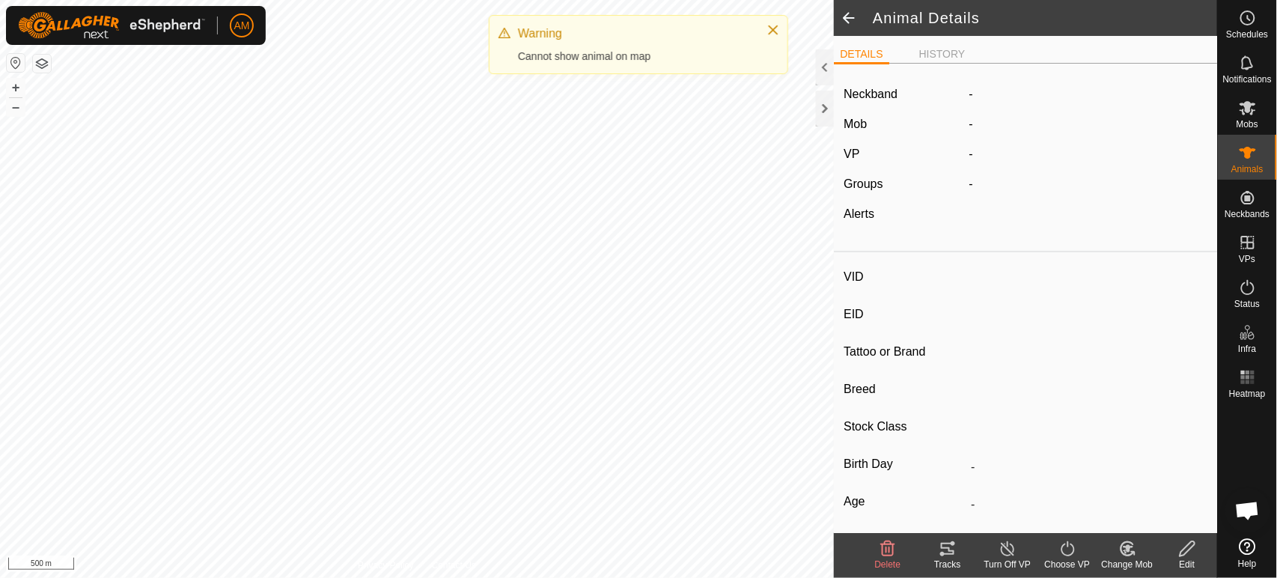
type input "-"
type input "951000316699980"
type input "-"
type input "Angus"
type input "Heifer"
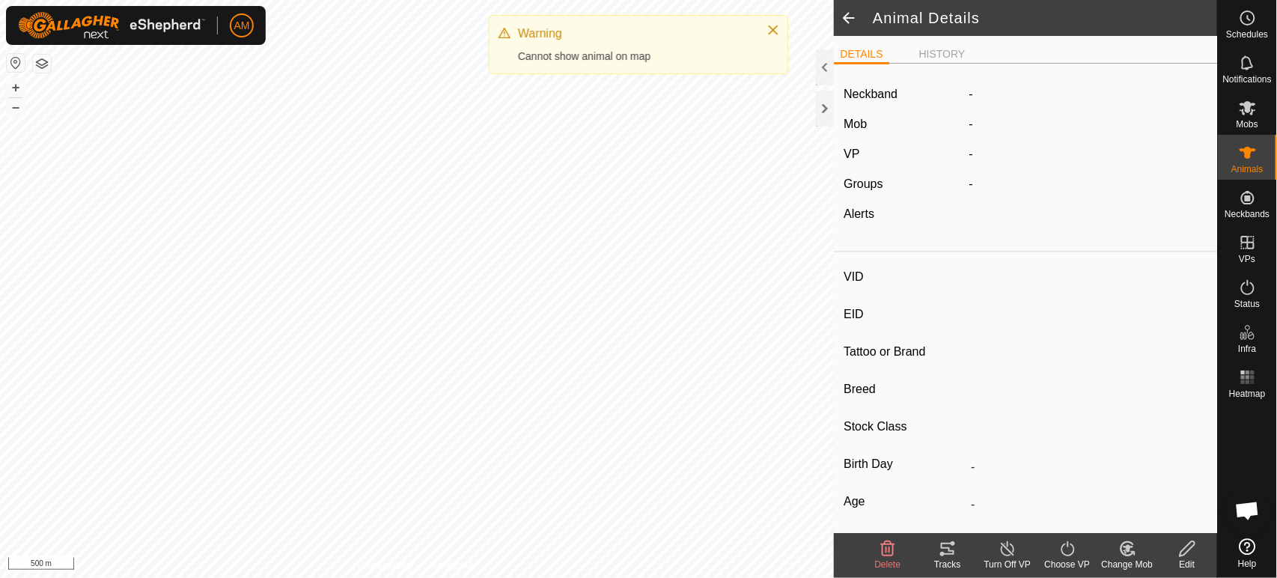
type input "11/2023"
type input "1 year 10 months"
type input "0 kg"
type input "-"
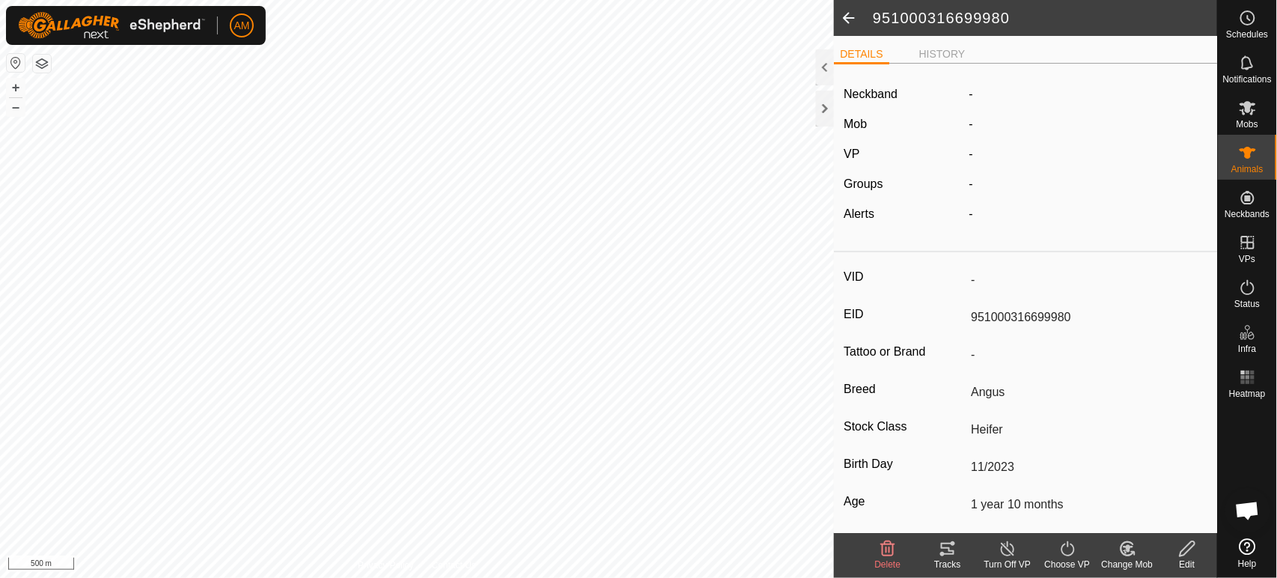
click at [841, 17] on span at bounding box center [849, 18] width 30 height 36
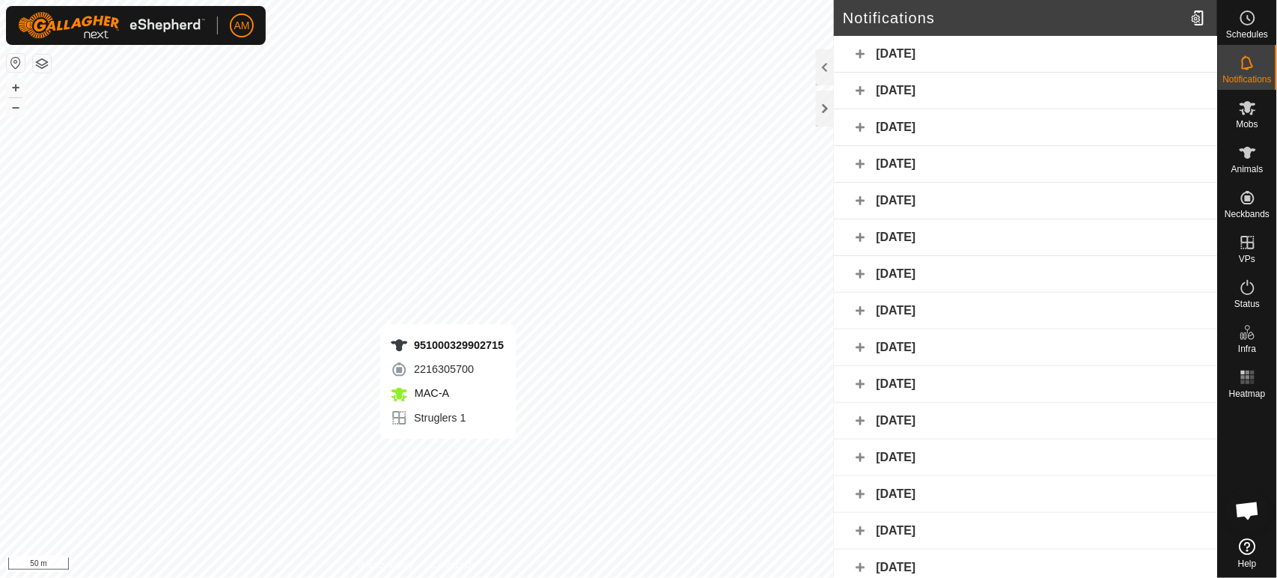
click at [448, 454] on div "951000329902715 2216305700 MAC-A Struglers 1 + – ⇧ i 50 m" at bounding box center [417, 289] width 834 height 578
click at [467, 457] on div "982123743883410 2413042266 MAC-A Struglers 1 + – ⇧ i 50 m" at bounding box center [417, 289] width 834 height 578
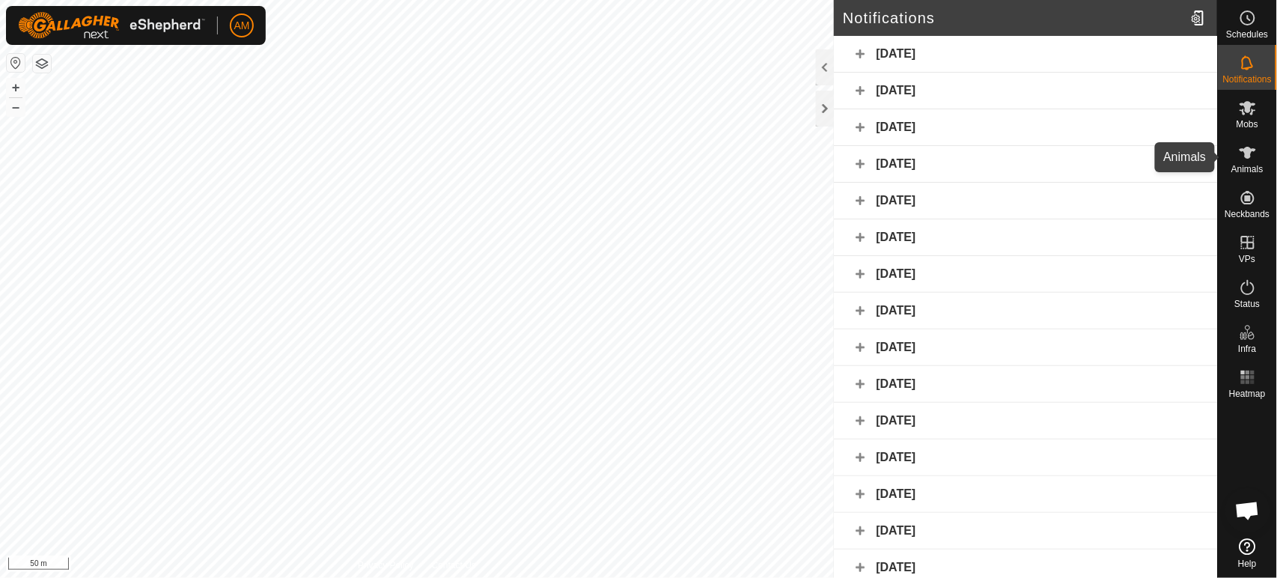
click at [1234, 157] on es-animals-svg-icon at bounding box center [1247, 153] width 27 height 24
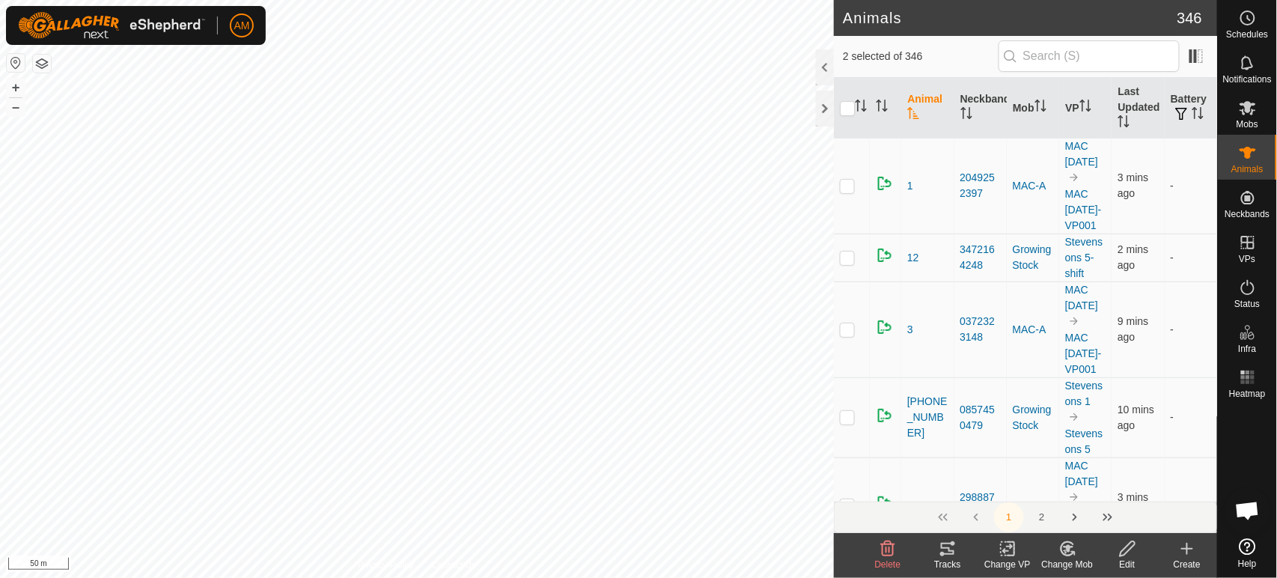
click at [1014, 562] on div "Change VP" at bounding box center [1008, 564] width 60 height 13
click at [1051, 514] on span "Turn Off VP" at bounding box center [1043, 516] width 63 height 18
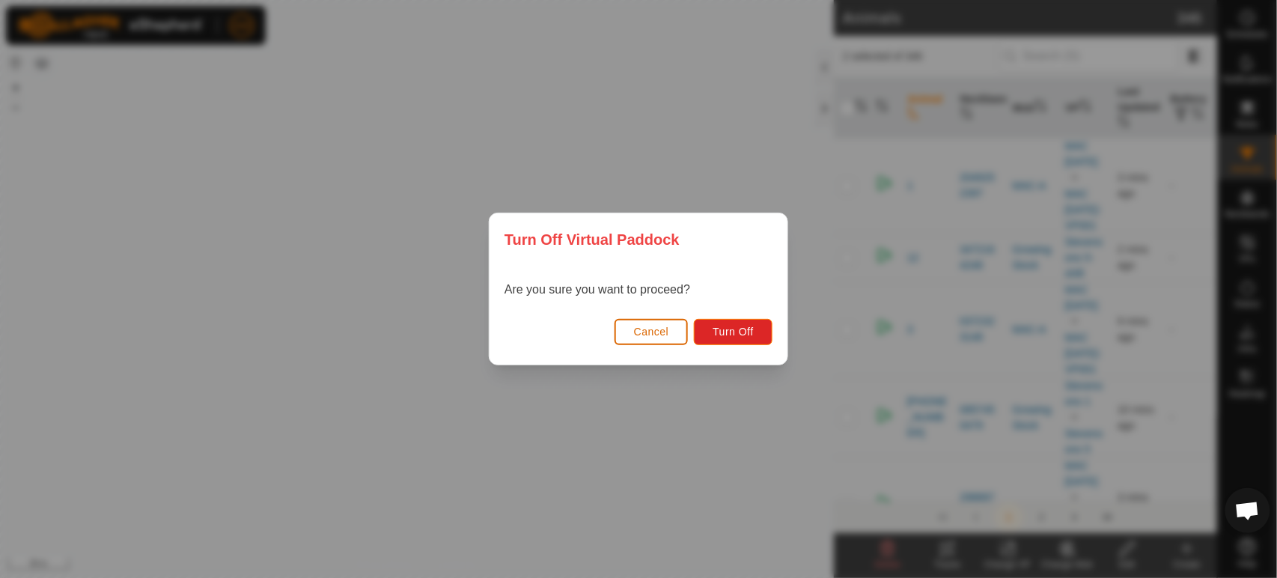
click at [664, 329] on span "Cancel" at bounding box center [651, 332] width 35 height 12
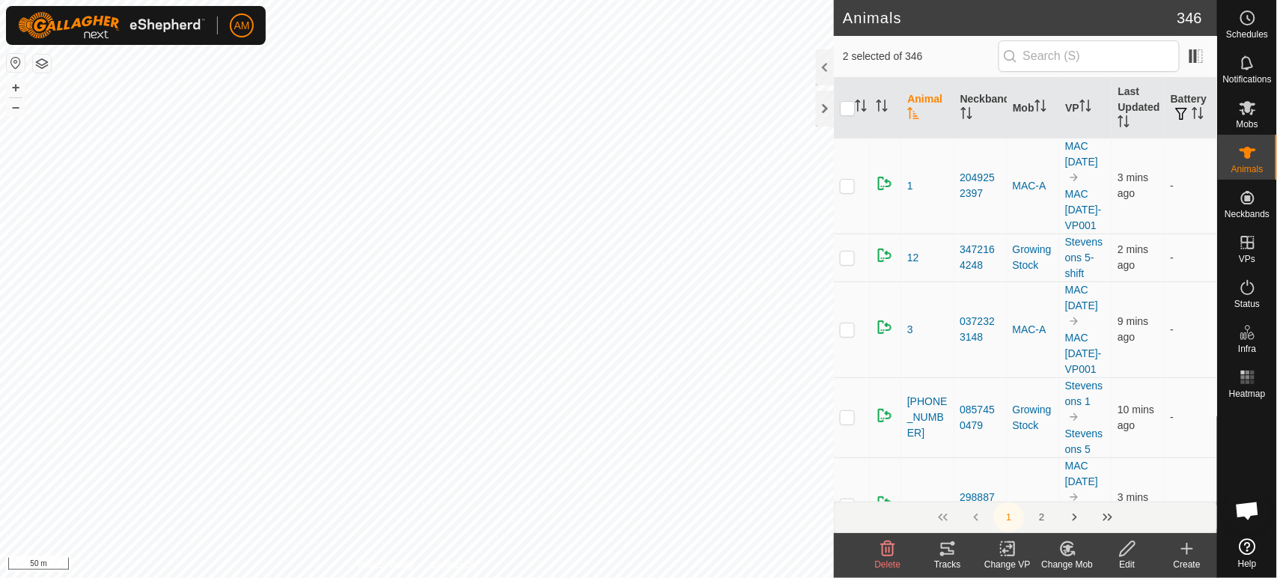
drag, startPoint x: 1017, startPoint y: 558, endPoint x: 1014, endPoint y: 545, distance: 13.1
click at [1017, 558] on div "Change VP" at bounding box center [1008, 564] width 60 height 13
click at [1033, 493] on link "Choose VP..." at bounding box center [1053, 484] width 148 height 30
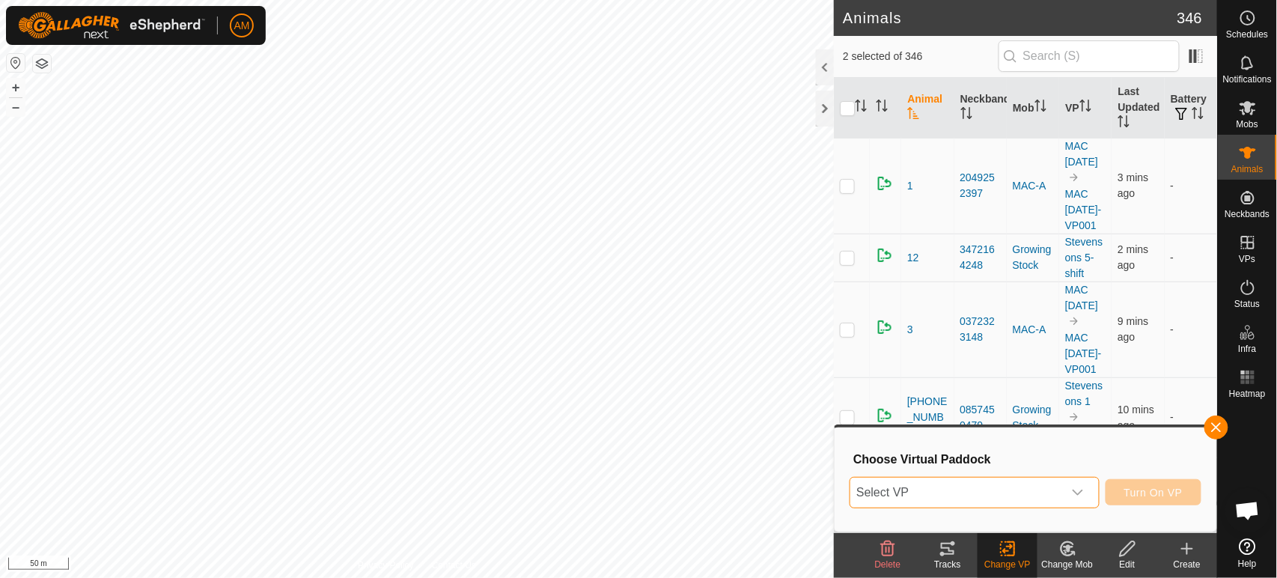
click at [1029, 485] on span "Select VP" at bounding box center [956, 493] width 212 height 30
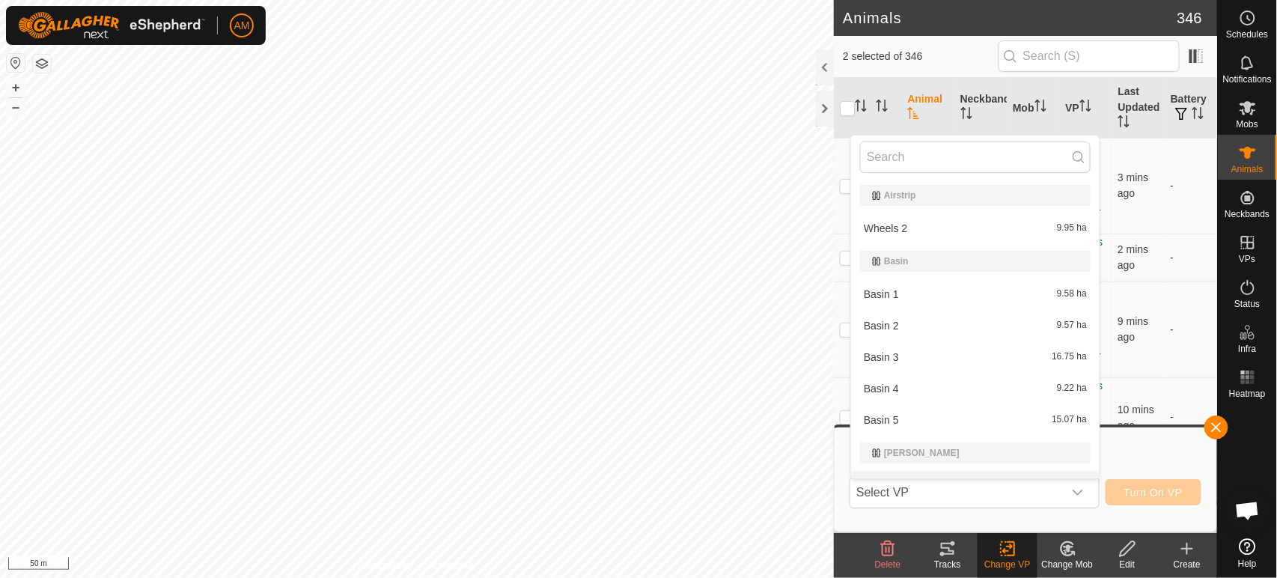
scroll to position [22, 0]
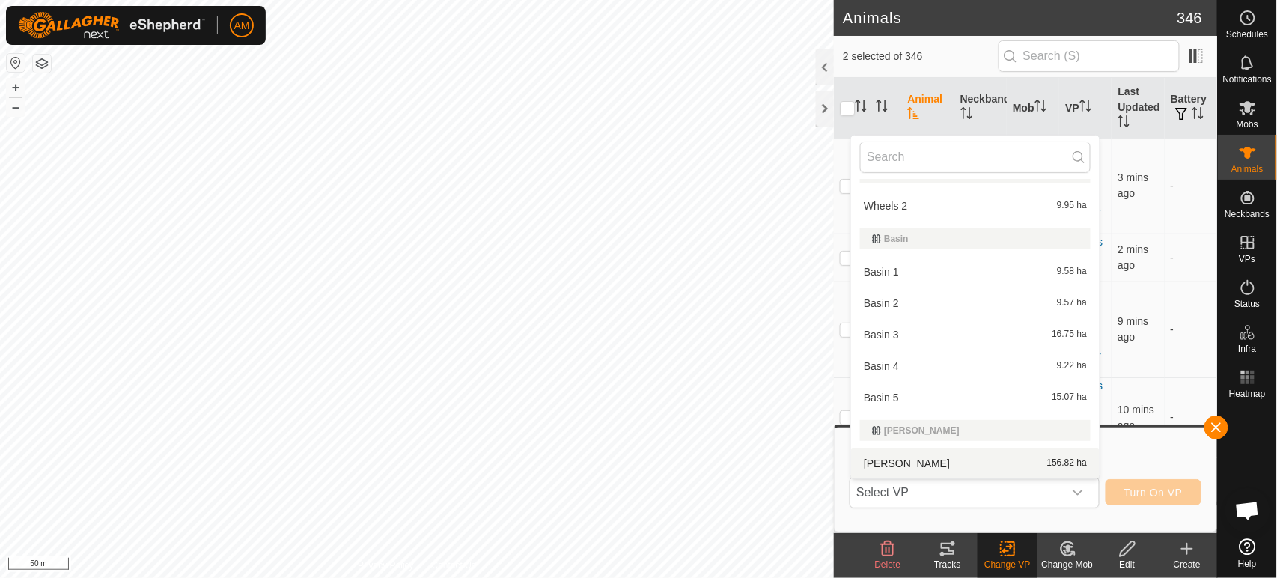
click at [1005, 559] on div "Change VP" at bounding box center [1008, 564] width 60 height 13
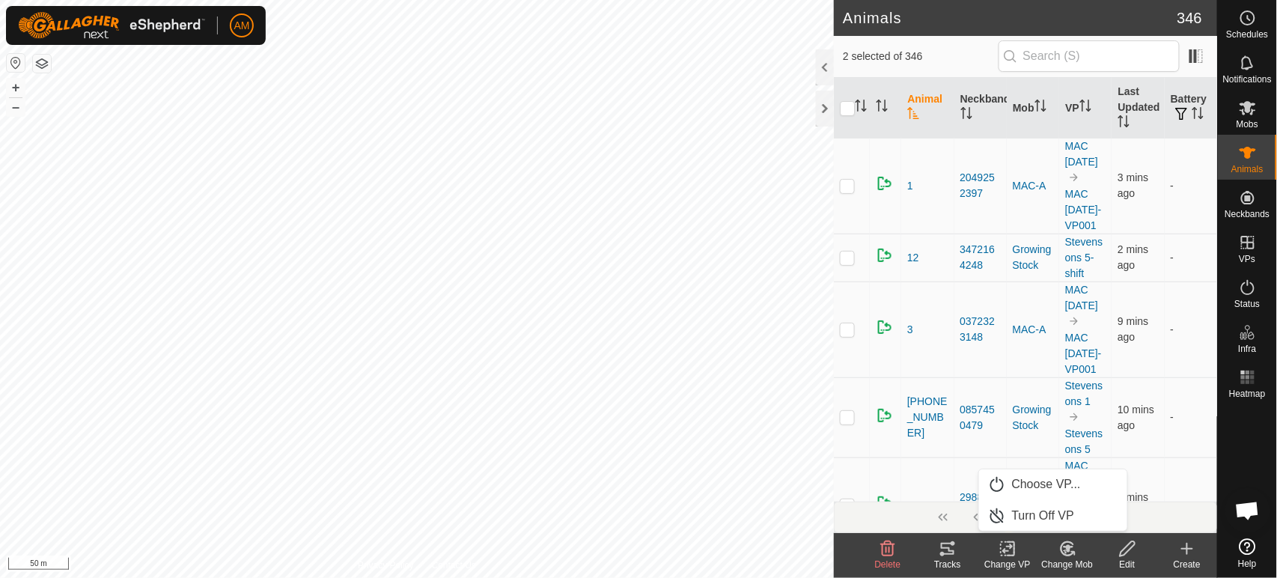
click at [1018, 521] on link "Turn Off VP" at bounding box center [1053, 516] width 148 height 30
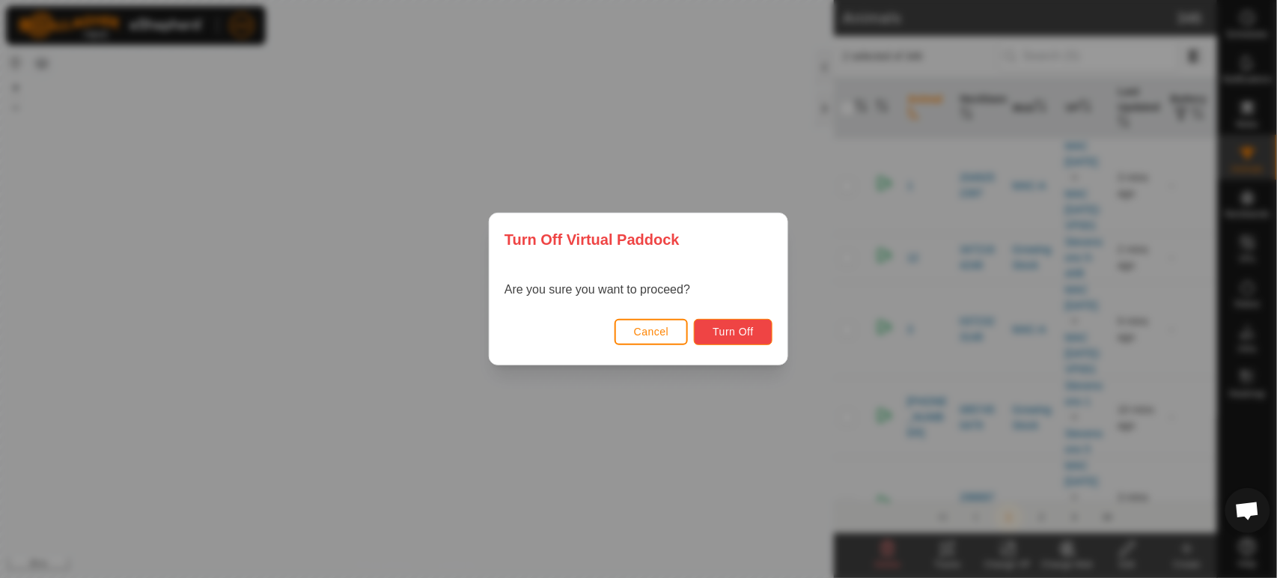
click at [743, 334] on span "Turn Off" at bounding box center [733, 332] width 41 height 12
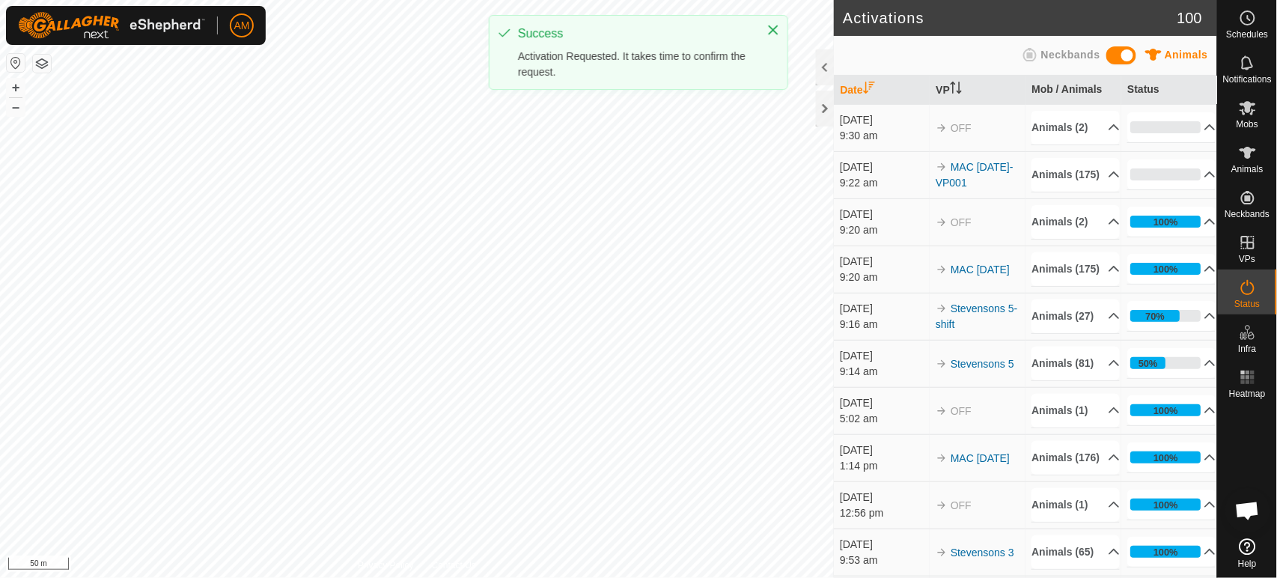
click at [717, 40] on div "AM Schedules Notifications Mobs Animals Neckbands VPs Status Infra Heatmap Help…" at bounding box center [638, 289] width 1277 height 578
